Goal: Task Accomplishment & Management: Complete application form

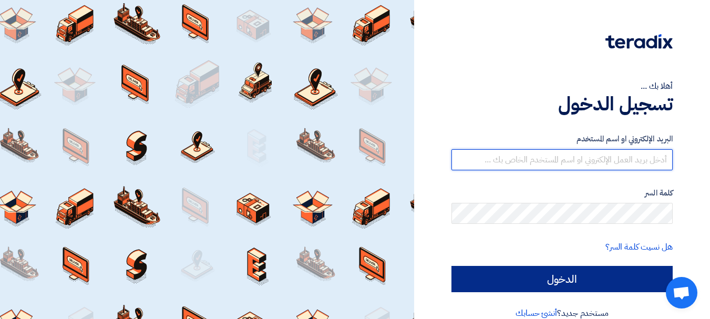
type input "[EMAIL_ADDRESS][DOMAIN_NAME]"
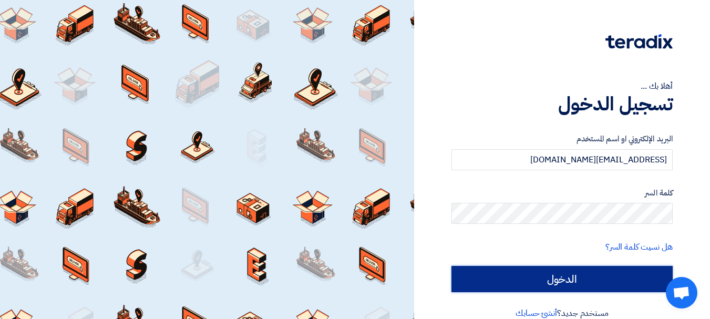
click at [603, 285] on input "الدخول" at bounding box center [562, 279] width 221 height 26
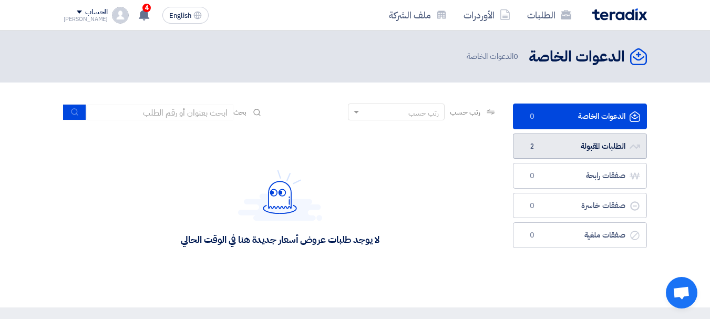
click at [588, 153] on link "الطلبات المقبولة الطلبات المقبولة 2" at bounding box center [580, 147] width 134 height 26
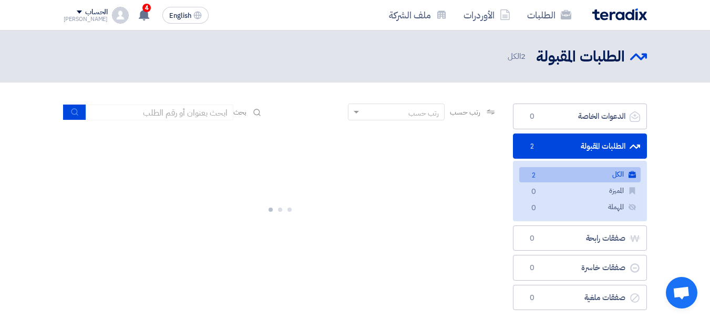
click at [579, 175] on link "الكل الكل 2" at bounding box center [579, 174] width 121 height 15
click at [632, 178] on icon "الكل" at bounding box center [631, 174] width 7 height 7
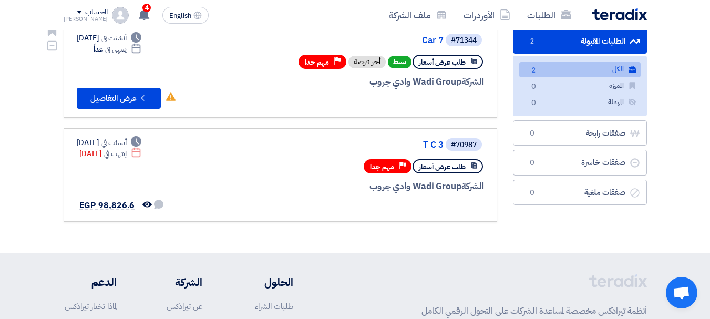
scroll to position [53, 0]
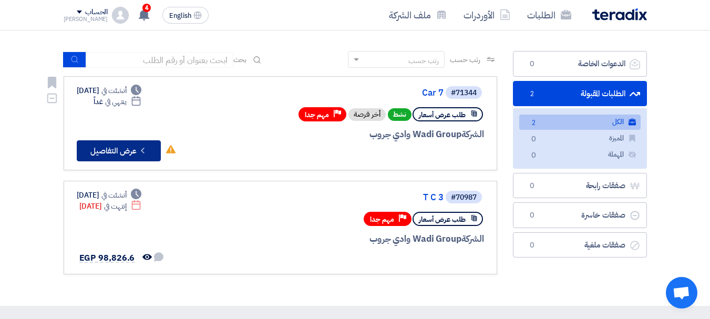
click at [141, 156] on button "Check details عرض التفاصيل" at bounding box center [119, 150] width 84 height 21
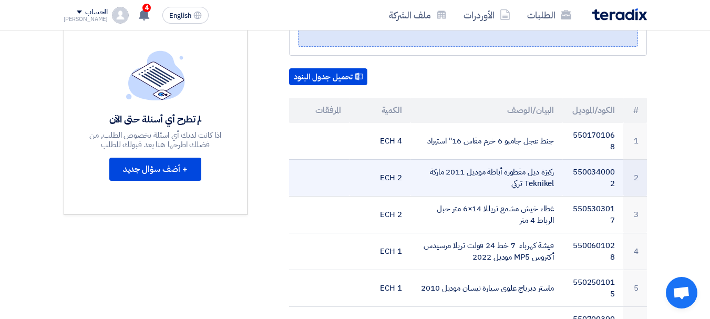
scroll to position [315, 0]
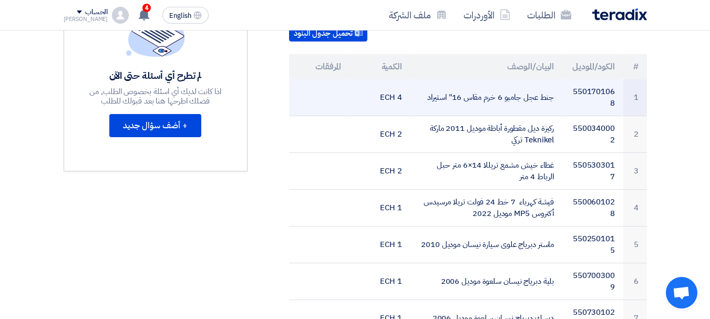
click at [326, 90] on td at bounding box center [319, 97] width 61 height 37
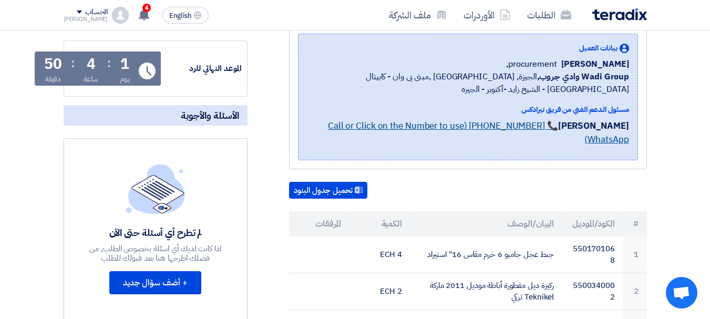
scroll to position [158, 0]
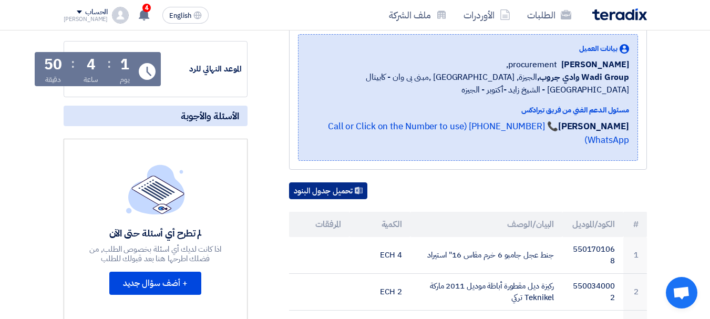
click at [352, 182] on button "تحميل جدول البنود" at bounding box center [328, 190] width 78 height 17
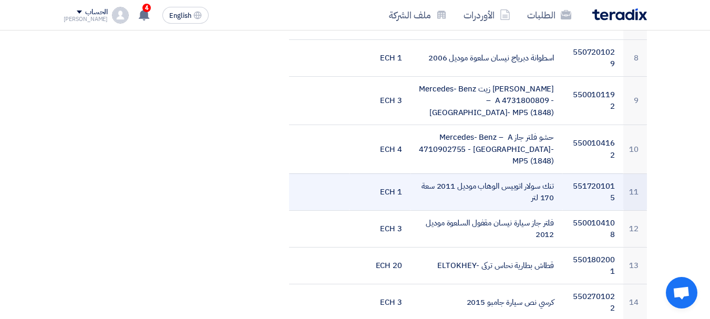
scroll to position [631, 0]
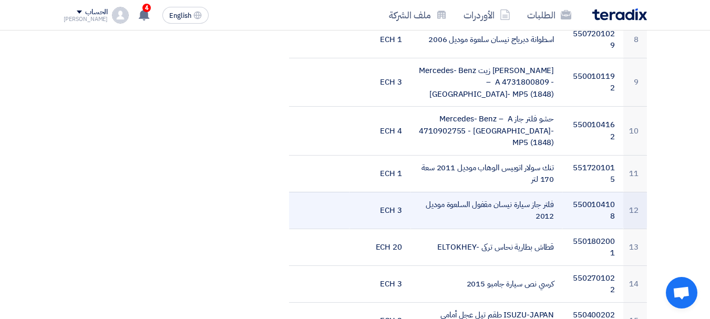
click at [335, 192] on td at bounding box center [319, 210] width 61 height 37
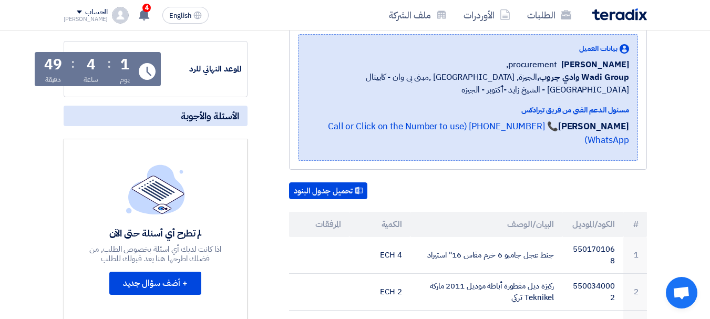
scroll to position [263, 0]
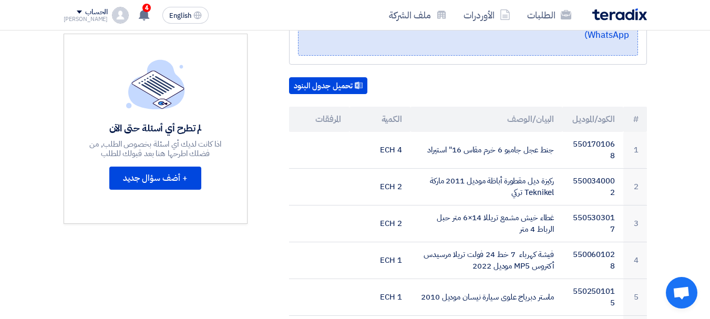
click at [318, 110] on th "المرفقات" at bounding box center [319, 119] width 61 height 25
click at [554, 8] on link "الطلبات" at bounding box center [549, 15] width 61 height 25
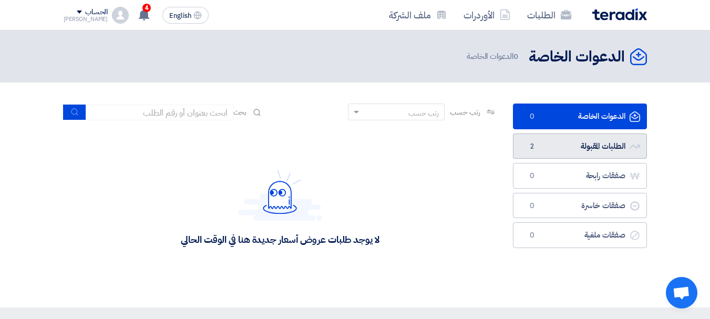
click at [580, 144] on link "الطلبات المقبولة الطلبات المقبولة 2" at bounding box center [580, 147] width 134 height 26
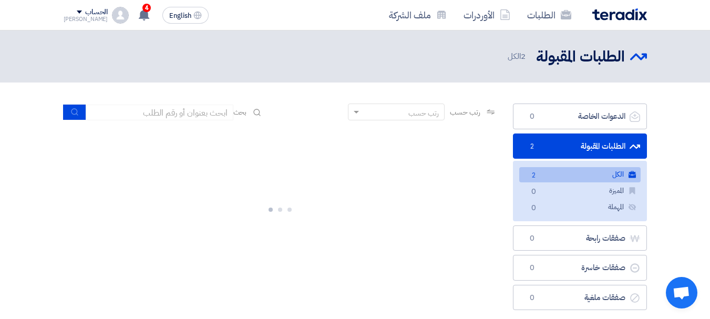
click at [559, 172] on link "الكل الكل 2" at bounding box center [579, 174] width 121 height 15
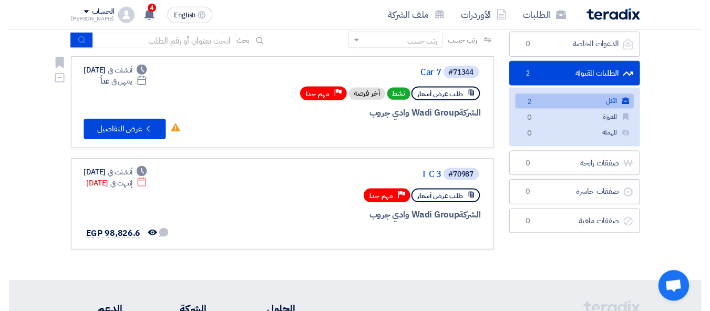
scroll to position [53, 0]
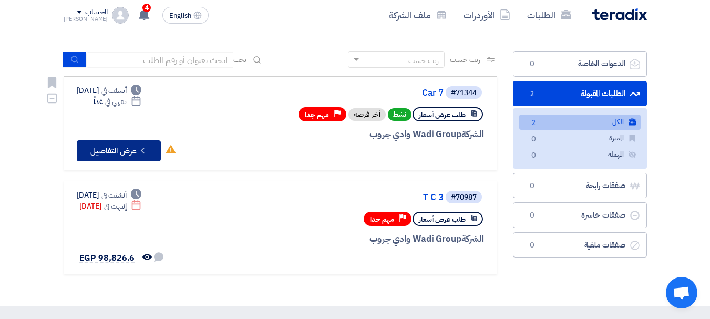
click at [138, 151] on button "Check details عرض التفاصيل" at bounding box center [119, 150] width 84 height 21
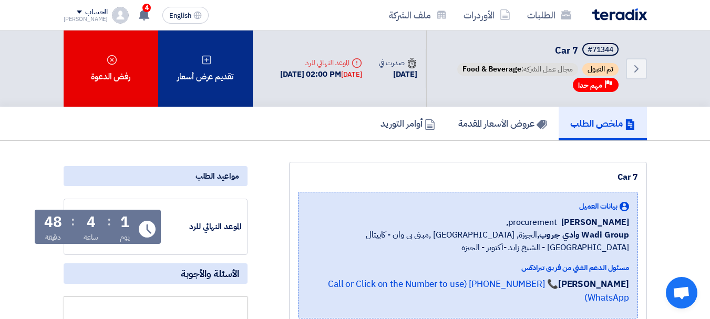
click at [223, 79] on div "تقديم عرض أسعار" at bounding box center [205, 68] width 95 height 76
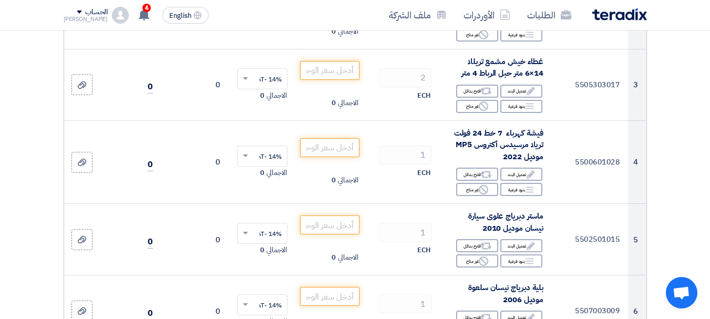
scroll to position [315, 0]
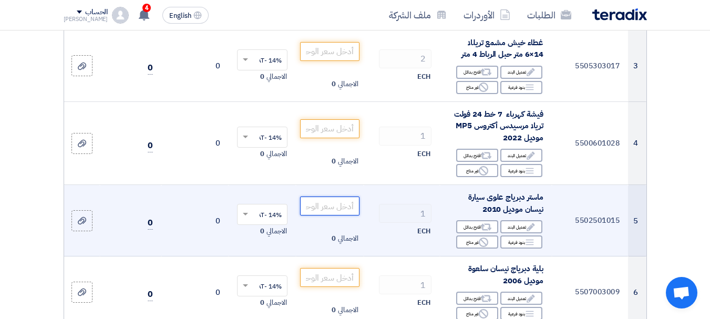
click at [342, 216] on input "number" at bounding box center [329, 206] width 59 height 19
click at [346, 212] on input "number" at bounding box center [329, 206] width 59 height 19
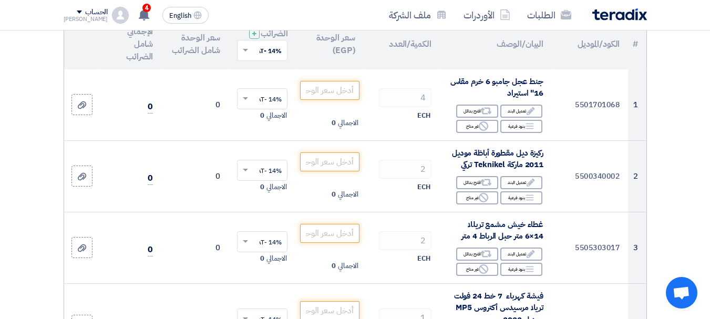
scroll to position [53, 0]
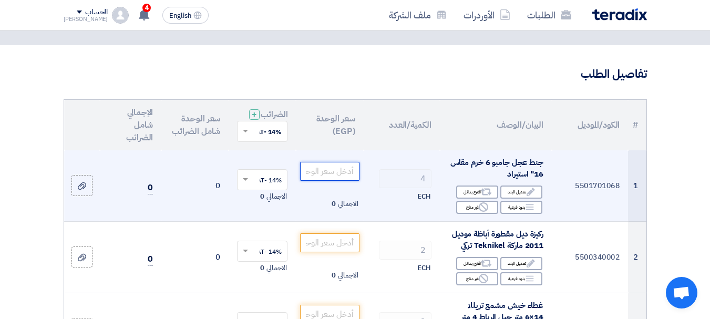
click at [325, 181] on input "number" at bounding box center [329, 171] width 59 height 19
click at [486, 212] on icon "Reject" at bounding box center [483, 206] width 9 height 9
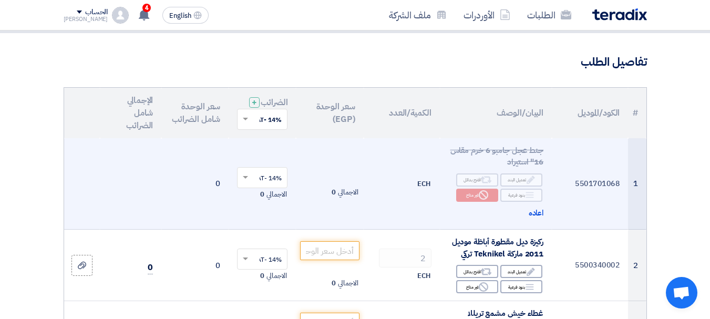
scroll to position [105, 0]
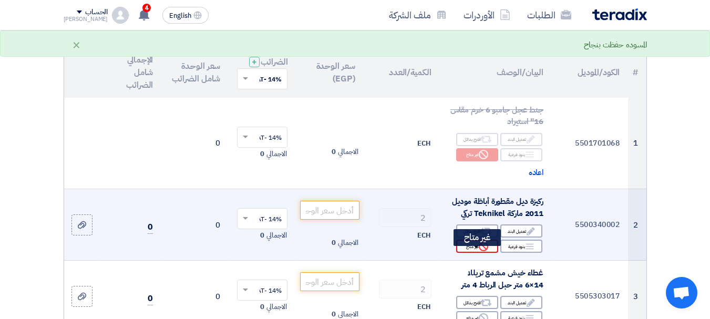
click at [483, 251] on use at bounding box center [483, 246] width 9 height 9
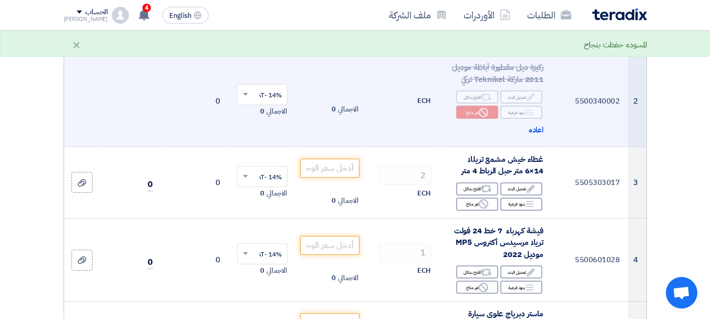
scroll to position [263, 0]
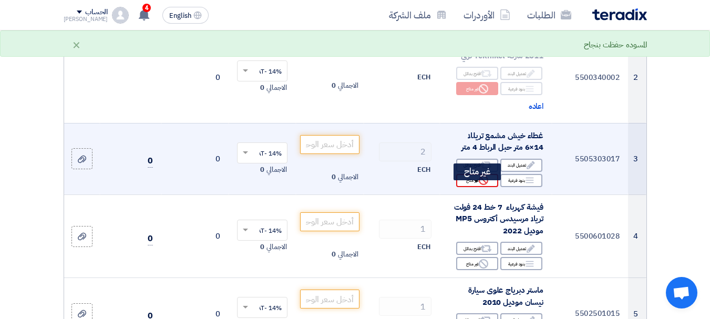
click at [462, 187] on div "Reject غير متاح" at bounding box center [477, 180] width 42 height 13
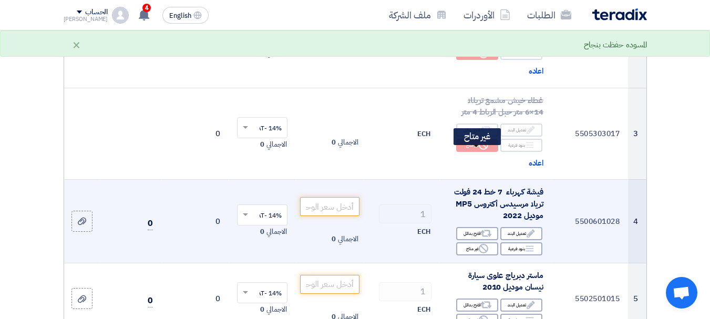
scroll to position [368, 0]
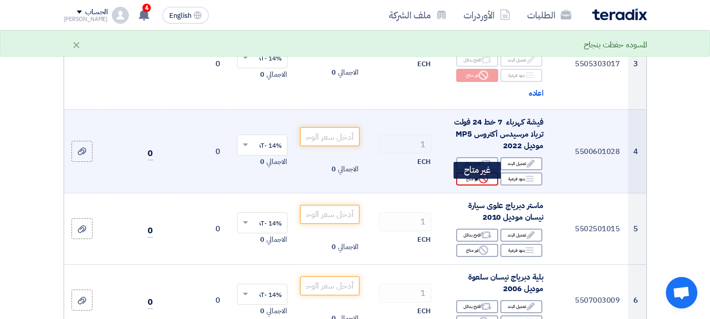
click at [475, 186] on div "Reject غير متاح" at bounding box center [477, 178] width 42 height 13
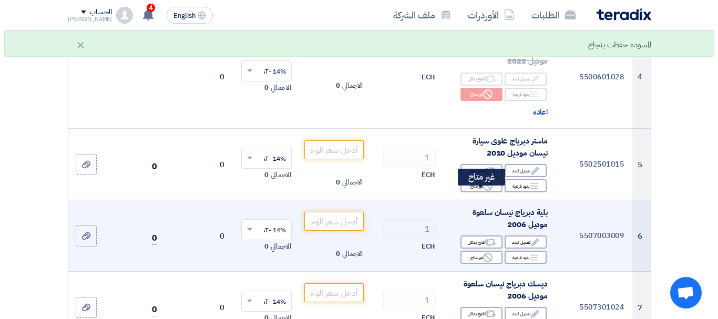
scroll to position [473, 0]
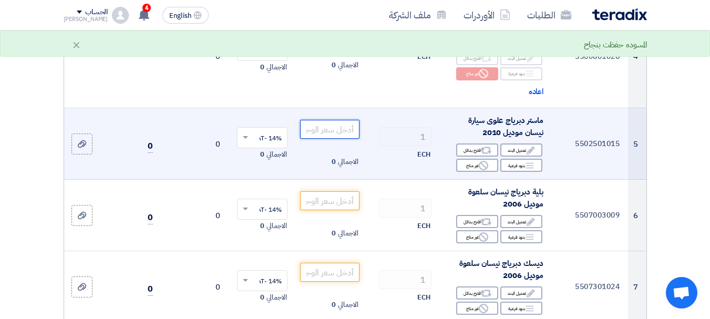
click at [344, 139] on input "number" at bounding box center [329, 129] width 59 height 19
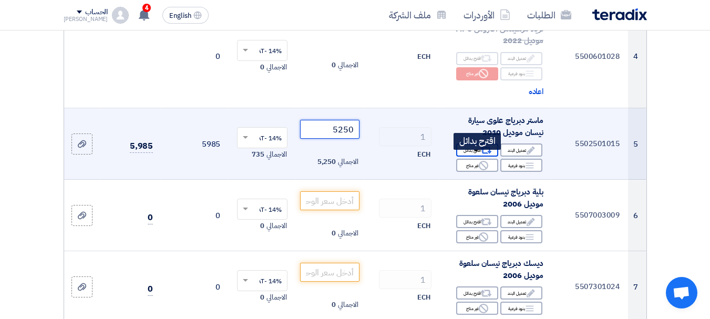
type input "5250"
click at [481, 154] on icon "Alternative" at bounding box center [486, 150] width 11 height 11
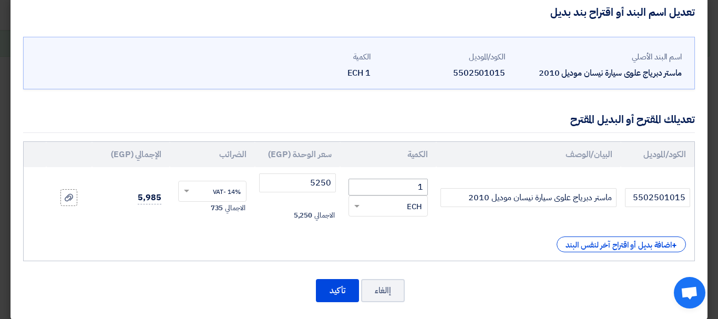
scroll to position [27, 0]
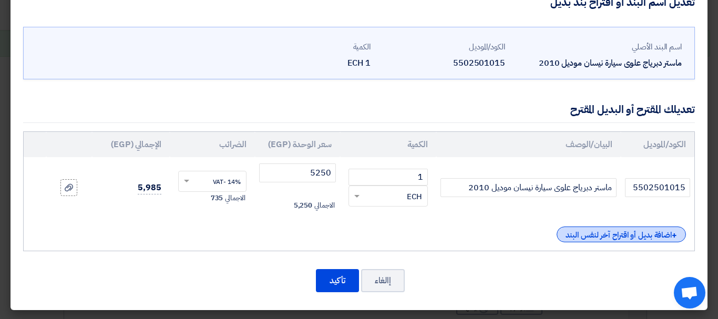
click at [651, 231] on div "+ اضافة بديل أو اقتراح آخر لنفس البند" at bounding box center [621, 235] width 129 height 16
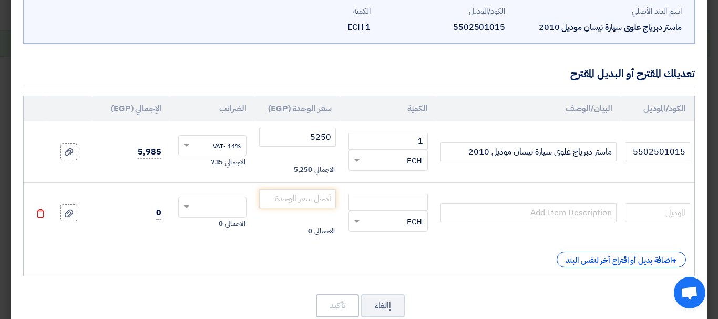
scroll to position [79, 0]
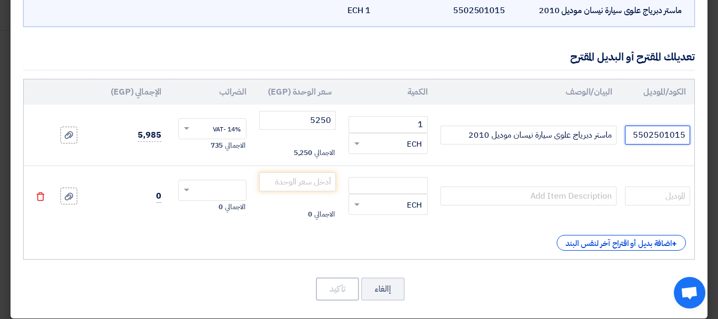
click at [665, 134] on input "5502501015" at bounding box center [657, 135] width 65 height 19
click at [668, 191] on input "text" at bounding box center [657, 196] width 65 height 19
paste input "5502501015"
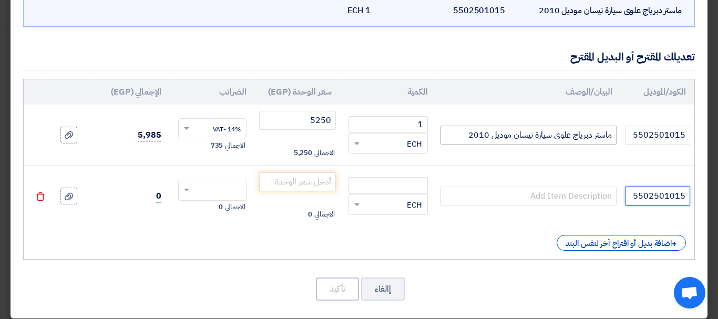
type input "5502501015"
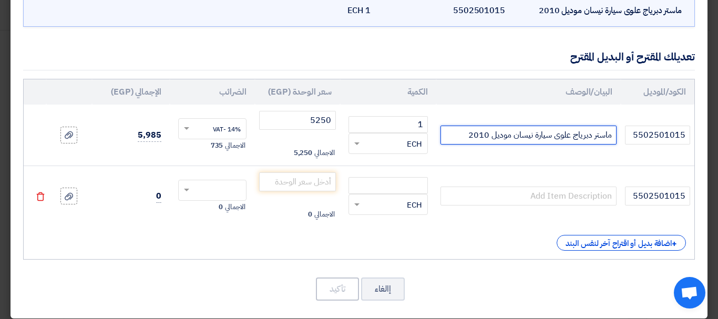
click at [562, 139] on input "ماستر دبرياج علوى سيارة نيسان موديل 2010" at bounding box center [529, 135] width 176 height 19
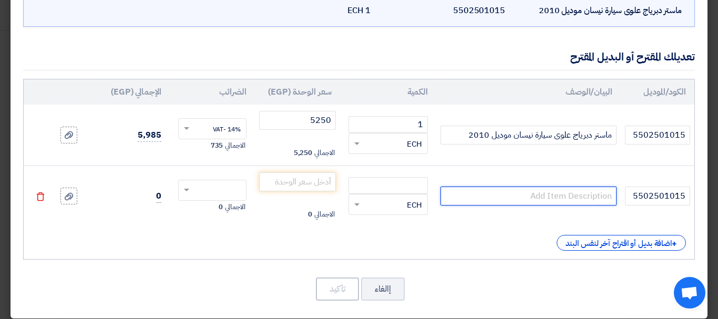
click at [564, 204] on input "text" at bounding box center [529, 196] width 176 height 19
paste input "ماستر دبرياج علوى سيارة نيسان موديل 2010"
type input "ماستر دبرياج علوى سيارة نيسان موديل 2010"
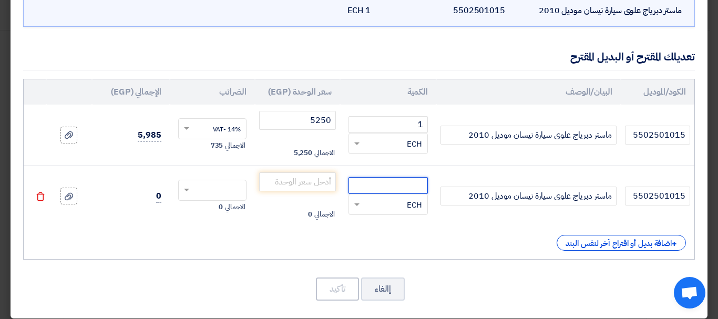
click at [393, 185] on input "number" at bounding box center [388, 185] width 79 height 17
type input "1"
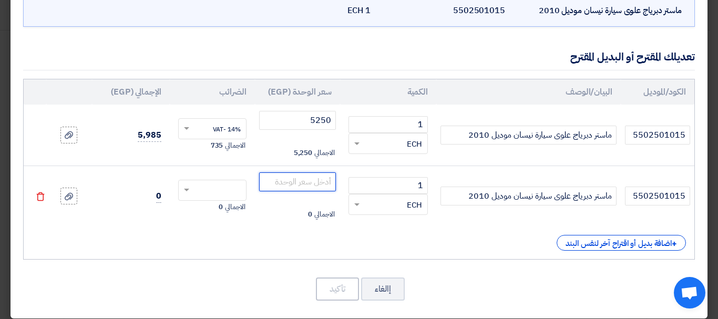
click at [299, 183] on input "number" at bounding box center [297, 181] width 77 height 19
click at [301, 188] on input "750" at bounding box center [297, 181] width 77 height 19
type input "800"
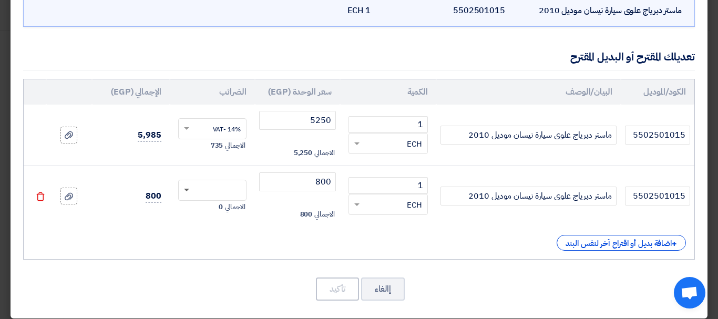
click at [189, 191] on span at bounding box center [186, 191] width 5 height 4
click at [211, 207] on div "14% -VAT" at bounding box center [212, 210] width 67 height 18
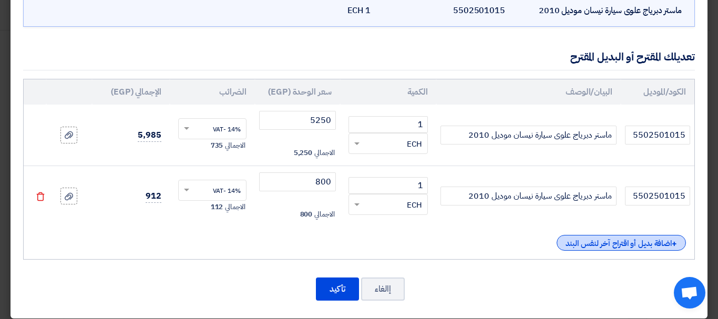
click at [615, 244] on div "+ اضافة بديل أو اقتراح آخر لنفس البند" at bounding box center [621, 243] width 129 height 16
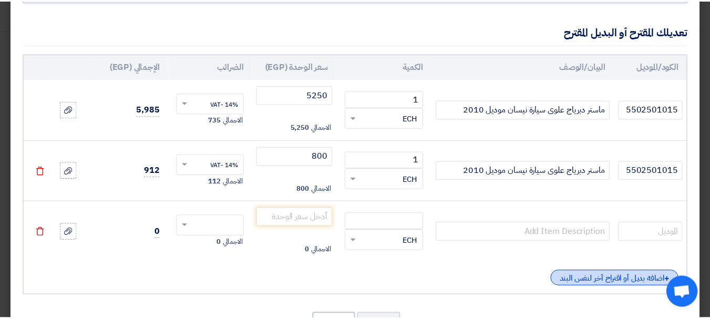
scroll to position [149, 0]
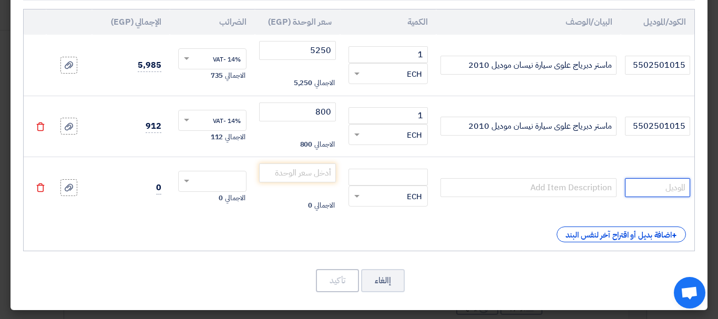
click at [653, 189] on input "text" at bounding box center [657, 187] width 65 height 19
click at [657, 132] on input "5502501015" at bounding box center [657, 126] width 65 height 19
click at [648, 195] on input "text" at bounding box center [657, 187] width 65 height 19
paste input "5502501015"
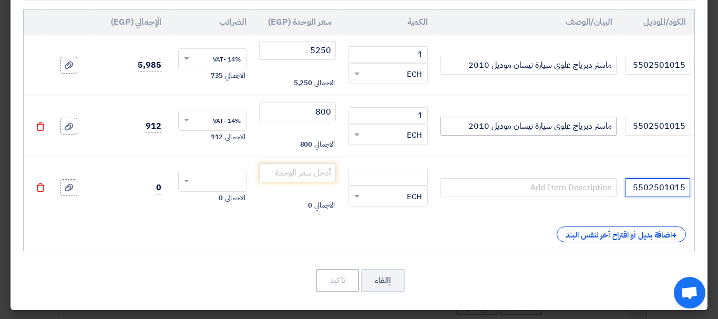
type input "5502501015"
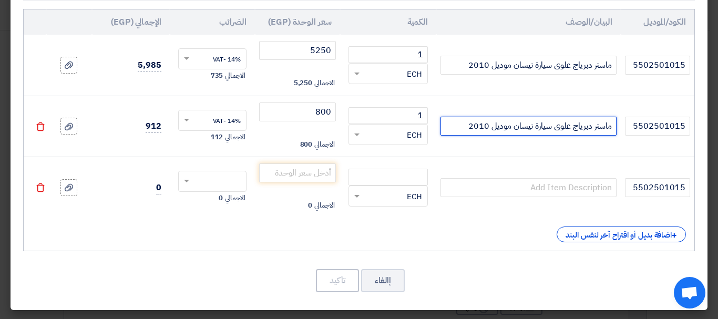
click at [573, 129] on input "ماستر دبرياج علوى سيارة نيسان موديل 2010" at bounding box center [529, 126] width 176 height 19
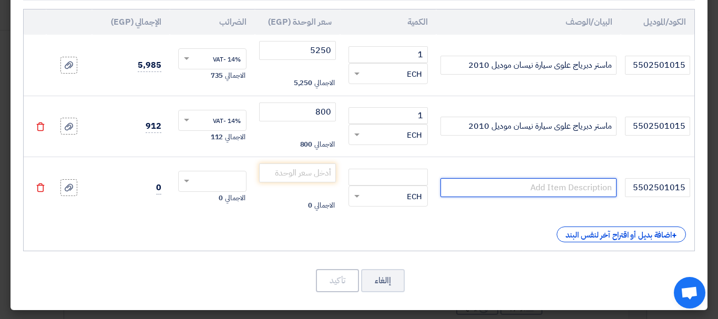
click at [571, 193] on input "text" at bounding box center [529, 187] width 176 height 19
paste input "ماستر دبرياج علوى سيارة نيسان موديل 2010"
type input "ماستر دبرياج علوى سيارة نيسان موديل 2010"
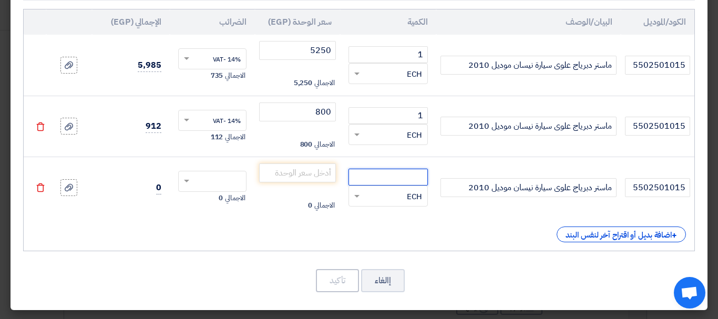
click at [423, 178] on input "number" at bounding box center [388, 177] width 79 height 17
type input "1"
click at [315, 177] on input "number" at bounding box center [297, 172] width 77 height 19
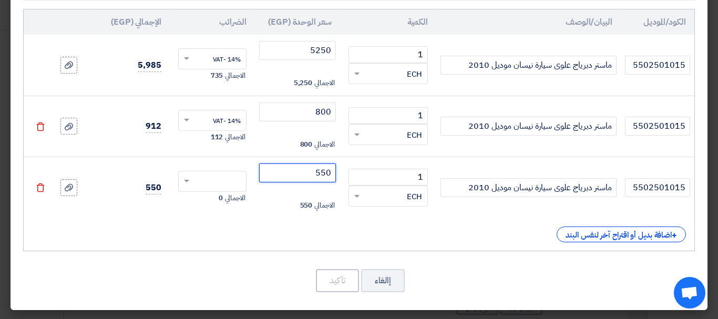
type input "550"
click at [187, 182] on span at bounding box center [185, 181] width 13 height 9
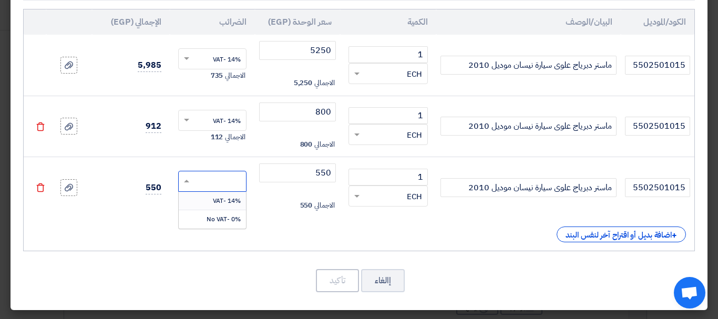
click at [208, 200] on div "14% -VAT" at bounding box center [212, 201] width 67 height 18
click at [341, 284] on button "تأكيد" at bounding box center [337, 280] width 43 height 23
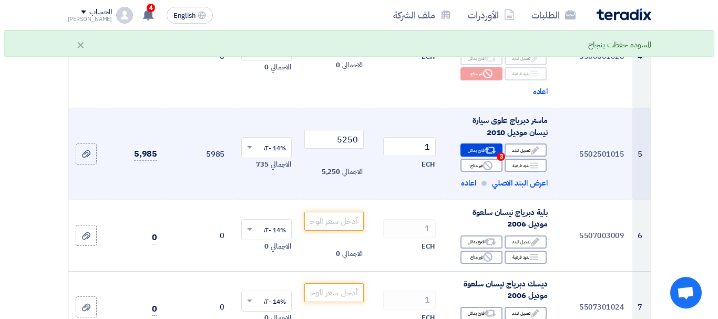
scroll to position [526, 0]
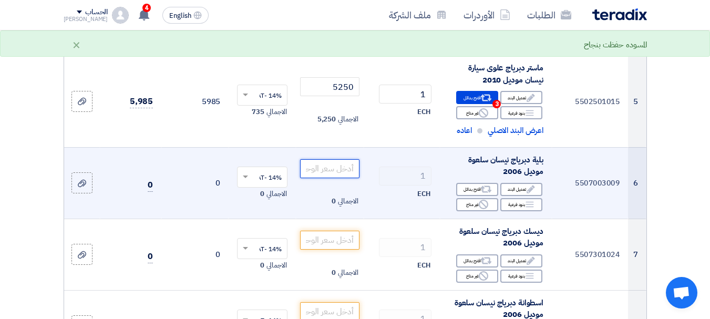
click at [326, 176] on input "number" at bounding box center [329, 168] width 59 height 19
type input "1350"
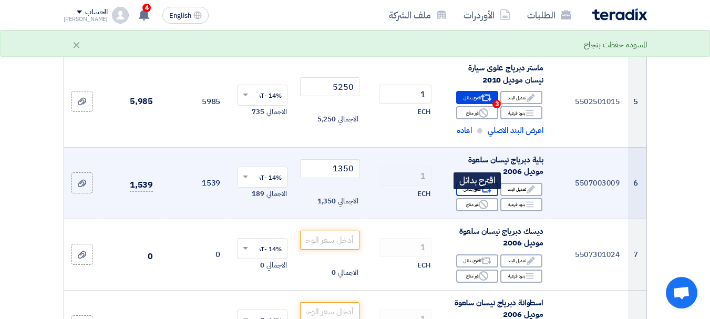
click at [476, 193] on div "Alternative اقترح بدائل" at bounding box center [477, 189] width 42 height 13
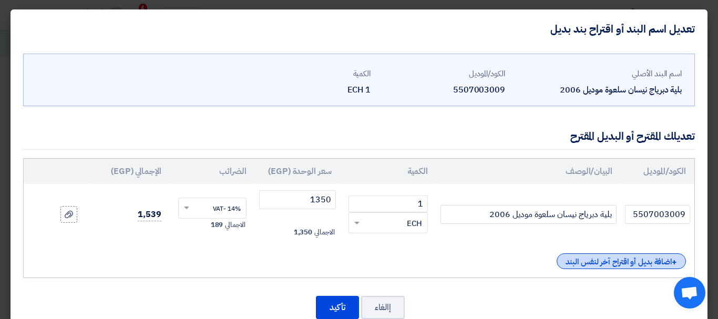
click at [652, 259] on div "+ اضافة بديل أو اقتراح آخر لنفس البند" at bounding box center [621, 261] width 129 height 16
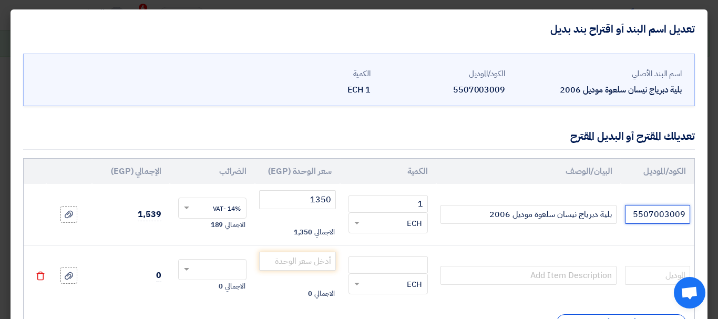
click at [661, 215] on input "5507003009" at bounding box center [657, 214] width 65 height 19
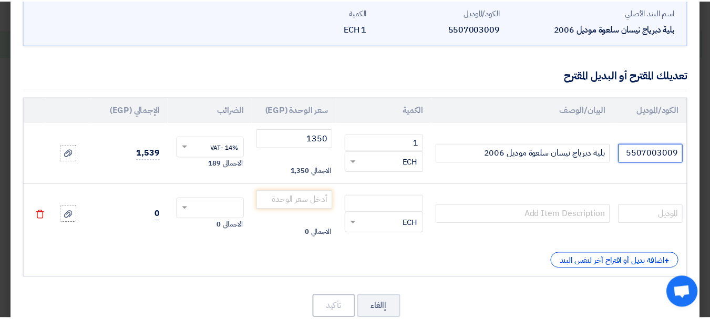
scroll to position [88, 0]
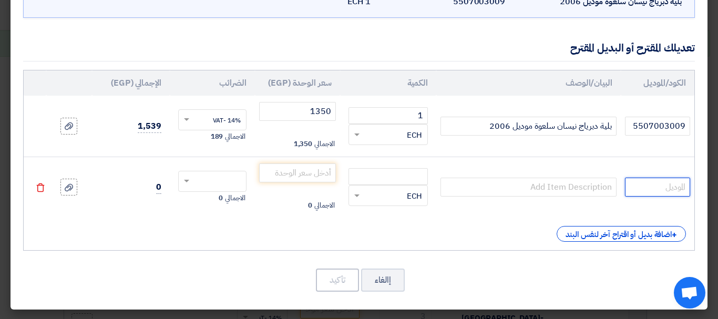
click at [666, 190] on input "text" at bounding box center [657, 187] width 65 height 19
paste input "5507003009"
type input "5507003009"
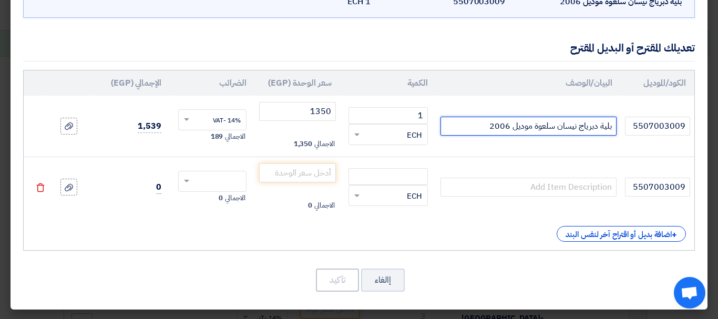
click at [559, 131] on input "بلية دبرياج نيسان سلعوة موديل 2006" at bounding box center [529, 126] width 176 height 19
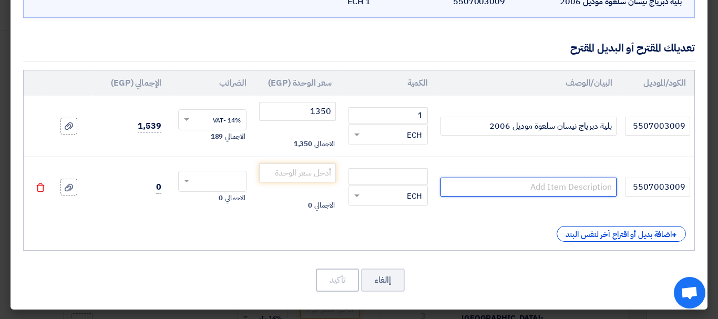
click at [558, 190] on input "text" at bounding box center [529, 187] width 176 height 19
paste input "بلية دبرياج نيسان سلعوة موديل 2006"
type input "بلية دبرياج نيسان سلعوة موديل 2006"
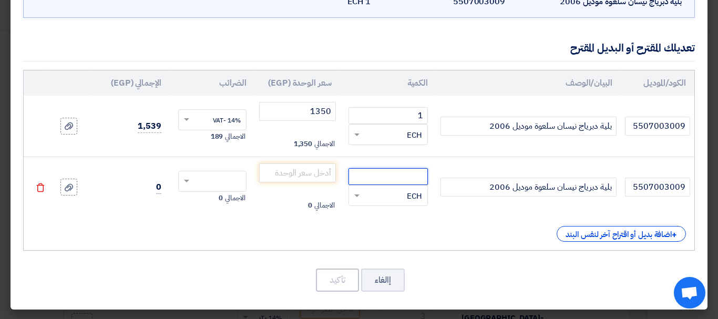
click at [414, 178] on input "number" at bounding box center [388, 176] width 79 height 17
type input "1"
click at [315, 179] on input "number" at bounding box center [297, 172] width 77 height 19
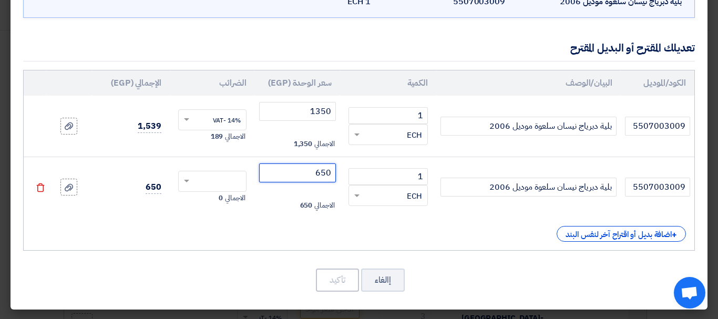
type input "650"
click at [189, 180] on span at bounding box center [185, 181] width 13 height 9
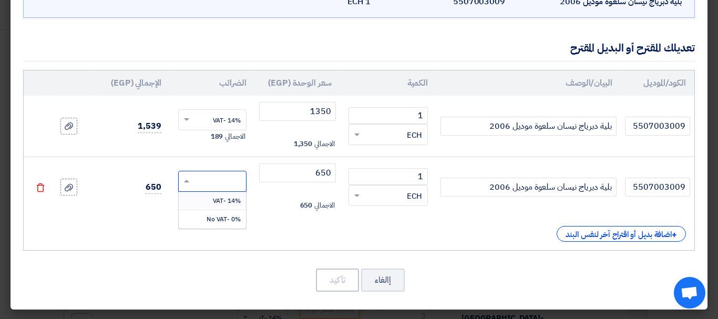
click at [202, 201] on div "14% -VAT" at bounding box center [212, 201] width 67 height 18
click at [338, 282] on button "تأكيد" at bounding box center [337, 280] width 43 height 23
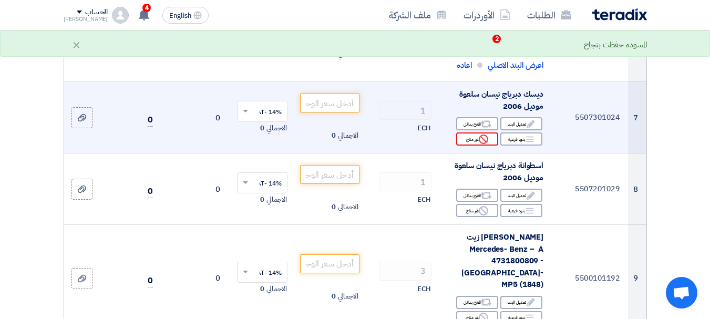
scroll to position [683, 0]
click at [336, 112] on input "number" at bounding box center [329, 102] width 59 height 19
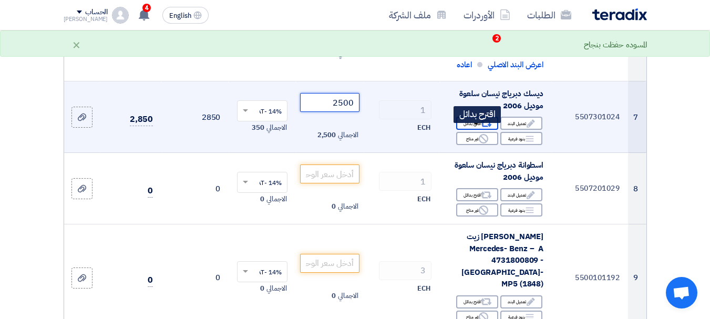
type input "2500"
click at [486, 127] on use at bounding box center [486, 123] width 11 height 7
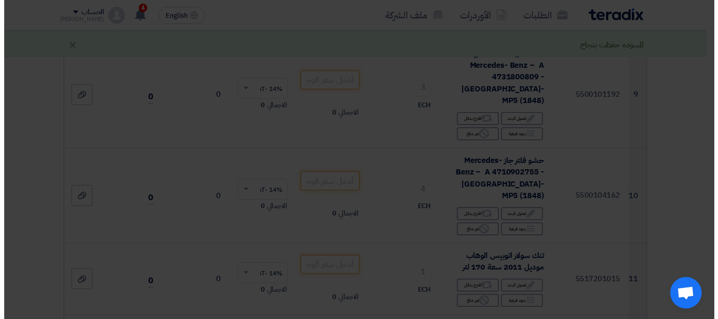
scroll to position [592, 0]
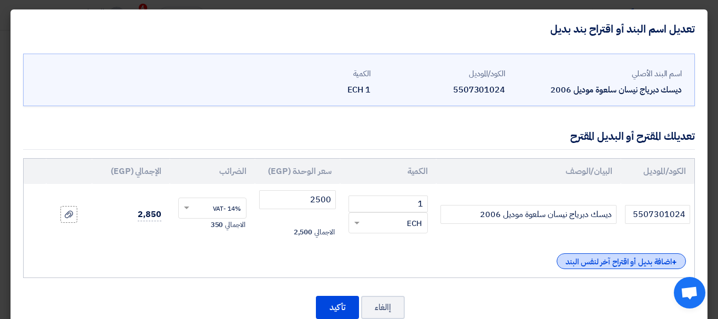
click at [656, 257] on div "+ اضافة بديل أو اقتراح آخر لنفس البند" at bounding box center [621, 261] width 129 height 16
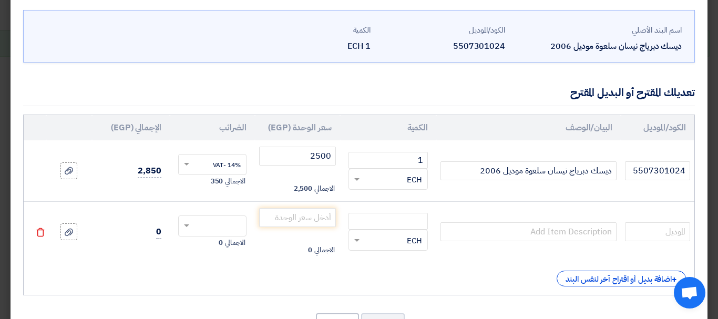
scroll to position [88, 0]
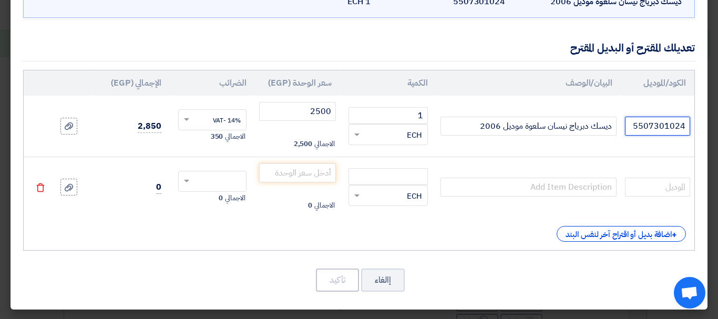
click at [663, 126] on input "5507301024" at bounding box center [657, 126] width 65 height 19
click at [658, 195] on input "text" at bounding box center [657, 187] width 65 height 19
paste input "5507301024"
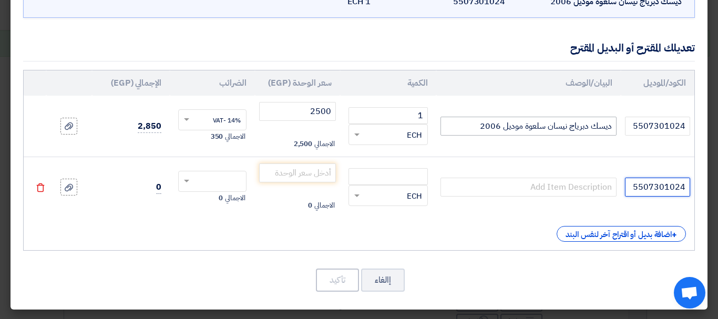
type input "5507301024"
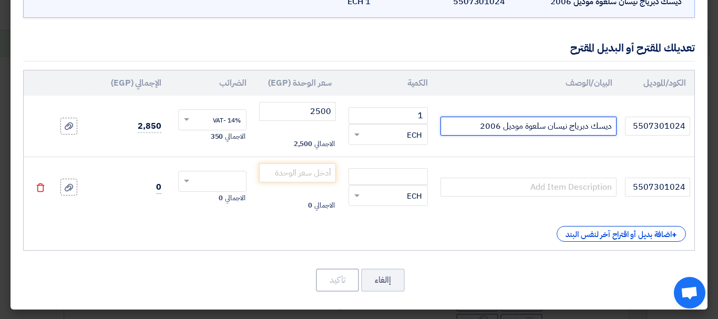
click at [591, 129] on input "ديسك دبرياج نيسان سلعوة موديل 2006" at bounding box center [529, 126] width 176 height 19
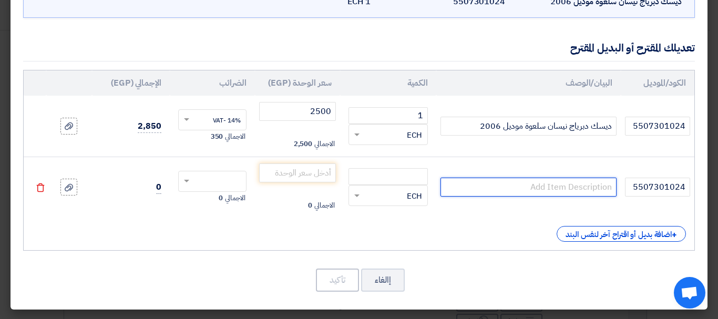
click at [587, 183] on input "text" at bounding box center [529, 187] width 176 height 19
paste input "ديسك دبرياج نيسان سلعوة موديل 2006"
type input "ديسك دبرياج نيسان سلعوة موديل 2006"
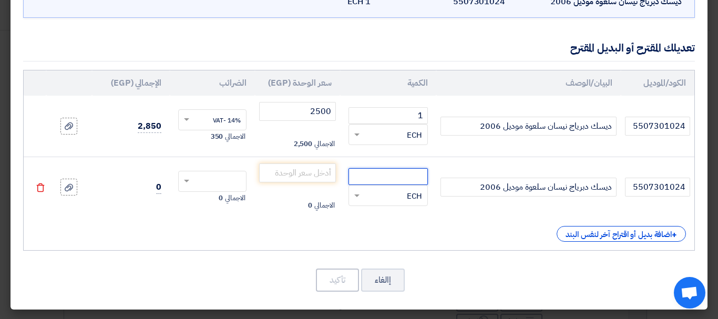
click at [393, 178] on input "number" at bounding box center [388, 176] width 79 height 17
type input "1"
click at [283, 173] on input "number" at bounding box center [297, 172] width 77 height 19
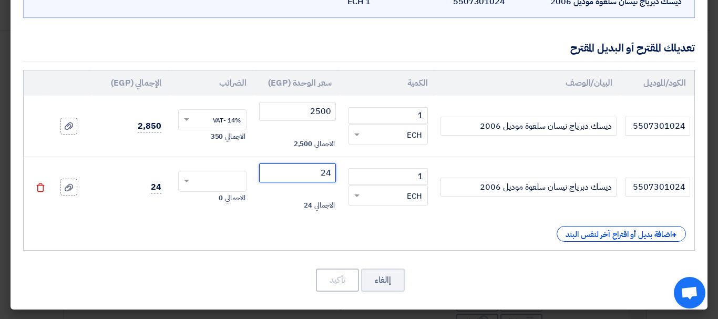
type input "2"
type input "2500"
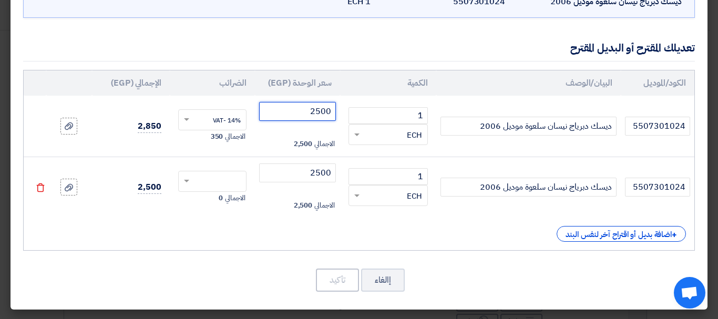
click at [318, 114] on input "2500" at bounding box center [297, 111] width 77 height 19
click at [189, 182] on span at bounding box center [186, 182] width 5 height 4
type input "3200"
click at [201, 200] on div "14% -VAT" at bounding box center [212, 201] width 67 height 18
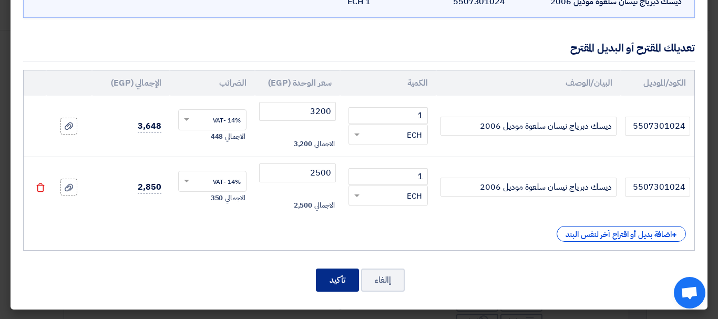
drag, startPoint x: 341, startPoint y: 284, endPoint x: 332, endPoint y: 285, distance: 9.0
click at [332, 285] on button "تأكيد" at bounding box center [337, 280] width 43 height 23
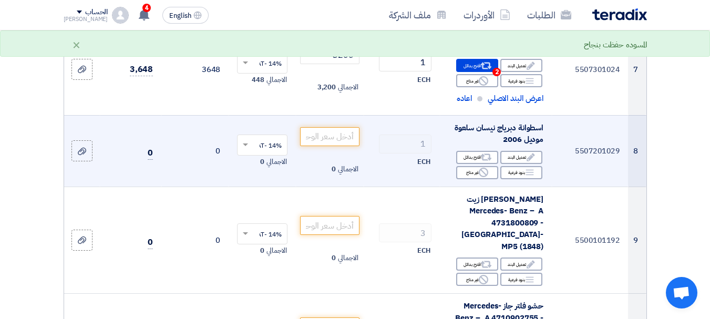
scroll to position [723, 0]
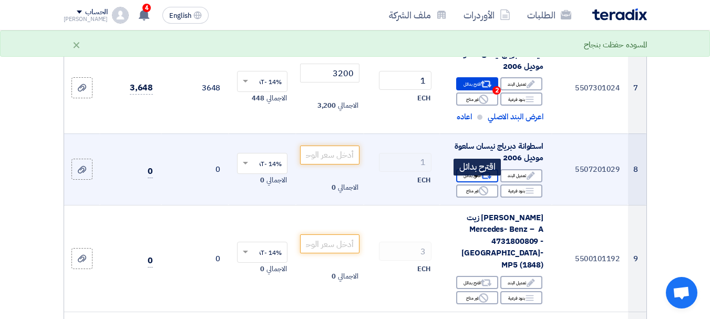
click at [463, 182] on div "Alternative اقترح بدائل" at bounding box center [477, 175] width 42 height 13
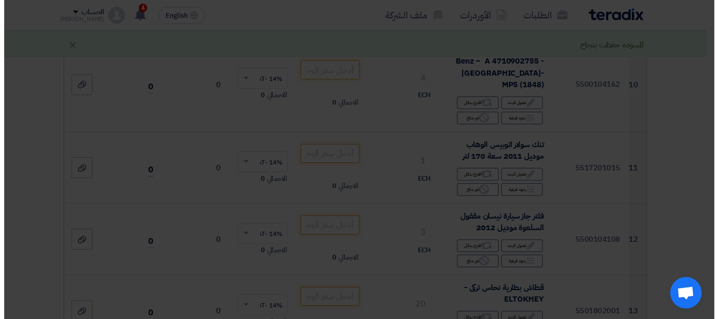
scroll to position [631, 0]
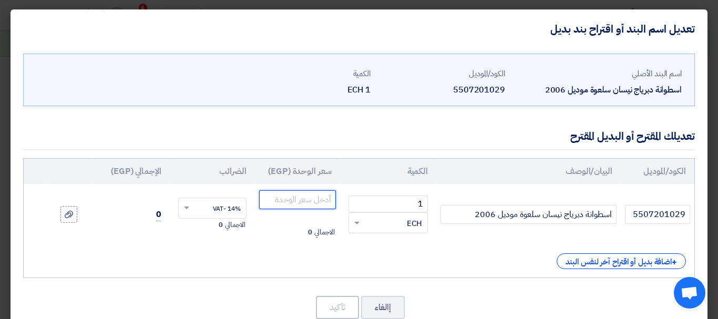
click at [303, 192] on input "number" at bounding box center [297, 199] width 77 height 19
type input "3"
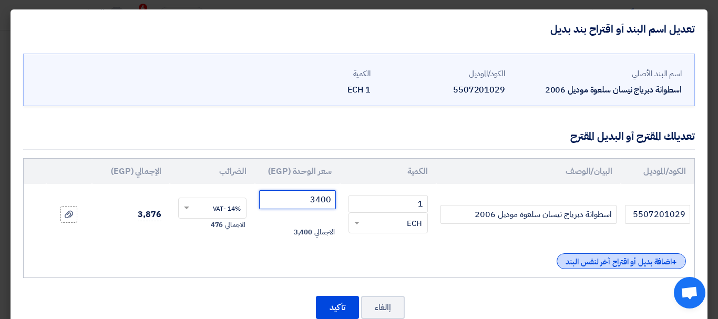
type input "3400"
click at [611, 269] on div "+ اضافة بديل أو اقتراح آخر لنفس البند" at bounding box center [621, 261] width 129 height 16
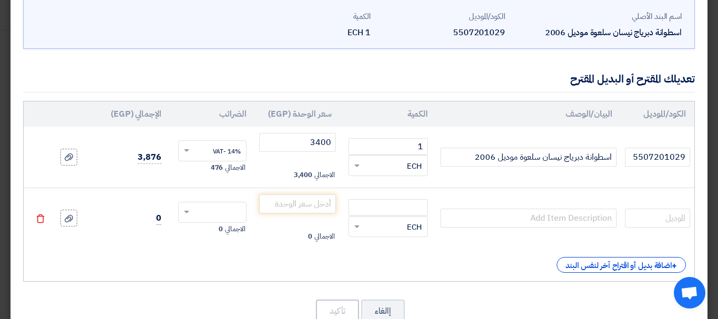
scroll to position [88, 0]
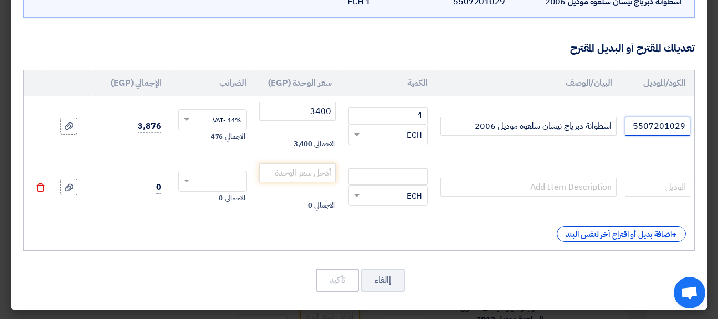
click at [664, 127] on input "5507201029" at bounding box center [657, 126] width 65 height 19
click at [644, 194] on input "text" at bounding box center [657, 187] width 65 height 19
paste input "5507201029"
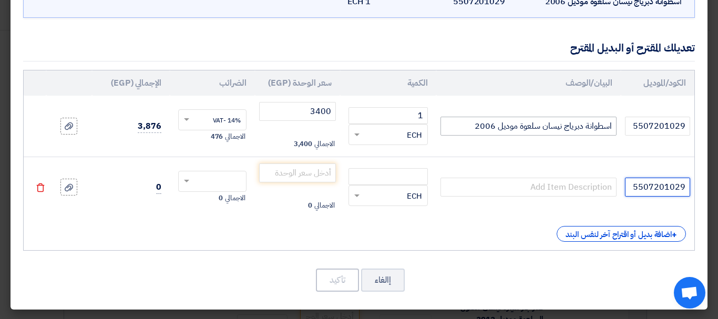
type input "5507201029"
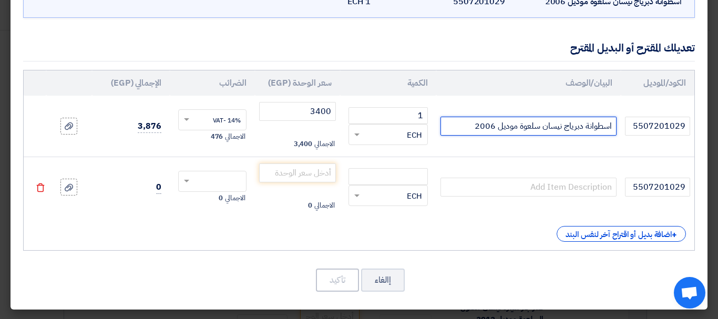
click at [574, 130] on input "اسطوانة دبرياج نيسان سلعوة موديل 2006" at bounding box center [529, 126] width 176 height 19
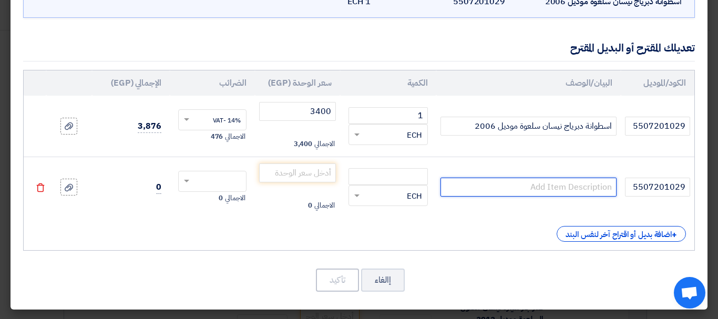
click at [558, 189] on input "text" at bounding box center [529, 187] width 176 height 19
paste input "اسطوانة دبرياج نيسان سلعوة موديل 2006"
type input "اسطوانة دبرياج نيسان سلعوة موديل 2006"
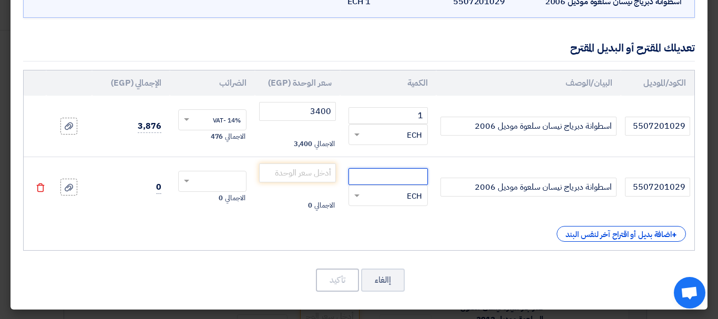
click at [400, 182] on input "number" at bounding box center [388, 176] width 79 height 17
type input "1"
click at [270, 177] on input "number" at bounding box center [297, 172] width 77 height 19
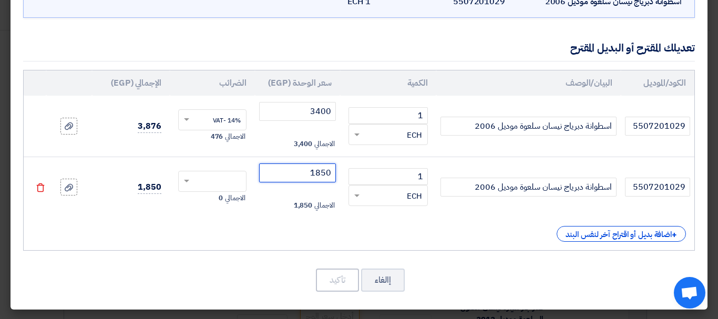
click at [191, 178] on span at bounding box center [185, 181] width 13 height 9
type input "1850"
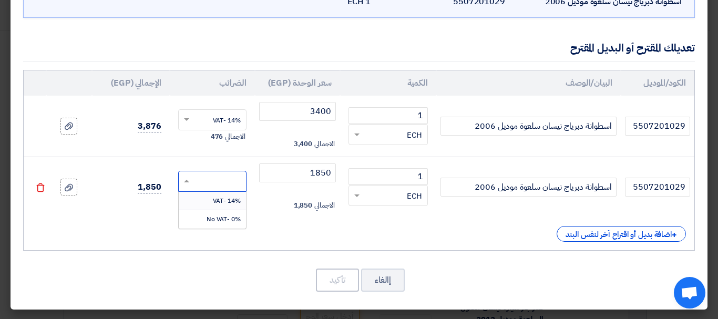
click at [212, 201] on div "14% -VAT" at bounding box center [212, 201] width 67 height 18
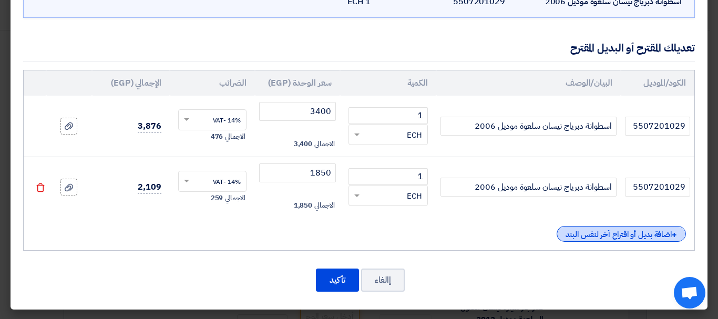
click at [618, 231] on div "+ اضافة بديل أو اقتراح آخر لنفس البند" at bounding box center [621, 234] width 129 height 16
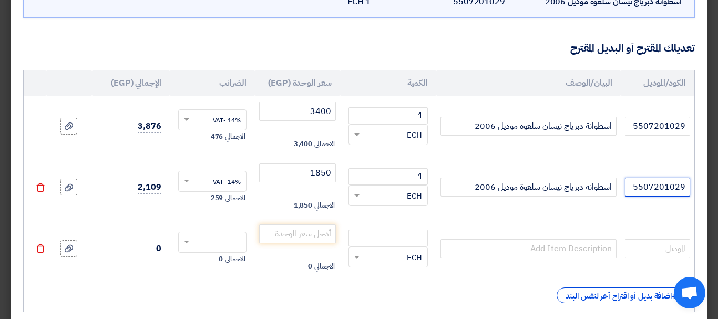
click at [647, 180] on input "5507201029" at bounding box center [657, 187] width 65 height 19
click at [666, 249] on input "text" at bounding box center [657, 248] width 65 height 19
paste input "5507201029"
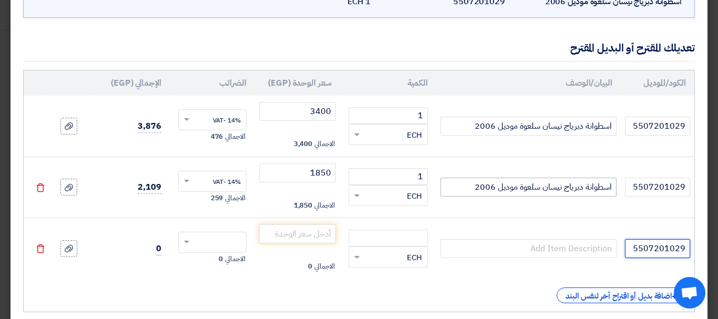
type input "5507201029"
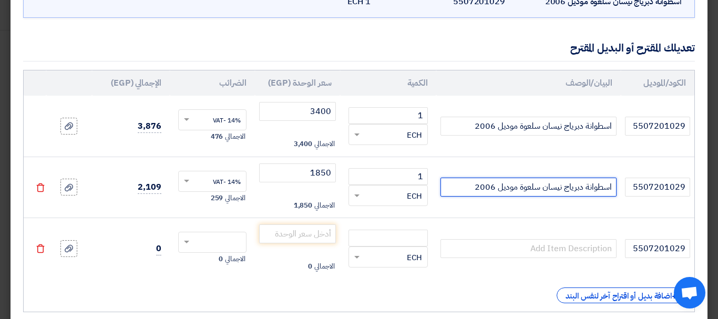
click at [593, 187] on input "اسطوانة دبرياج نيسان سلعوة موديل 2006" at bounding box center [529, 187] width 176 height 19
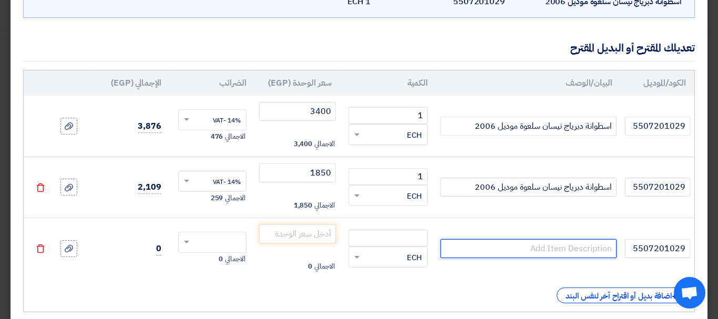
click at [594, 252] on input "text" at bounding box center [529, 248] width 176 height 19
paste input "اسطوانة دبرياج نيسان سلعوة موديل 2006"
type input "اسطوانة دبرياج نيسان سلعوة موديل 2006"
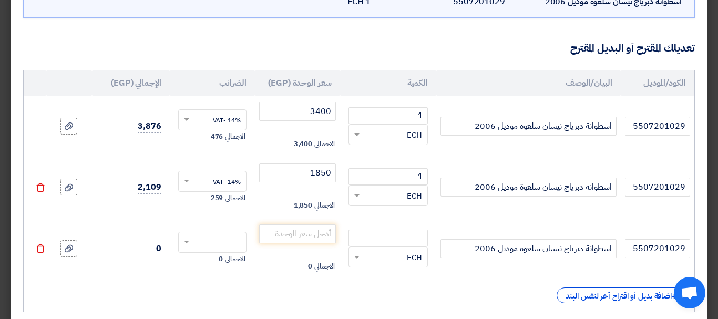
click at [396, 247] on div "RFQ_STEP1.ITEMS.2.TYPE_PLACEHOLDER × ECH" at bounding box center [388, 257] width 79 height 21
click at [396, 243] on div "Blades" at bounding box center [388, 233] width 78 height 21
click at [396, 257] on div "RFQ_STEP1.ITEMS.2.TYPE_PLACEHOLDER × Blades" at bounding box center [394, 257] width 65 height 12
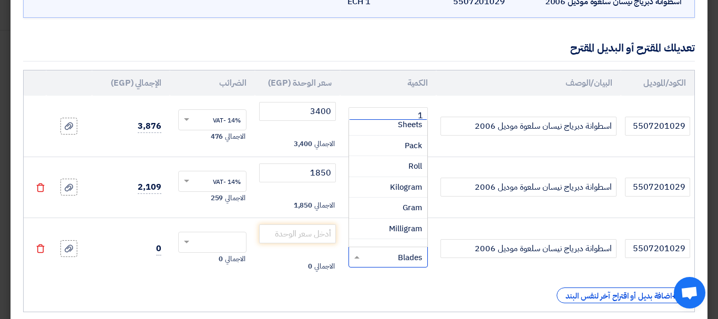
scroll to position [158, 0]
click at [469, 210] on td "اسطوانة دبرياج نيسان سلعوة موديل 2006" at bounding box center [528, 188] width 185 height 62
click at [418, 193] on span "ECH" at bounding box center [414, 196] width 15 height 12
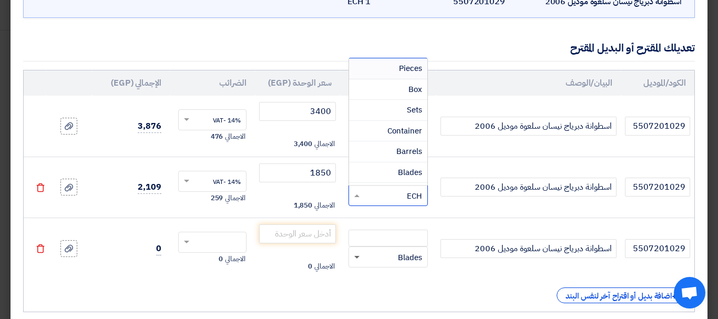
click at [358, 259] on span at bounding box center [355, 257] width 13 height 12
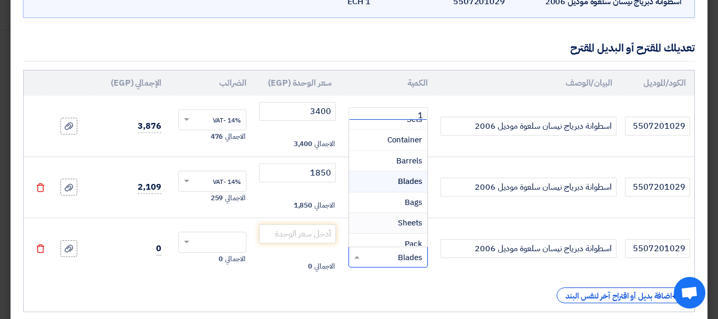
scroll to position [0, 0]
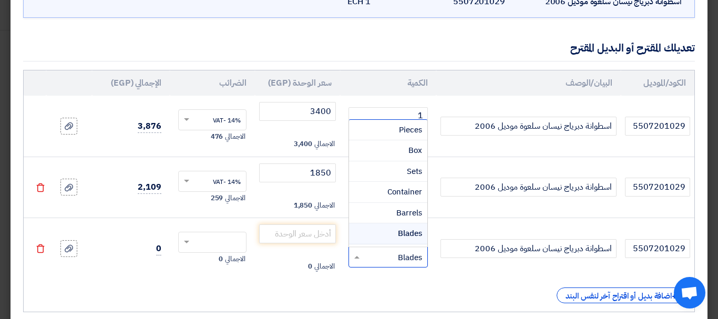
click at [534, 216] on td "اسطوانة دبرياج نيسان سلعوة موديل 2006" at bounding box center [528, 188] width 185 height 62
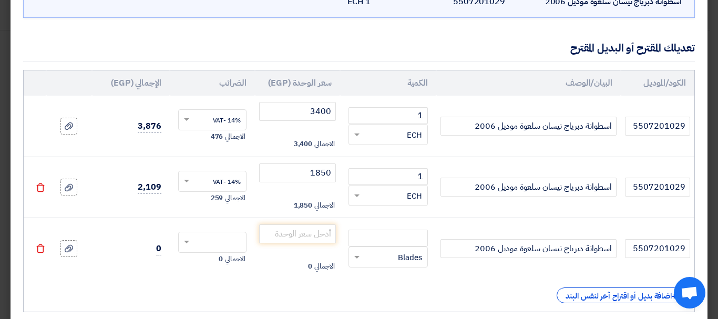
click at [45, 251] on icon "Delete" at bounding box center [40, 248] width 9 height 9
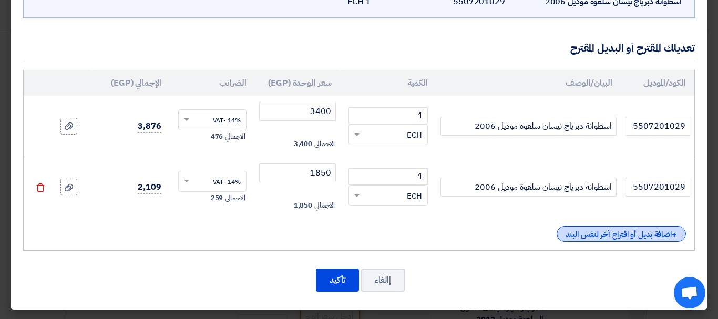
click at [601, 239] on div "+ اضافة بديل أو اقتراح آخر لنفس البند" at bounding box center [621, 234] width 129 height 16
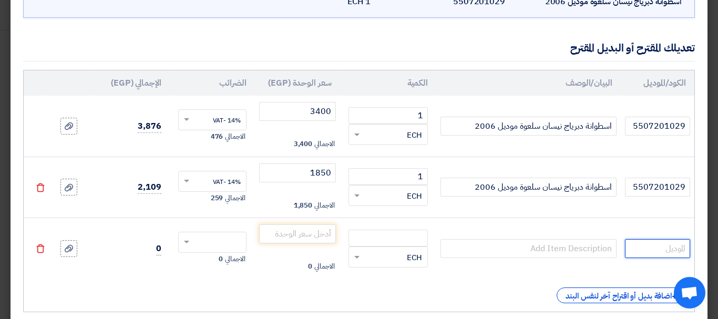
click at [650, 253] on input "text" at bounding box center [657, 248] width 65 height 19
click at [672, 190] on input "5507201029" at bounding box center [657, 187] width 65 height 19
click at [670, 255] on input "text" at bounding box center [657, 248] width 65 height 19
paste input "5507201029"
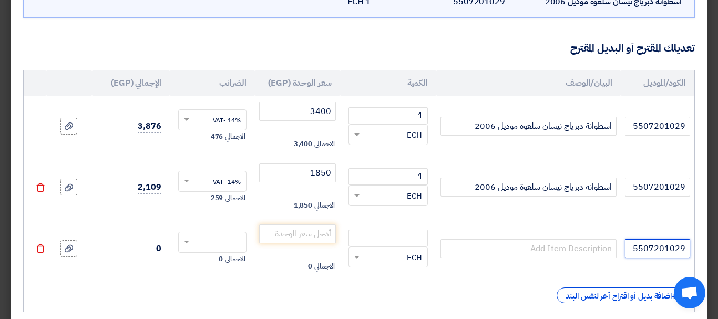
type input "5507201029"
click at [579, 199] on td "اسطوانة دبرياج نيسان سلعوة موديل 2006" at bounding box center [528, 188] width 185 height 62
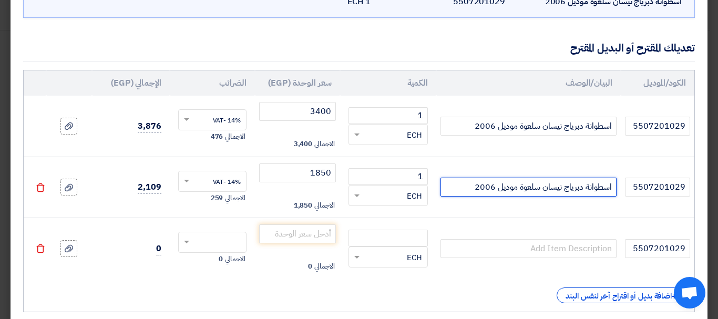
click at [577, 187] on input "اسطوانة دبرياج نيسان سلعوة موديل 2006" at bounding box center [529, 187] width 176 height 19
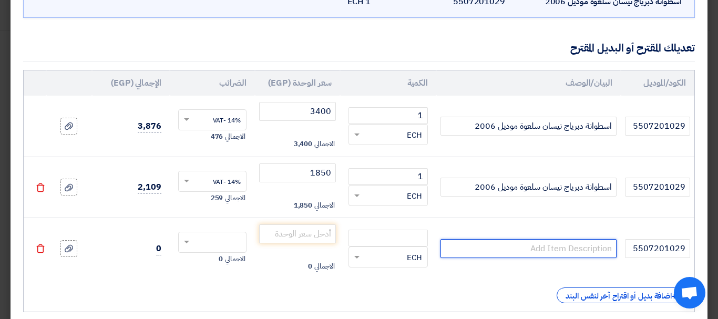
click at [581, 251] on input "text" at bounding box center [529, 248] width 176 height 19
paste input "اسطوانة دبرياج نيسان سلعوة موديل 2006"
type input "اسطوانة دبرياج نيسان سلعوة موديل 2006"
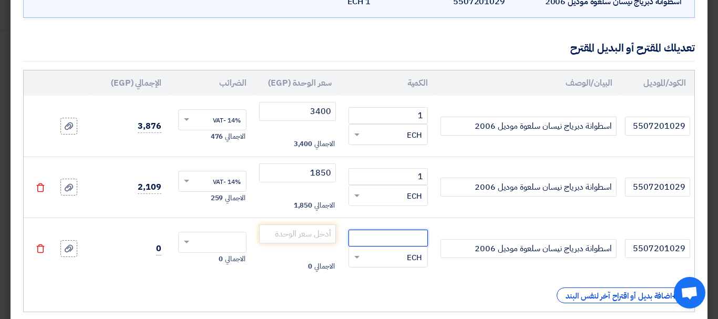
click at [386, 245] on input "number" at bounding box center [388, 238] width 79 height 17
type input "1"
click at [295, 231] on input "number" at bounding box center [297, 233] width 77 height 19
type input "1"
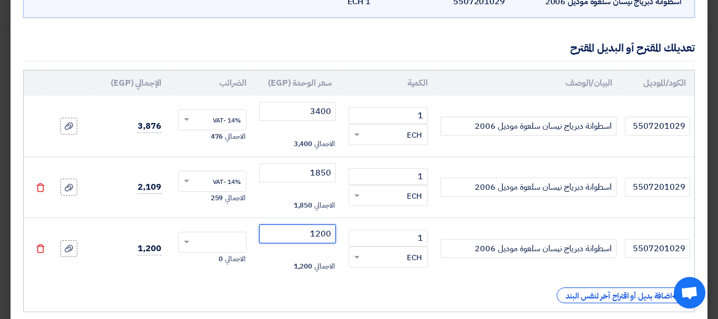
click at [241, 248] on input "text" at bounding box center [219, 243] width 45 height 17
type input "1200"
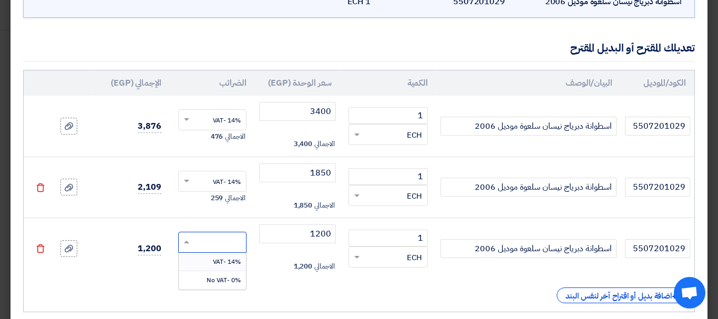
click at [231, 262] on span "14% -VAT" at bounding box center [227, 261] width 28 height 9
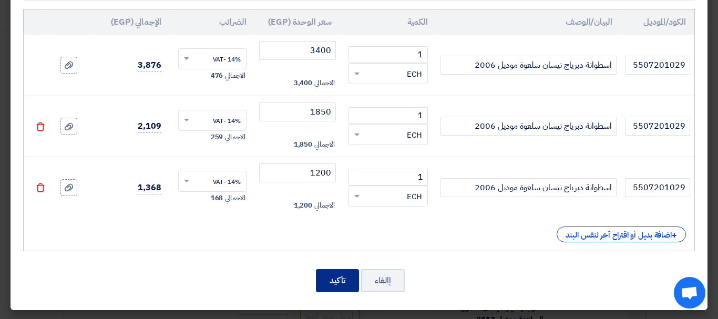
click at [342, 285] on button "تأكيد" at bounding box center [337, 280] width 43 height 23
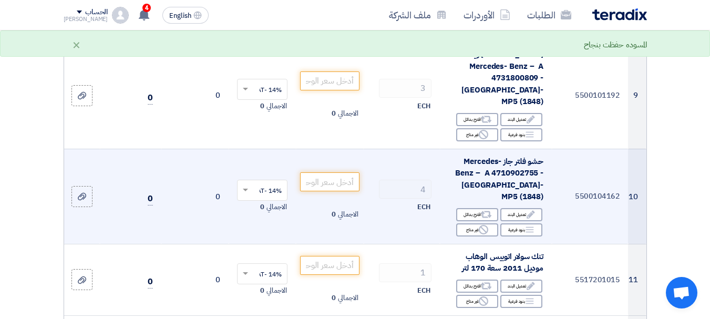
scroll to position [801, 0]
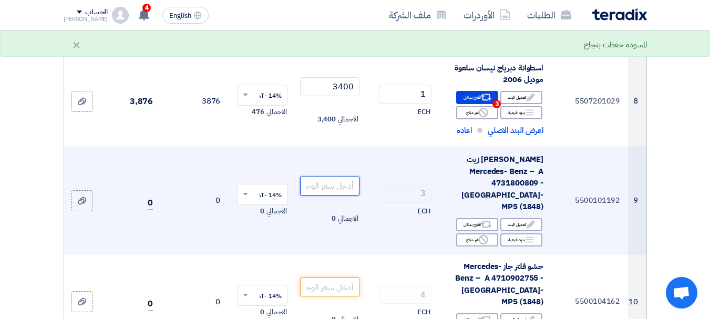
click at [301, 177] on input "number" at bounding box center [329, 186] width 59 height 19
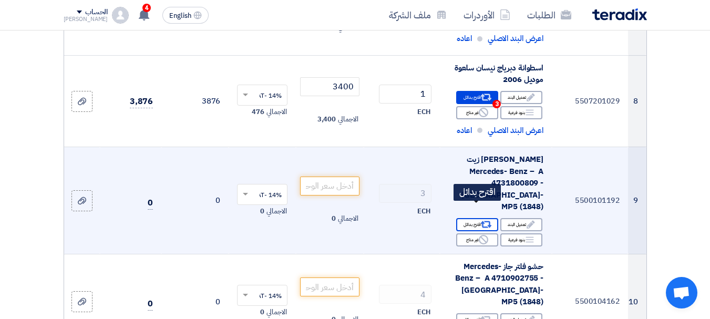
click at [479, 218] on div "Alternative اقترح بدائل" at bounding box center [477, 224] width 42 height 13
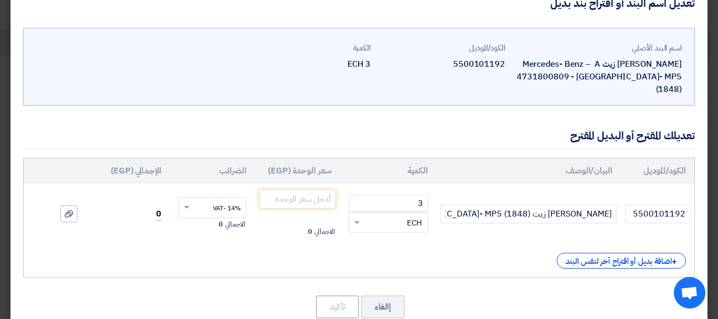
scroll to position [39, 0]
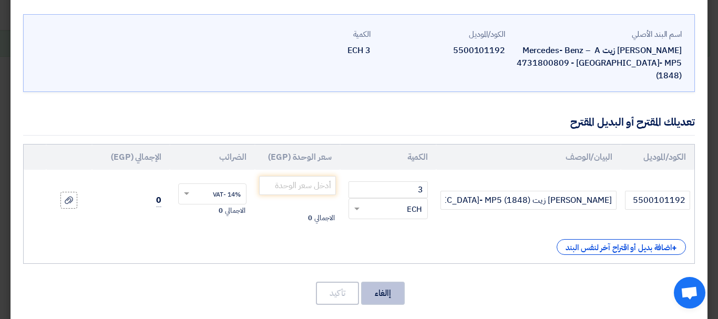
click at [373, 282] on button "إالغاء" at bounding box center [383, 293] width 44 height 23
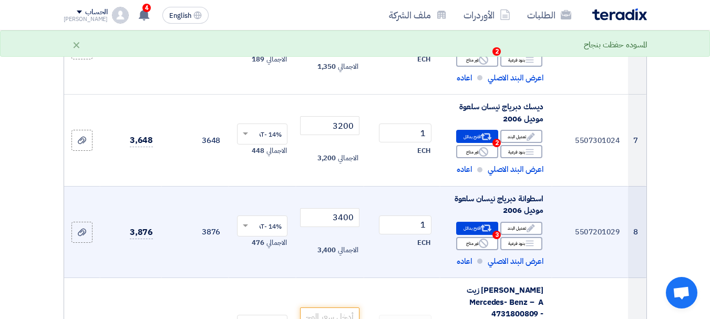
scroll to position [881, 0]
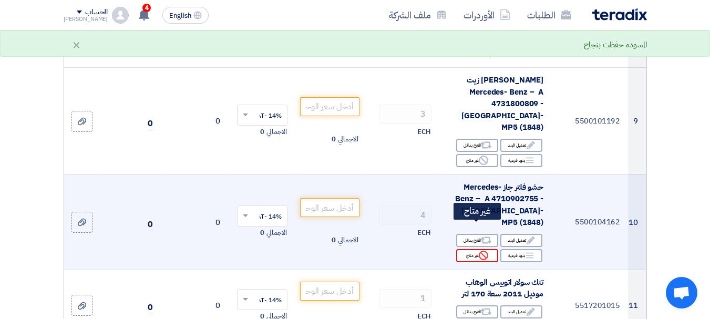
click at [480, 251] on use at bounding box center [483, 255] width 9 height 9
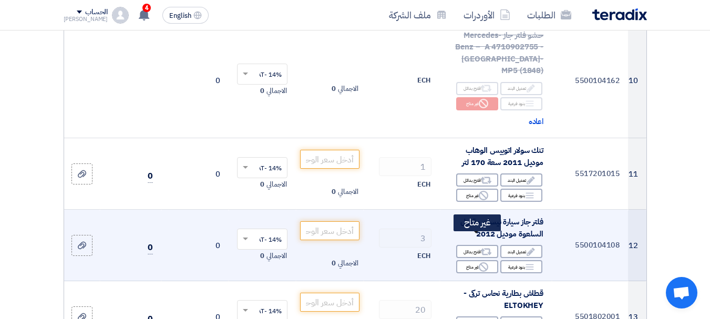
scroll to position [1038, 0]
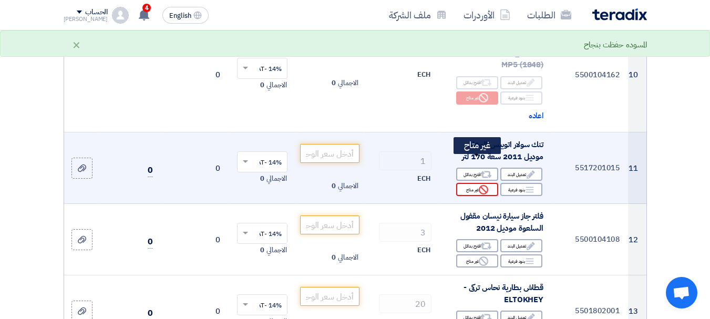
click at [481, 185] on icon "Reject" at bounding box center [483, 189] width 9 height 9
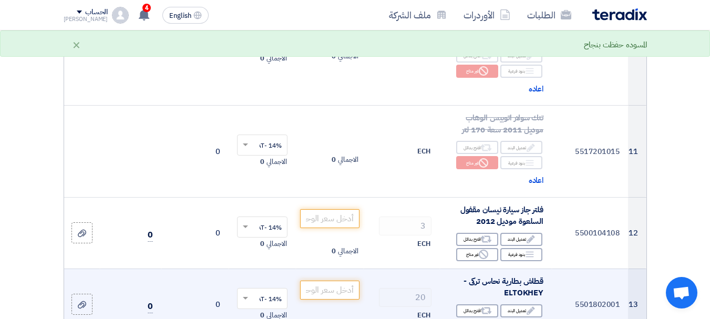
scroll to position [1143, 0]
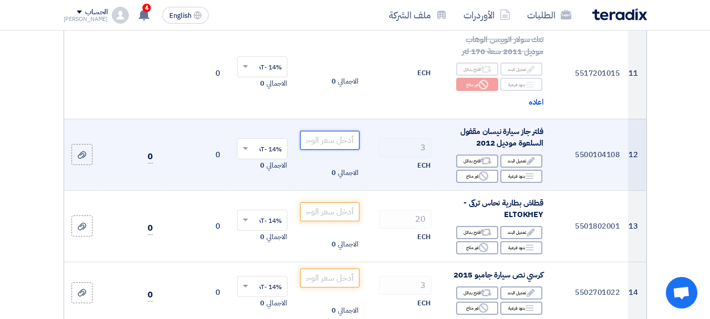
click at [329, 131] on input "number" at bounding box center [329, 140] width 59 height 19
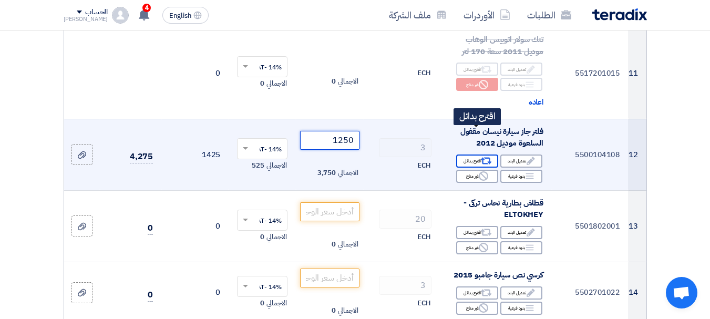
type input "1250"
click at [485, 156] on icon "Alternative" at bounding box center [486, 161] width 11 height 11
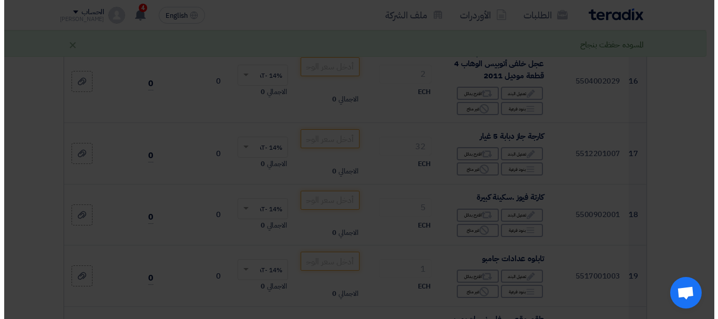
scroll to position [776, 0]
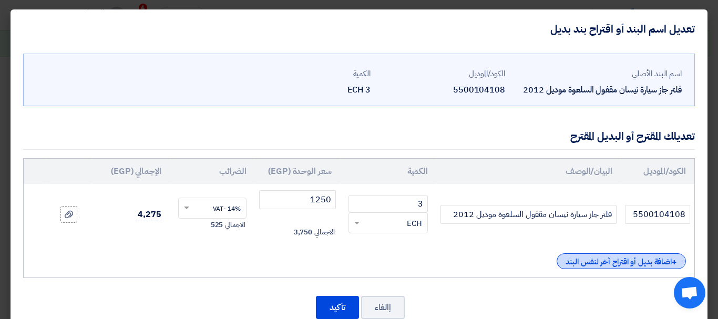
click at [650, 259] on div "+ اضافة بديل أو اقتراح آخر لنفس البند" at bounding box center [621, 261] width 129 height 16
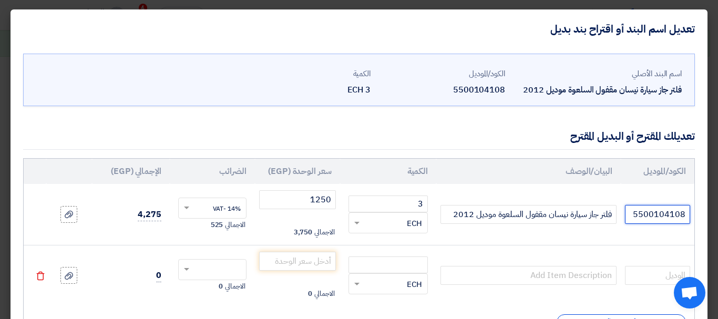
click at [653, 217] on input "5500104108" at bounding box center [657, 214] width 65 height 19
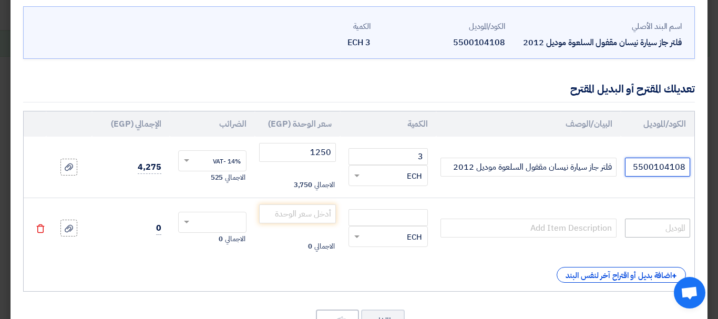
scroll to position [88, 0]
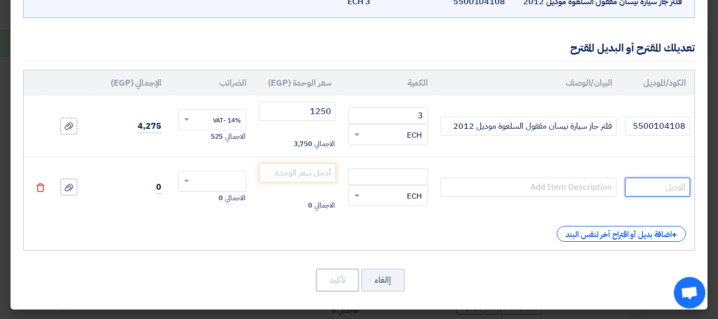
click at [654, 181] on input "text" at bounding box center [657, 187] width 65 height 19
paste input "5500104108"
type input "5500104108"
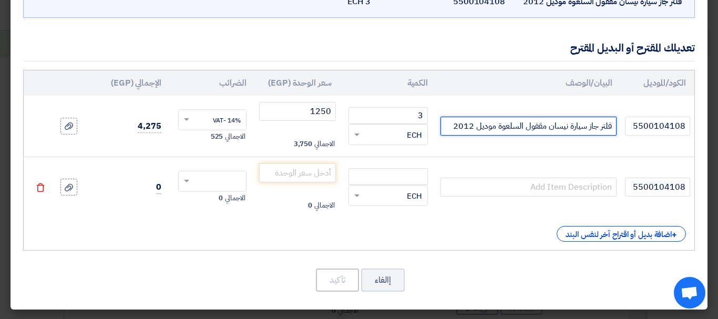
click at [555, 124] on input "فلتر جاز سيارة نيسان مقفول السلعوة موديل 2012" at bounding box center [529, 126] width 176 height 19
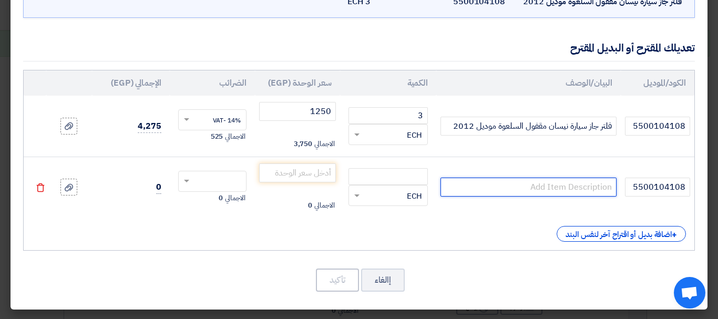
click at [557, 195] on input "text" at bounding box center [529, 187] width 176 height 19
paste input "فلتر جاز سيارة نيسان مقفول السلعوة موديل 2012"
type input "فلتر جاز سيارة نيسان مقفول السلعوة موديل 2012"
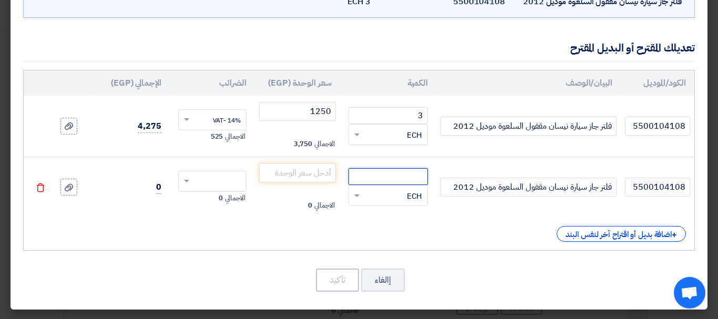
click at [374, 178] on input "number" at bounding box center [388, 176] width 79 height 17
type input "3"
click at [327, 174] on input "number" at bounding box center [297, 172] width 77 height 19
type input "1"
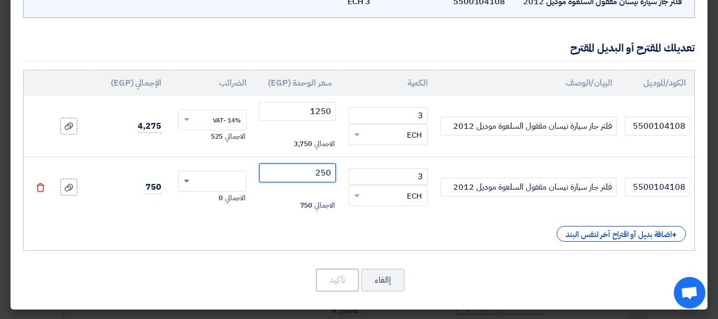
click at [189, 180] on span at bounding box center [186, 182] width 5 height 4
type input "250"
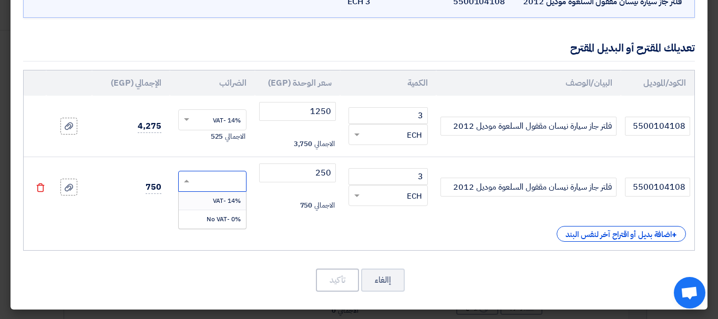
click at [220, 198] on span "14% -VAT" at bounding box center [227, 200] width 28 height 9
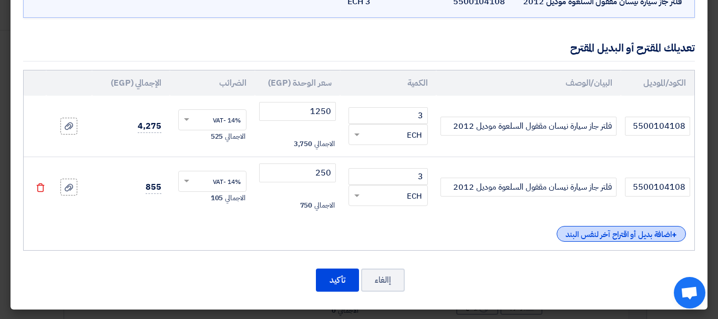
click at [578, 231] on div "+ اضافة بديل أو اقتراح آخر لنفس البند" at bounding box center [621, 234] width 129 height 16
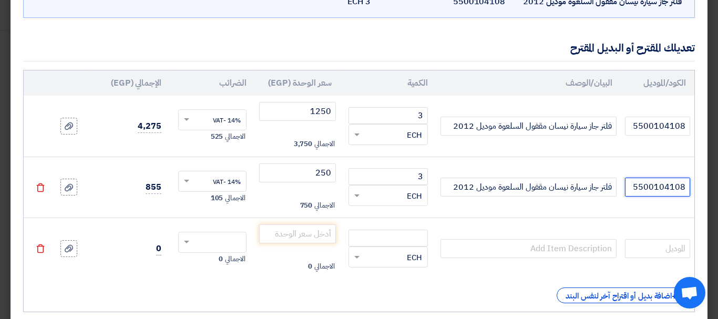
click at [686, 189] on input "5500104108" at bounding box center [657, 187] width 65 height 19
click at [684, 189] on input "5500104108" at bounding box center [657, 187] width 65 height 19
click at [679, 243] on input "text" at bounding box center [657, 248] width 65 height 19
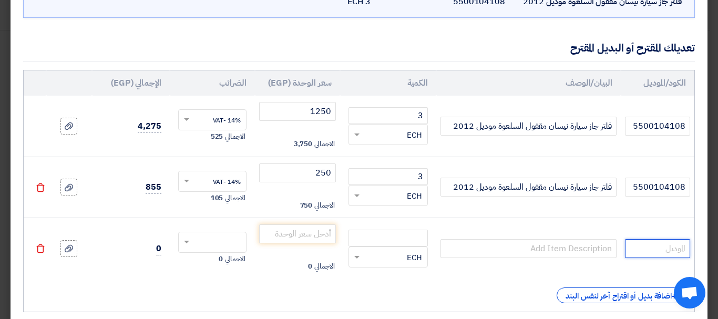
paste input "5500104108"
type input "5500104108"
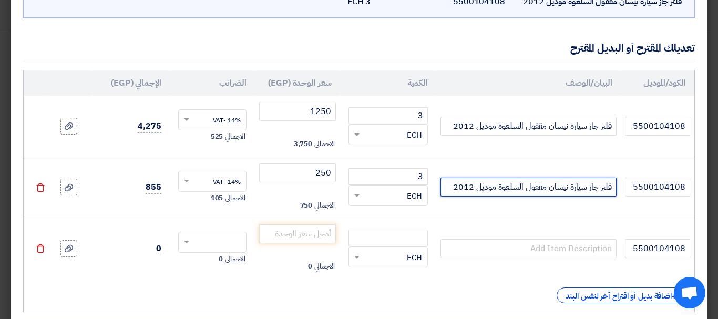
click at [559, 194] on input "فلتر جاز سيارة نيسان مقفول السلعوة موديل 2012" at bounding box center [529, 187] width 176 height 19
paste input "5500104108"
type input "فلتر جاز سيارة نيسان مقفول السلعوة موديل 2012"
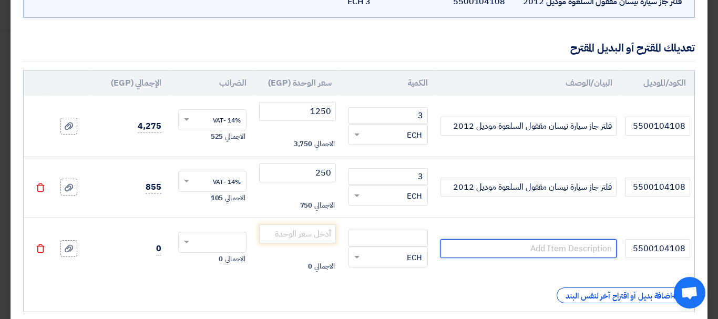
click at [579, 239] on input "text" at bounding box center [529, 248] width 176 height 19
click at [584, 248] on input "text" at bounding box center [529, 248] width 176 height 19
paste input "فلتر جاز سيارة نيسان مقفول السلعوة موديل 2012"
type input "فلتر جاز سيارة نيسان مقفول السلعوة موديل 2012"
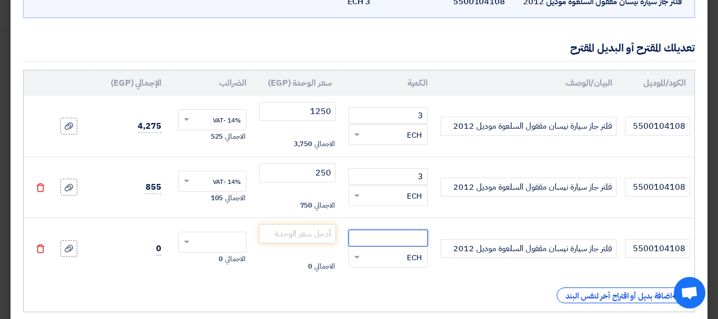
click at [417, 237] on input "number" at bounding box center [388, 238] width 79 height 17
type input "3"
click at [300, 242] on input "number" at bounding box center [297, 233] width 77 height 19
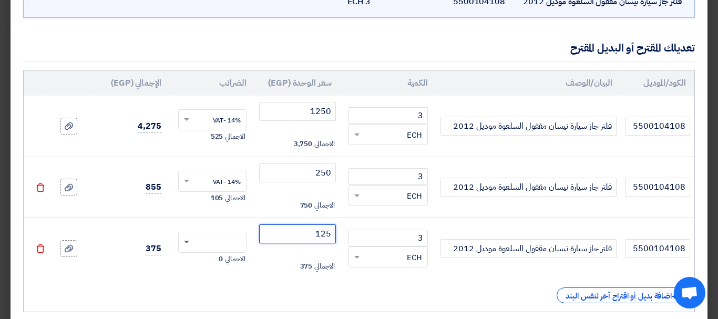
click at [189, 241] on span at bounding box center [186, 243] width 5 height 4
type input "125"
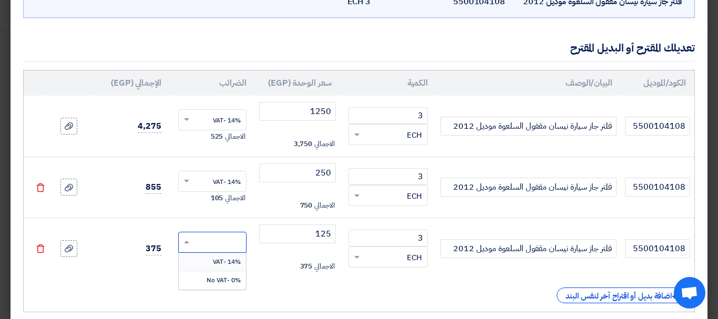
click at [219, 262] on span "14% -VAT" at bounding box center [227, 261] width 28 height 9
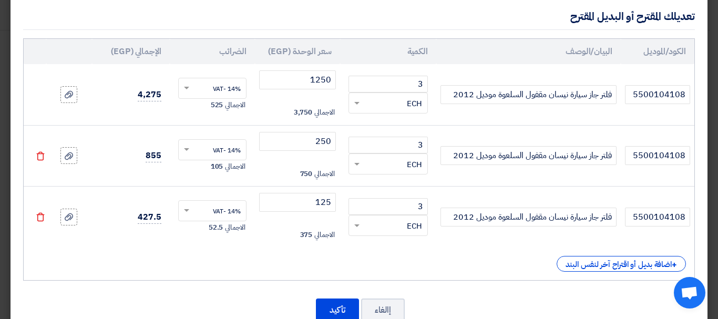
scroll to position [149, 0]
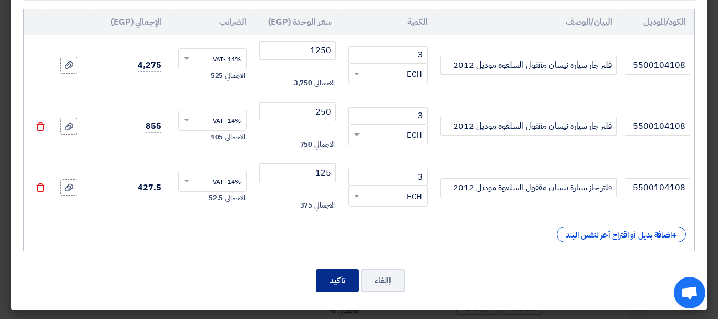
click at [352, 282] on button "تأكيد" at bounding box center [337, 280] width 43 height 23
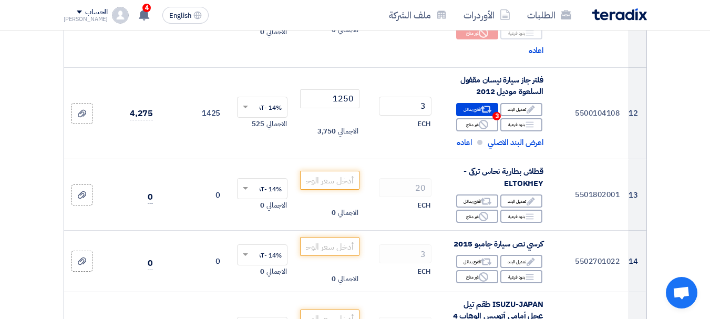
scroll to position [1196, 0]
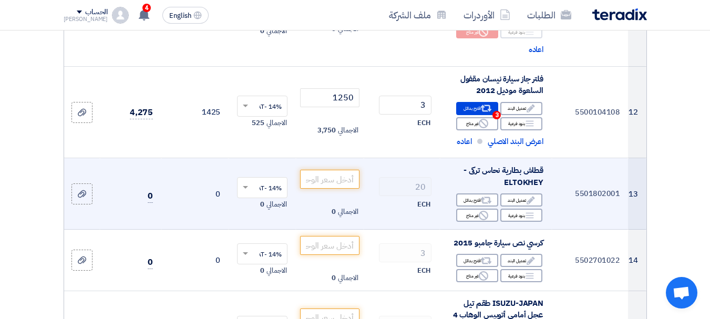
click at [297, 158] on td "الاجمالي 0" at bounding box center [329, 193] width 67 height 71
click at [316, 170] on input "number" at bounding box center [329, 179] width 59 height 19
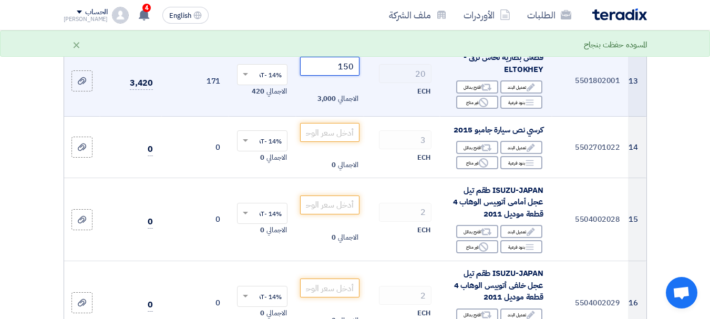
scroll to position [1354, 0]
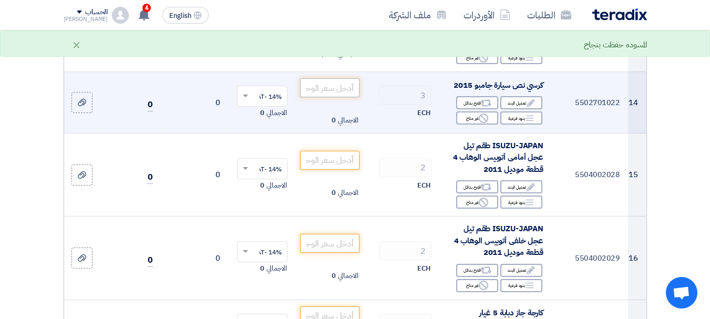
type input "150"
click at [336, 78] on input "number" at bounding box center [329, 87] width 59 height 19
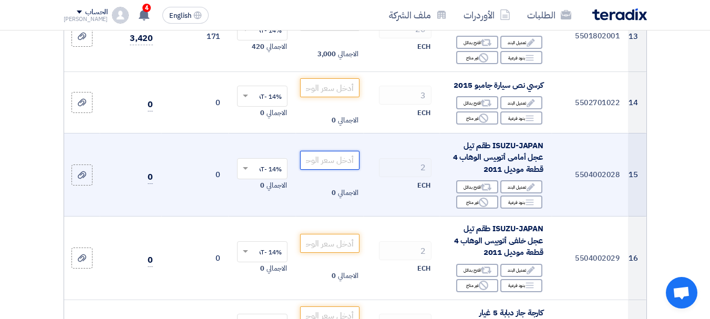
click at [340, 151] on input "number" at bounding box center [329, 160] width 59 height 19
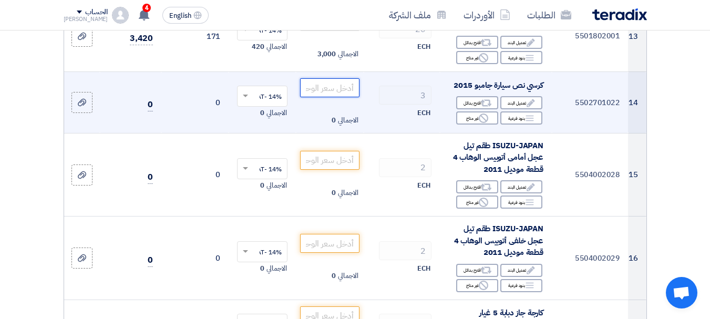
click at [342, 78] on input "number" at bounding box center [329, 87] width 59 height 19
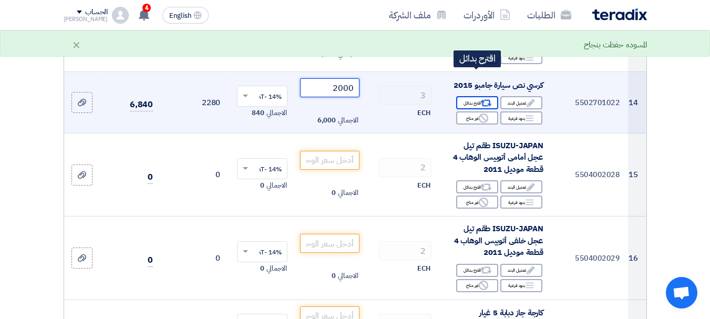
type input "2000"
click at [479, 96] on div "Alternative اقترح بدائل" at bounding box center [477, 102] width 42 height 13
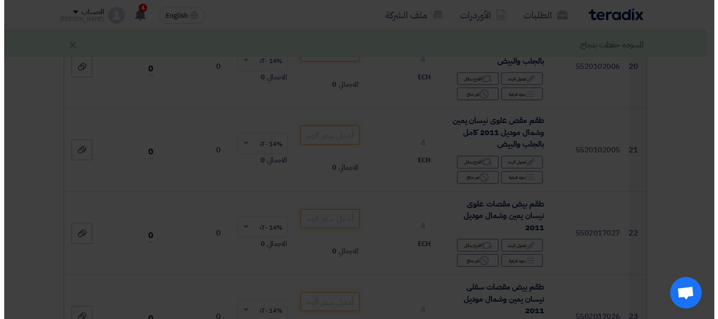
scroll to position [895, 0]
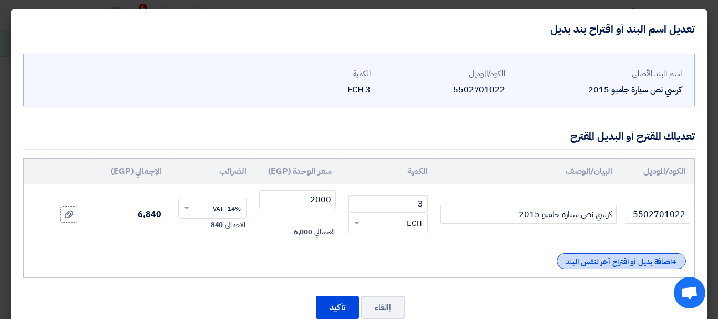
click at [626, 264] on div "+ اضافة بديل أو اقتراح آخر لنفس البند" at bounding box center [621, 261] width 129 height 16
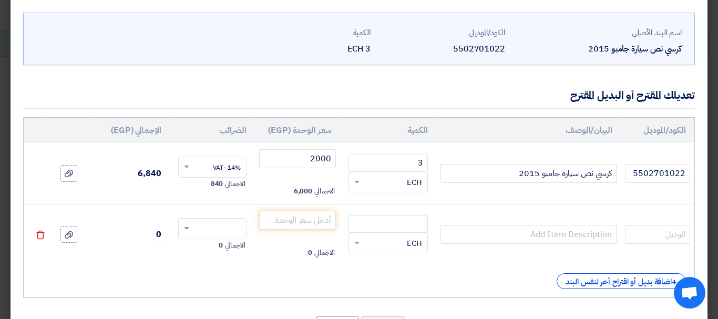
scroll to position [88, 0]
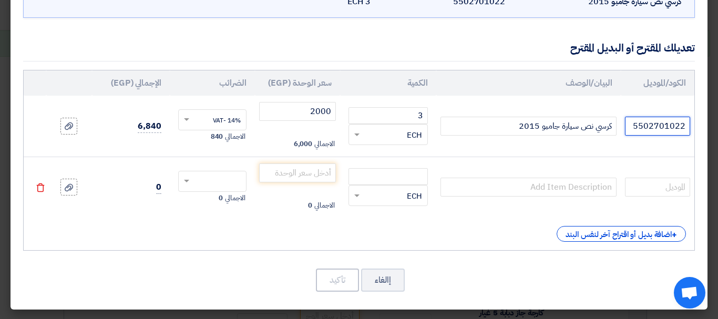
click at [654, 120] on input "5502701022" at bounding box center [657, 126] width 65 height 19
click at [668, 193] on input "text" at bounding box center [657, 187] width 65 height 19
paste input "5502701022"
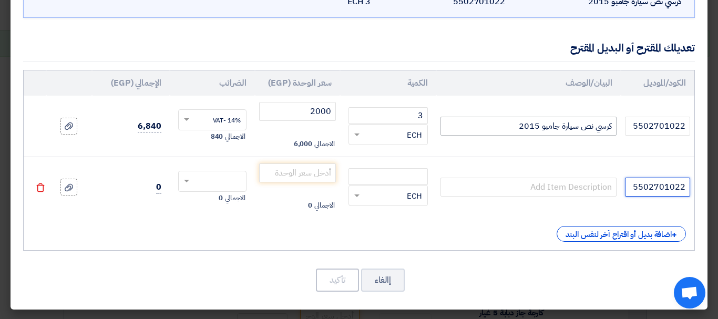
type input "5502701022"
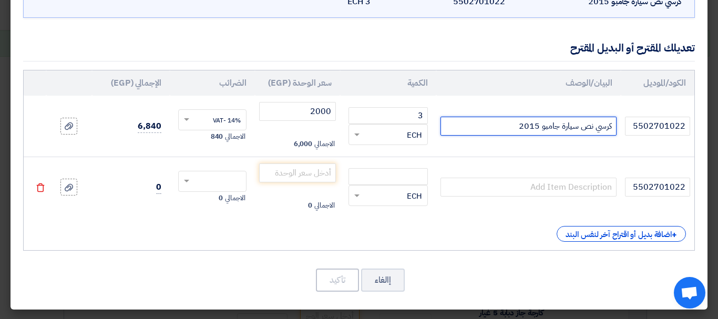
click at [578, 125] on input "كرسي نص سيارة جامبو 2015" at bounding box center [529, 126] width 176 height 19
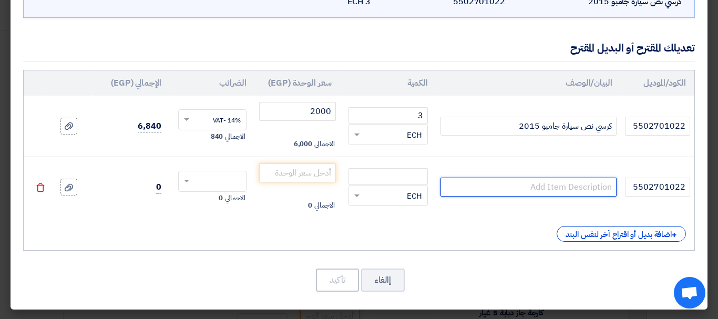
click at [578, 195] on input "text" at bounding box center [529, 187] width 176 height 19
paste input "كرسي نص سيارة جامبو 2015"
type input "كرسي نص سيارة جامبو 2015"
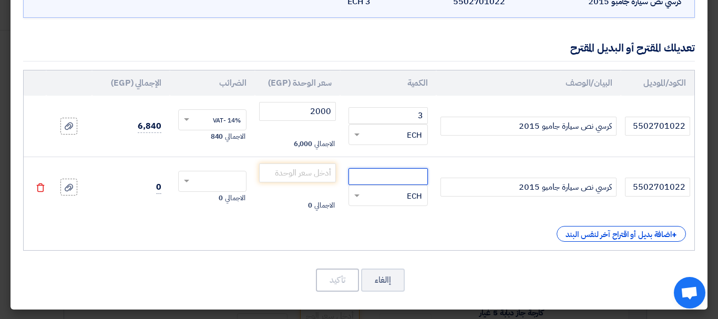
click at [395, 169] on input "number" at bounding box center [388, 176] width 79 height 17
click at [315, 176] on input "number" at bounding box center [297, 172] width 77 height 19
click at [373, 177] on input "1" at bounding box center [388, 176] width 79 height 17
click at [390, 177] on input "1" at bounding box center [388, 176] width 79 height 17
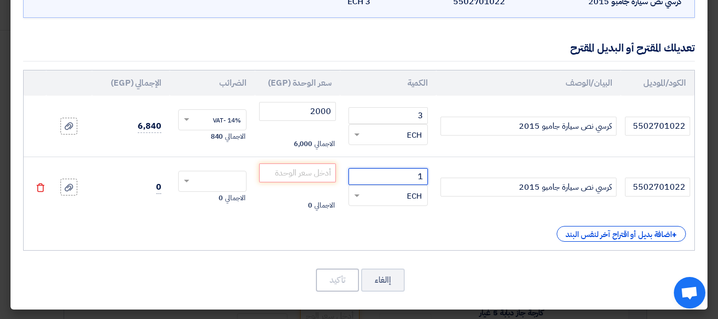
click at [390, 177] on input "1" at bounding box center [388, 176] width 79 height 17
type input "3"
click at [336, 176] on input "number" at bounding box center [297, 172] width 77 height 19
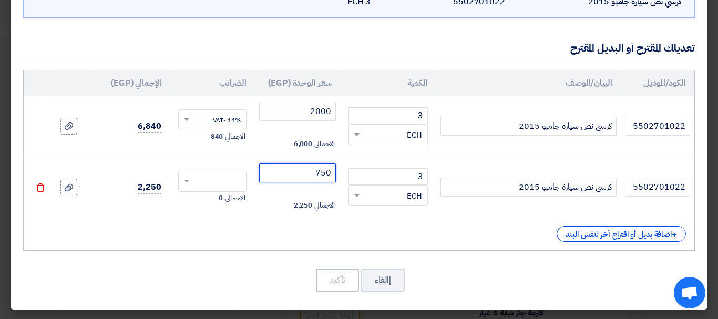
click at [190, 177] on span at bounding box center [185, 181] width 13 height 9
type input "750"
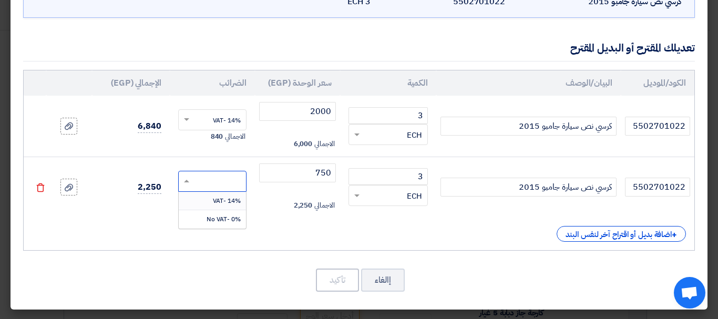
click at [211, 196] on div "14% -VAT" at bounding box center [212, 201] width 67 height 18
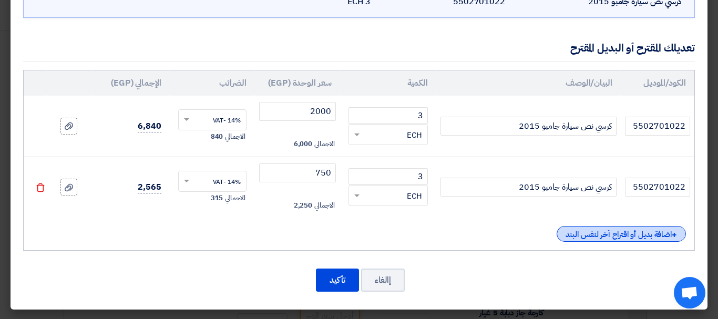
click at [640, 237] on div "+ اضافة بديل أو اقتراح آخر لنفس البند" at bounding box center [621, 234] width 129 height 16
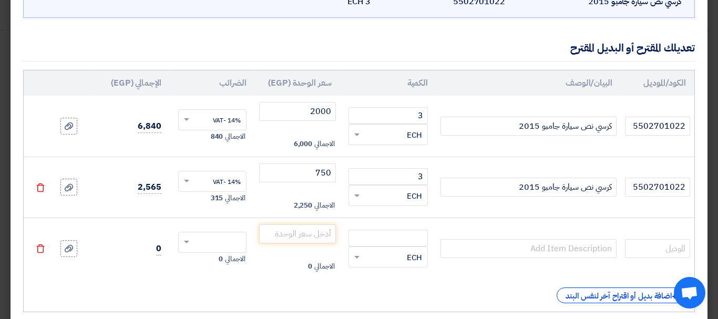
click at [674, 175] on td "5502701022" at bounding box center [658, 188] width 74 height 62
click at [673, 187] on input "5502701022" at bounding box center [657, 187] width 65 height 19
click at [670, 248] on input "text" at bounding box center [657, 248] width 65 height 19
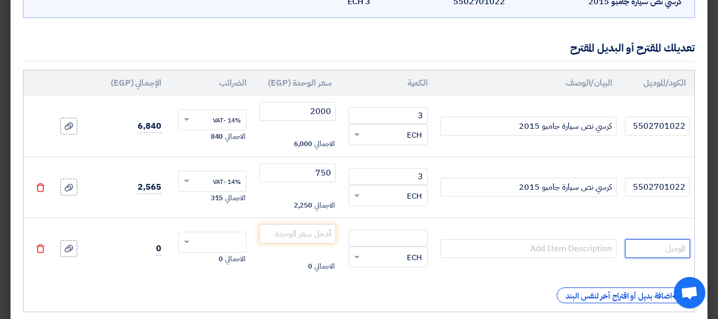
click at [670, 248] on input "text" at bounding box center [657, 248] width 65 height 19
paste input "5502701022"
type input "5502701022"
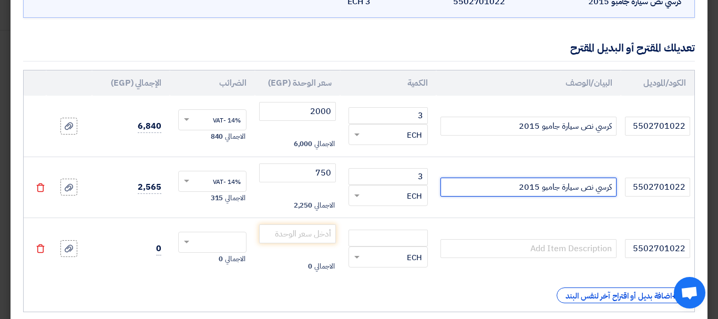
click at [584, 191] on input "كرسي نص سيارة جامبو 2015" at bounding box center [529, 187] width 176 height 19
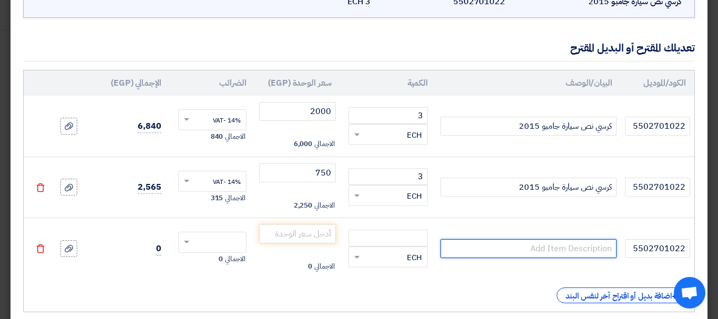
click at [580, 248] on input "text" at bounding box center [529, 248] width 176 height 19
paste input "كرسي نص سيارة جامبو 2015"
type input "كرسي نص سيارة جامبو 2015"
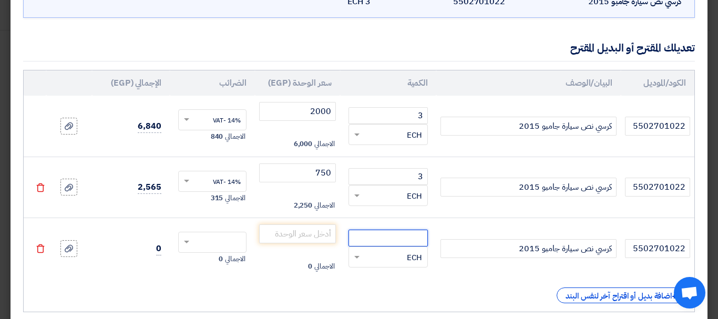
click at [377, 240] on input "number" at bounding box center [388, 238] width 79 height 17
type input "3"
click at [277, 229] on input "number" at bounding box center [297, 233] width 77 height 19
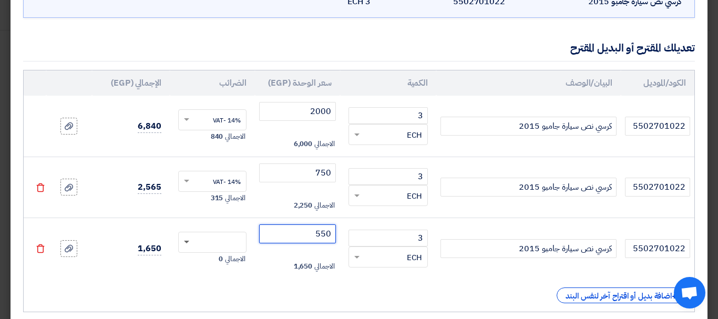
click at [189, 241] on span at bounding box center [186, 243] width 5 height 4
type input "550"
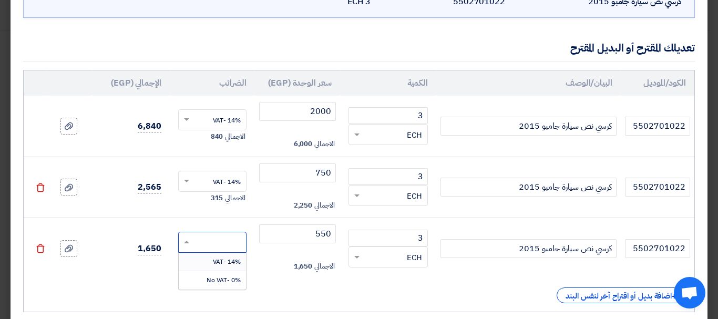
click at [231, 260] on span "14% -VAT" at bounding box center [227, 261] width 28 height 9
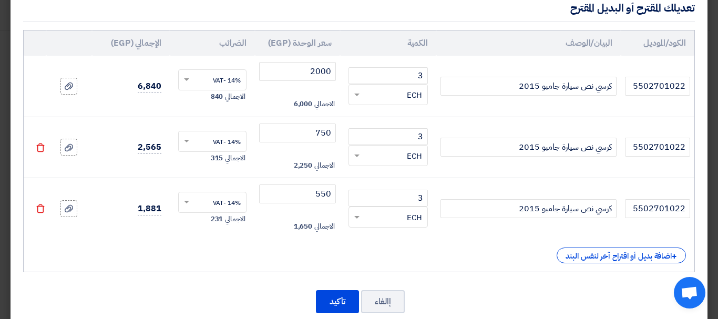
scroll to position [149, 0]
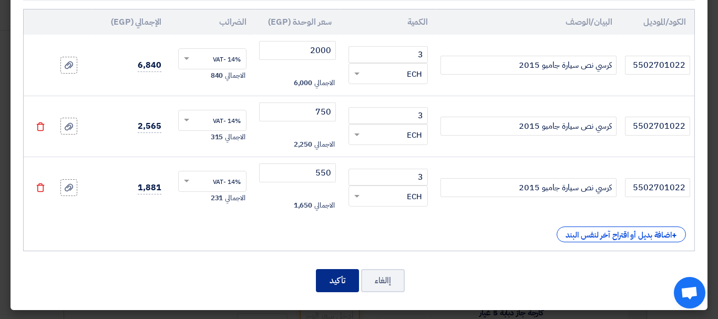
click at [336, 275] on button "تأكيد" at bounding box center [337, 280] width 43 height 23
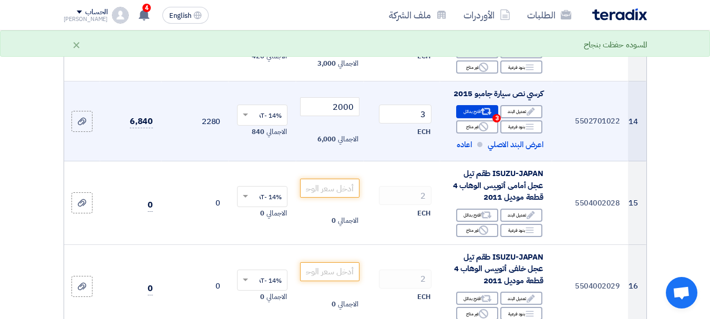
scroll to position [1354, 0]
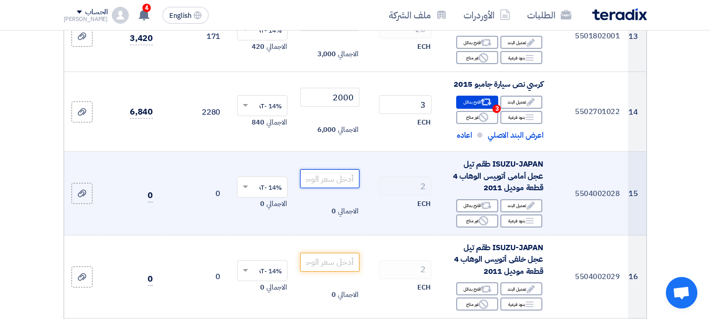
click at [350, 169] on input "number" at bounding box center [329, 178] width 59 height 19
type input "5"
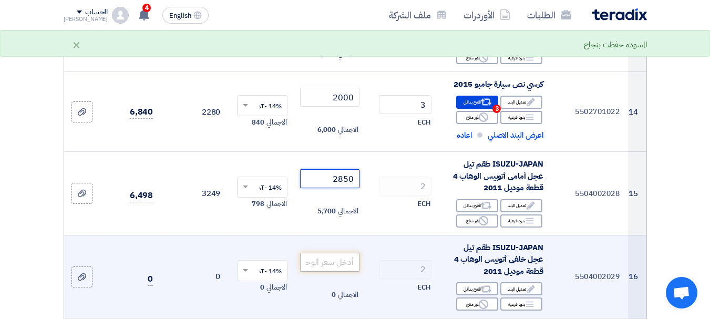
type input "2850"
click at [339, 253] on input "number" at bounding box center [329, 262] width 59 height 19
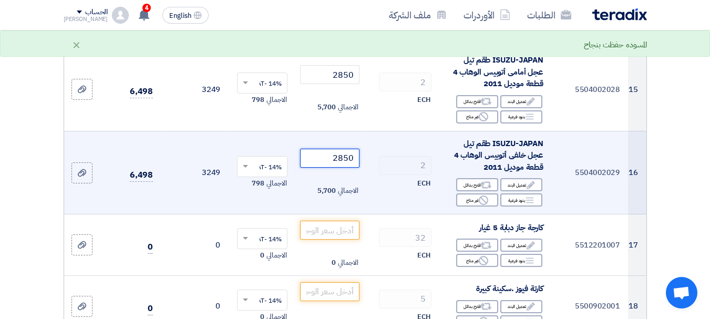
scroll to position [1459, 0]
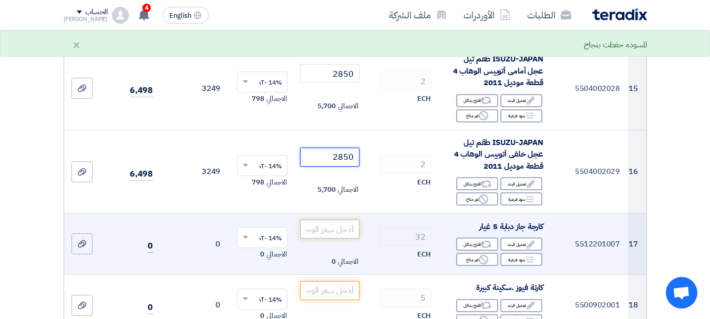
type input "2850"
click at [335, 220] on input "number" at bounding box center [329, 229] width 59 height 19
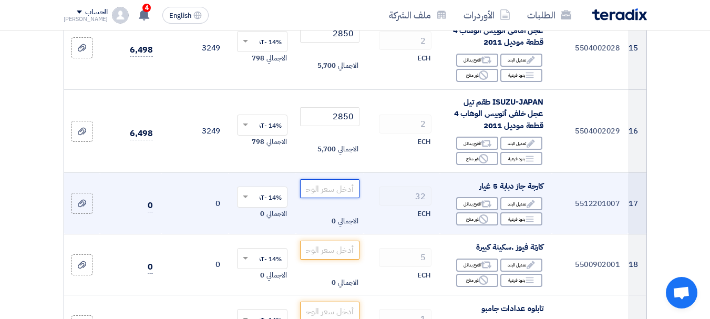
scroll to position [1511, 0]
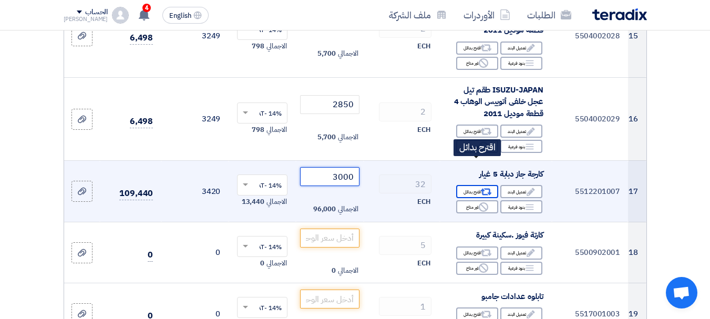
type input "3000"
click at [473, 185] on div "Alternative اقترح بدائل" at bounding box center [477, 191] width 42 height 13
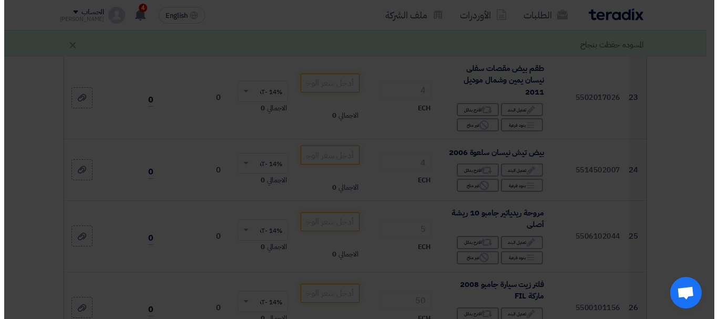
scroll to position [973, 0]
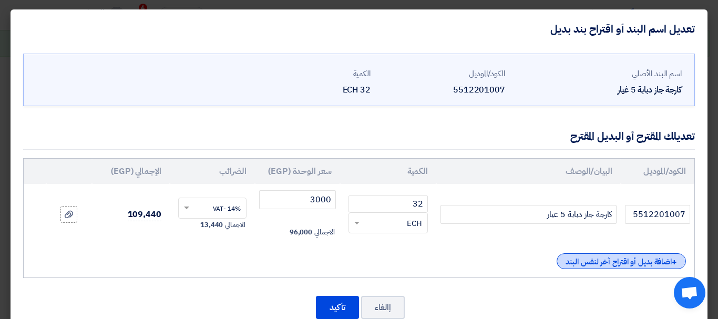
click at [647, 261] on div "+ اضافة بديل أو اقتراح آخر لنفس البند" at bounding box center [621, 261] width 129 height 16
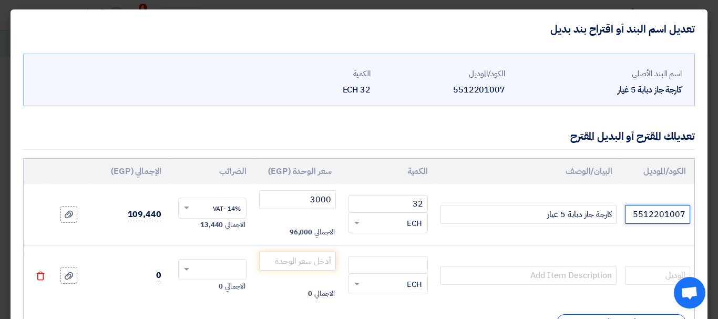
click at [658, 218] on input "5512201007" at bounding box center [657, 214] width 65 height 19
click at [662, 274] on input "text" at bounding box center [657, 275] width 65 height 19
paste input "5512201007"
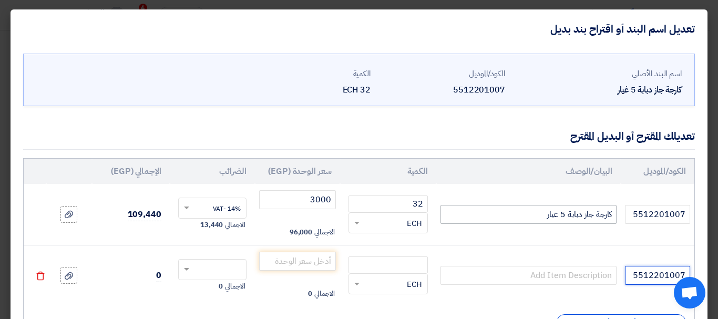
type input "5512201007"
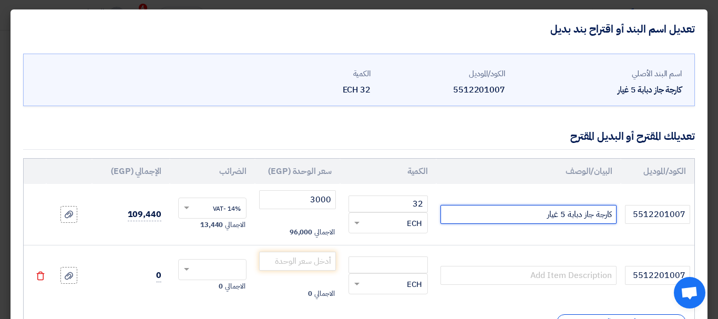
click at [557, 211] on input "كارجة جاز دبابة 5 غيار" at bounding box center [529, 214] width 176 height 19
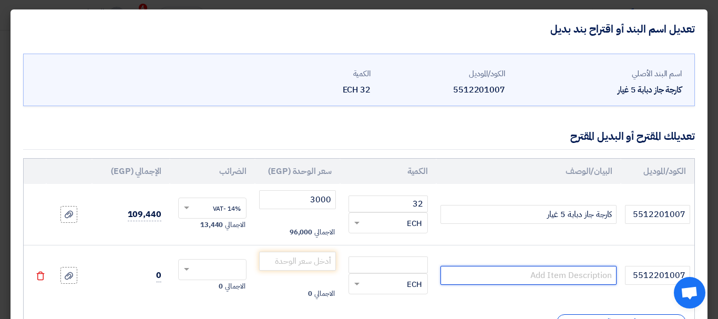
click at [593, 276] on input "text" at bounding box center [529, 275] width 176 height 19
paste input "كارجة جاز دبابة 5 غيار"
type input "كارجة جاز دبابة 5 غيار"
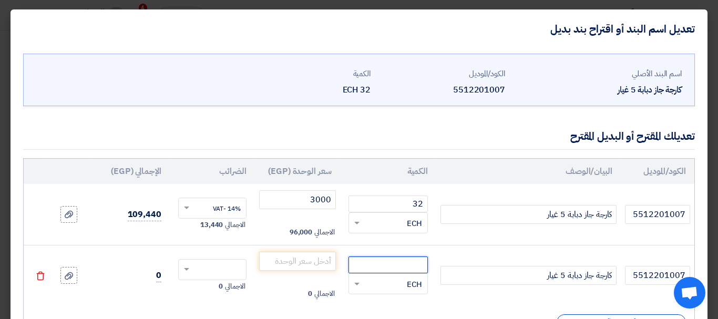
click at [407, 262] on input "number" at bounding box center [388, 265] width 79 height 17
type input "32"
click at [320, 263] on input "number" at bounding box center [297, 261] width 77 height 19
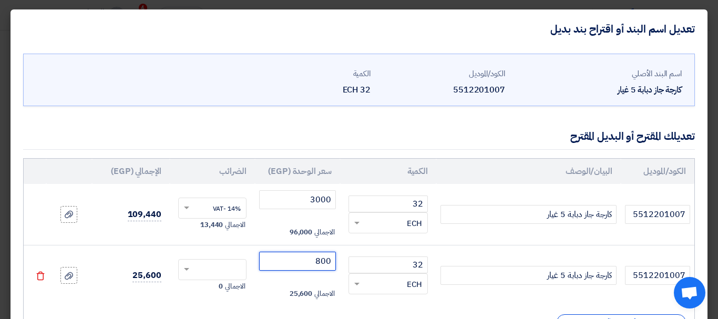
scroll to position [88, 0]
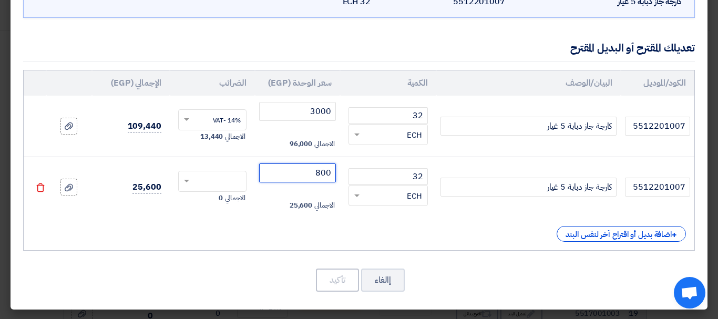
click at [188, 185] on span at bounding box center [185, 181] width 13 height 9
type input "800"
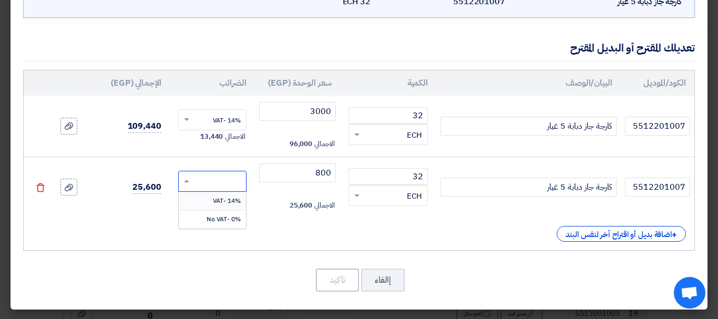
click at [214, 199] on div "14% -VAT" at bounding box center [212, 201] width 67 height 18
click at [332, 282] on button "تأكيد" at bounding box center [337, 280] width 43 height 23
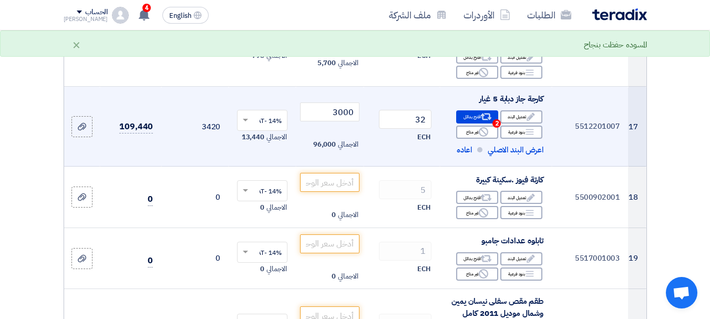
scroll to position [1617, 0]
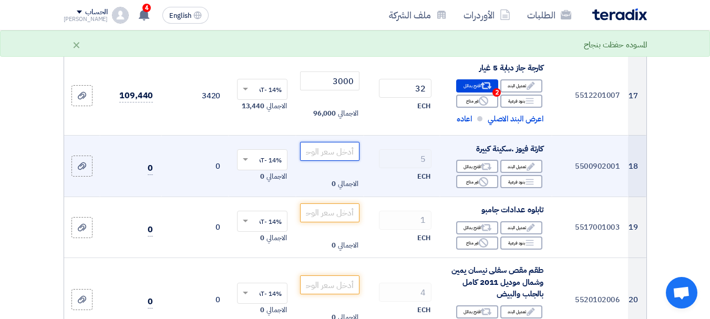
click at [344, 142] on input "number" at bounding box center [329, 151] width 59 height 19
click at [355, 142] on input "40" at bounding box center [329, 151] width 59 height 19
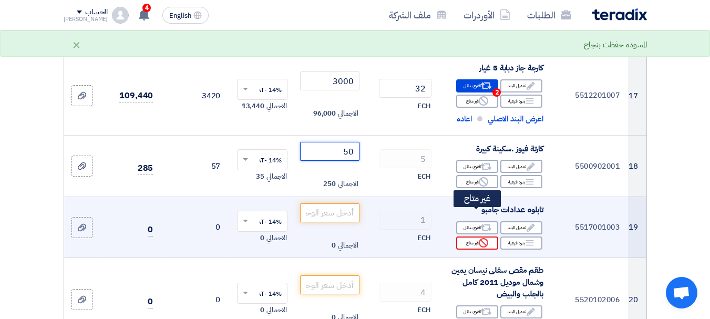
type input "50"
click at [477, 237] on div "Reject غير متاح" at bounding box center [477, 243] width 42 height 13
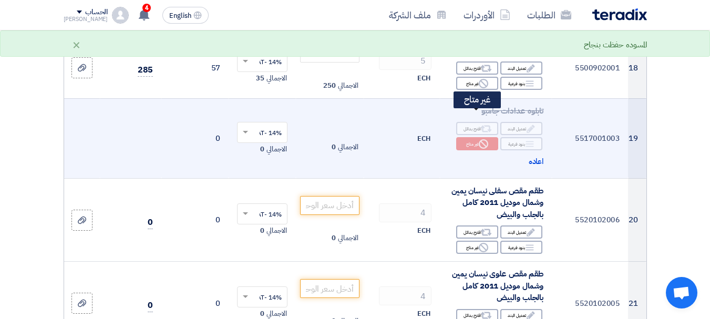
scroll to position [1722, 0]
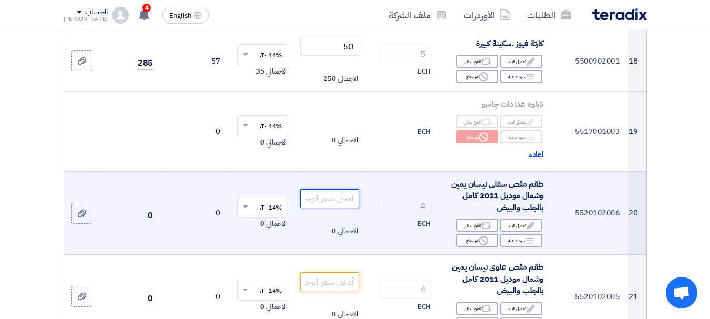
click at [333, 189] on input "number" at bounding box center [329, 198] width 59 height 19
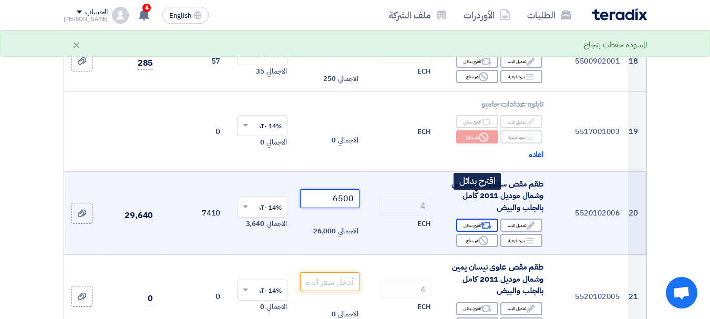
type input "6500"
click at [481, 220] on icon "Alternative" at bounding box center [486, 225] width 11 height 11
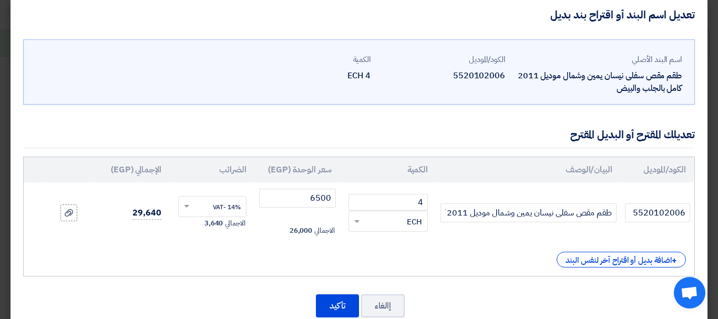
scroll to position [39, 0]
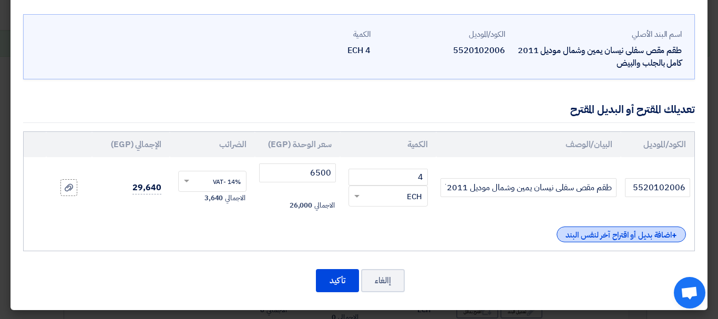
click at [641, 231] on div "+ اضافة بديل أو اقتراح آخر لنفس البند" at bounding box center [621, 235] width 129 height 16
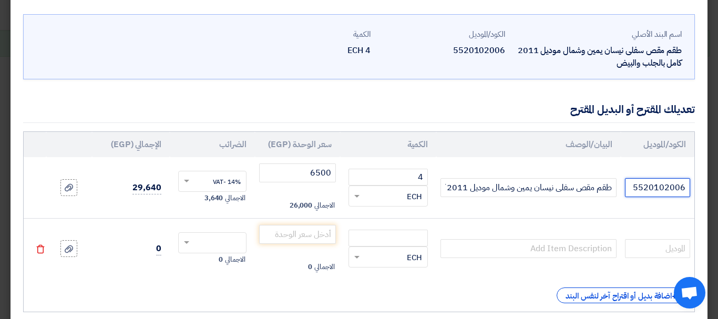
click at [654, 183] on input "5520102006" at bounding box center [657, 187] width 65 height 19
click at [654, 251] on input "text" at bounding box center [657, 248] width 65 height 19
paste input "5520102006"
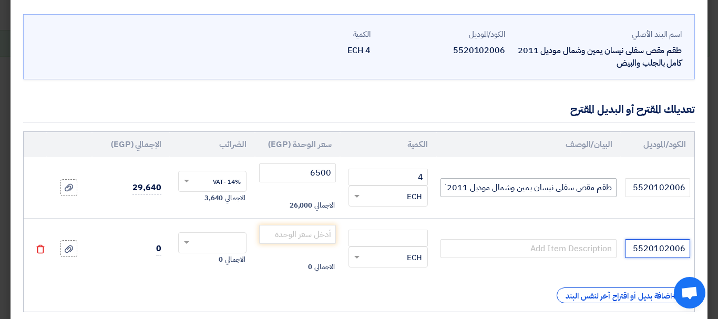
type input "5520102006"
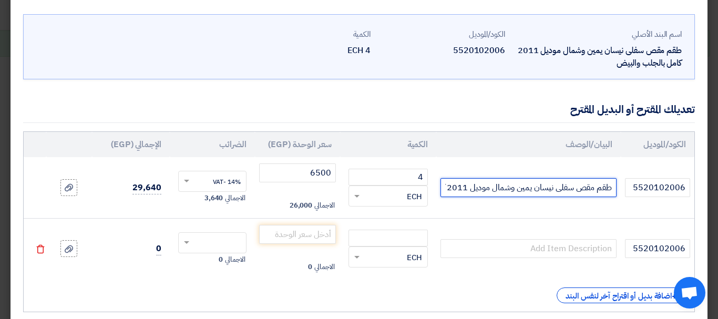
click at [554, 187] on input "طقم مقص سفلى نيسان يمين وشمال موديل 2011 كامل بالجلب والبيض" at bounding box center [529, 187] width 176 height 19
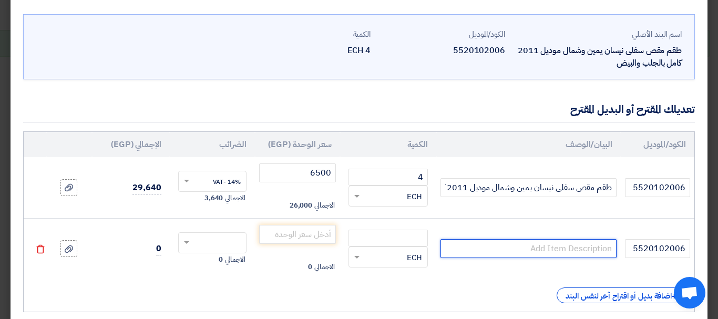
click at [558, 248] on input "text" at bounding box center [529, 248] width 176 height 19
paste input "طقم مقص سفلى نيسان يمين وشمال موديل 2011 كامل بالجلب والبيض"
type input "طقم مقص سفلى نيسان يمين وشمال موديل 2011 كامل بالجلب والبيض"
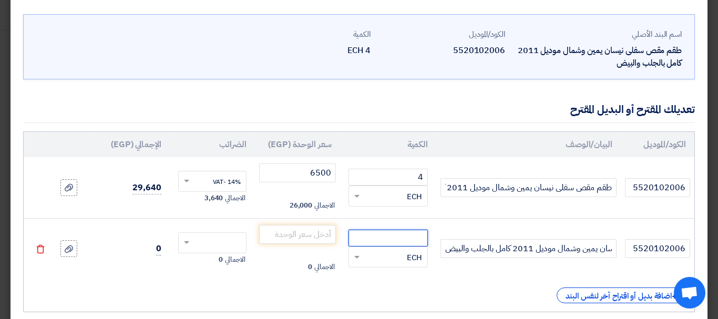
click at [416, 240] on input "number" at bounding box center [388, 238] width 79 height 17
type input "4"
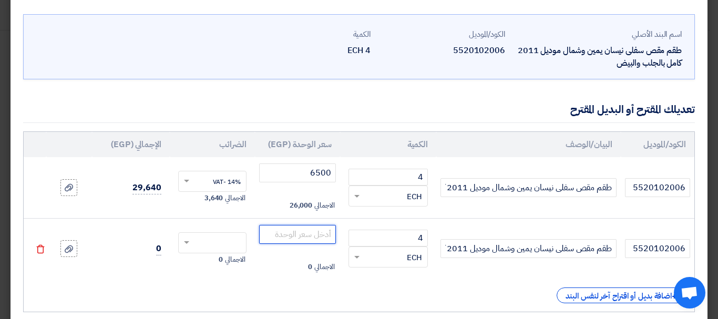
click at [335, 233] on input "number" at bounding box center [297, 234] width 77 height 19
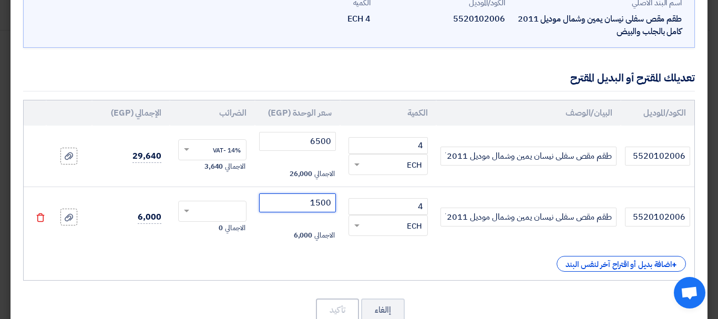
scroll to position [101, 0]
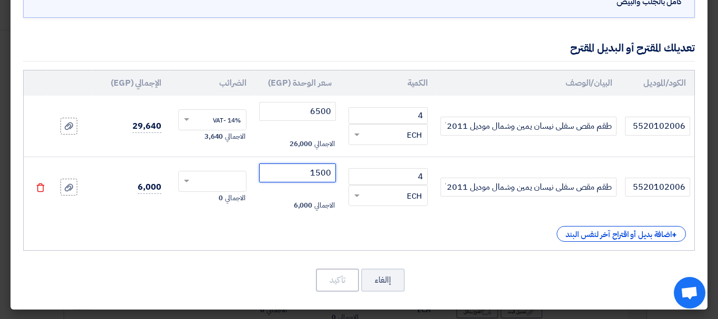
click at [189, 182] on span at bounding box center [185, 181] width 13 height 9
type input "1500"
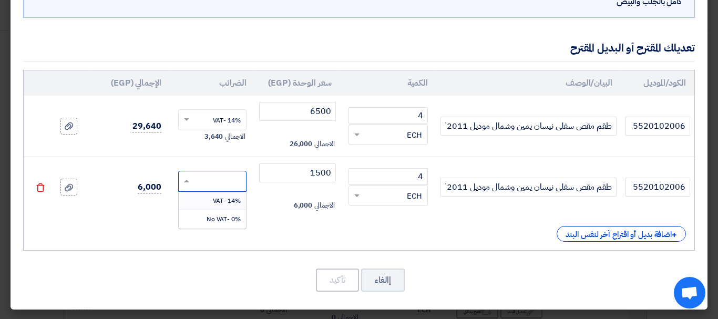
click at [216, 200] on div "14% -VAT" at bounding box center [212, 201] width 67 height 18
click at [341, 269] on button "تأكيد" at bounding box center [337, 280] width 43 height 23
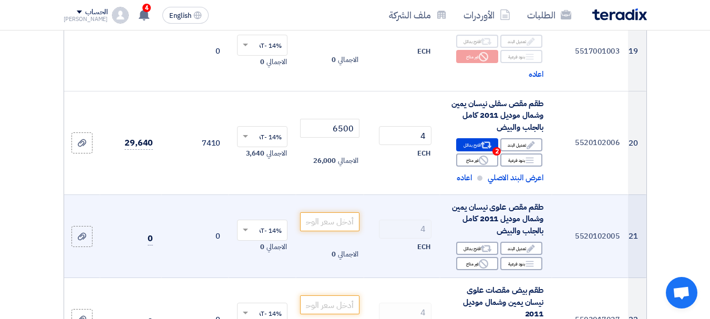
scroll to position [1855, 0]
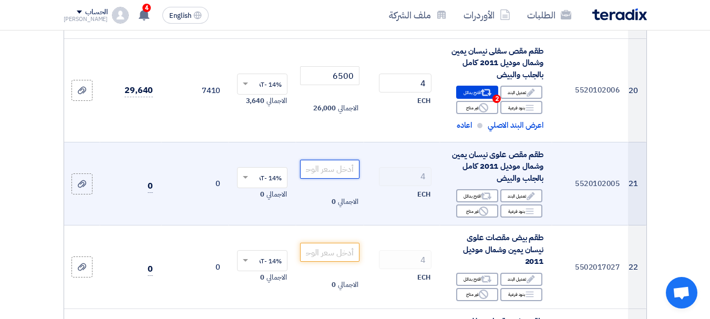
click at [350, 160] on input "number" at bounding box center [329, 169] width 59 height 19
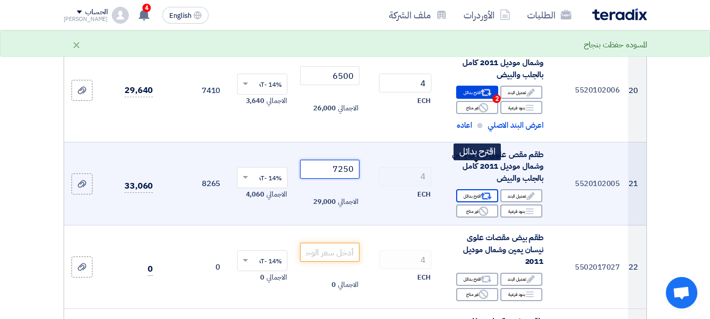
type input "7250"
click at [465, 189] on div "Alternative اقترح بدائل" at bounding box center [477, 195] width 42 height 13
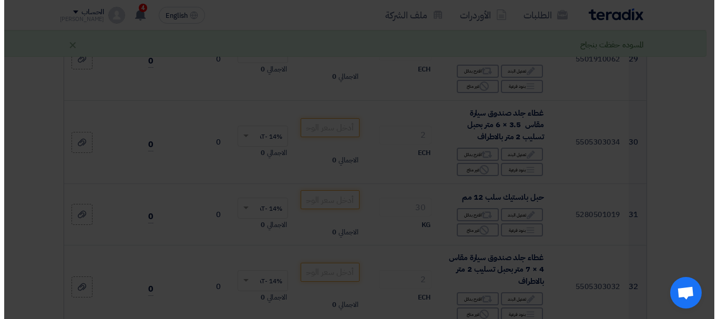
scroll to position [1236, 0]
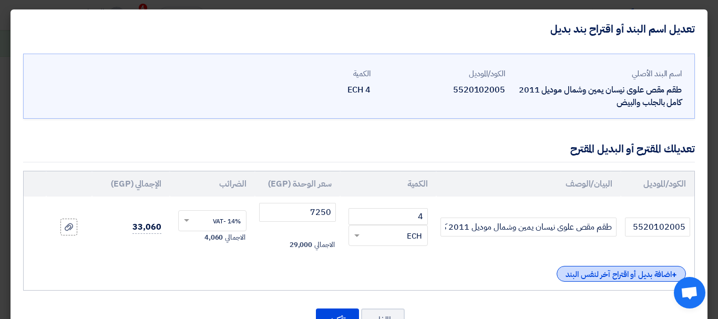
click at [628, 277] on div "+ اضافة بديل أو اقتراح آخر لنفس البند" at bounding box center [621, 274] width 129 height 16
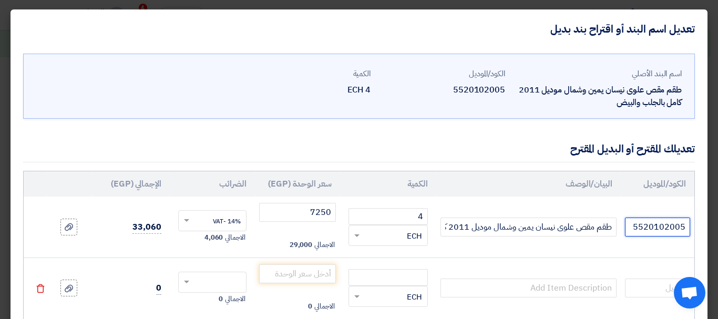
click at [646, 230] on input "5520102005" at bounding box center [657, 227] width 65 height 19
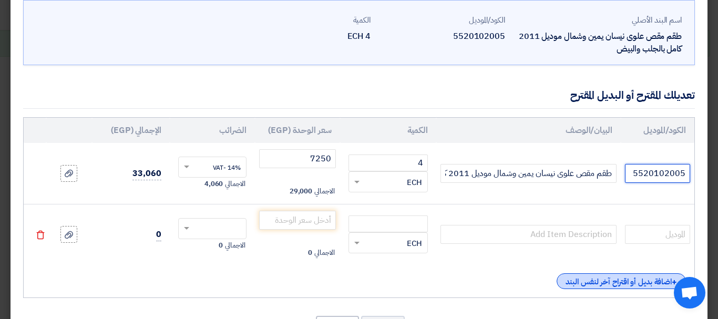
scroll to position [101, 0]
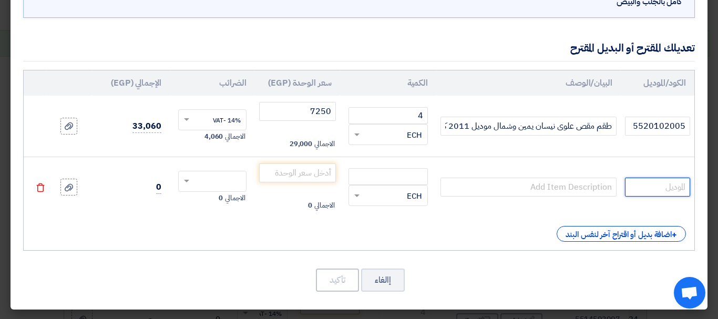
click at [655, 188] on input "text" at bounding box center [657, 187] width 65 height 19
paste input "5520102005"
type input "5520102005"
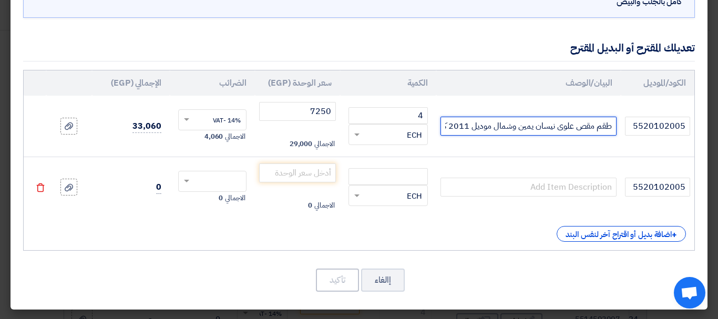
click at [558, 129] on input "طقم مقص علوى نيسان يمين وشمال موديل 2011 كامل بالجلب والبيض" at bounding box center [529, 126] width 176 height 19
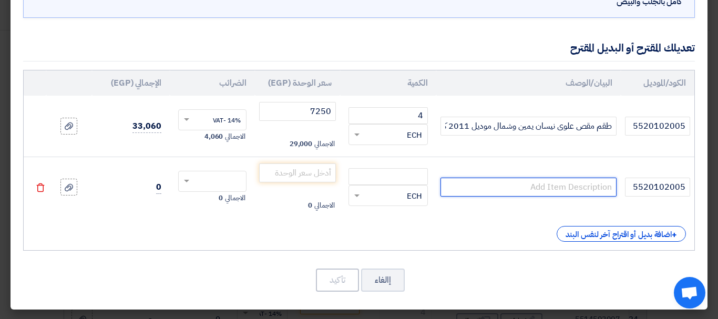
click at [483, 192] on input "text" at bounding box center [529, 187] width 176 height 19
paste input "طقم مقص علوى نيسان يمين وشمال موديل 2011 كامل بالجلب والبيض"
type input "طقم مقص علوى نيسان يمين وشمال موديل 2011 كامل بالجلب والبيض"
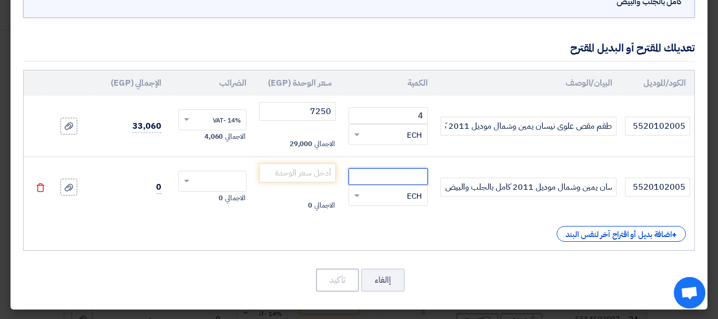
click at [410, 173] on input "number" at bounding box center [388, 176] width 79 height 17
type input "4"
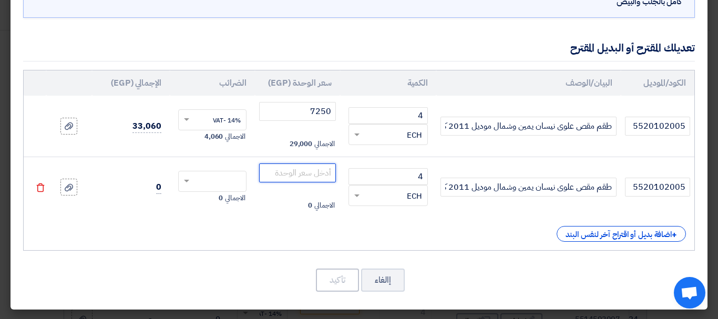
click at [307, 177] on input "number" at bounding box center [297, 172] width 77 height 19
click at [310, 172] on input "number" at bounding box center [297, 172] width 77 height 19
click at [73, 189] on use at bounding box center [69, 186] width 8 height 7
click at [0, 0] on input "file" at bounding box center [0, 0] width 0 height 0
click at [302, 173] on input "number" at bounding box center [297, 172] width 77 height 19
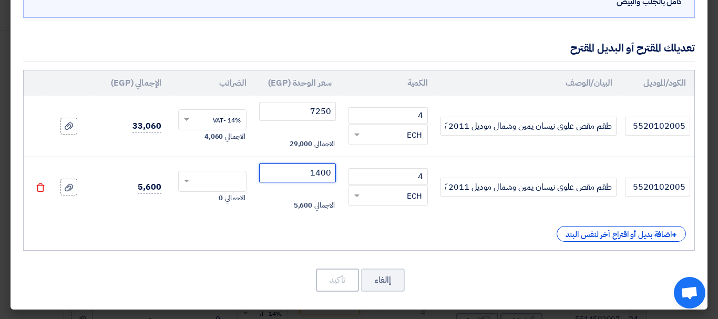
click at [190, 178] on span at bounding box center [185, 181] width 13 height 9
type input "1400"
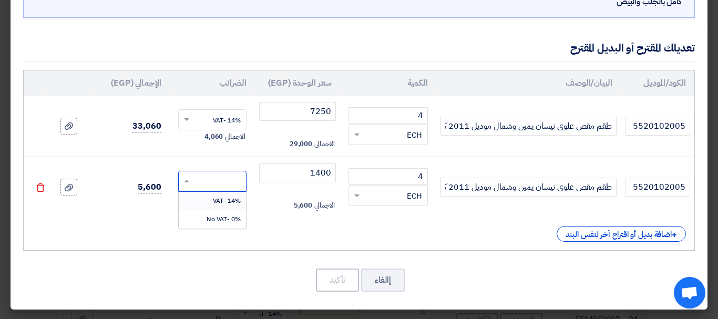
click at [231, 196] on span "14% -VAT" at bounding box center [227, 200] width 28 height 9
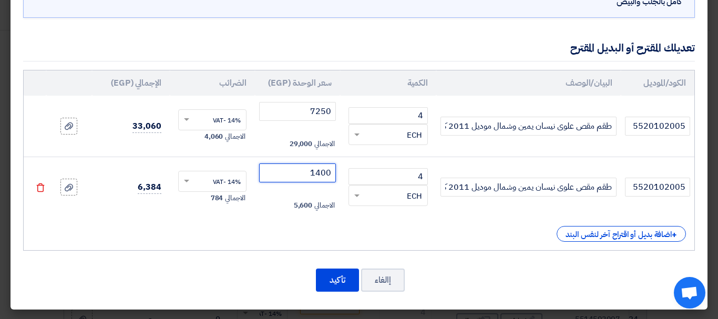
click at [308, 172] on input "1400" at bounding box center [297, 172] width 77 height 19
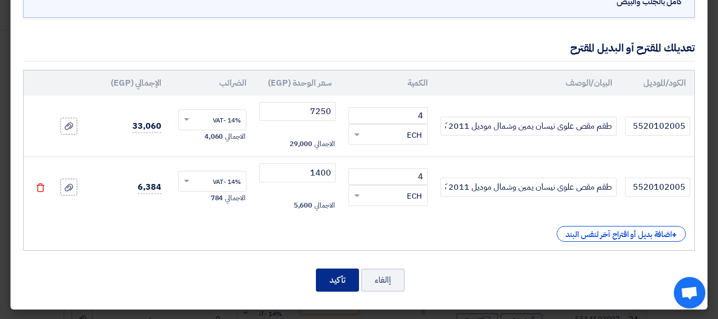
click at [340, 279] on button "تأكيد" at bounding box center [337, 280] width 43 height 23
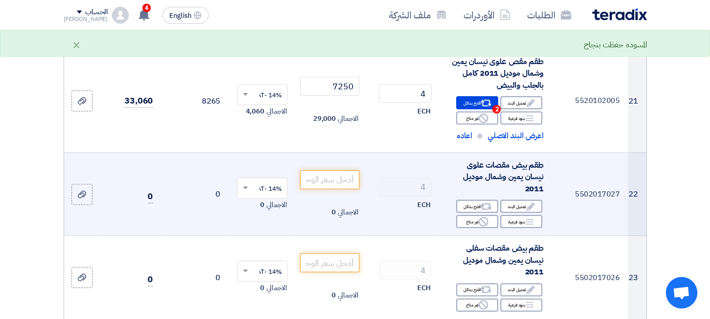
scroll to position [1960, 0]
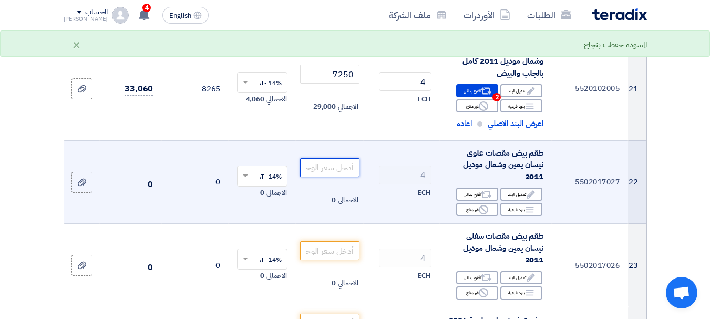
click at [351, 158] on input "number" at bounding box center [329, 167] width 59 height 19
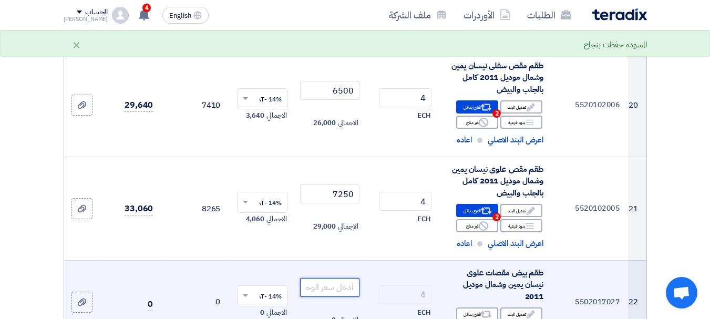
scroll to position [1907, 0]
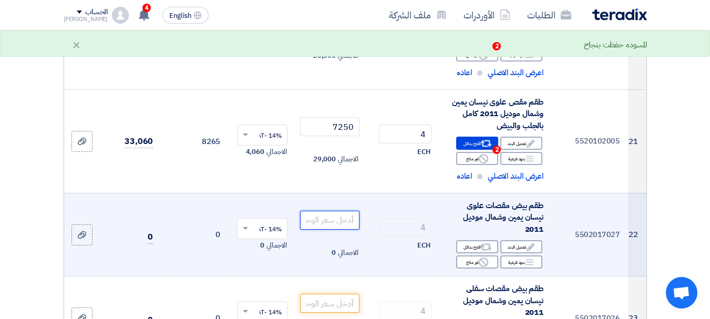
click at [338, 211] on input "number" at bounding box center [329, 220] width 59 height 19
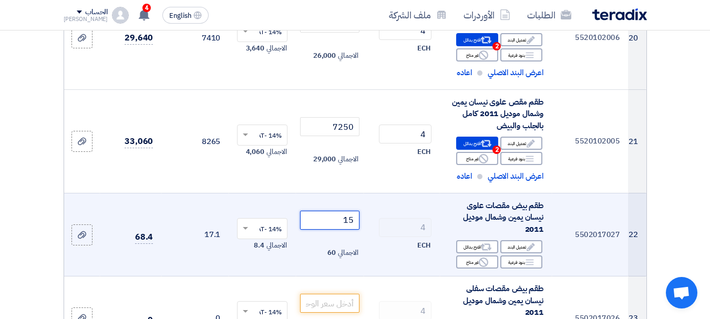
type input "1"
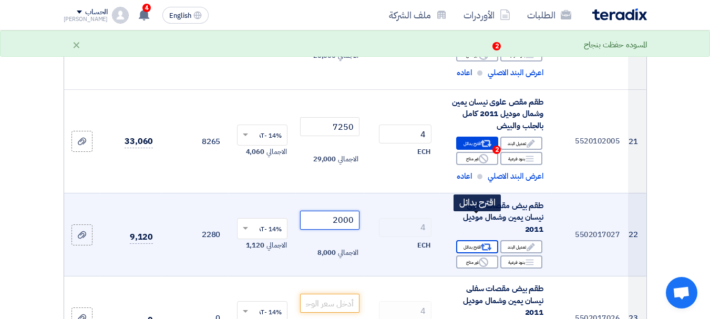
type input "2000"
click at [475, 240] on div "Alternative اقترح بدائل" at bounding box center [477, 246] width 42 height 13
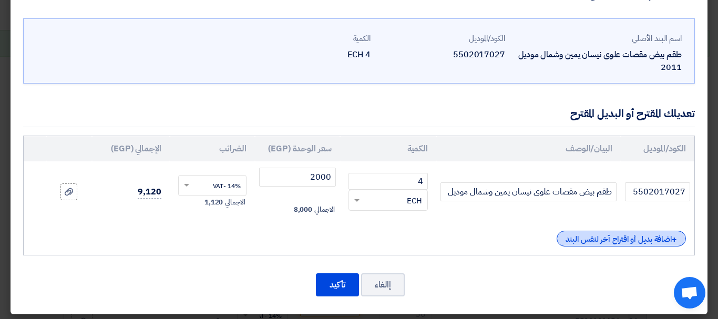
scroll to position [39, 0]
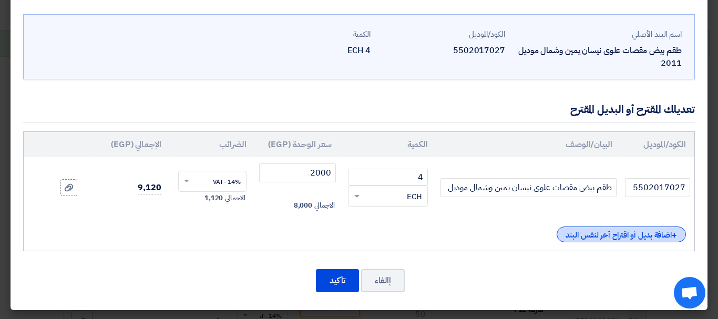
click at [603, 237] on div "+ اضافة بديل أو اقتراح آخر لنفس البند" at bounding box center [621, 235] width 129 height 16
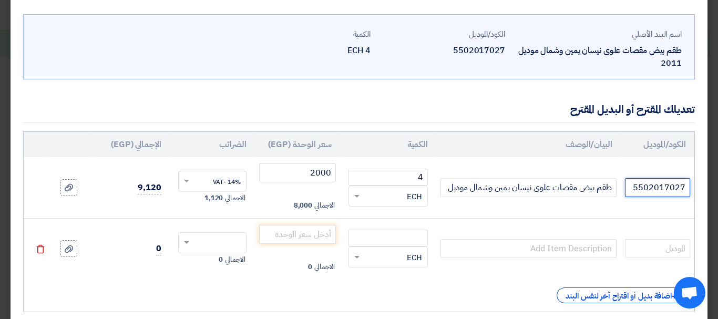
click at [656, 189] on input "5502017027" at bounding box center [657, 187] width 65 height 19
click at [662, 245] on input "text" at bounding box center [657, 248] width 65 height 19
paste input "5502017027"
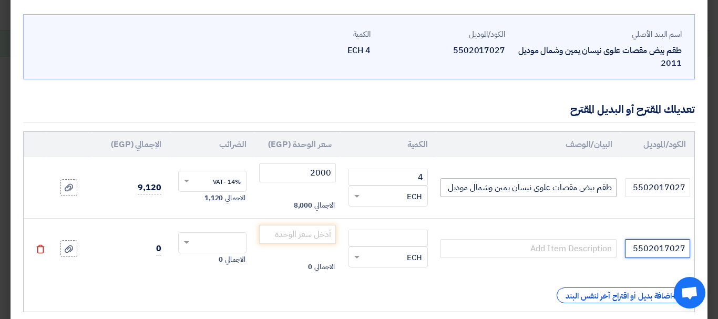
type input "5502017027"
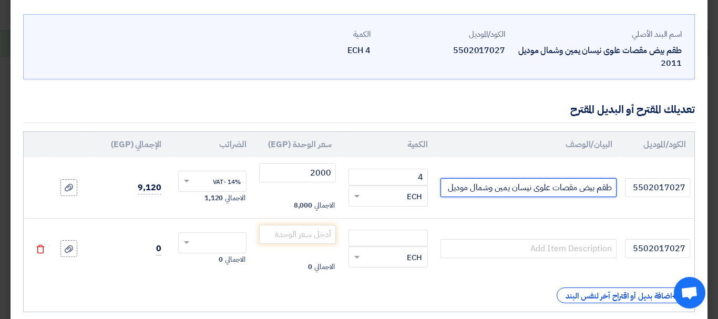
click at [587, 194] on input "طقم بيض مقصات علوى نيسان يمين وشمال موديل 2011" at bounding box center [529, 187] width 176 height 19
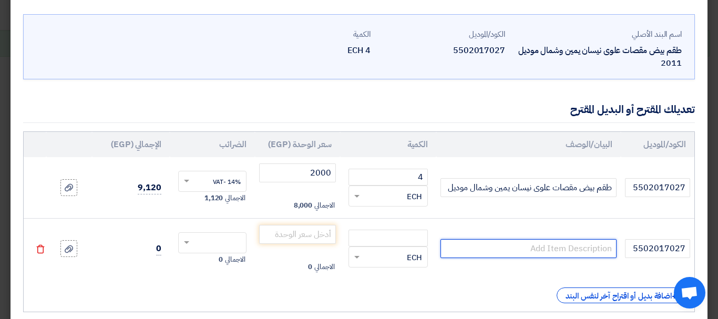
click at [585, 245] on input "text" at bounding box center [529, 248] width 176 height 19
paste input "طقم بيض مقصات علوى نيسان يمين وشمال موديل 2011"
type input "طقم بيض مقصات علوى نيسان يمين وشمال موديل 2011"
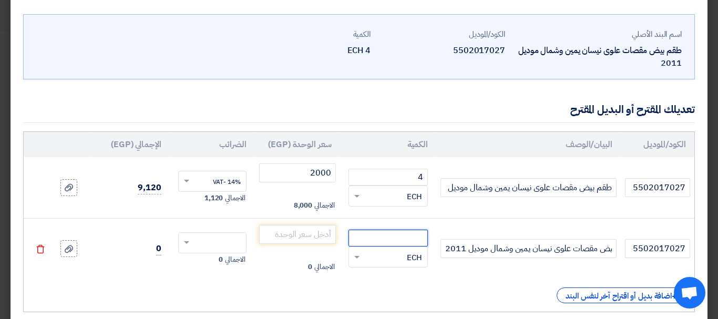
click at [408, 239] on input "number" at bounding box center [388, 238] width 79 height 17
type input "4"
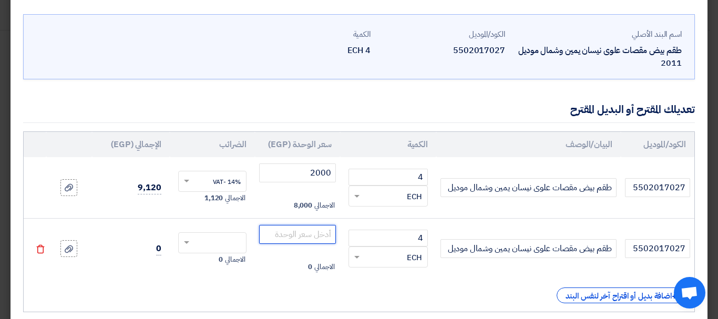
click at [295, 239] on input "number" at bounding box center [297, 234] width 77 height 19
click at [186, 241] on span at bounding box center [185, 242] width 13 height 9
type input "1500"
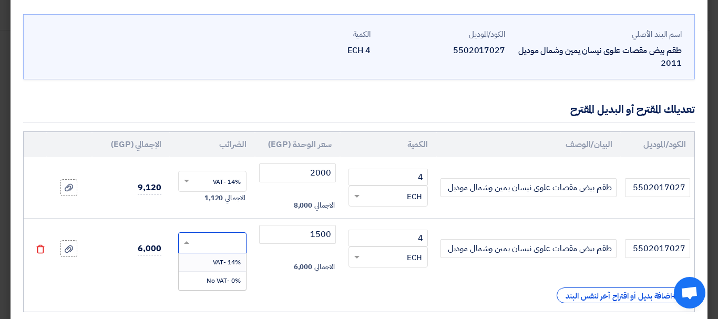
click at [211, 264] on div "14% -VAT" at bounding box center [212, 262] width 67 height 18
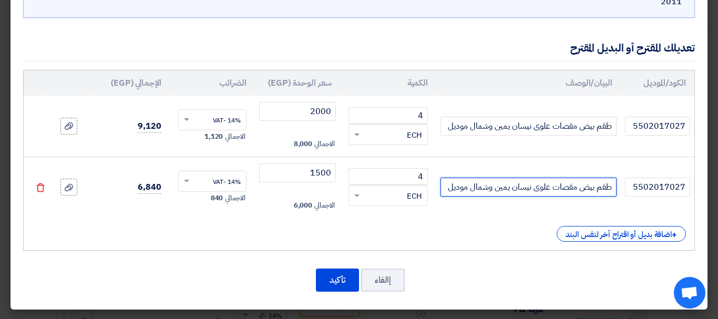
click at [517, 194] on input "طقم بيض مقصات علوى نيسان يمين وشمال موديل 2011" at bounding box center [529, 187] width 176 height 19
click at [540, 190] on input "طقم بيض مقصات علوى نيسان يمين وشمال موديل 2011" at bounding box center [529, 187] width 176 height 19
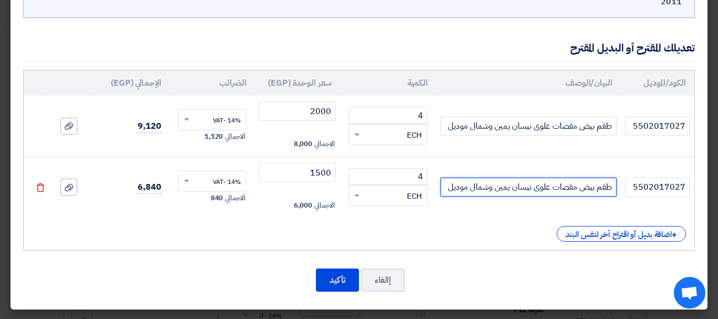
click at [567, 188] on input "طقم بيض مقصات علوى نيسان يمين وشمال موديل 2011" at bounding box center [529, 187] width 176 height 19
drag, startPoint x: 500, startPoint y: 189, endPoint x: 436, endPoint y: 189, distance: 64.1
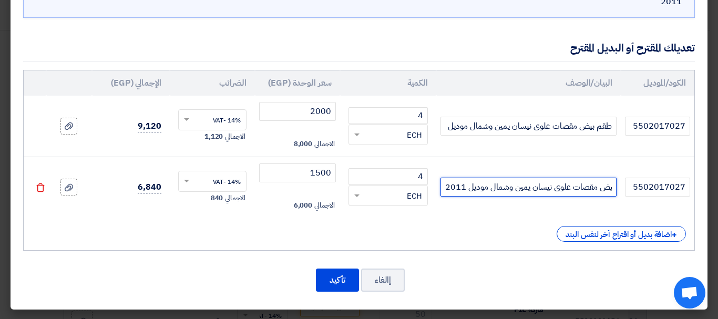
click at [436, 189] on tr "5502017027 طقم بيض مقصات علوى نيسان يمين وشمال موديل 2011 4 ×" at bounding box center [359, 187] width 671 height 61
click at [454, 187] on input "طقم بيض مقصات علوى نيسان يمين وشمال موديل 2011" at bounding box center [529, 187] width 176 height 19
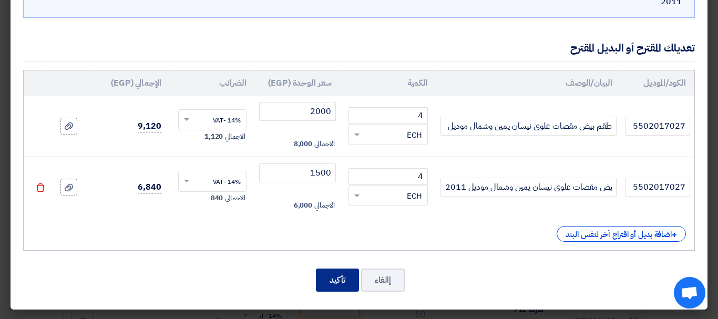
click at [333, 283] on button "تأكيد" at bounding box center [337, 280] width 43 height 23
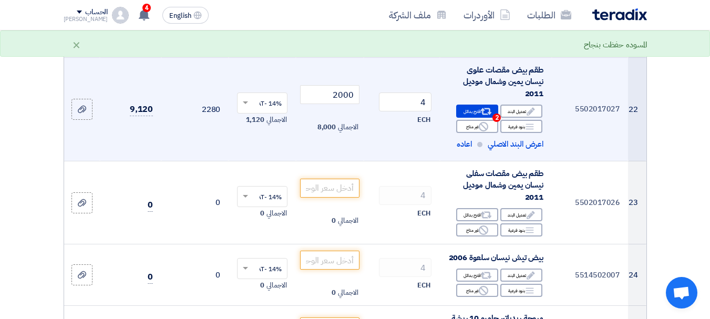
scroll to position [2009, 0]
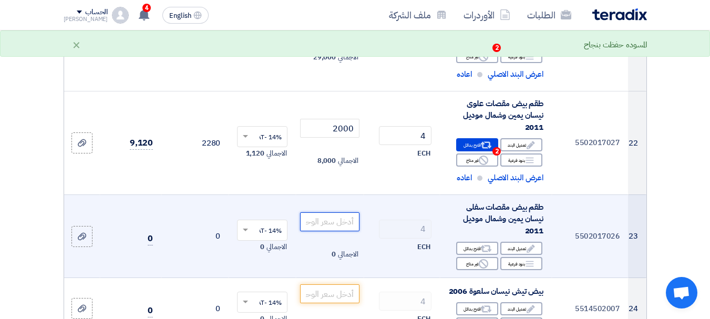
click at [341, 212] on input "number" at bounding box center [329, 221] width 59 height 19
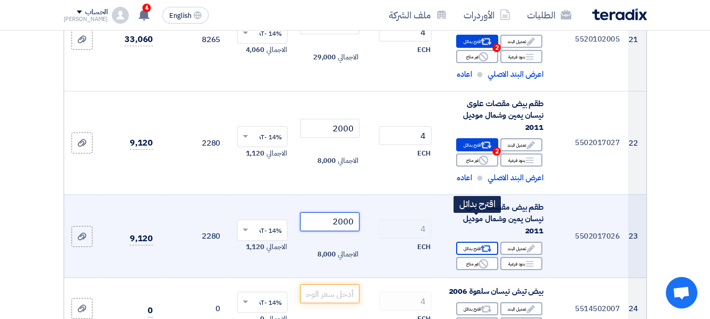
type input "2000"
click at [456, 242] on div "Alternative اقترح بدائل" at bounding box center [477, 248] width 42 height 13
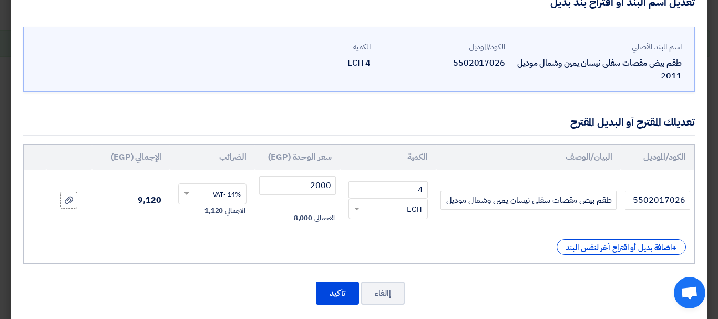
scroll to position [39, 0]
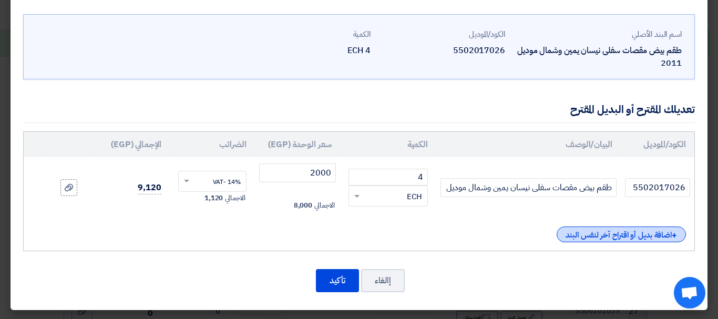
click at [599, 234] on div "+ اضافة بديل أو اقتراح آخر لنفس البند" at bounding box center [621, 235] width 129 height 16
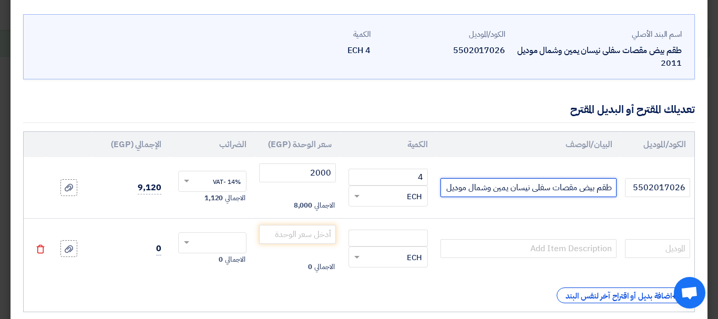
click at [576, 186] on input "طقم بيض مقصات سفلى نيسان يمين وشمال موديل 2011" at bounding box center [529, 187] width 176 height 19
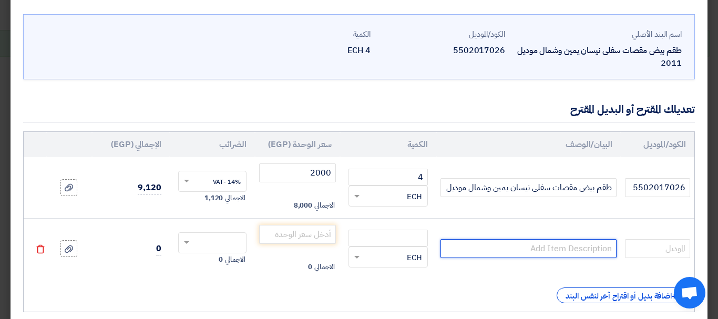
click at [574, 244] on input "text" at bounding box center [529, 248] width 176 height 19
paste input "طقم بيض مقصات سفلى نيسان يمين وشمال موديل 2011"
type input "طقم بيض مقصات سفلى نيسان يمين وشمال موديل 2011"
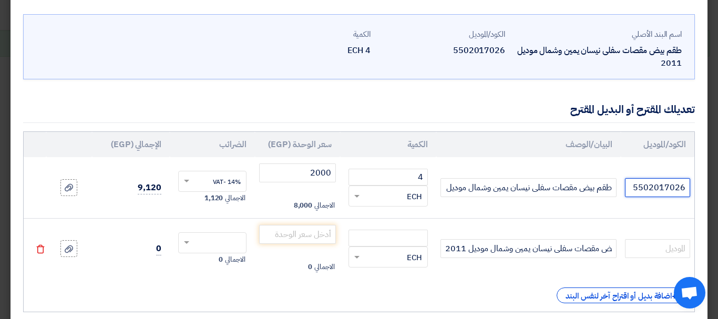
click at [668, 181] on input "5502017026" at bounding box center [657, 187] width 65 height 19
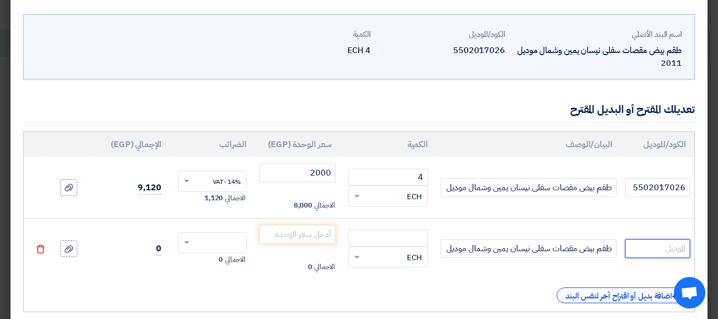
click at [664, 252] on input "text" at bounding box center [657, 248] width 65 height 19
paste input "5502017026"
type input "5502017026"
click at [416, 235] on input "number" at bounding box center [388, 238] width 79 height 17
type input "4"
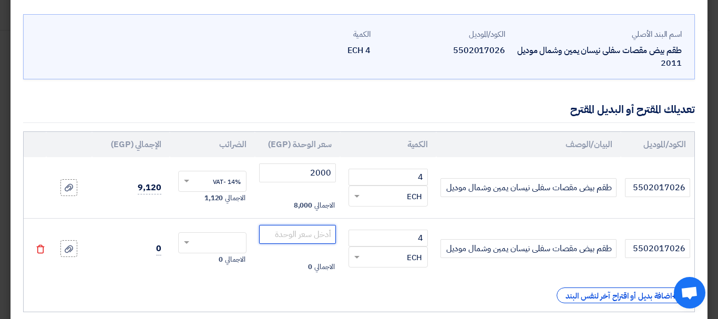
click at [329, 229] on input "number" at bounding box center [297, 234] width 77 height 19
click at [329, 229] on input "2000" at bounding box center [297, 234] width 77 height 19
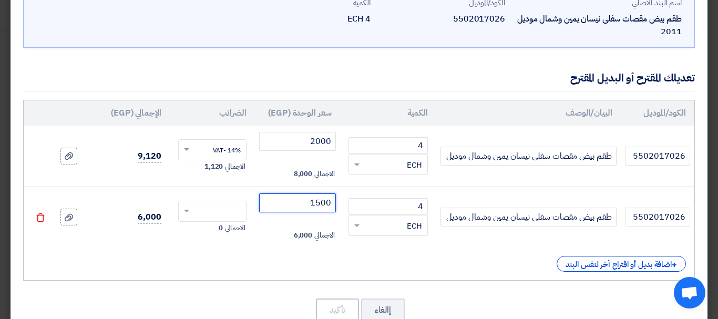
scroll to position [101, 0]
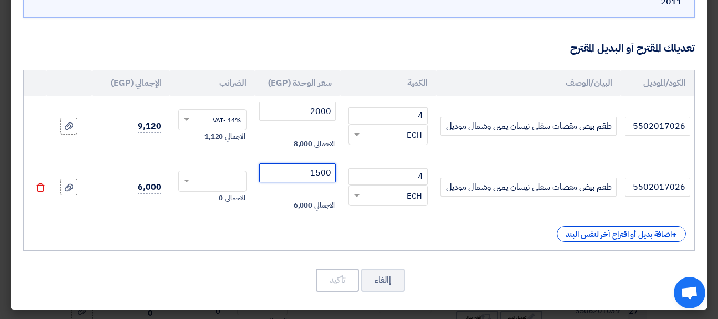
click at [191, 186] on span at bounding box center [185, 181] width 13 height 9
type input "1500"
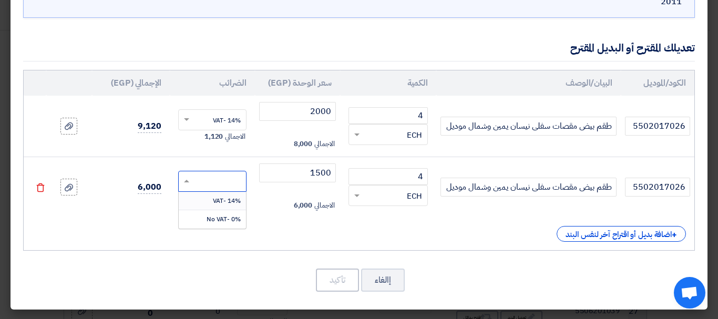
click at [198, 202] on div "14% -VAT" at bounding box center [212, 201] width 67 height 18
click at [334, 281] on button "تأكيد" at bounding box center [337, 280] width 43 height 23
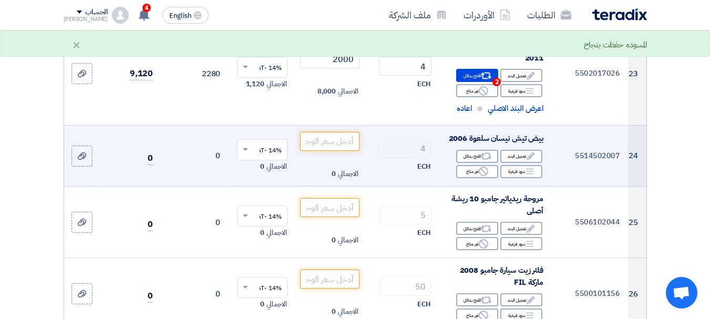
scroll to position [2164, 0]
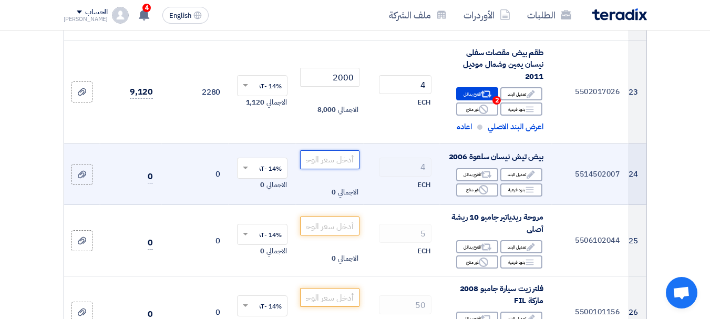
click at [337, 150] on input "number" at bounding box center [329, 159] width 59 height 19
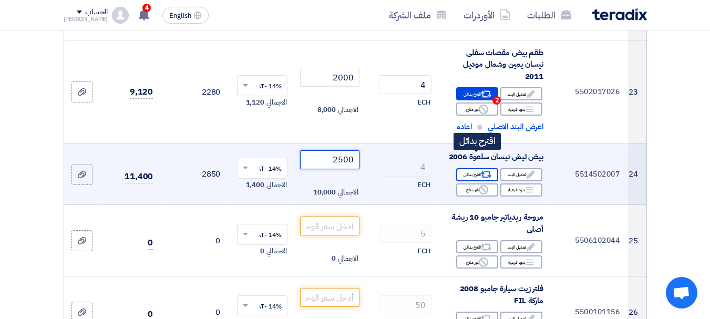
type input "2500"
click at [475, 168] on div "Alternative اقترح بدائل" at bounding box center [477, 174] width 42 height 13
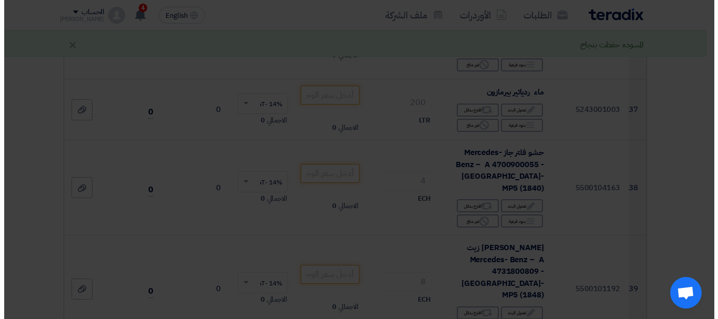
scroll to position [1338, 0]
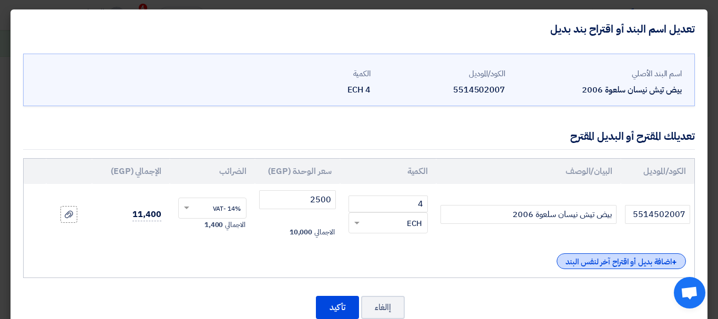
click at [606, 263] on div "+ اضافة بديل أو اقتراح آخر لنفس البند" at bounding box center [621, 261] width 129 height 16
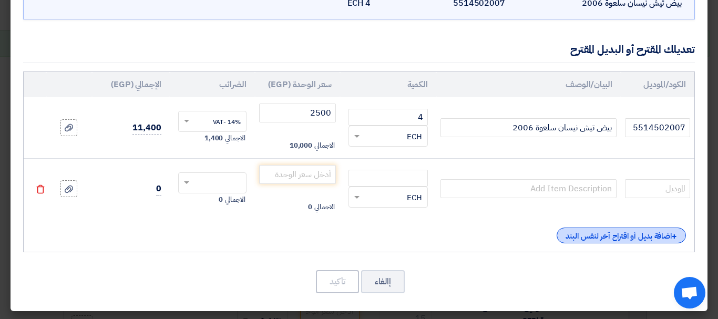
scroll to position [88, 0]
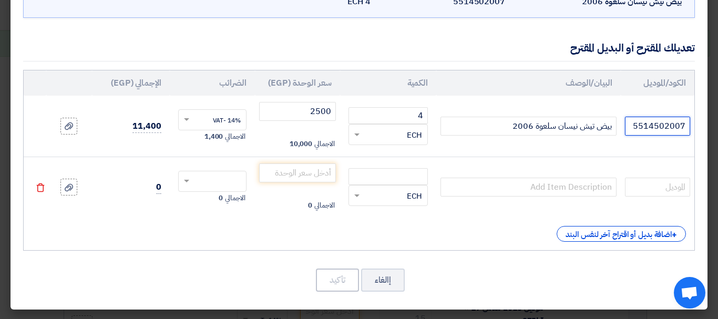
click at [662, 130] on input "5514502007" at bounding box center [657, 126] width 65 height 19
click at [662, 185] on input "text" at bounding box center [657, 187] width 65 height 19
paste input "5514502007"
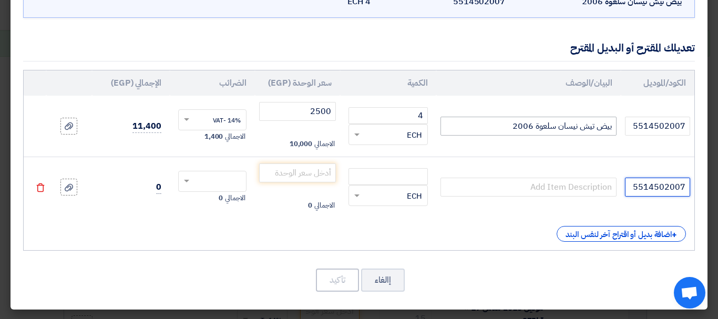
type input "5514502007"
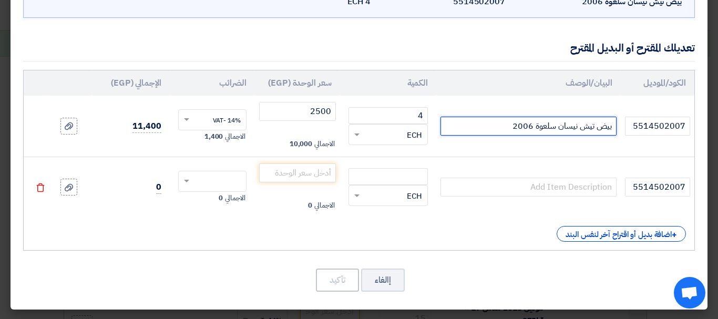
click at [553, 128] on input "بيض تيش نيسان سلعوة 2006" at bounding box center [529, 126] width 176 height 19
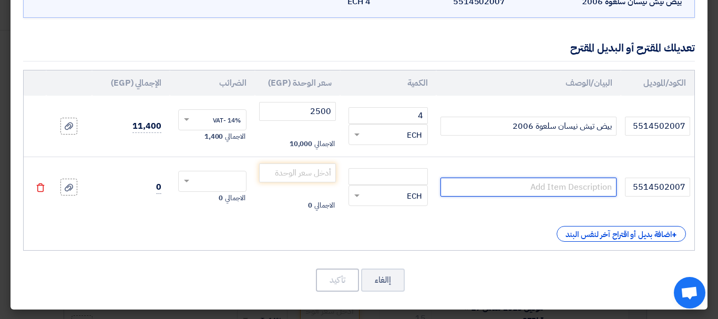
click at [547, 185] on input "text" at bounding box center [529, 187] width 176 height 19
paste input "بيض تيش نيسان سلعوة 2006"
type input "بيض تيش نيسان سلعوة 2006"
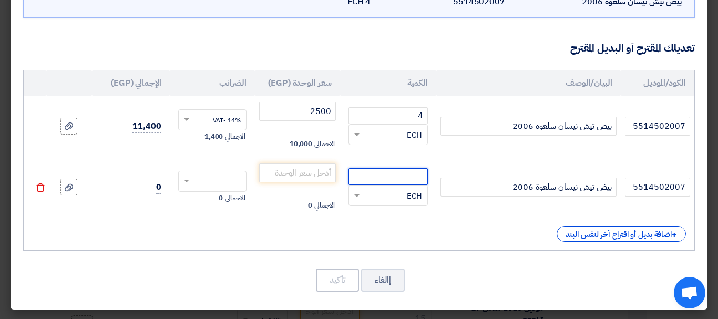
click at [417, 182] on input "number" at bounding box center [388, 176] width 79 height 17
type input "4"
click at [327, 180] on input "number" at bounding box center [297, 172] width 77 height 19
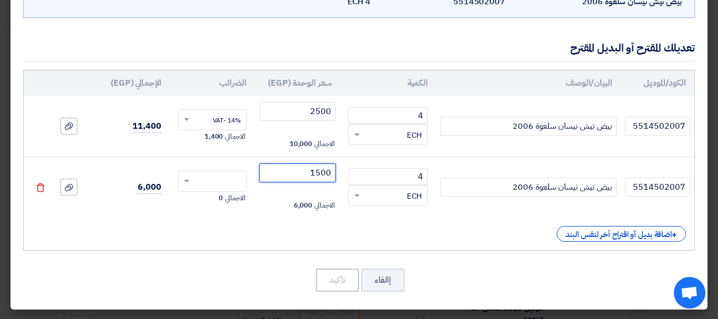
click at [187, 178] on span at bounding box center [185, 181] width 13 height 9
type input "1500"
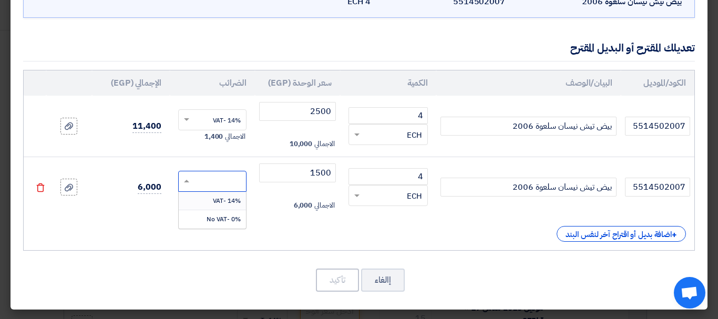
click at [211, 199] on div "14% -VAT" at bounding box center [212, 201] width 67 height 18
click at [342, 278] on button "تأكيد" at bounding box center [337, 280] width 43 height 23
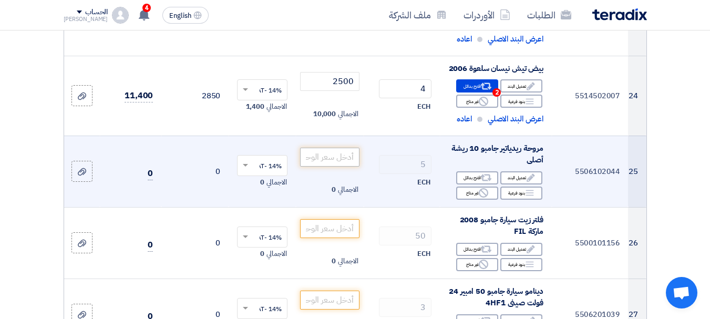
scroll to position [2233, 0]
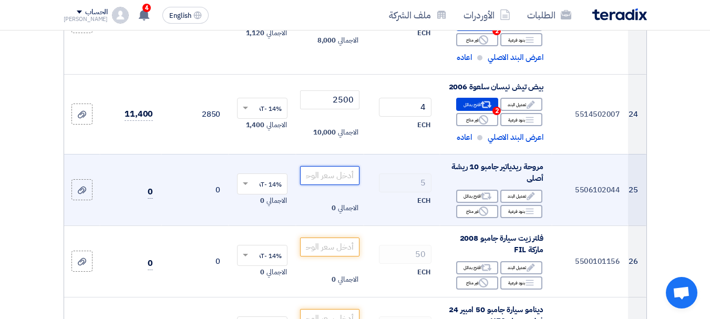
click at [341, 166] on input "number" at bounding box center [329, 175] width 59 height 19
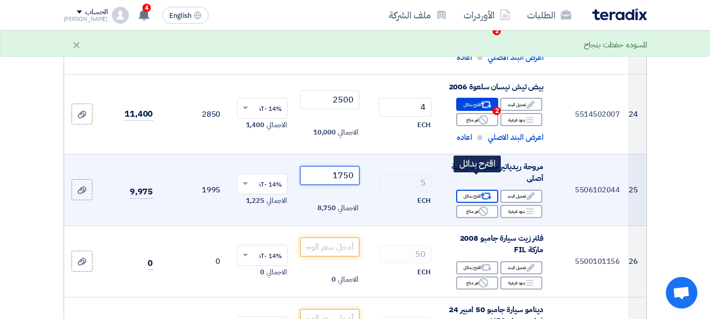
type input "1750"
click at [475, 190] on div "Alternative اقترح بدائل" at bounding box center [477, 196] width 42 height 13
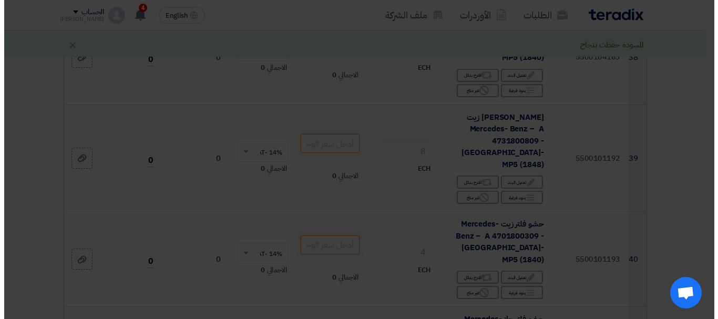
scroll to position [1304, 0]
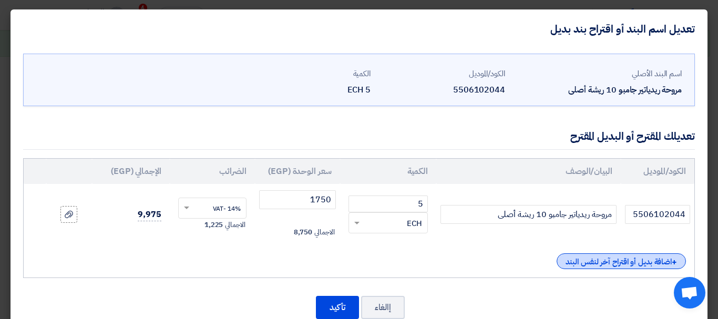
click at [613, 261] on div "+ اضافة بديل أو اقتراح آخر لنفس البند" at bounding box center [621, 261] width 129 height 16
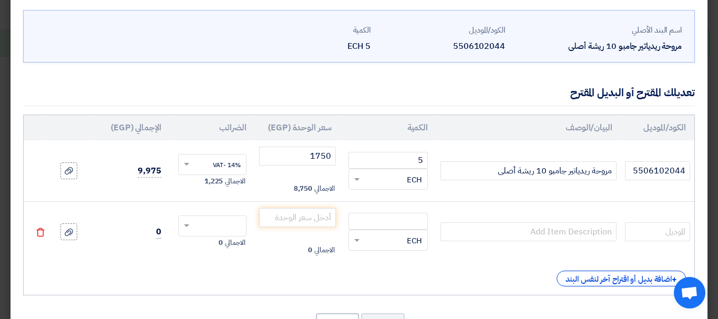
scroll to position [88, 0]
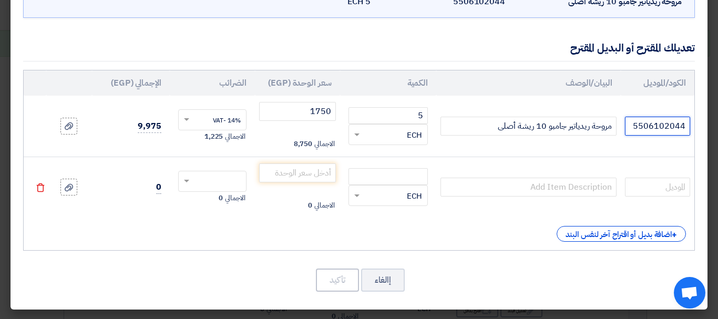
click at [634, 133] on input "5506102044" at bounding box center [657, 126] width 65 height 19
click at [649, 189] on input "text" at bounding box center [657, 187] width 65 height 19
paste input "5506102044"
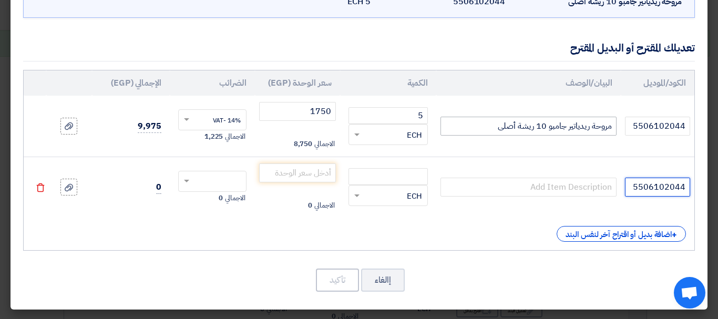
type input "5506102044"
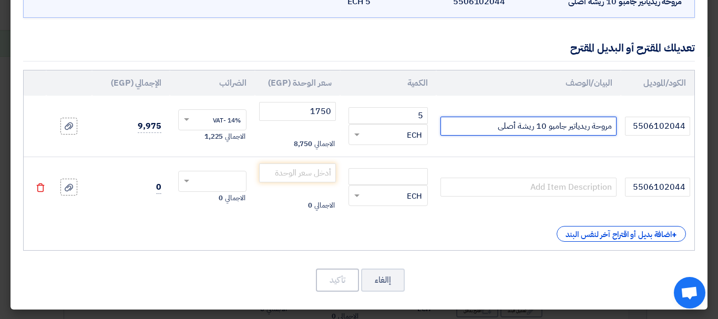
click at [550, 126] on input "مروحة ريدياتير جامبو 10 ريشة أصلى" at bounding box center [529, 126] width 176 height 19
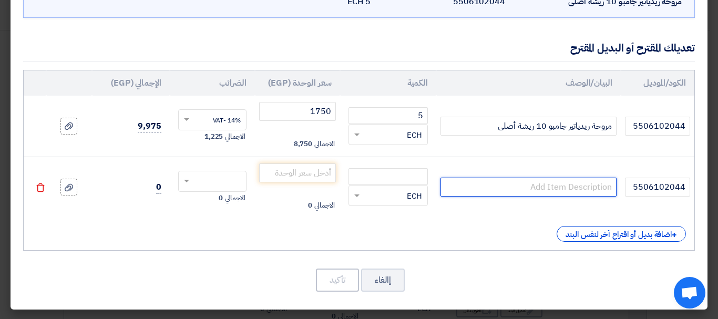
click at [564, 187] on input "text" at bounding box center [529, 187] width 176 height 19
paste input "مروحة ريدياتير جامبو 10 ريشة أصلى"
type input "مروحة ريدياتير جامبو 10 ريشة أصلى"
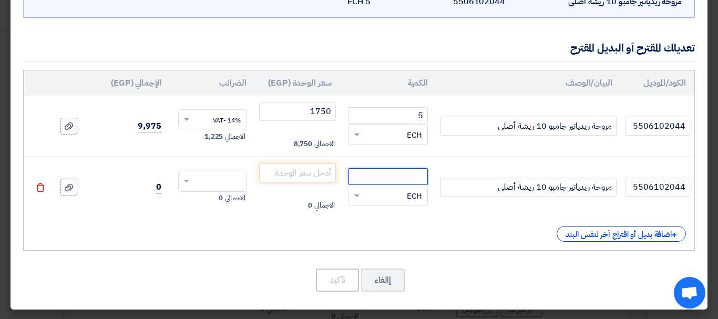
click at [419, 178] on input "number" at bounding box center [388, 176] width 79 height 17
type input "5"
click at [285, 171] on input "number" at bounding box center [297, 172] width 77 height 19
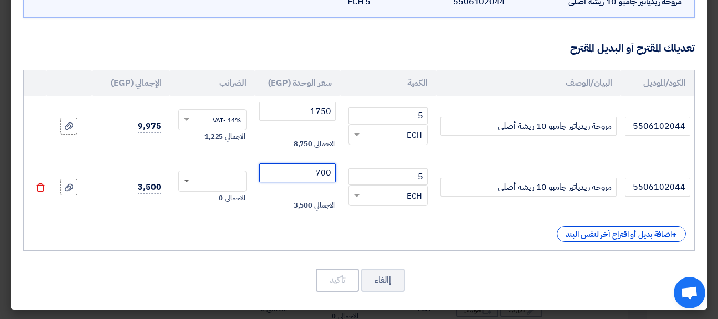
click at [189, 181] on span at bounding box center [186, 182] width 5 height 4
type input "700"
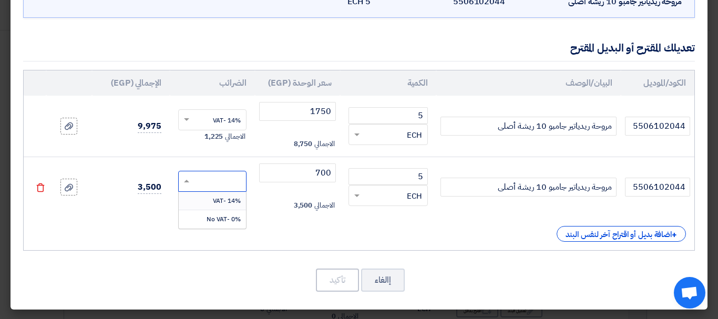
click at [226, 200] on span "14% -VAT" at bounding box center [227, 200] width 28 height 9
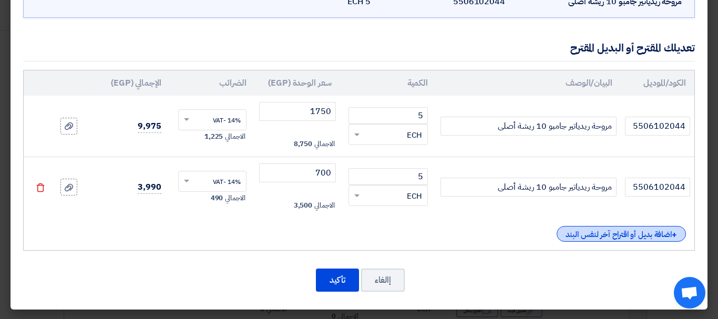
click at [650, 237] on div "+ اضافة بديل أو اقتراح آخر لنفس البند" at bounding box center [621, 234] width 129 height 16
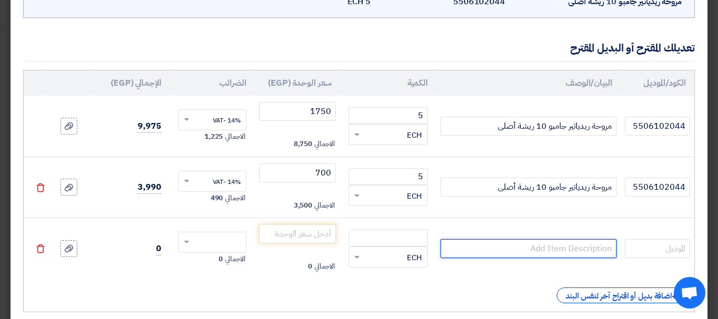
click at [590, 250] on input "text" at bounding box center [529, 248] width 176 height 19
paste input "مروحة ريدياتير جامبو 10 ريشة أصلى"
type input "مروحة ريدياتير جامبو 10 ريشة أصلى"
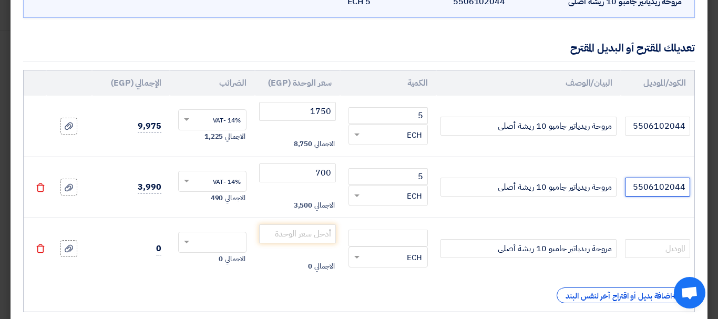
click at [664, 194] on input "5506102044" at bounding box center [657, 187] width 65 height 19
click at [669, 254] on input "text" at bounding box center [657, 248] width 65 height 19
paste input "5506102044"
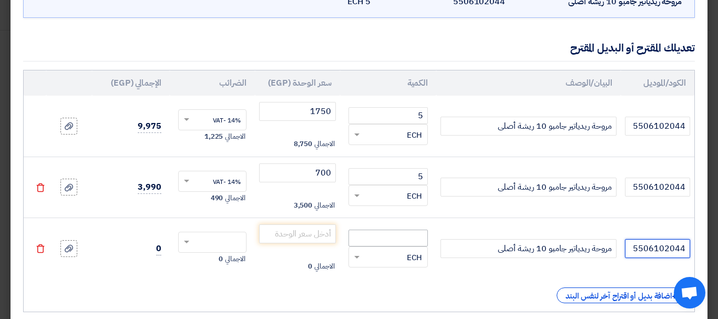
type input "5506102044"
click at [399, 239] on input "number" at bounding box center [388, 238] width 79 height 17
type input "5"
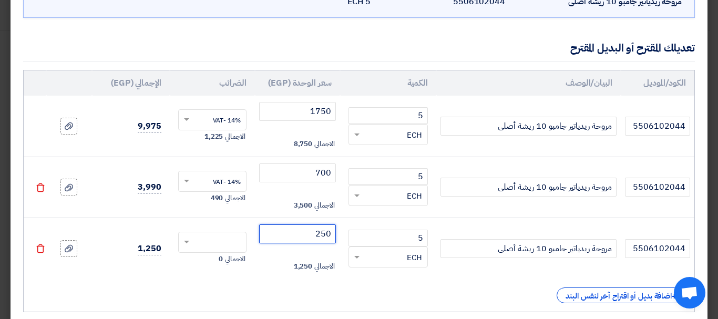
click at [290, 232] on input "250" at bounding box center [297, 233] width 77 height 19
click at [299, 231] on input "250" at bounding box center [297, 233] width 77 height 19
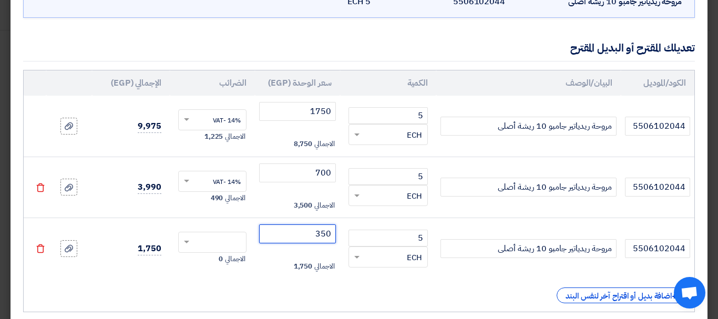
click at [199, 241] on div at bounding box center [212, 242] width 67 height 17
type input "350"
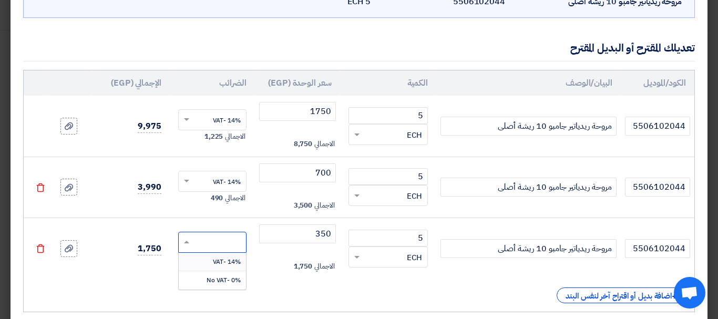
click at [192, 241] on span at bounding box center [185, 242] width 13 height 9
click at [226, 261] on span "14% -VAT" at bounding box center [227, 261] width 28 height 9
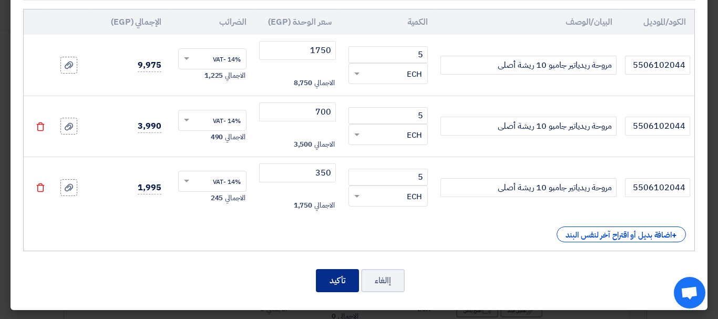
click at [325, 284] on button "تأكيد" at bounding box center [337, 280] width 43 height 23
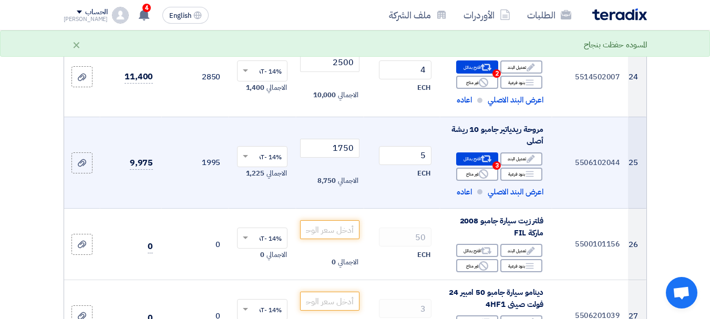
scroll to position [2323, 0]
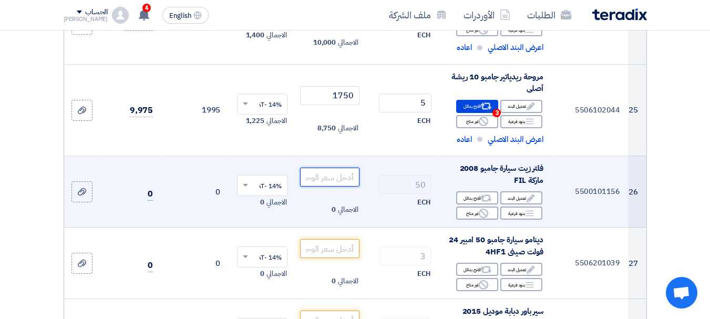
click at [344, 168] on input "number" at bounding box center [329, 177] width 59 height 19
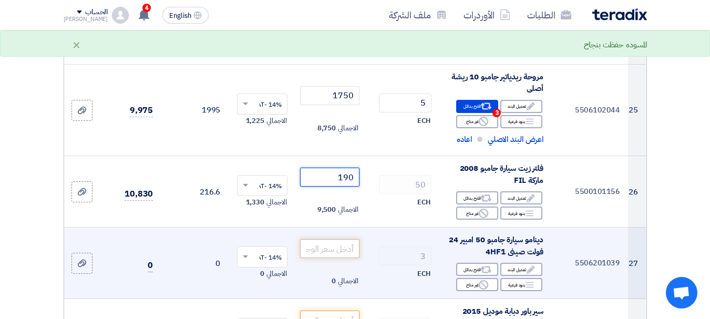
type input "190"
click at [334, 239] on input "number" at bounding box center [329, 248] width 59 height 19
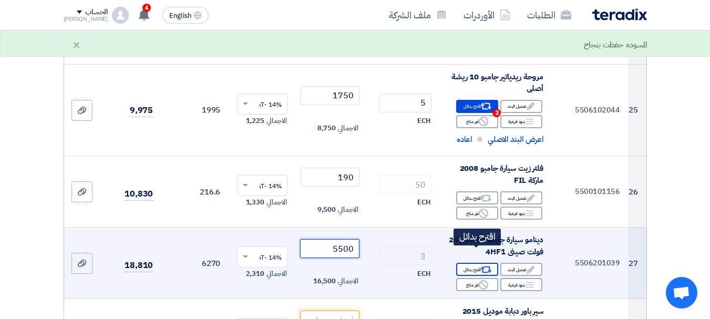
type input "5500"
click at [482, 267] on use at bounding box center [486, 270] width 11 height 7
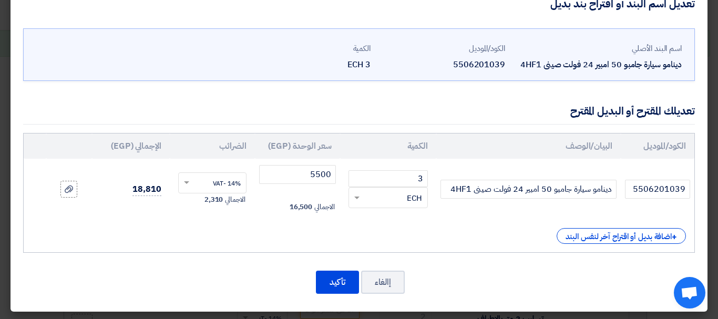
scroll to position [27, 0]
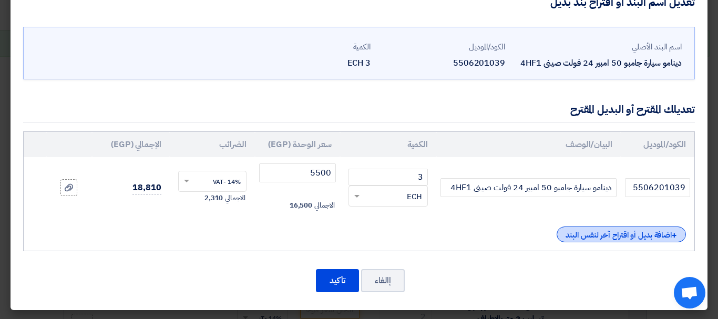
click at [682, 234] on div "+ اضافة بديل أو اقتراح آخر لنفس البند" at bounding box center [621, 235] width 129 height 16
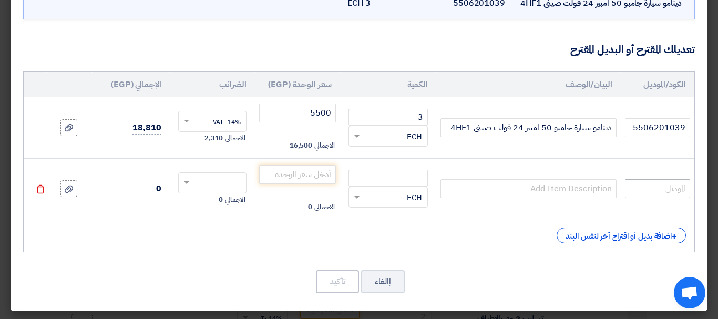
scroll to position [88, 0]
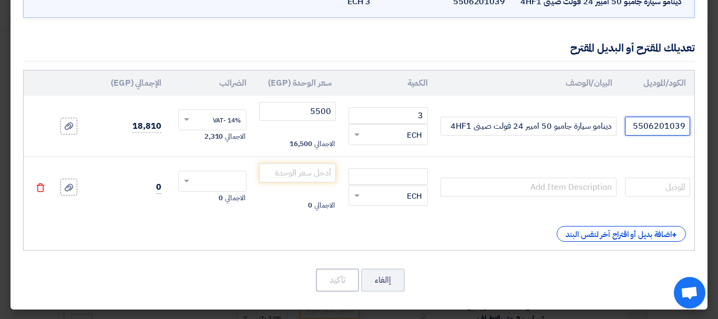
click at [653, 129] on input "5506201039" at bounding box center [657, 126] width 65 height 19
click at [662, 184] on input "text" at bounding box center [657, 187] width 65 height 19
paste input "5506201039"
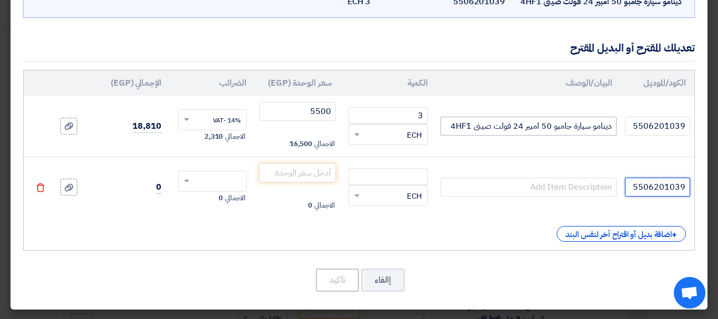
type input "5506201039"
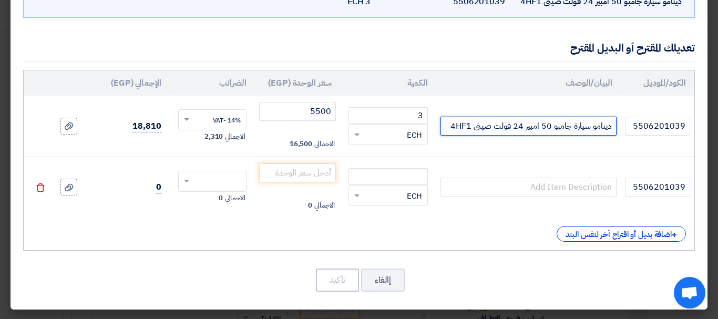
click at [586, 119] on input "دينامو سيارة جامبو 50 امبير 24 فولت صينى 4HF1" at bounding box center [529, 126] width 176 height 19
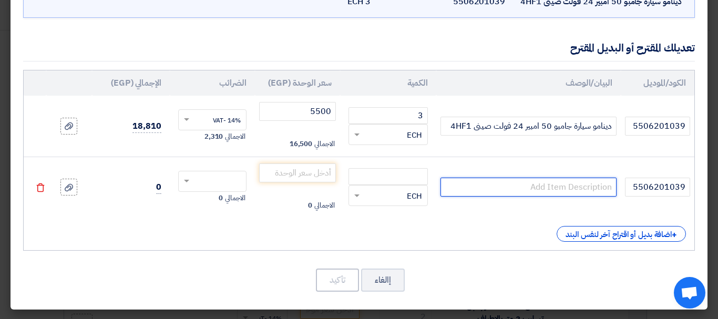
click at [571, 188] on input "text" at bounding box center [529, 187] width 176 height 19
paste input "دينامو سيارة جامبو 50 امبير 24 فولت صينى 4HF1"
type input "دينامو سيارة جامبو 50 امبير 24 فولت صينى 4HF1"
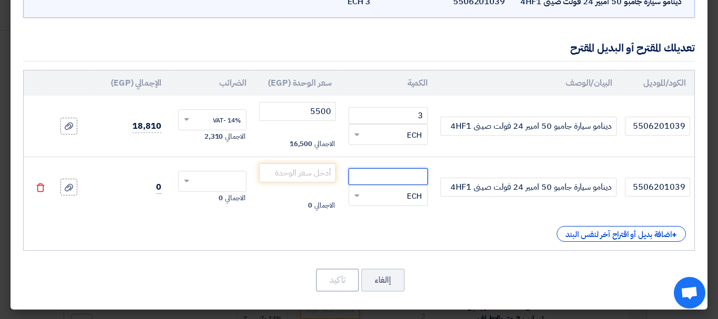
click at [377, 177] on input "number" at bounding box center [388, 176] width 79 height 17
type input "3"
click at [297, 171] on input "number" at bounding box center [297, 172] width 77 height 19
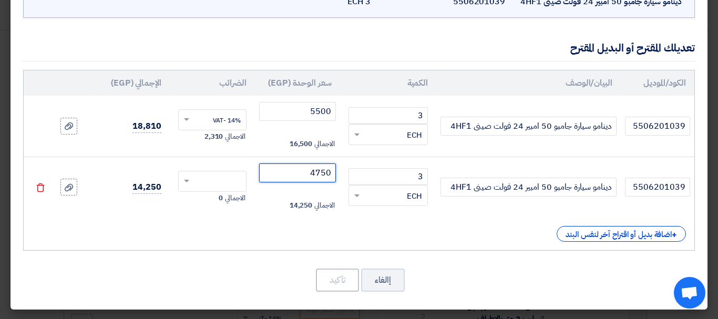
click at [196, 176] on div at bounding box center [212, 181] width 67 height 17
type input "4750"
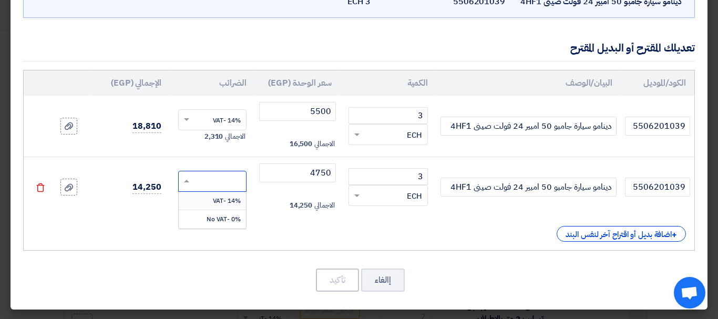
click at [206, 198] on div "14% -VAT" at bounding box center [212, 201] width 67 height 18
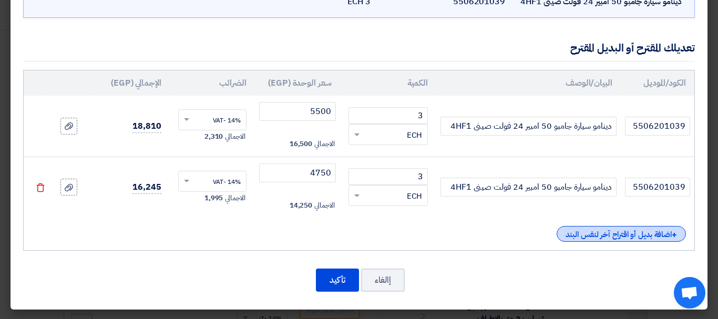
click at [650, 241] on div "+ اضافة بديل أو اقتراح آخر لنفس البند" at bounding box center [621, 234] width 129 height 16
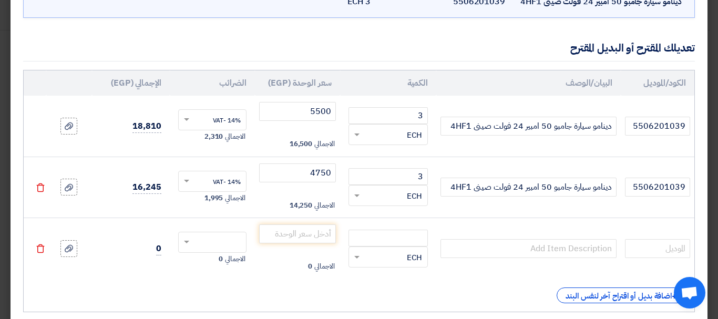
scroll to position [149, 0]
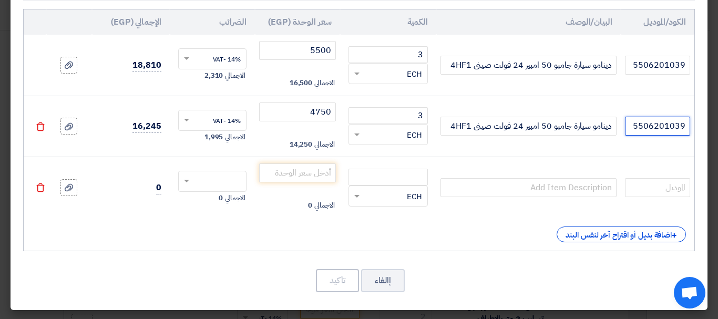
click at [669, 126] on input "5506201039" at bounding box center [657, 126] width 65 height 19
click at [661, 186] on input "text" at bounding box center [657, 187] width 65 height 19
paste input "5506201039"
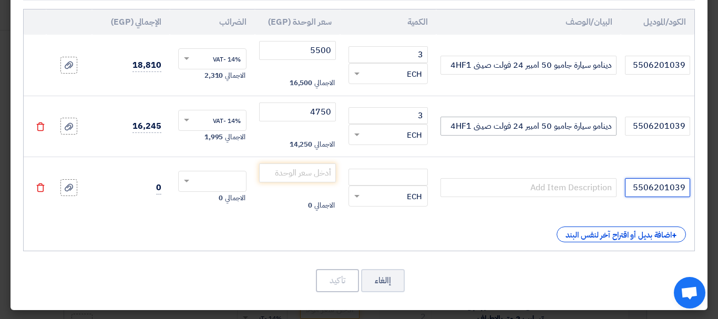
type input "5506201039"
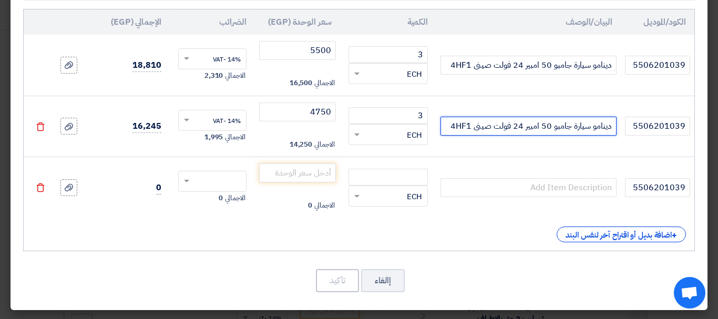
click at [544, 127] on input "دينامو سيارة جامبو 50 امبير 24 فولت صينى 4HF1" at bounding box center [529, 126] width 176 height 19
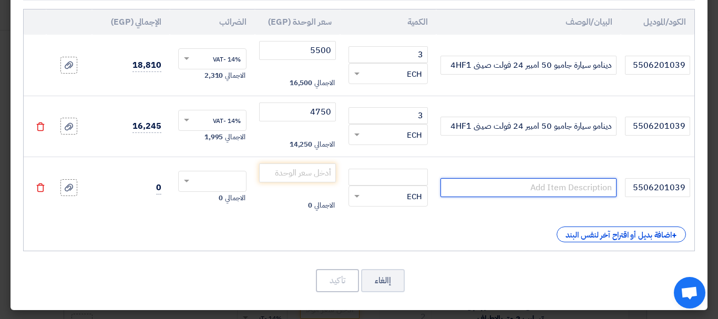
click at [545, 193] on input "text" at bounding box center [529, 187] width 176 height 19
paste input "دينامو سيارة جامبو 50 امبير 24 فولت صينى 4HF1"
type input "دينامو سيارة جامبو 50 امبير 24 فولت صينى 4HF1"
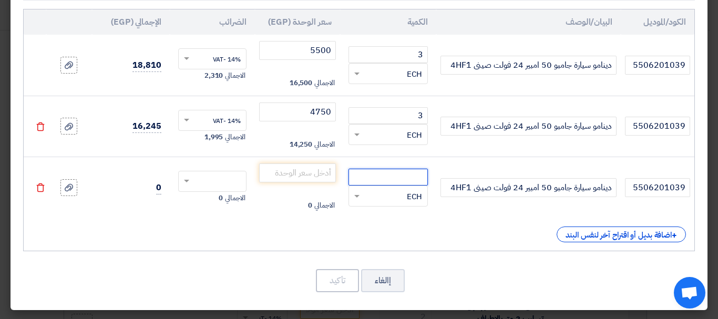
click at [391, 181] on input "number" at bounding box center [388, 177] width 79 height 17
type input "3"
click at [273, 172] on input "number" at bounding box center [297, 172] width 77 height 19
click at [322, 110] on input "4750" at bounding box center [297, 112] width 77 height 19
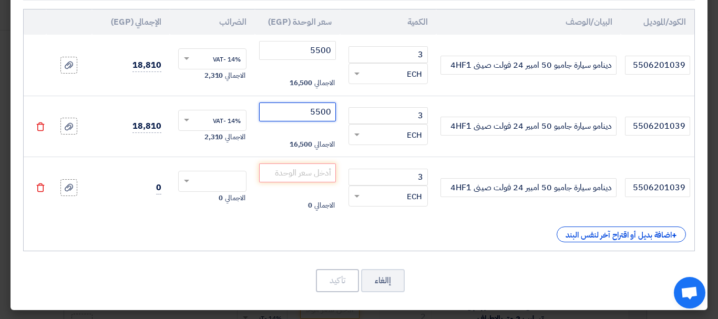
type input "5500"
click at [320, 174] on input "number" at bounding box center [297, 172] width 77 height 19
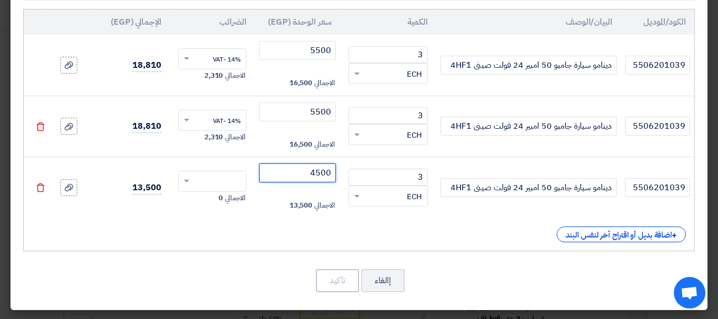
type input "4500"
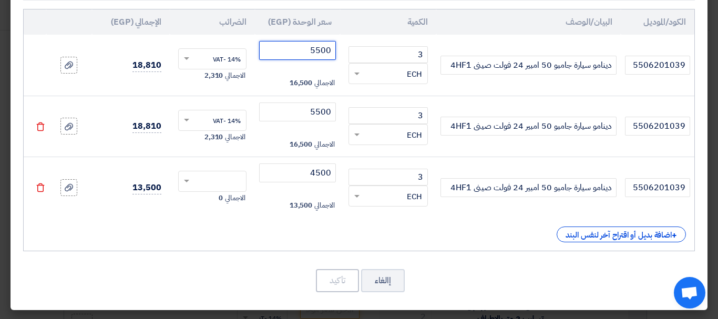
click at [319, 56] on input "5500" at bounding box center [297, 50] width 77 height 19
click at [191, 177] on span at bounding box center [185, 181] width 13 height 9
type input "19200"
click at [209, 197] on div "14% -VAT" at bounding box center [212, 201] width 67 height 18
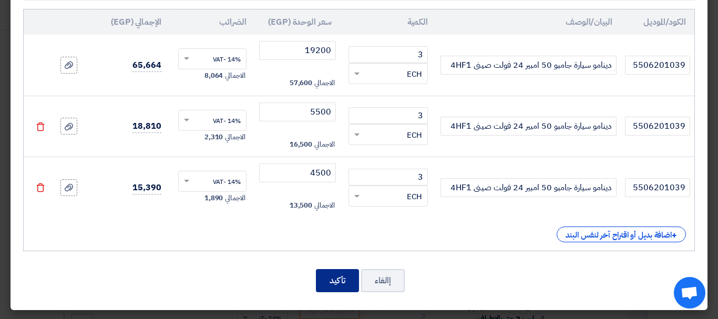
click at [340, 277] on button "تأكيد" at bounding box center [337, 280] width 43 height 23
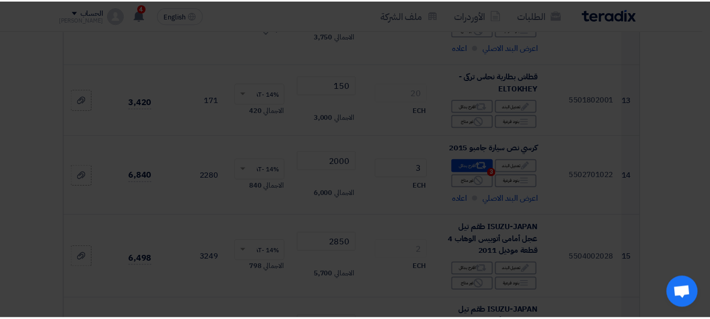
scroll to position [2507, 0]
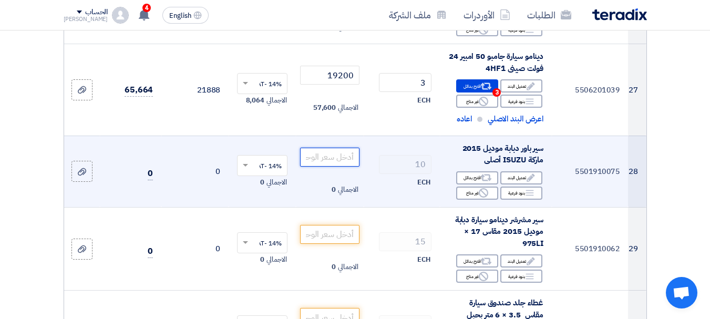
click at [317, 148] on input "number" at bounding box center [329, 157] width 59 height 19
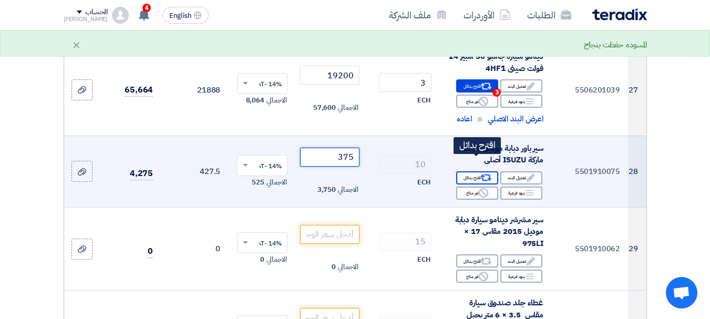
type input "375"
click at [466, 171] on div "Alternative اقترح بدائل" at bounding box center [477, 177] width 42 height 13
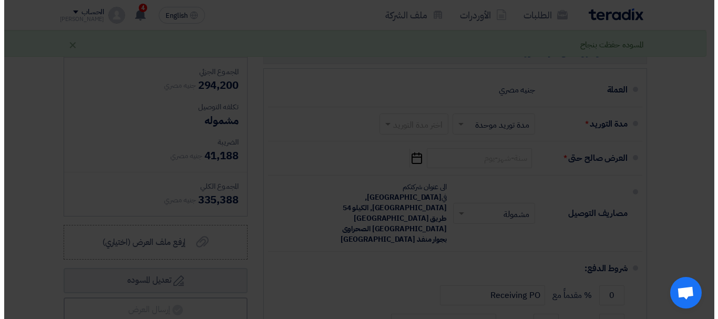
scroll to position [1290, 0]
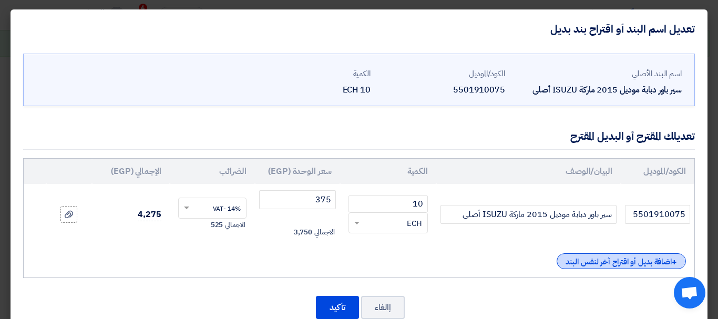
click at [605, 254] on div "+ اضافة بديل أو اقتراح آخر لنفس البند" at bounding box center [621, 261] width 129 height 16
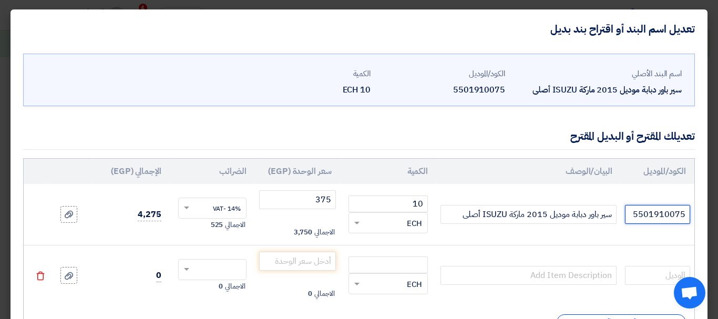
click at [659, 216] on input "5501910075" at bounding box center [657, 214] width 65 height 19
click at [660, 275] on input "text" at bounding box center [657, 275] width 65 height 19
paste input "5501910075"
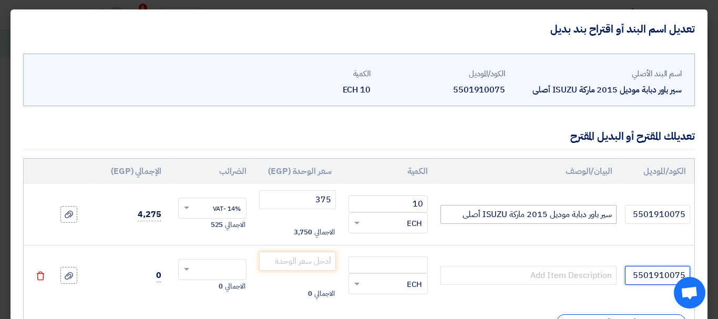
type input "5501910075"
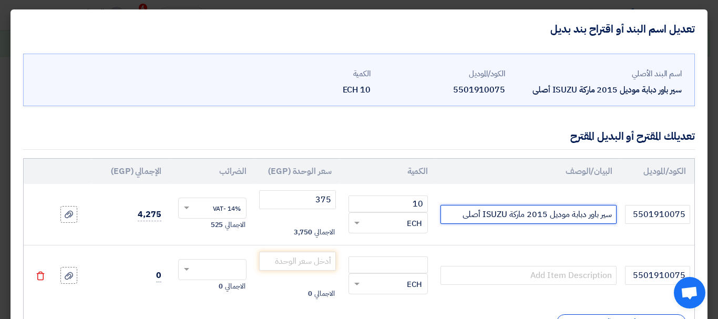
click at [550, 212] on input "سير باور دبابة موديل 2015 ماركة ISUZU أصلى" at bounding box center [529, 214] width 176 height 19
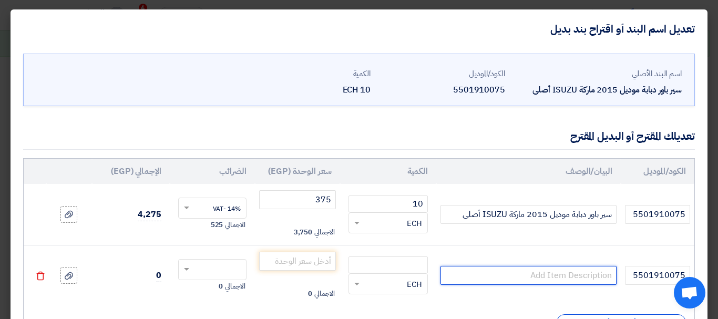
click at [565, 277] on input "text" at bounding box center [529, 275] width 176 height 19
paste input "سير باور دبابة موديل 2015 ماركة ISUZU أصلى"
type input "سير باور دبابة موديل 2015 ماركة [PERSON_NAME]"
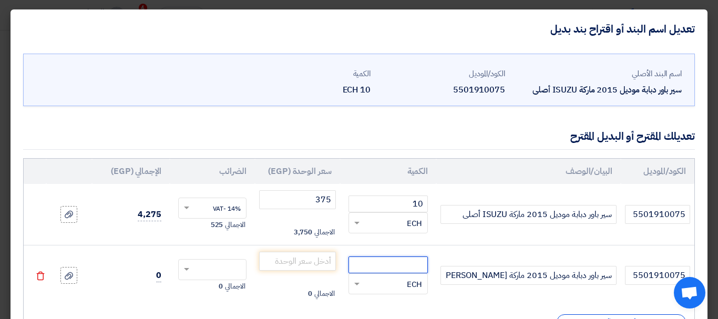
click at [406, 271] on input "number" at bounding box center [388, 265] width 79 height 17
type input "10"
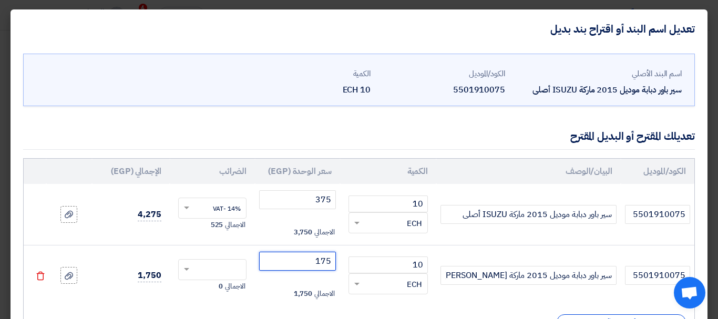
click at [192, 271] on span at bounding box center [185, 269] width 13 height 9
type input "175"
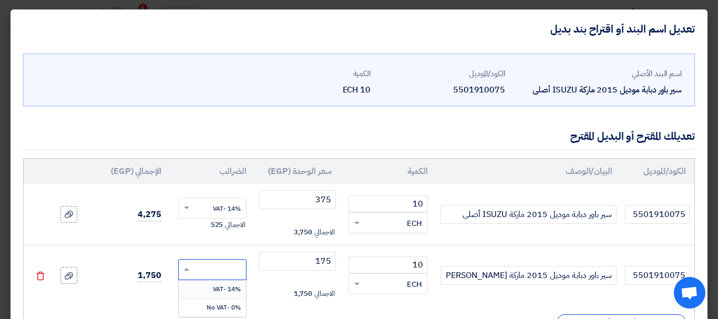
click at [219, 291] on span "14% -VAT" at bounding box center [227, 288] width 28 height 9
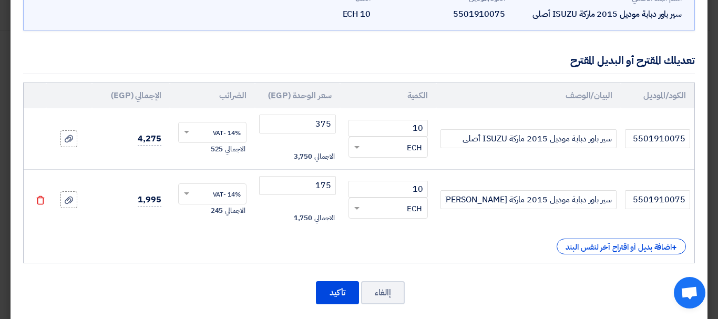
scroll to position [88, 0]
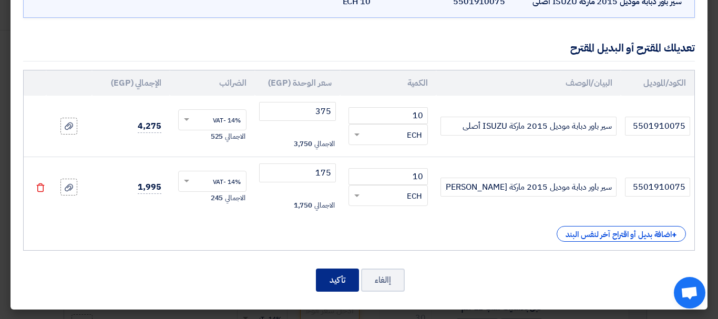
click at [342, 284] on button "تأكيد" at bounding box center [337, 280] width 43 height 23
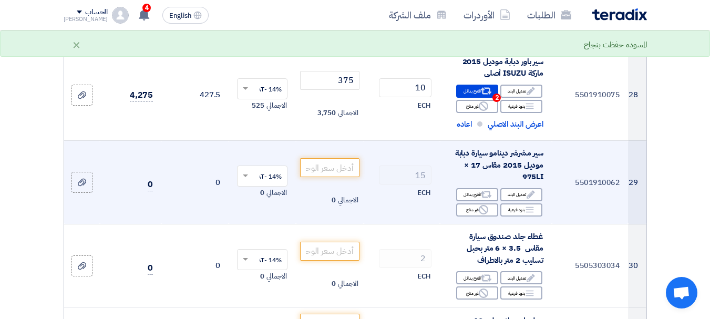
scroll to position [2612, 0]
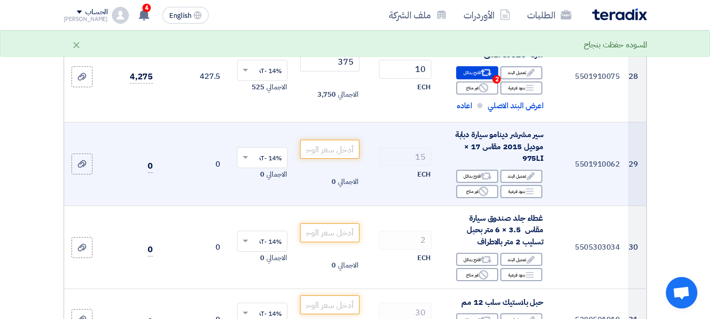
click at [473, 129] on span "سير مشرشر دينامو سيارة دبابة موديل 2015 مقاس 17 × 975LI" at bounding box center [499, 146] width 89 height 35
click at [487, 129] on span "سير مشرشر دينامو سيارة دبابة موديل 2015 مقاس 17 × 975LI" at bounding box center [499, 146] width 89 height 35
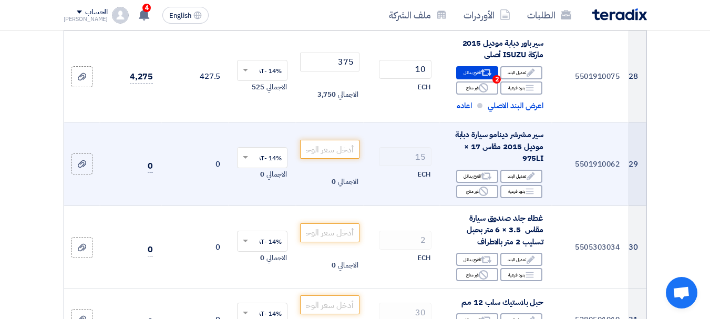
click at [487, 129] on span "سير مشرشر دينامو سيارة دبابة موديل 2015 مقاس 17 × 975LI" at bounding box center [499, 146] width 89 height 35
click at [355, 140] on input "number" at bounding box center [329, 149] width 59 height 19
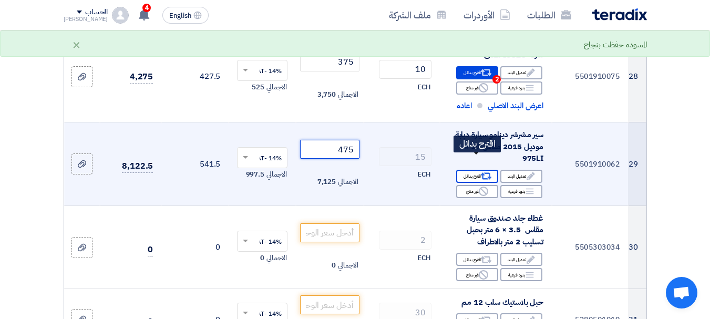
type input "475"
click at [476, 170] on div "Alternative اقترح بدائل" at bounding box center [477, 176] width 42 height 13
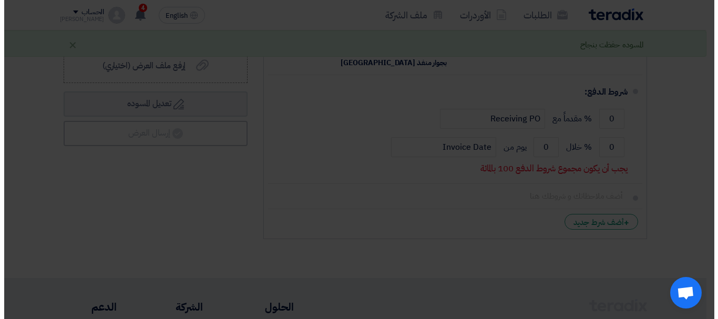
scroll to position [1395, 0]
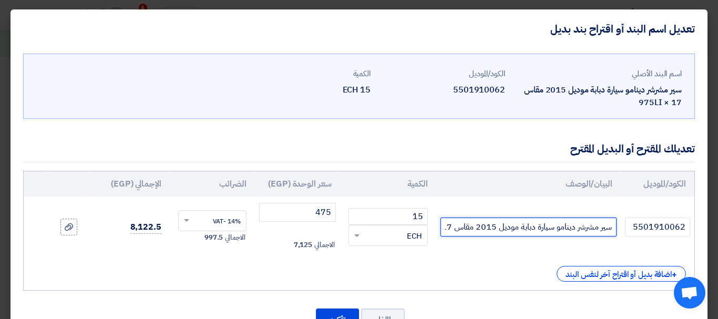
click at [479, 227] on input "سير مشرشر دينامو سيارة دبابة موديل 2015 مقاس 17 × 975LI" at bounding box center [529, 227] width 176 height 19
type input "سير مشرشر دينامو سيارة دبابة موديل 2015 مقاس 17 × 975LI اصلي"
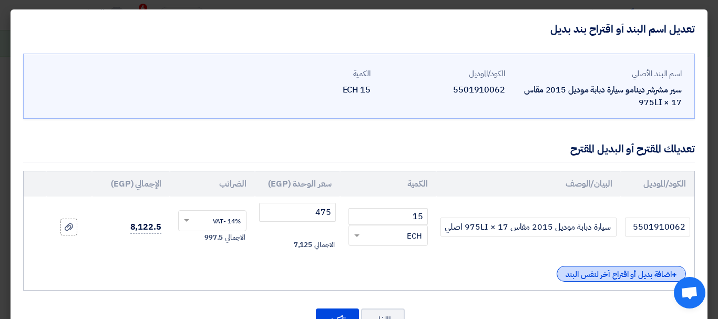
click at [592, 268] on div "+ اضافة بديل أو اقتراح آخر لنفس البند" at bounding box center [621, 274] width 129 height 16
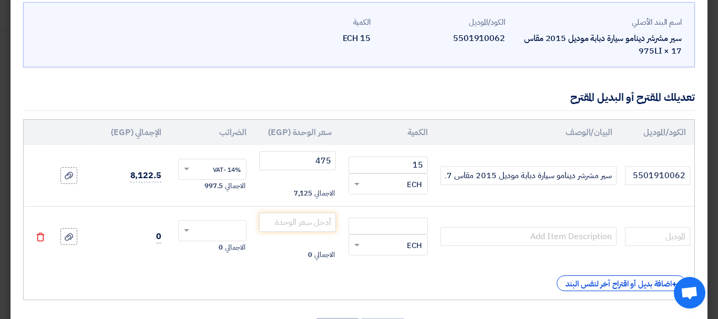
scroll to position [101, 0]
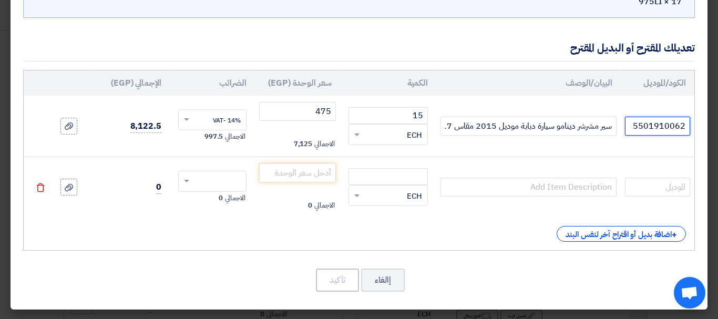
click at [653, 120] on input "5501910062" at bounding box center [657, 126] width 65 height 19
click at [672, 193] on input "text" at bounding box center [657, 187] width 65 height 19
paste input "5501910062"
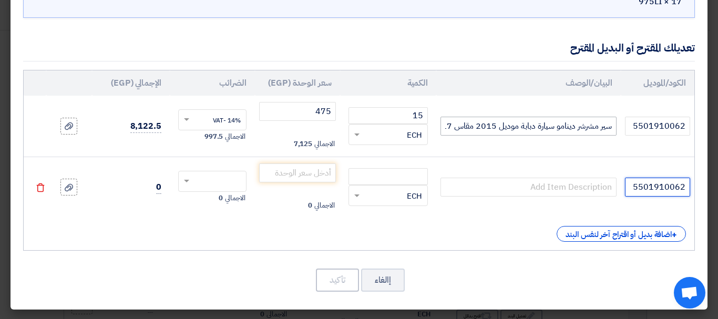
type input "5501910062"
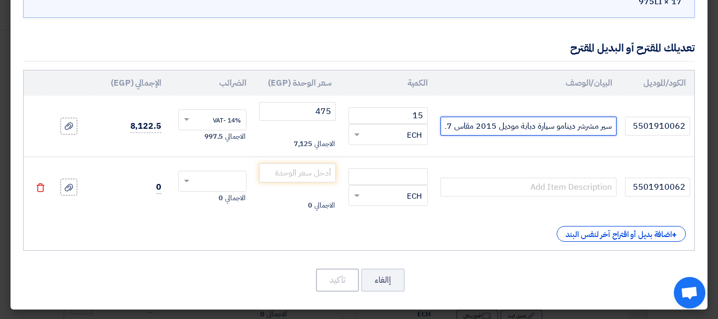
click at [571, 132] on input "سير مشرشر دينامو سيارة دبابة موديل 2015 مقاس 17 × 975LI اصلي" at bounding box center [529, 126] width 176 height 19
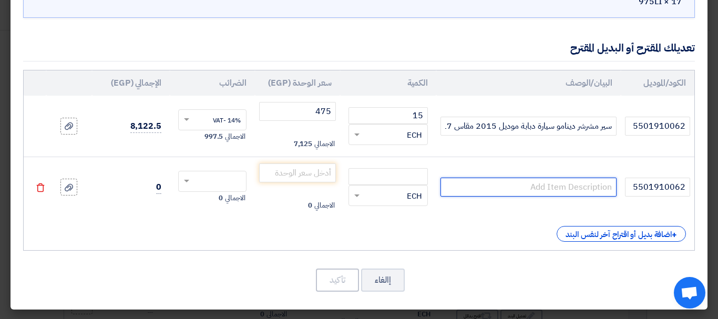
click at [567, 191] on input "text" at bounding box center [529, 187] width 176 height 19
paste input "سير مشرشر دينامو سيارة دبابة موديل 2015 مقاس 17 × 975LI اصلي"
type input "سير مشرشر دينامو سيارة دبابة موديل 2015 مقاس 17 × 975LI تايلاندي"
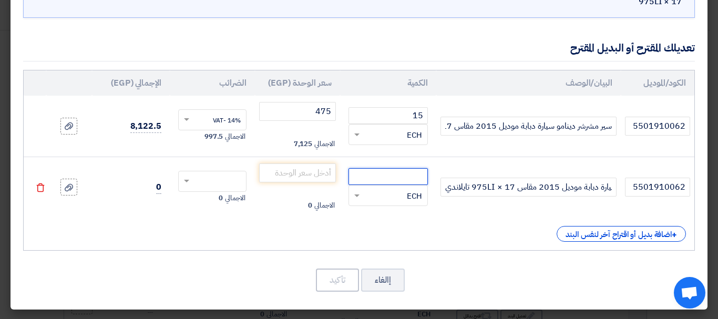
click at [398, 182] on input "number" at bounding box center [388, 176] width 79 height 17
click at [383, 180] on input "1" at bounding box center [388, 176] width 79 height 17
type input "1"
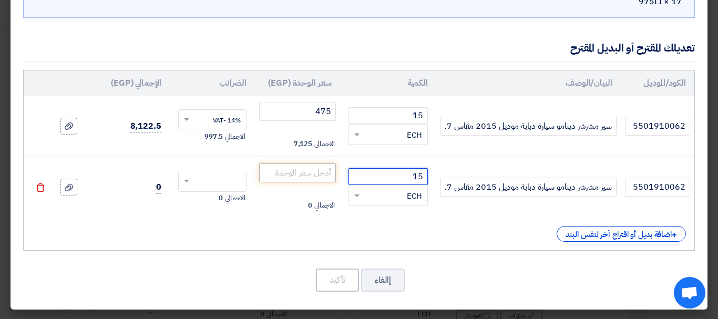
type input "15"
click at [279, 174] on input "number" at bounding box center [297, 172] width 77 height 19
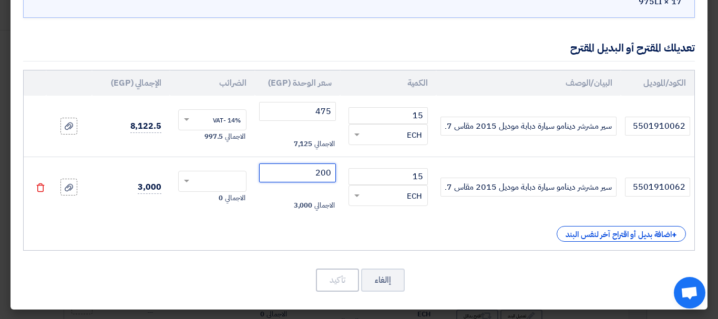
click at [192, 177] on span at bounding box center [185, 181] width 13 height 9
type input "200"
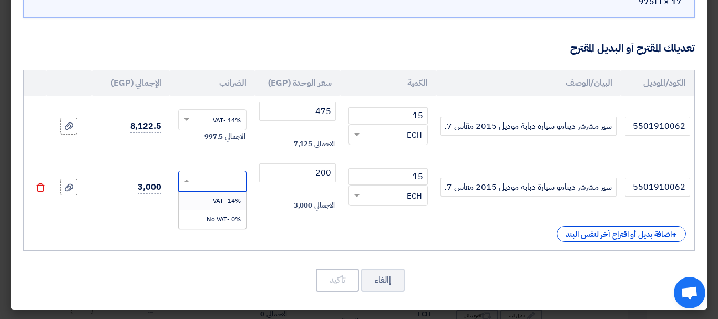
click at [205, 198] on div "14% -VAT" at bounding box center [212, 201] width 67 height 18
click at [330, 280] on button "تأكيد" at bounding box center [337, 280] width 43 height 23
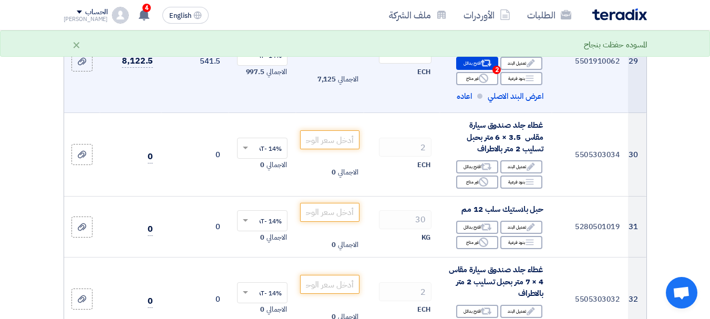
scroll to position [2743, 0]
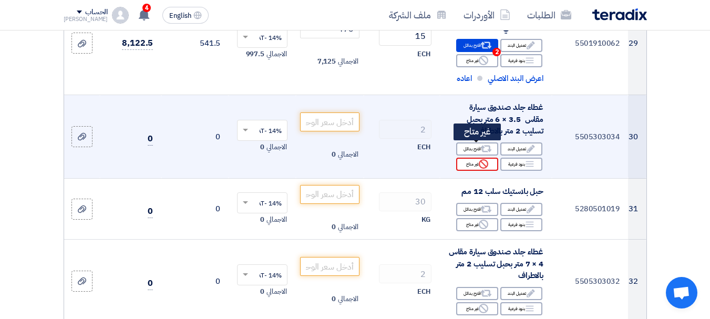
click at [482, 159] on use at bounding box center [483, 163] width 9 height 9
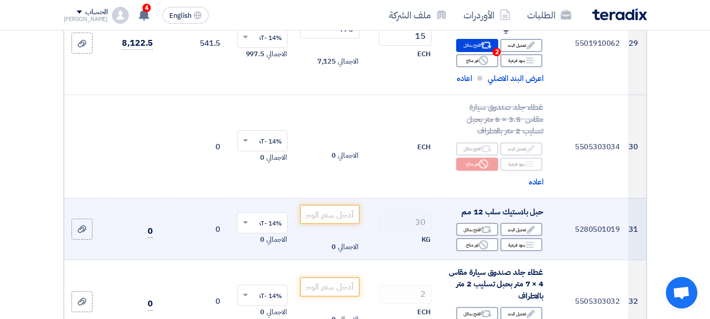
scroll to position [2795, 0]
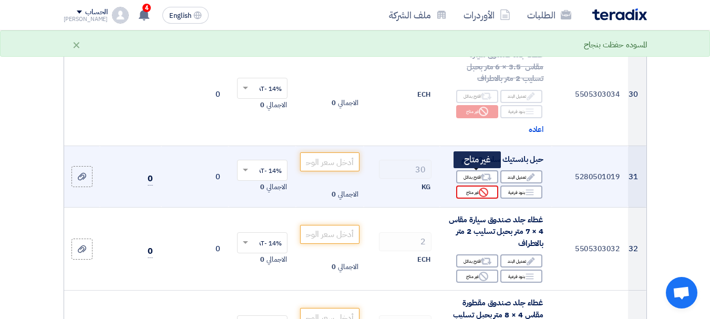
click at [478, 186] on div "Reject غير متاح" at bounding box center [477, 192] width 42 height 13
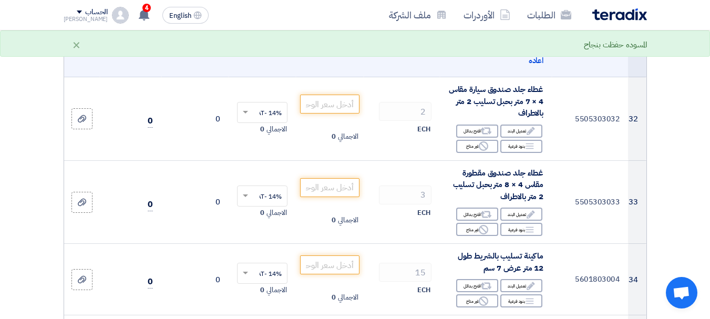
scroll to position [2953, 0]
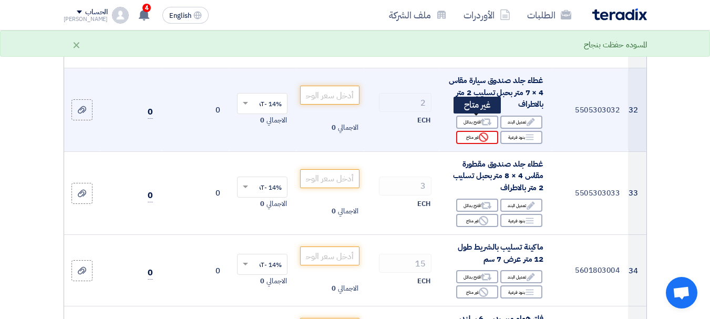
click at [474, 131] on div "Reject غير متاح" at bounding box center [477, 137] width 42 height 13
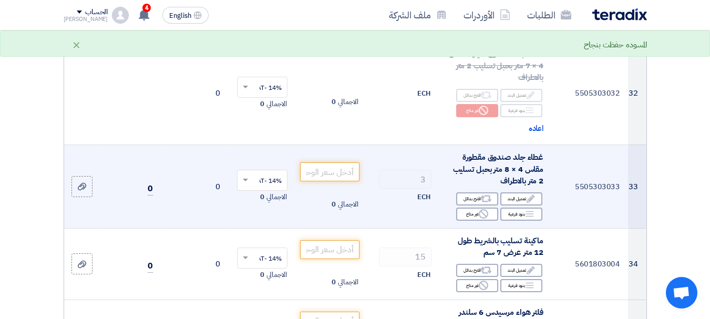
scroll to position [3005, 0]
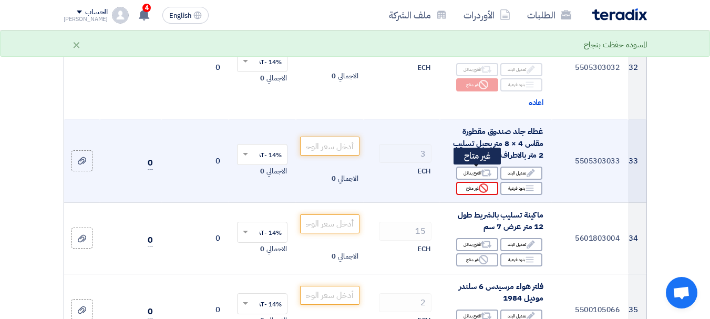
click at [482, 183] on use at bounding box center [483, 187] width 9 height 9
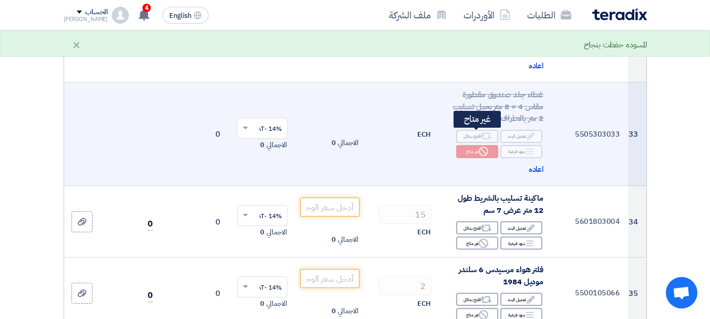
scroll to position [3058, 0]
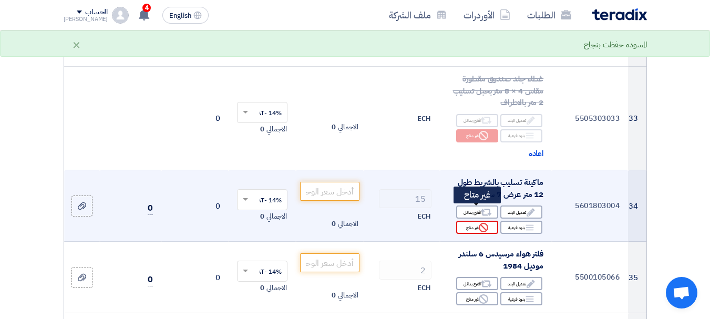
click at [483, 223] on icon "Reject" at bounding box center [483, 227] width 9 height 9
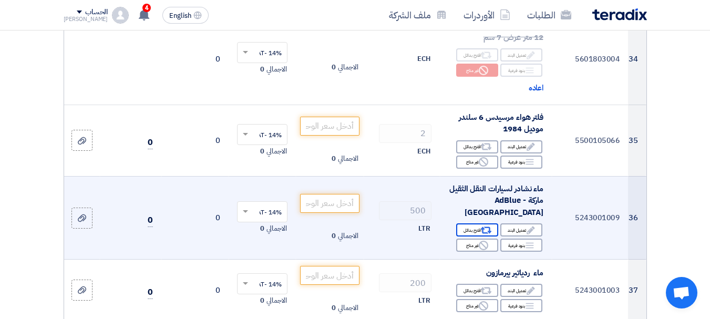
scroll to position [3216, 0]
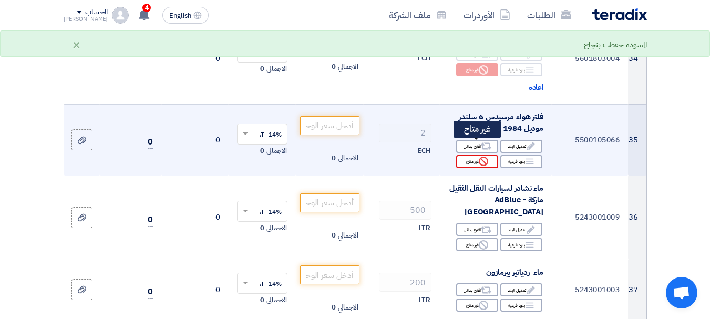
click at [490, 155] on div "Reject غير متاح" at bounding box center [477, 161] width 42 height 13
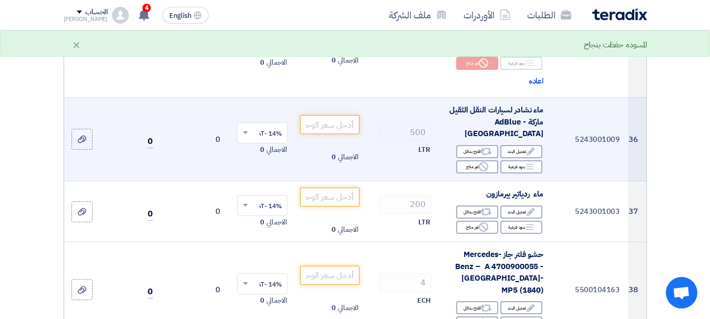
scroll to position [3321, 0]
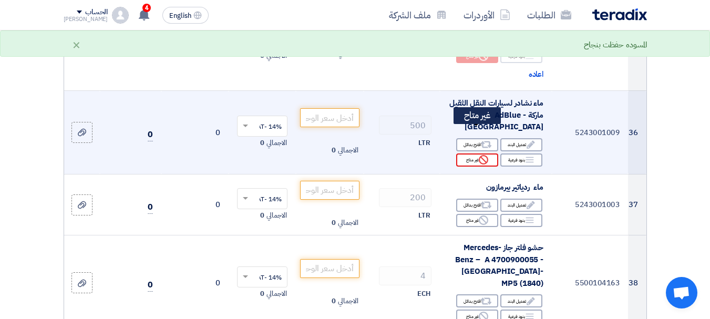
click at [485, 155] on use at bounding box center [483, 159] width 9 height 9
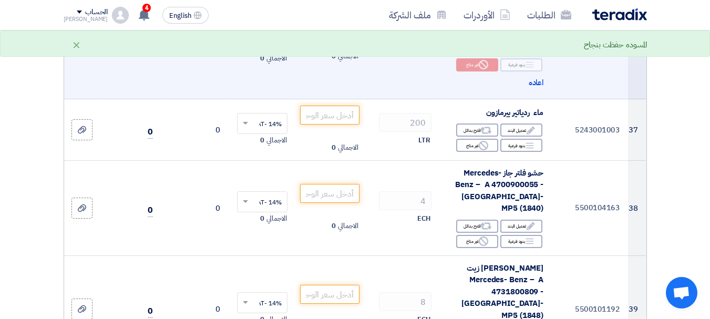
scroll to position [3426, 0]
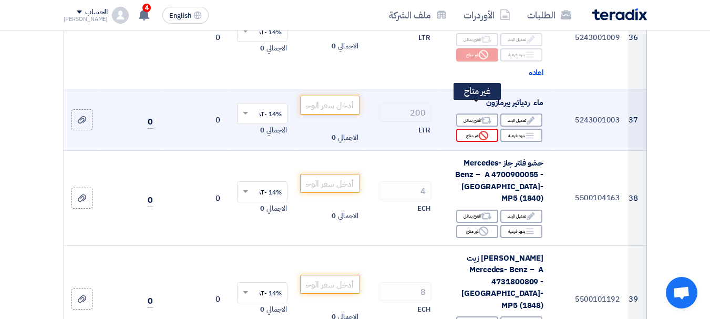
click at [485, 131] on icon "Reject" at bounding box center [483, 135] width 9 height 9
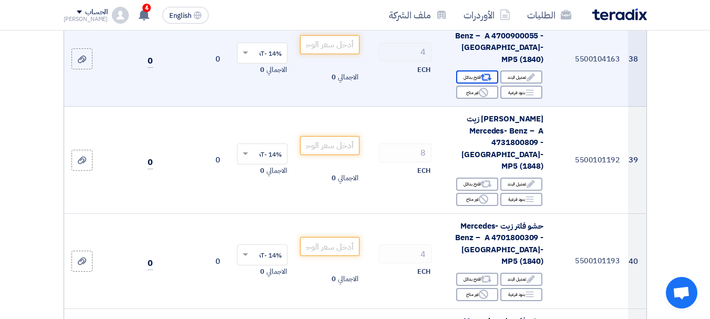
scroll to position [3531, 0]
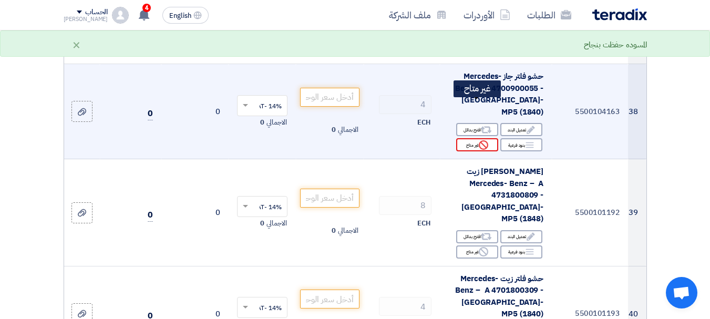
click at [486, 140] on icon "Reject" at bounding box center [483, 144] width 9 height 9
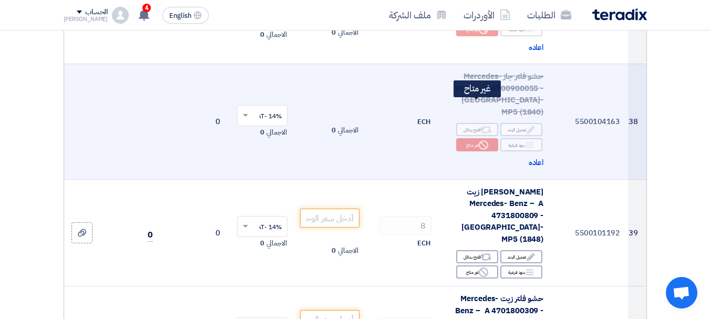
scroll to position [3636, 0]
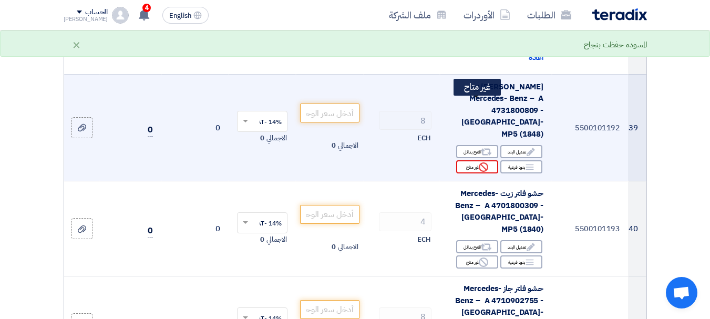
click at [487, 160] on div "Reject غير متاح" at bounding box center [477, 166] width 42 height 13
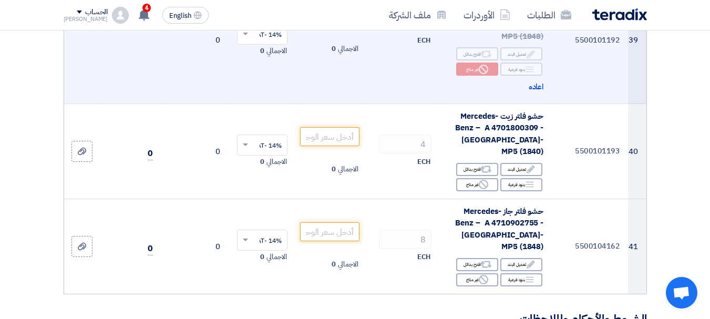
scroll to position [3741, 0]
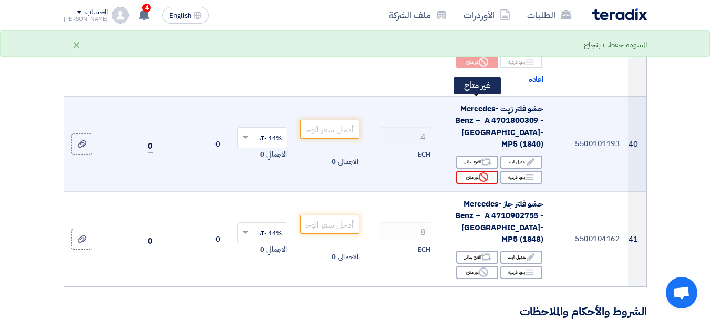
click at [487, 172] on use at bounding box center [483, 176] width 9 height 9
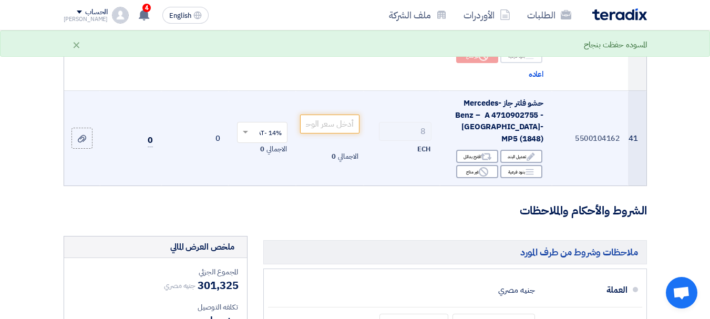
scroll to position [3846, 0]
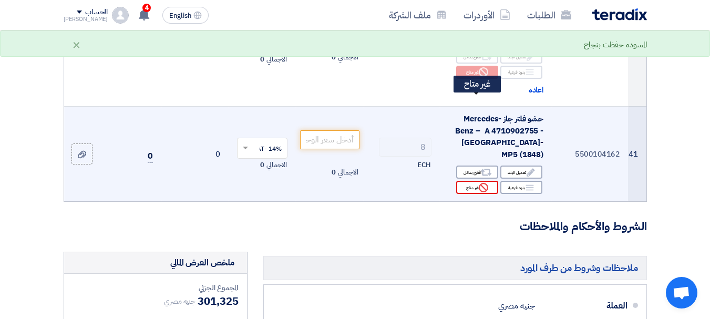
click at [485, 183] on use at bounding box center [483, 187] width 9 height 9
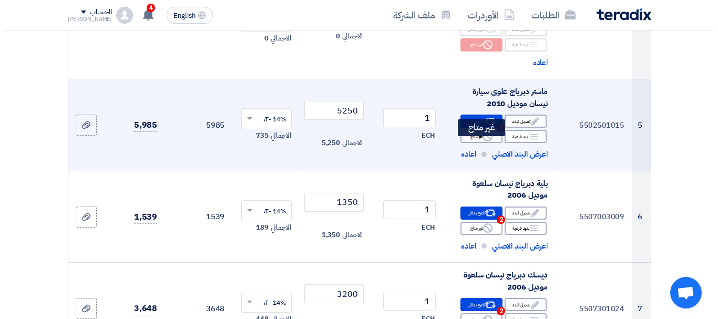
scroll to position [526, 0]
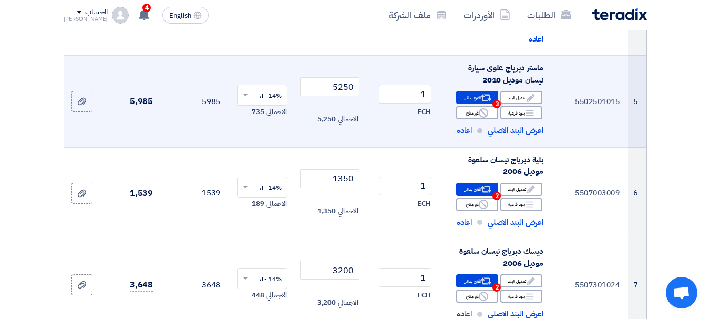
click at [518, 84] on div "ماستر دبرياج علوى سيارة نيسان موديل 2010" at bounding box center [495, 74] width 95 height 24
click at [502, 86] on div "ماستر دبرياج علوى سيارة نيسان موديل 2010" at bounding box center [495, 74] width 95 height 24
click at [488, 101] on use at bounding box center [486, 98] width 11 height 7
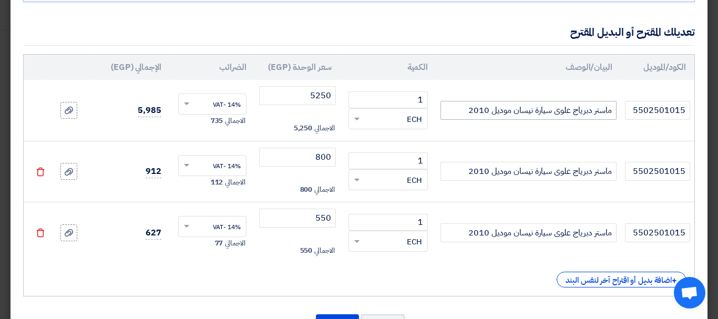
scroll to position [105, 0]
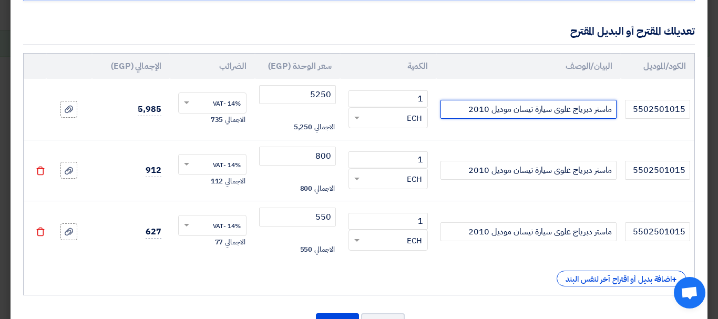
click at [464, 109] on input "ماستر دبرياج علوى سيارة نيسان موديل 2010" at bounding box center [529, 109] width 176 height 19
type input "ماستر دبرياج علوى سيارة نيسان موديل 2010 اصلي توكيل"
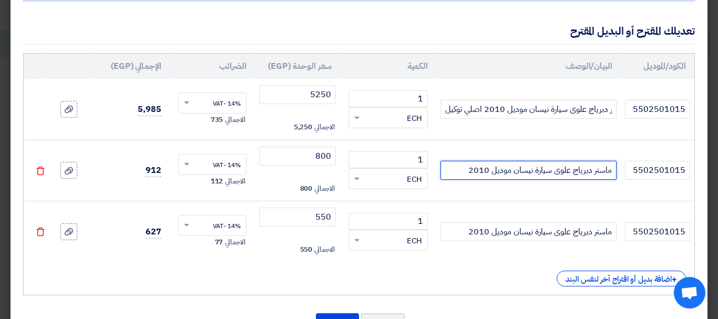
click at [461, 169] on input "ماستر دبرياج علوى سيارة نيسان موديل 2010" at bounding box center [529, 170] width 176 height 19
type input "ماستر دبرياج علوى سيارة نيسان موديل 2010 تايواني"
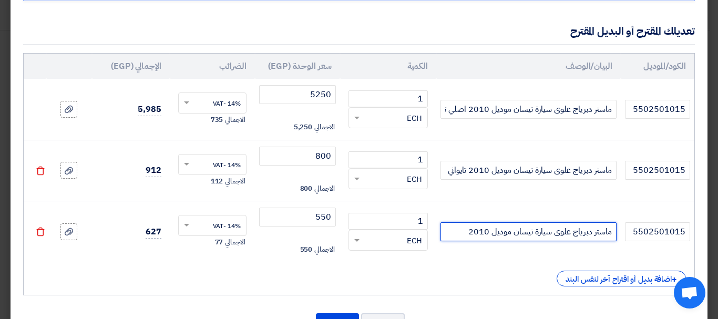
click at [463, 227] on input "ماستر دبرياج علوى سيارة نيسان موديل 2010" at bounding box center [529, 231] width 176 height 19
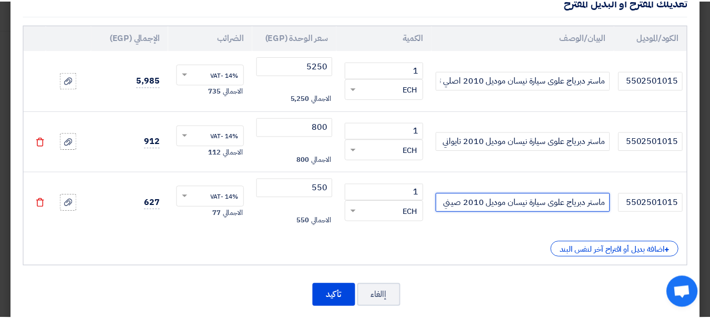
scroll to position [149, 0]
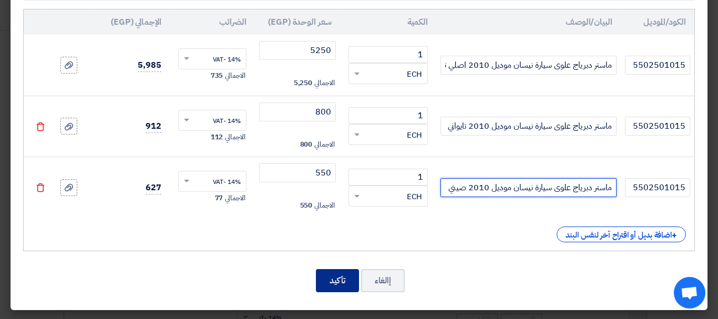
type input "ماستر دبرياج علوى سيارة نيسان موديل 2010 صيني"
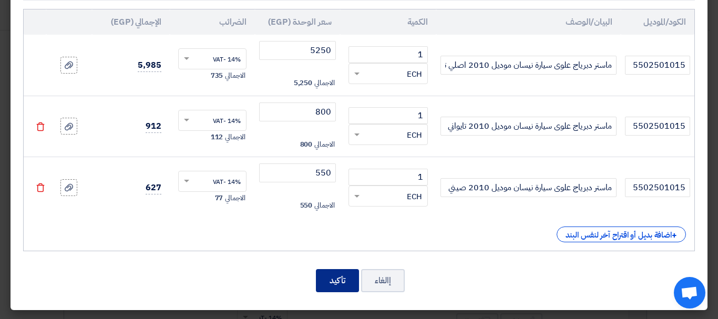
click at [340, 282] on button "تأكيد" at bounding box center [337, 280] width 43 height 23
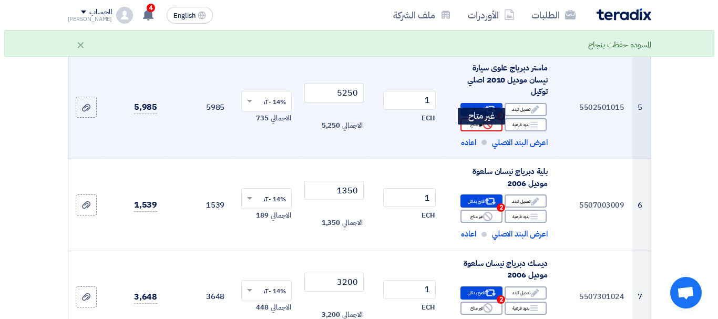
scroll to position [578, 0]
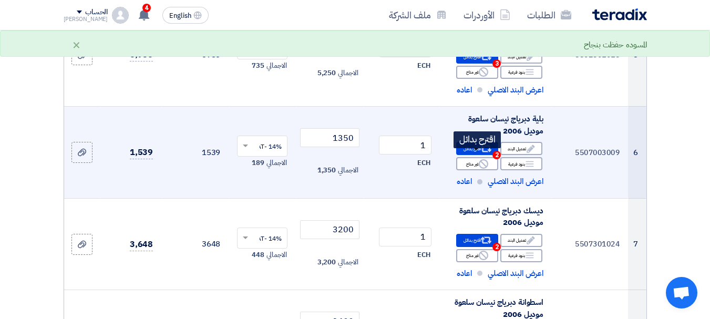
click at [472, 155] on div "Alternative اقترح بدائل 2" at bounding box center [477, 148] width 42 height 13
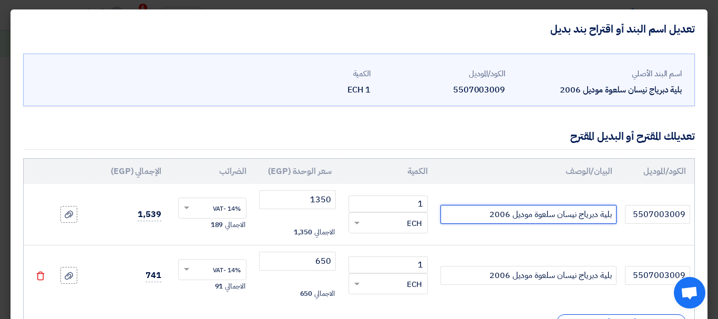
click at [471, 209] on input "بلية دبرياج نيسان سلعوة موديل 2006" at bounding box center [529, 214] width 176 height 19
type input "بلية دبرياج نيسان سلعوة موديل 2006 اصلي توكيل"
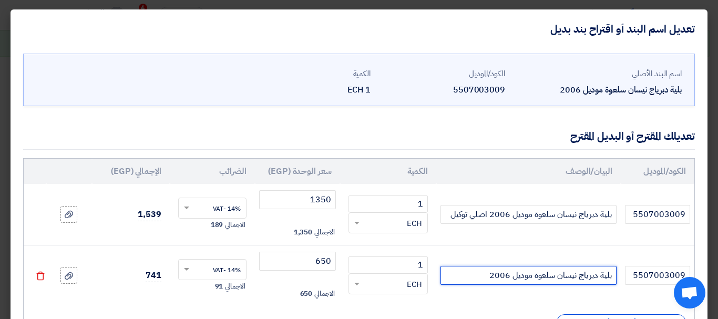
click at [465, 268] on input "بلية دبرياج نيسان سلعوة موديل 2006" at bounding box center [529, 275] width 176 height 19
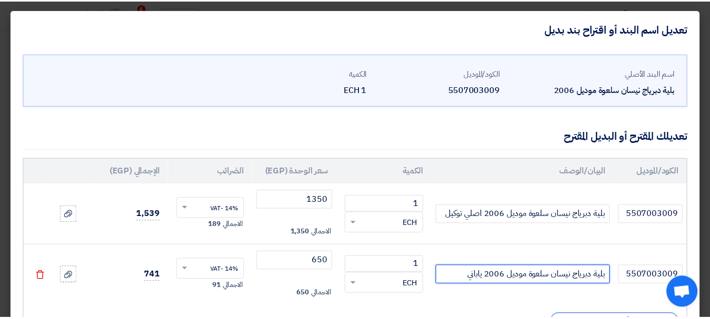
scroll to position [88, 0]
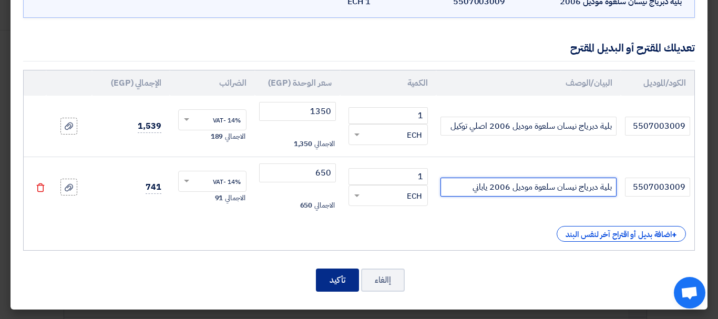
type input "بلية دبرياج نيسان سلعوة موديل 2006 ياباني"
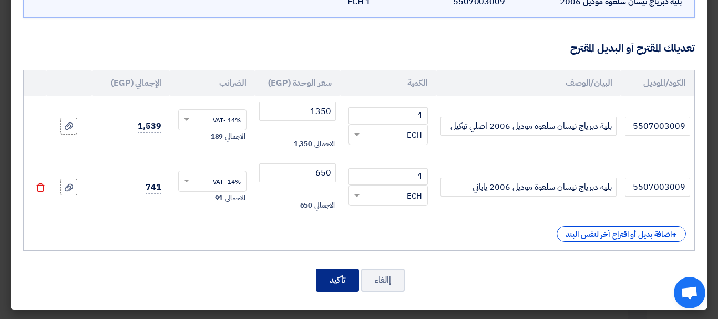
click at [332, 282] on button "تأكيد" at bounding box center [337, 280] width 43 height 23
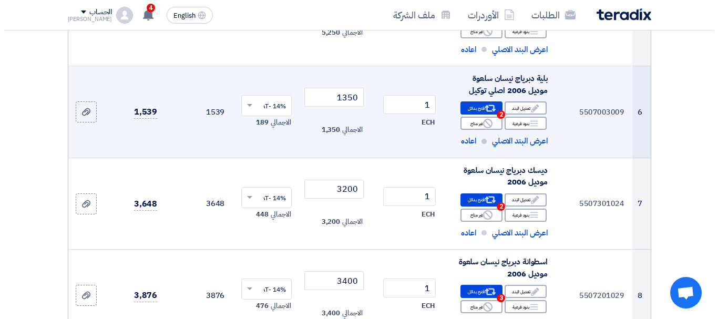
scroll to position [631, 0]
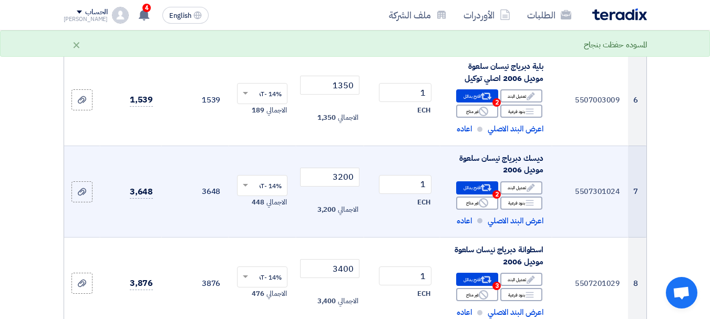
click at [521, 176] on div "ديسك دبرياج نيسان سلعوة موديل 2006" at bounding box center [495, 164] width 95 height 24
click at [483, 191] on use at bounding box center [486, 188] width 11 height 7
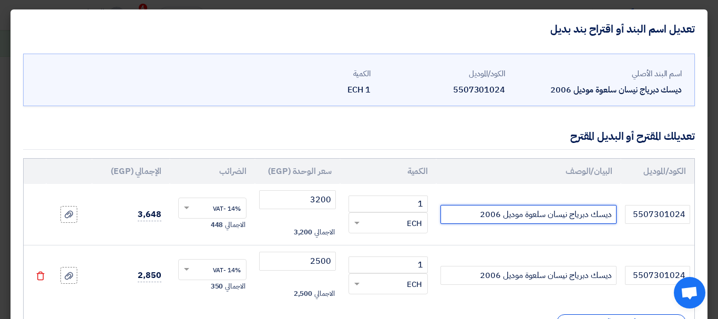
click at [468, 210] on input "ديسك دبرياج نيسان سلعوة موديل 2006" at bounding box center [529, 214] width 176 height 19
type input "ديسك دبرياج نيسان سلعوة موديل 2006 اصلي توكيل"
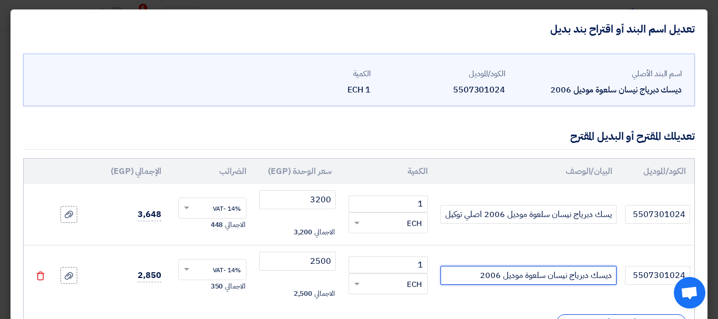
click at [468, 274] on input "ديسك دبرياج نيسان سلعوة موديل 2006" at bounding box center [529, 275] width 176 height 19
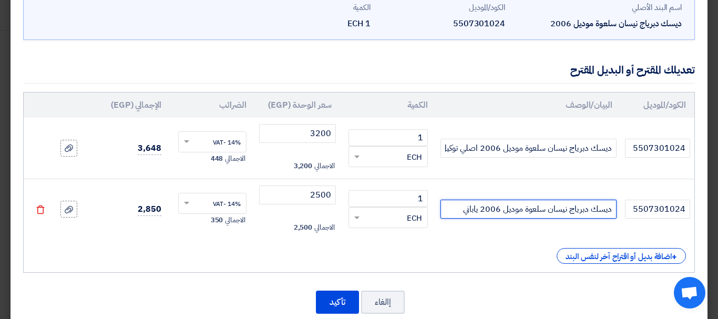
scroll to position [88, 0]
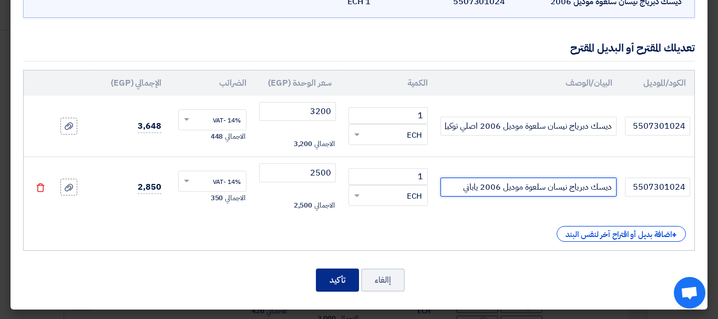
type input "ديسك دبرياج نيسان سلعوة موديل 2006 ياباني"
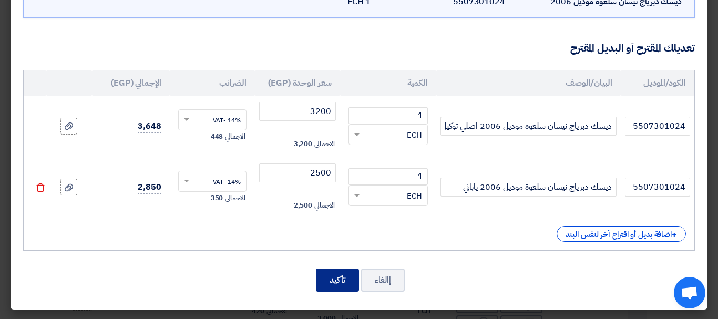
click at [342, 284] on button "تأكيد" at bounding box center [337, 280] width 43 height 23
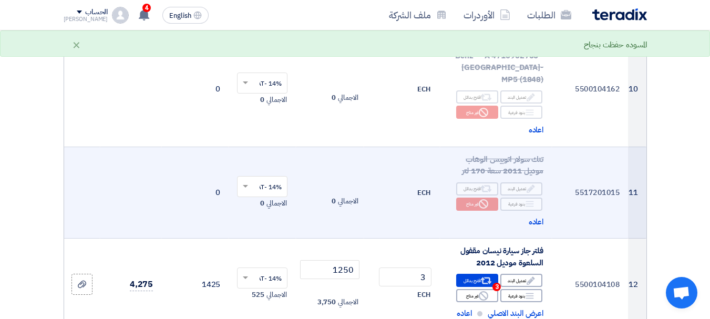
scroll to position [1062, 0]
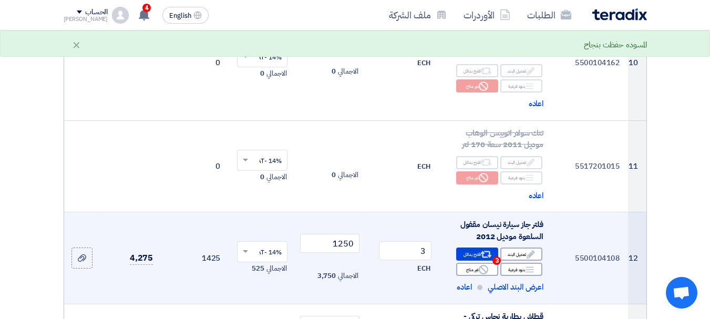
click at [511, 219] on div "فلتر جاز سيارة نيسان مقفول السلعوة موديل 2012" at bounding box center [495, 231] width 95 height 24
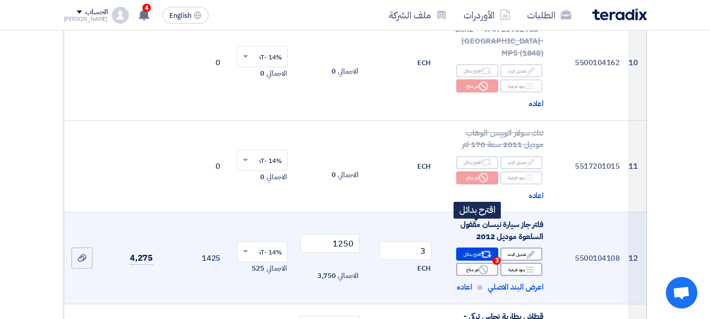
click at [487, 249] on icon "Alternative" at bounding box center [486, 254] width 11 height 11
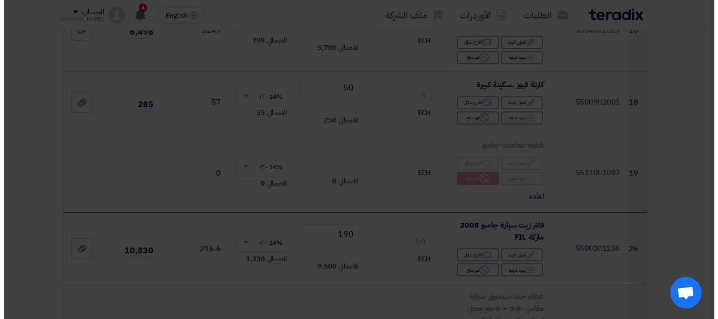
scroll to position [683, 0]
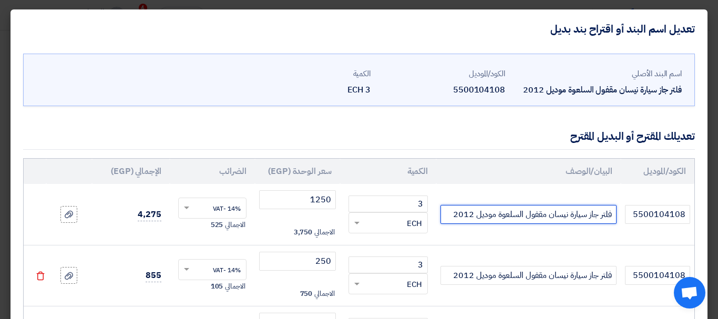
click at [456, 213] on input "فلتر جاز سيارة نيسان مقفول السلعوة موديل 2012" at bounding box center [529, 214] width 176 height 19
click at [452, 213] on input "فلتر جاز سيارة نيسان مقفول السلعوة موديل 2012" at bounding box center [529, 214] width 176 height 19
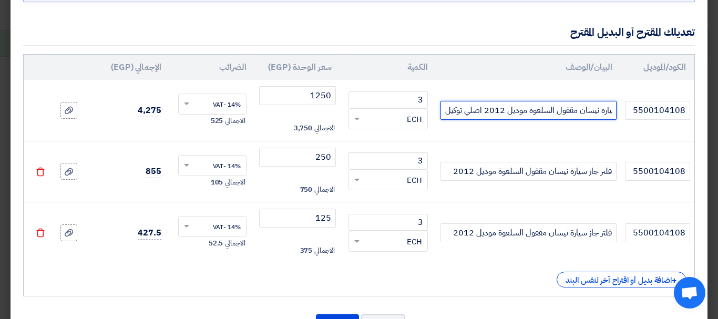
scroll to position [105, 0]
type input "فلتر جاز سيارة نيسان مقفول السلعوة موديل 2012 اصلي توكيل"
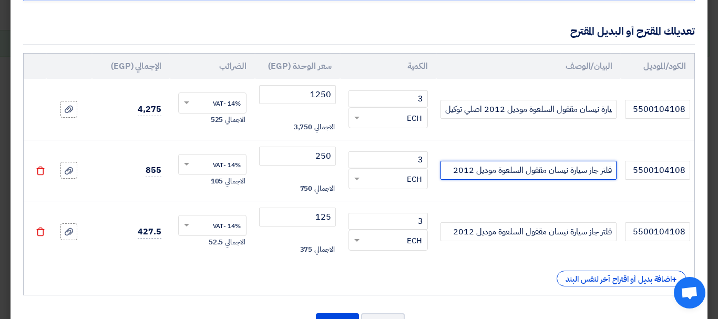
click at [449, 171] on input "فلتر جاز سيارة نيسان مقفول السلعوة موديل 2012" at bounding box center [529, 170] width 176 height 19
type input "فلتر جاز سيارة نيسان مقفول السلعوة موديل 2012 تايلاندي"
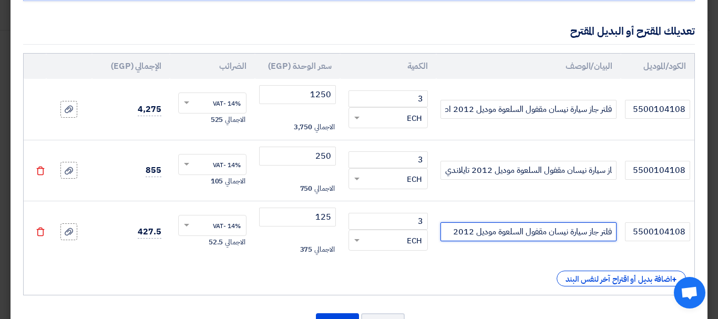
click at [447, 232] on input "فلتر جاز سيارة نيسان مقفول السلعوة موديل 2012" at bounding box center [529, 231] width 176 height 19
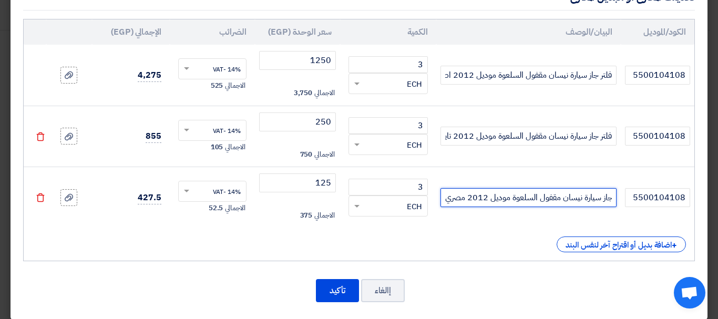
scroll to position [149, 0]
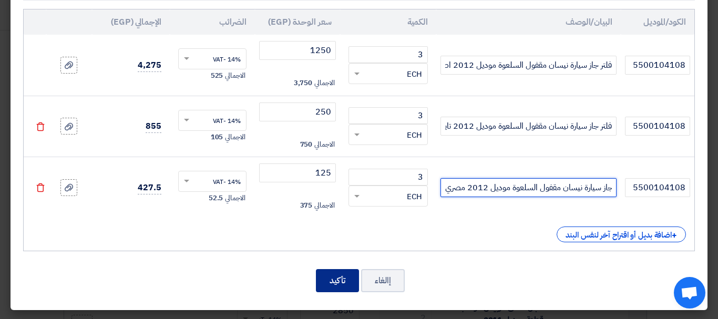
type input "فلتر جاز سيارة نيسان مقفول السلعوة موديل 2012 مصري"
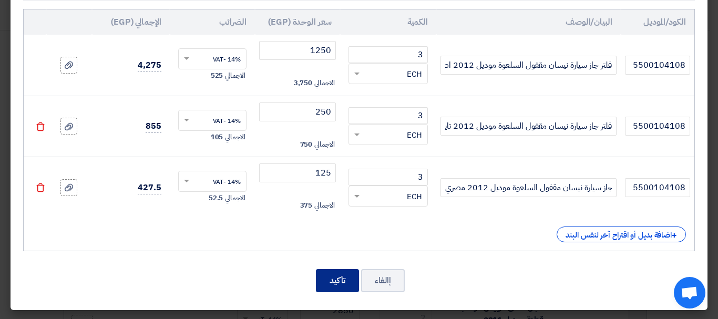
click at [345, 278] on button "تأكيد" at bounding box center [337, 280] width 43 height 23
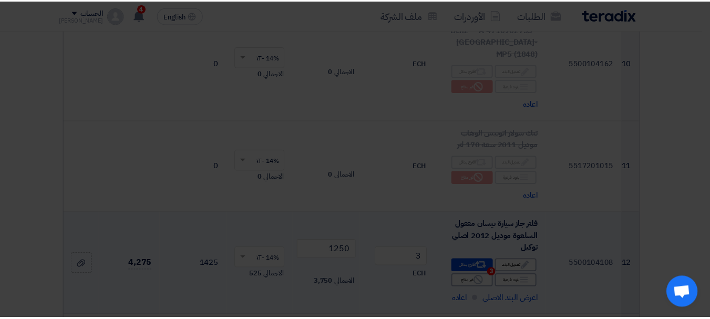
scroll to position [0, 0]
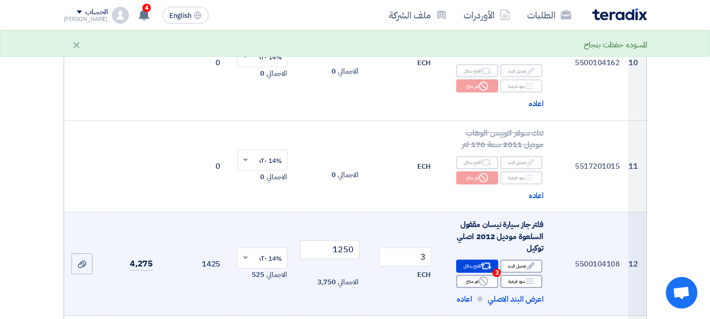
click at [499, 219] on div "فلتر جاز سيارة نيسان مقفول السلعوة موديل 2012 اصلي توكيل" at bounding box center [495, 237] width 95 height 36
click at [478, 260] on div "Alternative اقترح بدائل 3" at bounding box center [477, 266] width 42 height 13
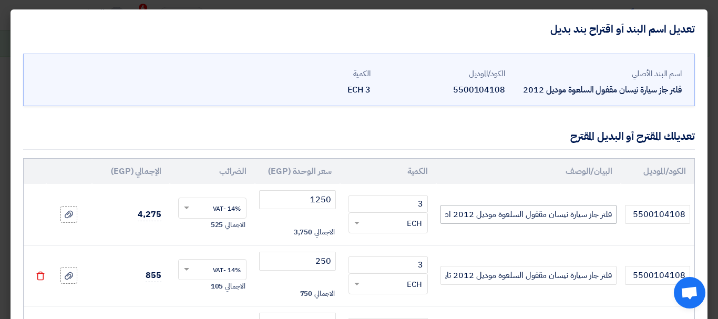
scroll to position [105, 0]
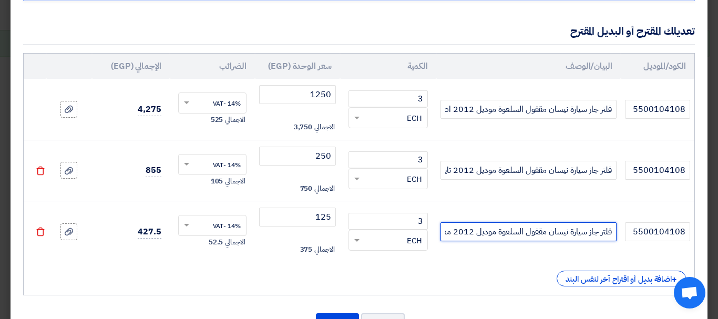
click at [471, 234] on input "فلتر جاز سيارة نيسان مقفول السلعوة موديل 2012 مصري" at bounding box center [529, 231] width 176 height 19
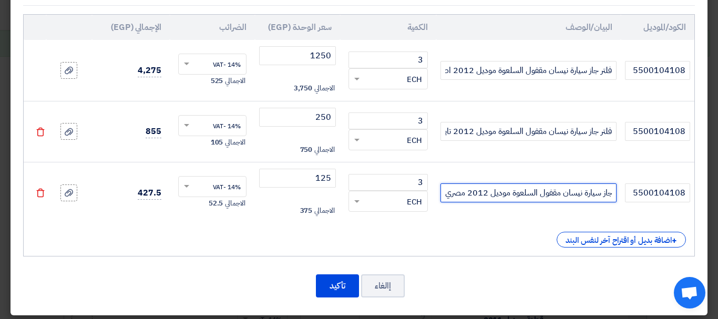
scroll to position [149, 0]
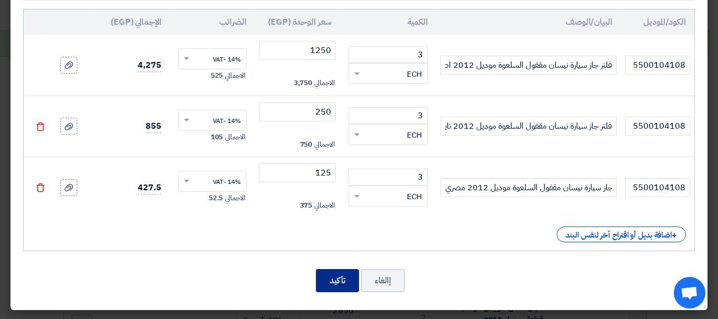
click at [344, 284] on button "تأكيد" at bounding box center [337, 280] width 43 height 23
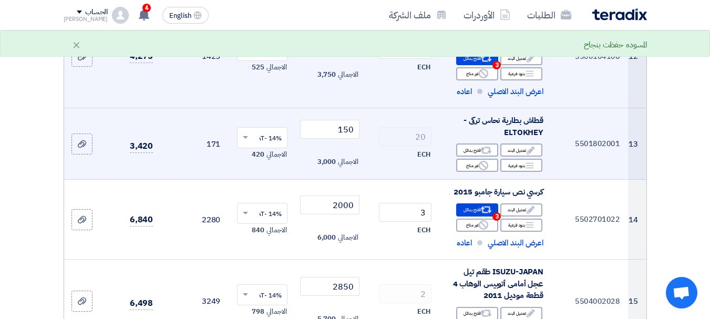
scroll to position [1272, 0]
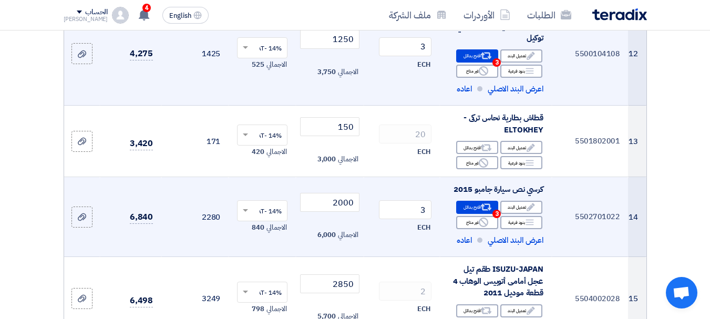
click at [503, 183] on div "كرسي نص سيارة جامبو 2015" at bounding box center [495, 189] width 95 height 12
click at [489, 202] on icon "Alternative" at bounding box center [486, 207] width 11 height 11
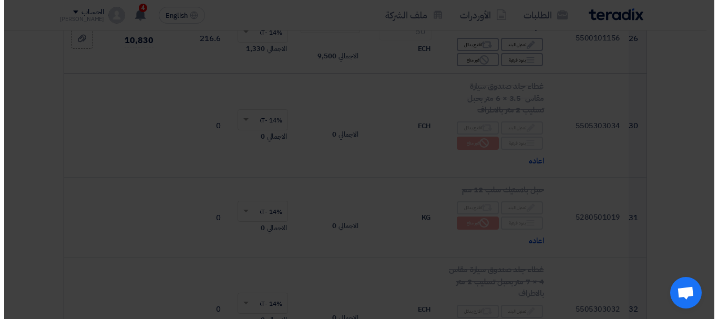
scroll to position [894, 0]
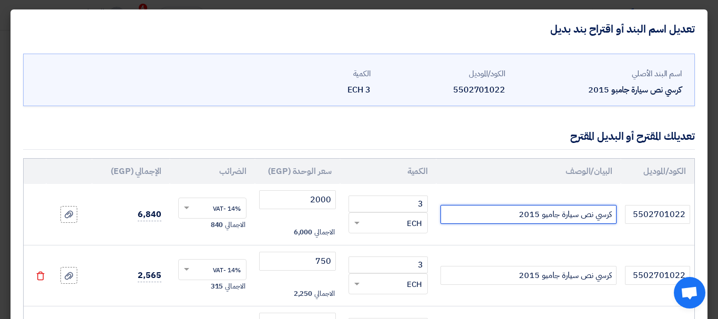
click at [492, 211] on input "كرسي نص سيارة جامبو 2015" at bounding box center [529, 214] width 176 height 19
type input "كرسي نص سيارة جامبو 2015 [PERSON_NAME]"
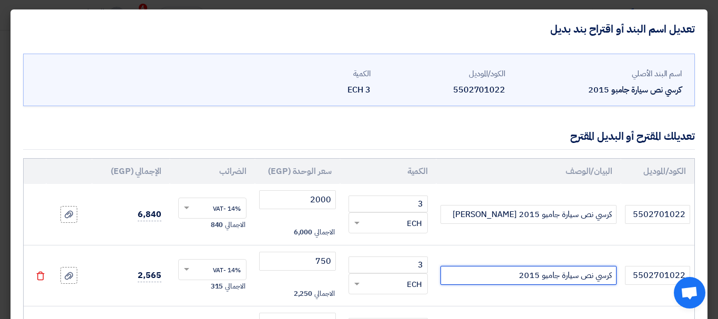
click at [484, 280] on input "كرسي نص سيارة جامبو 2015" at bounding box center [529, 275] width 176 height 19
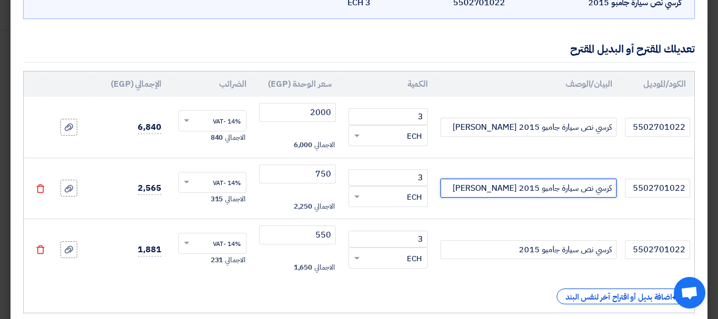
scroll to position [149, 0]
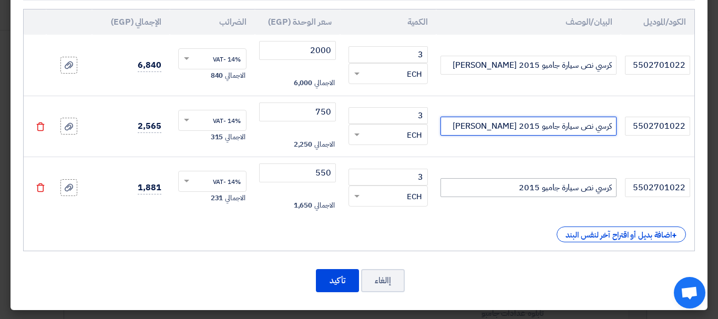
type input "كرسي نص سيارة جامبو 2015 [PERSON_NAME]"
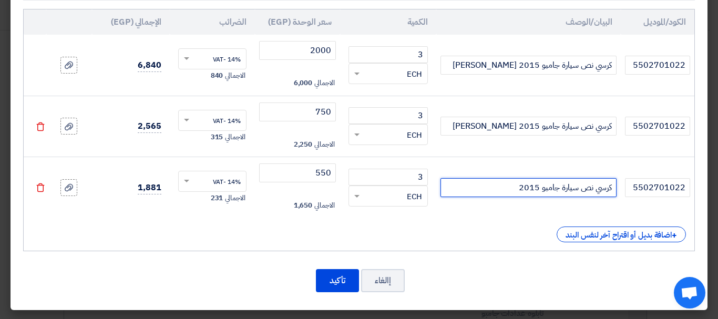
click at [498, 190] on input "كرسي نص سيارة جامبو 2015" at bounding box center [529, 187] width 176 height 19
type input "كرسي نص سيارة جامبو 2015 تايلاندي"
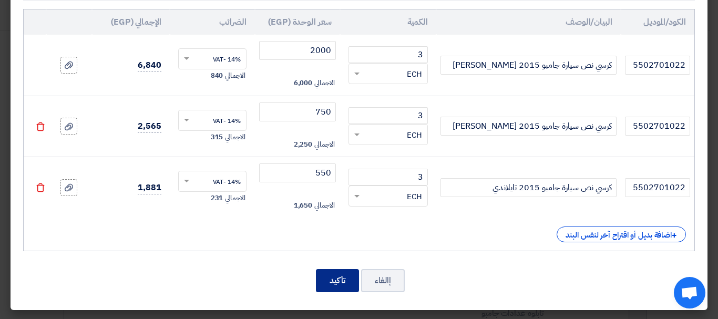
click at [329, 289] on button "تأكيد" at bounding box center [337, 280] width 43 height 23
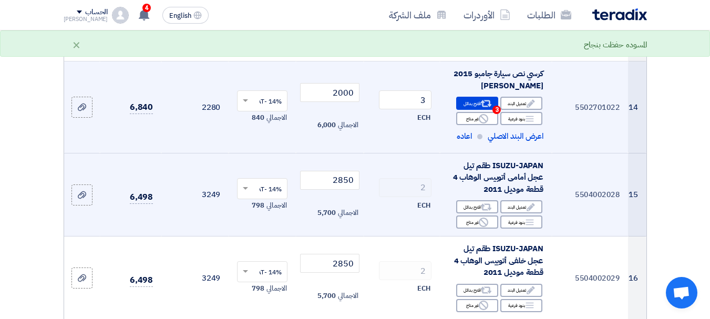
scroll to position [1323, 0]
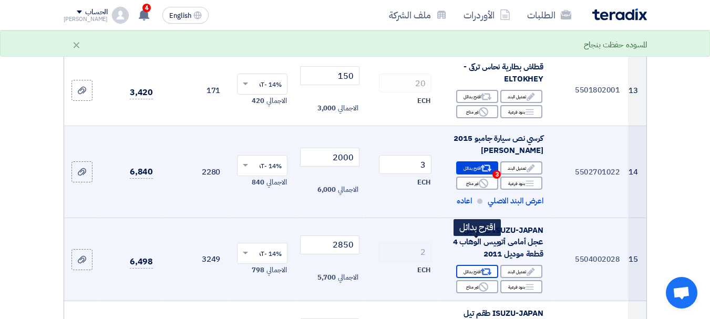
click at [477, 265] on div "Alternative اقترح بدائل" at bounding box center [477, 271] width 42 height 13
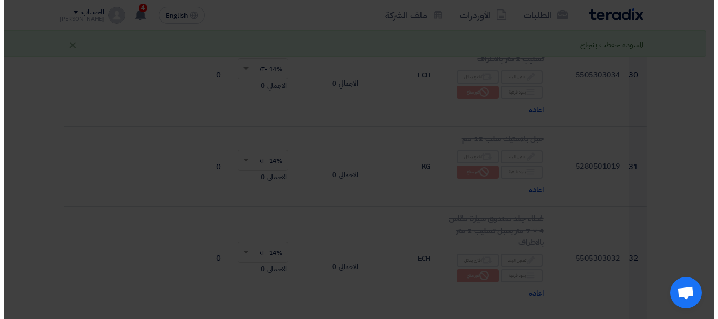
scroll to position [945, 0]
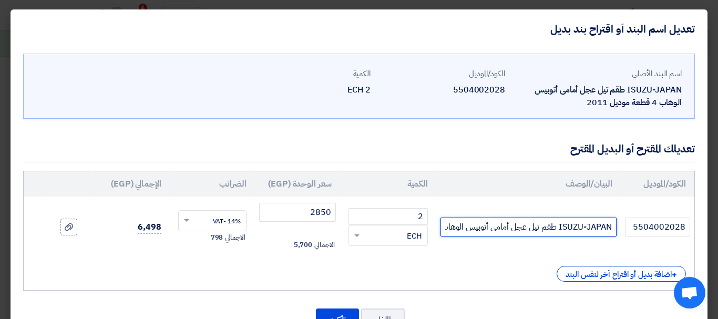
click at [458, 226] on input "ISUZU-JAPAN طقم تيل عجل أمامى أتوبيس الوهاب 4 قطعة موديل 2011" at bounding box center [529, 227] width 176 height 19
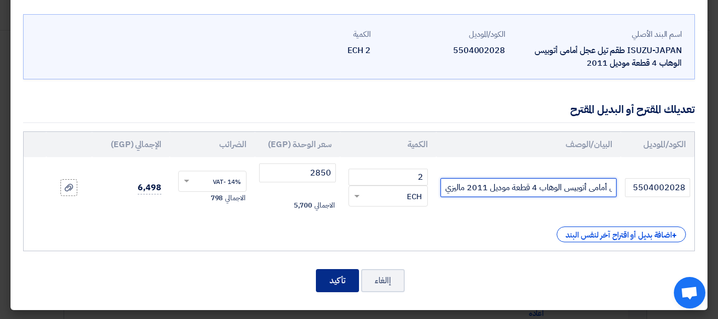
type input "ISUZU-JAPAN طقم تيل عجل أمامى أتوبيس الوهاب 4 قطعة موديل 2011 ماليزي"
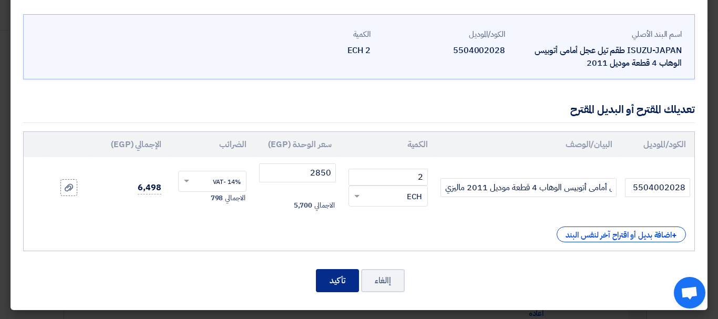
click at [337, 286] on button "تأكيد" at bounding box center [337, 280] width 43 height 23
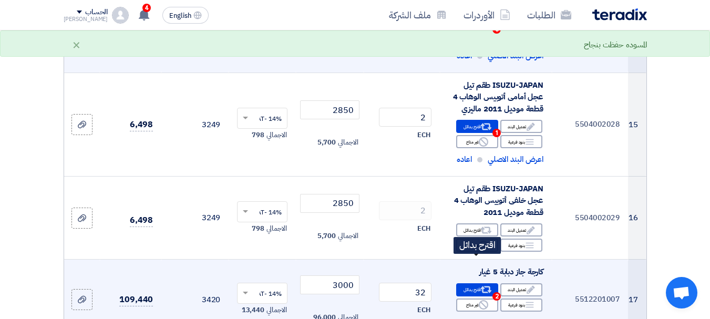
scroll to position [1466, 0]
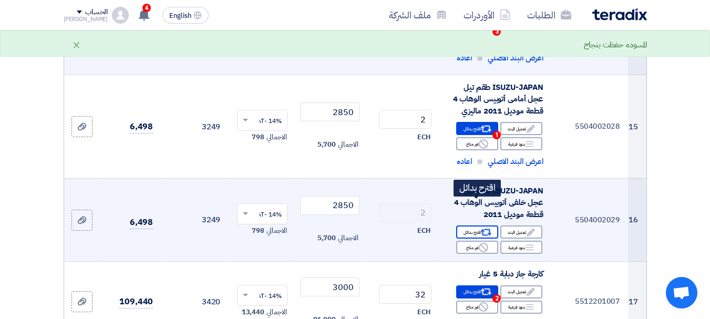
click at [474, 226] on div "Alternative اقترح بدائل" at bounding box center [477, 232] width 42 height 13
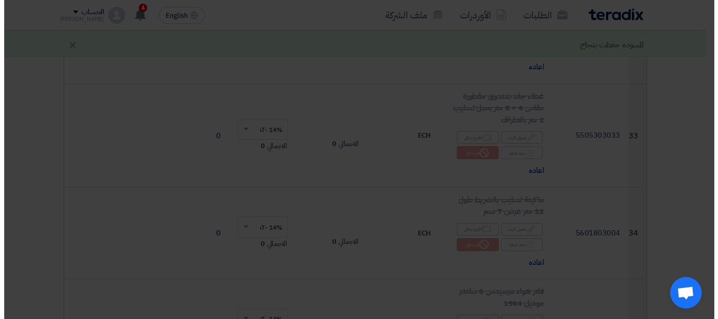
scroll to position [984, 0]
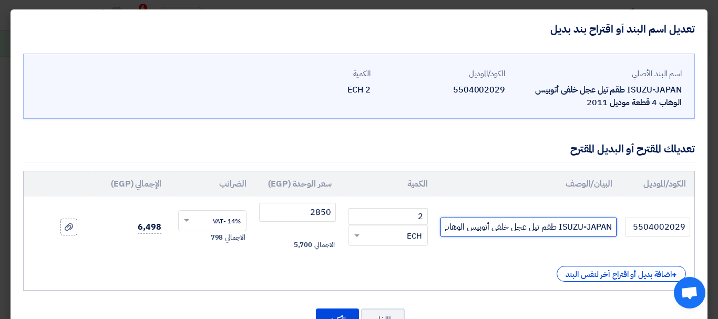
click at [477, 223] on input "ISUZU-JAPAN طقم تيل عجل خلفى أتوبيس الوهاب 4 قطعة موديل 2011" at bounding box center [529, 227] width 176 height 19
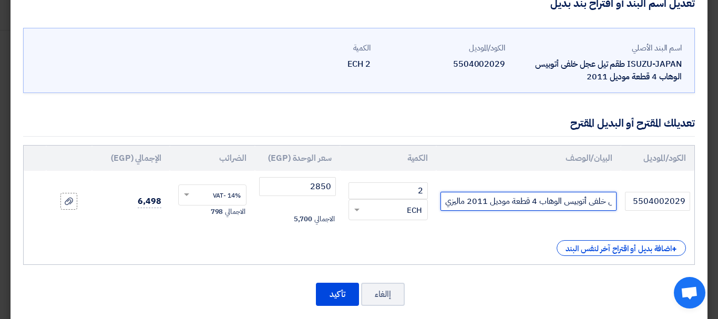
scroll to position [39, 0]
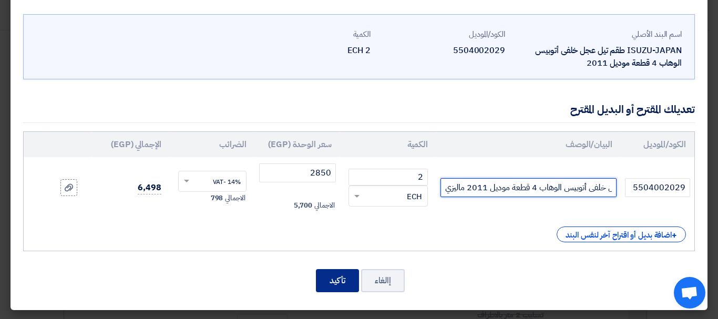
type input "ISUZU-JAPAN طقم تيل عجل خلفى أتوبيس الوهاب 4 قطعة موديل 2011 ماليزي"
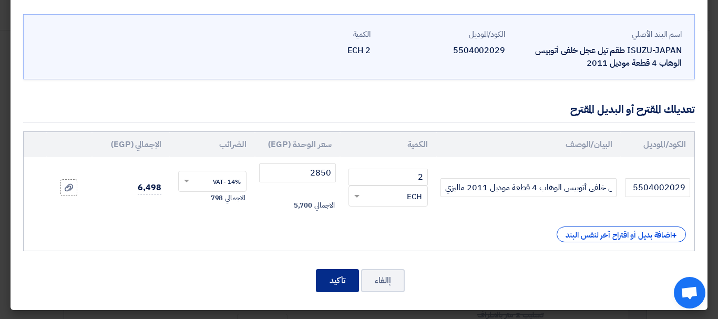
click at [344, 282] on button "تأكيد" at bounding box center [337, 280] width 43 height 23
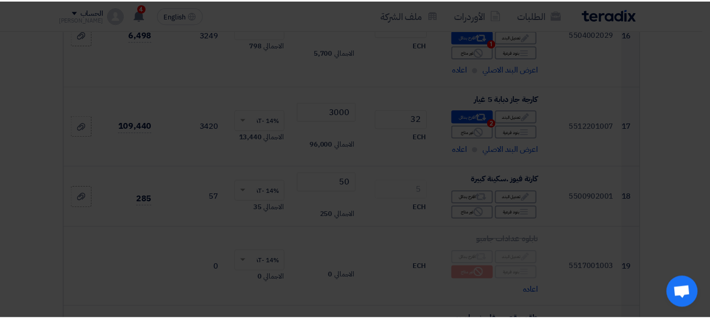
scroll to position [0, 0]
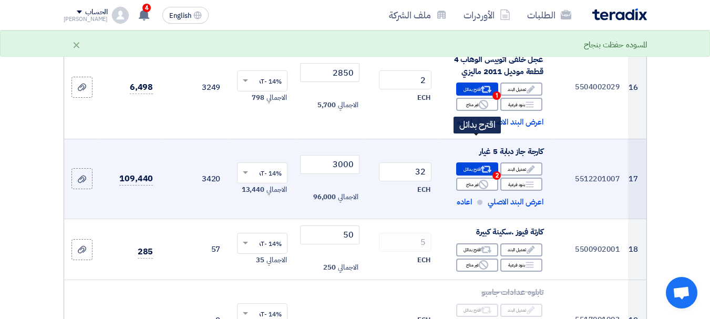
click at [473, 162] on div "Alternative اقترح بدائل 2" at bounding box center [477, 168] width 42 height 13
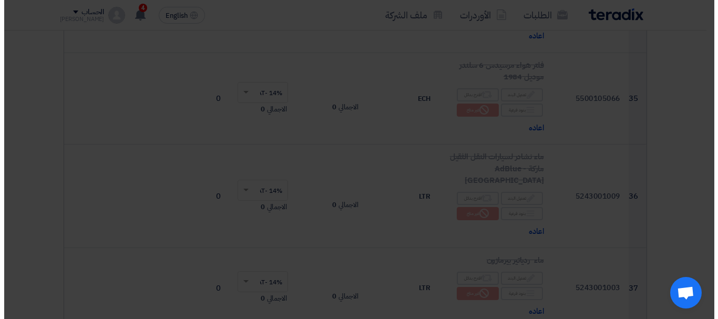
scroll to position [1035, 0]
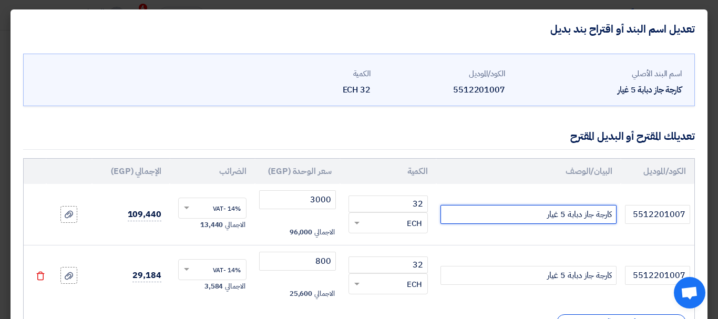
click at [494, 212] on input "كارجة جاز دبابة 5 غيار" at bounding box center [529, 214] width 176 height 19
type input "كارجة جاز دبابة 5 غيار اصلي [PERSON_NAME] حديث"
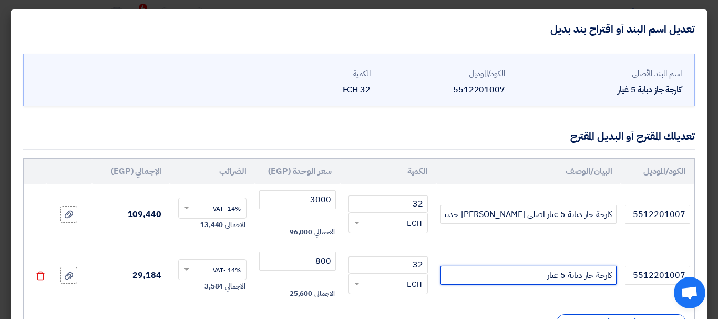
click at [504, 278] on input "كارجة جاز دبابة 5 غيار" at bounding box center [529, 275] width 176 height 19
type input "كارجة جاز دبابة 5 غيار موديل حديث صيني"
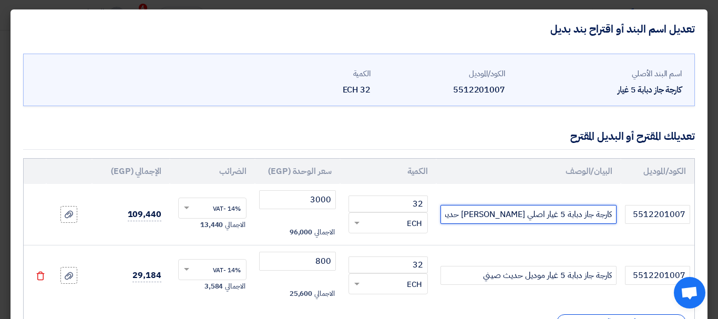
click at [526, 219] on input "كارجة جاز دبابة 5 غيار اصلي [PERSON_NAME] حديث" at bounding box center [529, 214] width 176 height 19
click at [547, 215] on input "كارجة جاز دبابة 5 غيار اصلي [PERSON_NAME] حديث" at bounding box center [529, 214] width 176 height 19
click at [454, 214] on input "كارجة جاز دبابة 5 غيار موديل حديث اصلي [PERSON_NAME] حديث" at bounding box center [529, 214] width 176 height 19
click at [454, 214] on input "كارجة جاز دبابة 5 غيار موديل حديث [PERSON_NAME]" at bounding box center [529, 214] width 176 height 19
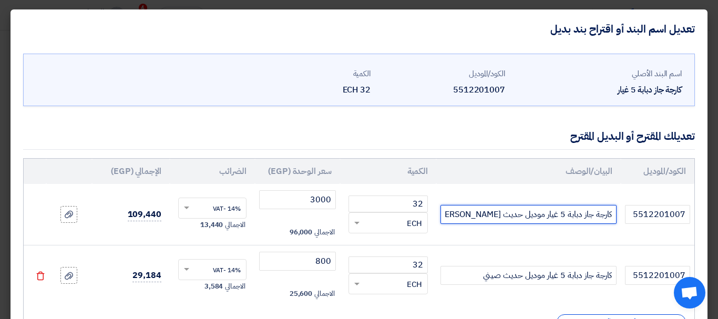
click at [454, 214] on input "كارجة جاز دبابة 5 غيار موديل حديث [PERSON_NAME]" at bounding box center [529, 214] width 176 height 19
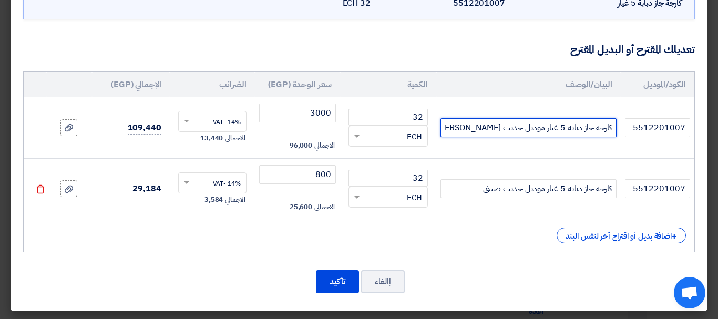
scroll to position [88, 0]
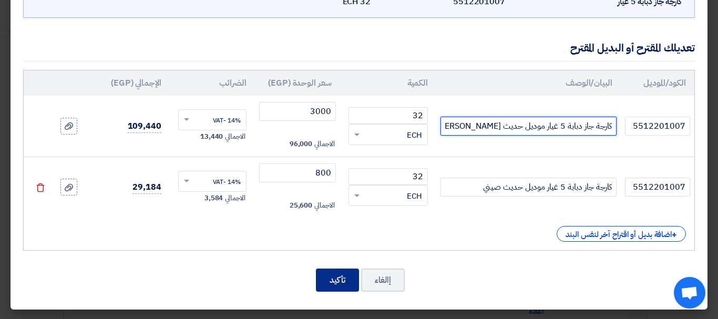
type input "كارجة جاز دبابة 5 غيار موديل حديث [PERSON_NAME]"
click at [334, 273] on button "تأكيد" at bounding box center [337, 280] width 43 height 23
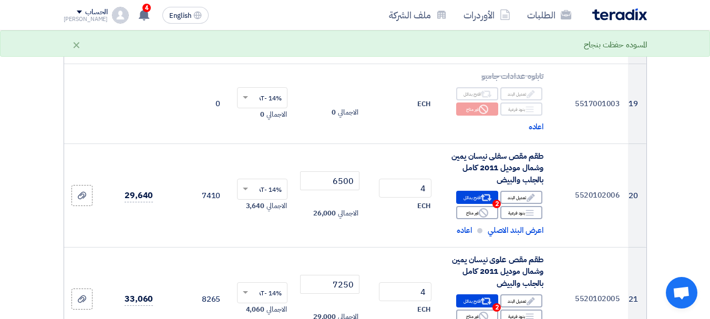
scroll to position [1856, 0]
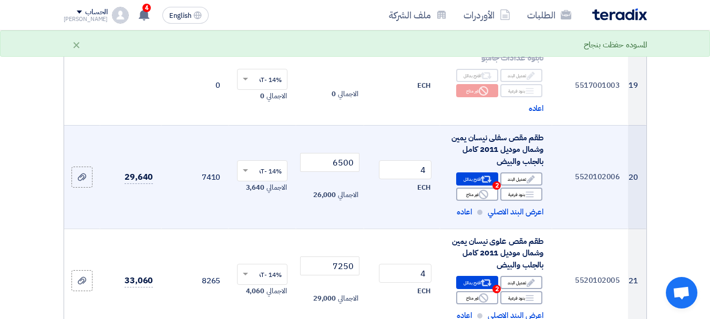
click at [486, 176] on use at bounding box center [486, 179] width 11 height 7
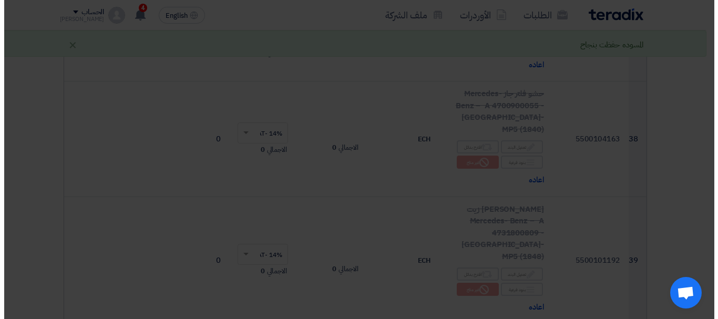
scroll to position [983, 0]
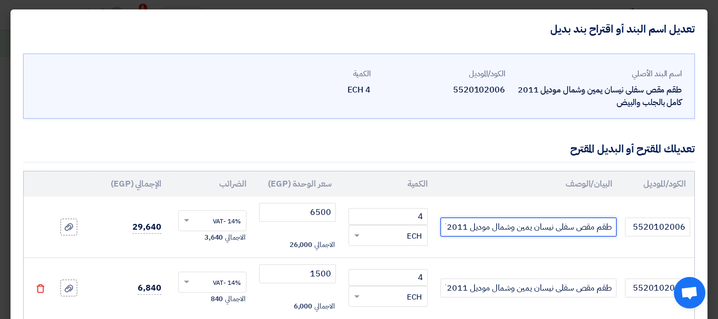
click at [497, 231] on input "طقم مقص سفلى نيسان يمين وشمال موديل 2011 كامل بالجلب والبيض" at bounding box center [529, 227] width 176 height 19
type input "طقم مقص سفلى نيسان يمين وشمال موديل 2011 كامل بالجلب والبيض اصلي توكيل"
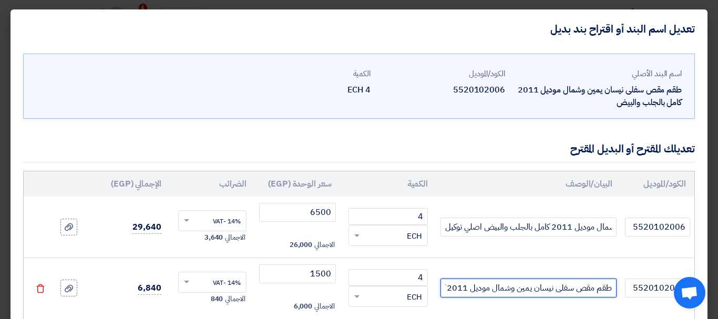
click at [507, 285] on input "طقم مقص سفلى نيسان يمين وشمال موديل 2011 كامل بالجلب والبيض" at bounding box center [529, 288] width 176 height 19
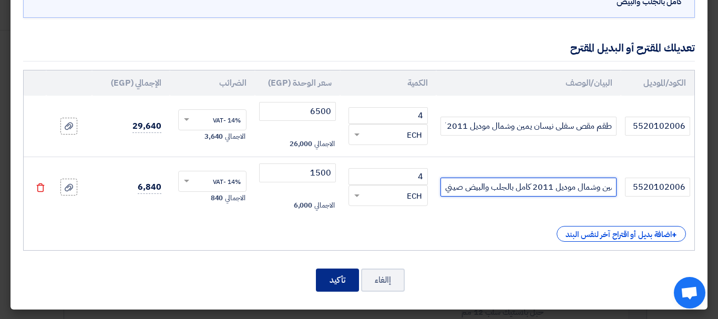
type input "طقم مقص سفلى نيسان يمين وشمال موديل 2011 كامل بالجلب والبيض صيني"
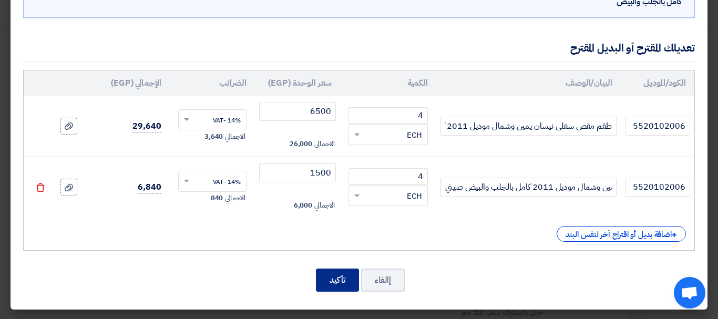
click at [332, 281] on button "تأكيد" at bounding box center [337, 280] width 43 height 23
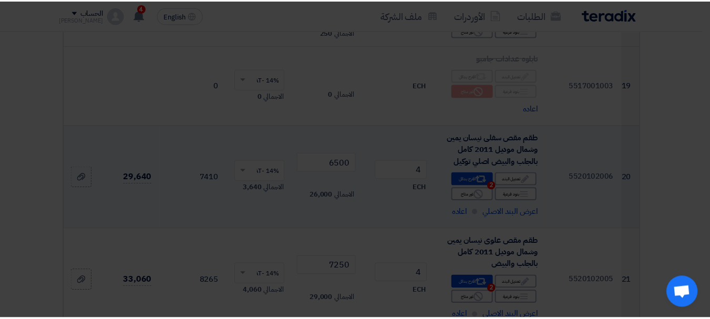
scroll to position [0, 0]
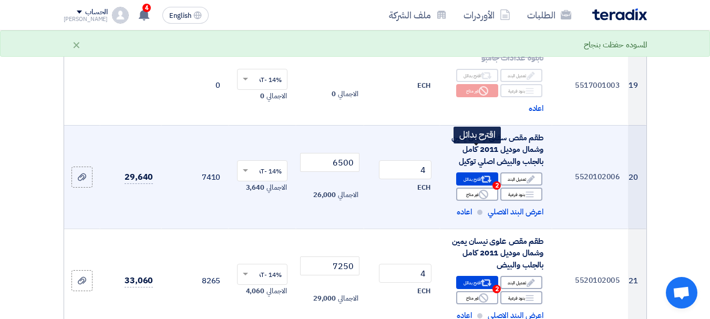
click at [480, 172] on div "Alternative اقترح بدائل 2" at bounding box center [477, 178] width 42 height 13
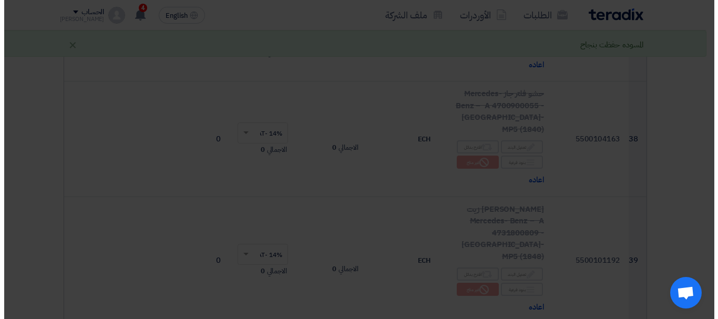
scroll to position [983, 0]
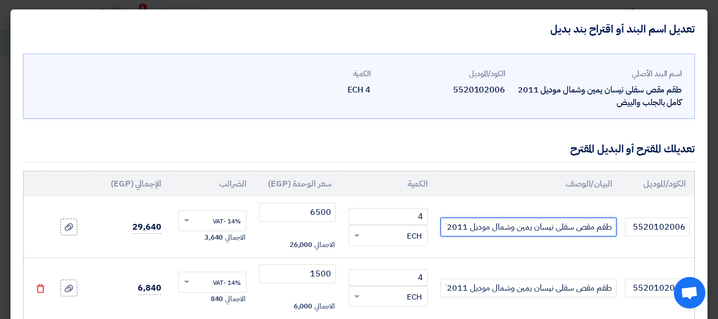
click at [470, 226] on input "طقم مقص سفلى نيسان يمين وشمال موديل 2011 كامل بالجلب والبيض اصلي توكيل" at bounding box center [529, 227] width 176 height 19
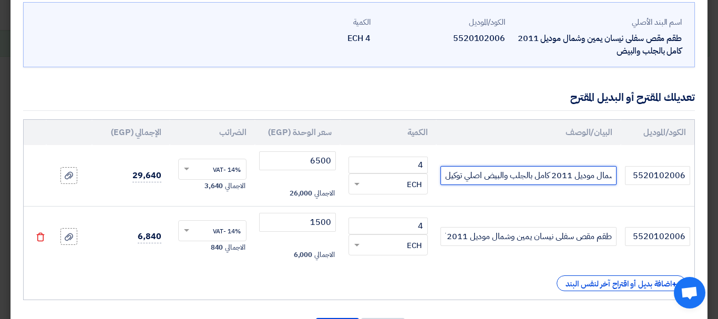
scroll to position [101, 0]
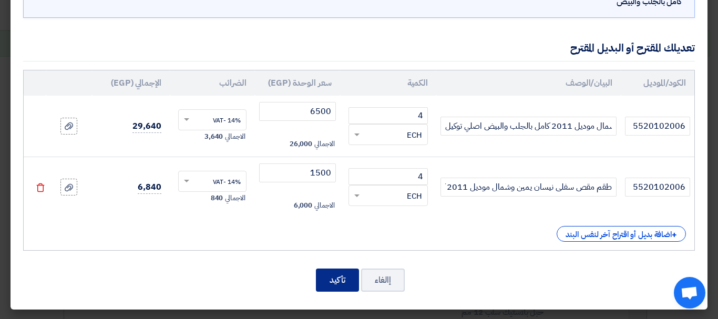
click at [351, 275] on button "تأكيد" at bounding box center [337, 280] width 43 height 23
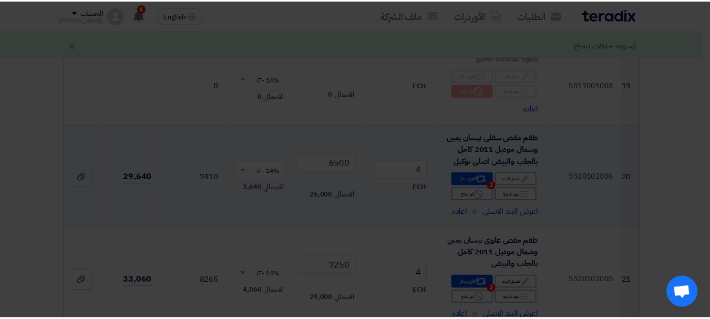
scroll to position [0, 0]
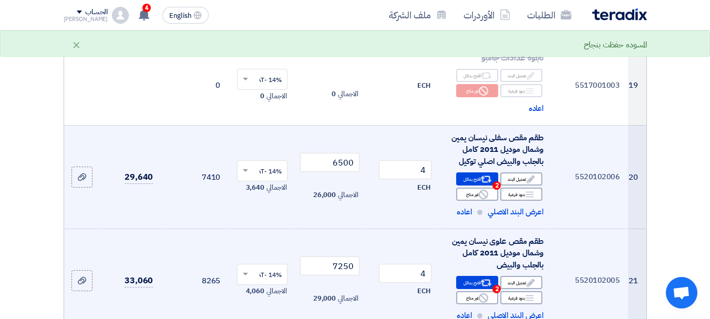
click at [535, 236] on div "طقم مقص علوى نيسان يمين وشمال موديل 2011 كامل بالجلب والبيض" at bounding box center [495, 254] width 95 height 36
click at [484, 280] on use at bounding box center [486, 283] width 11 height 7
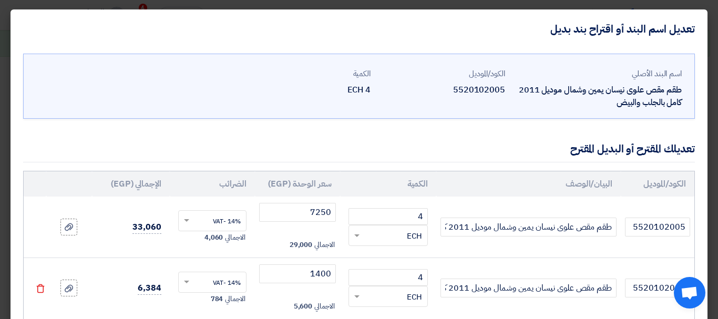
scroll to position [101, 0]
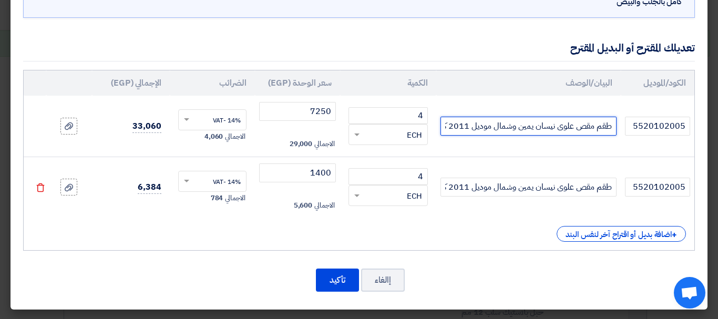
click at [526, 129] on input "طقم مقص علوى نيسان يمين وشمال موديل 2011 كامل بالجلب والبيض" at bounding box center [529, 126] width 176 height 19
type input "طقم مقص علوى نيسان يمين وشمال موديل 2011 كامل بالجلب والبيض اصلي توكيل"
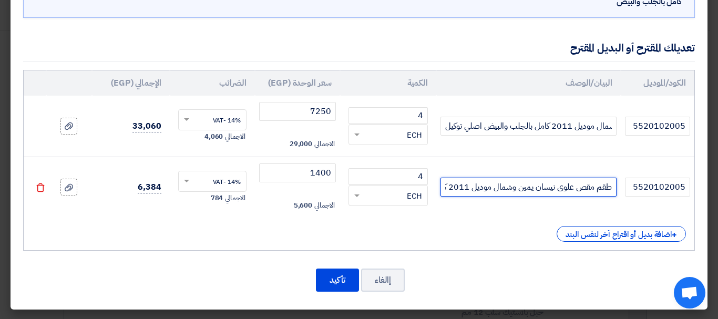
click at [494, 190] on input "طقم مقص علوى نيسان يمين وشمال موديل 2011 كامل بالجلب والبيض" at bounding box center [529, 187] width 176 height 19
type input "طقم مقص علوى نيسان يمين وشمال موديل 2011 كامل بالجلب والبيض صيني"
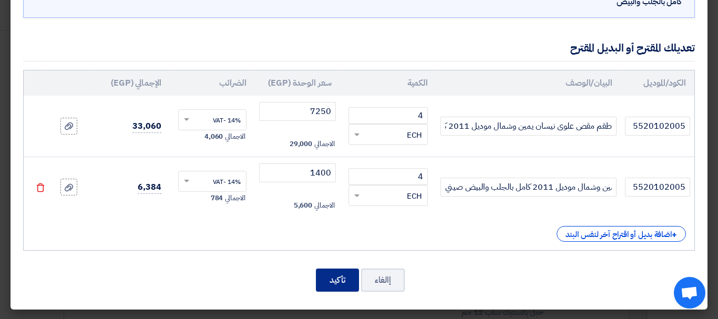
click at [341, 272] on button "تأكيد" at bounding box center [337, 280] width 43 height 23
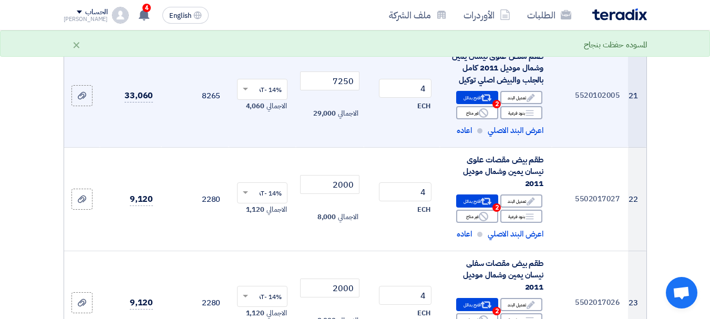
scroll to position [2066, 0]
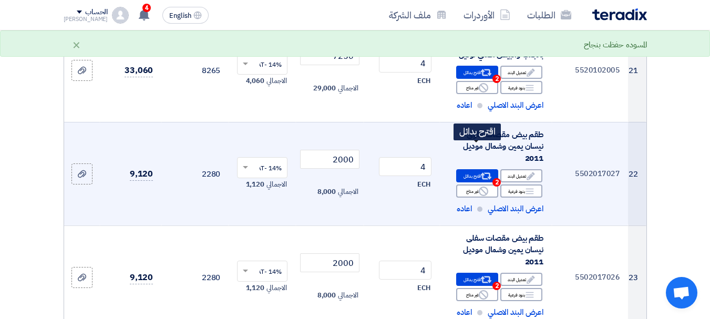
click at [482, 171] on icon "Alternative" at bounding box center [486, 176] width 11 height 11
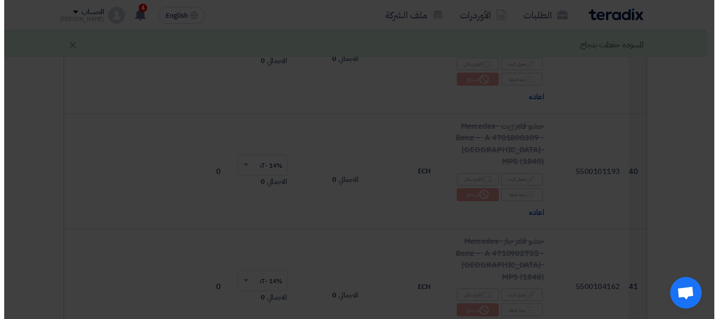
scroll to position [1089, 0]
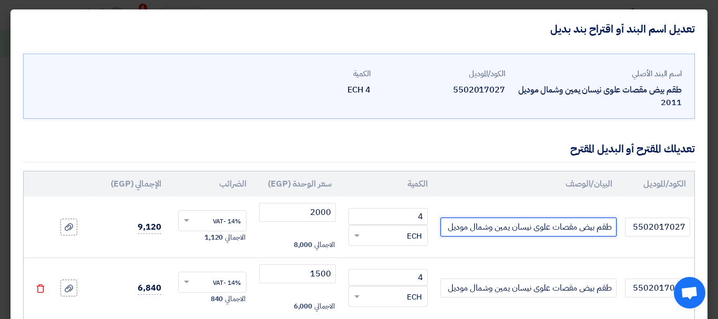
click at [475, 233] on input "طقم بيض مقصات علوى نيسان يمين وشمال موديل 2011" at bounding box center [529, 227] width 176 height 19
type input "طقم بيض مقصات علوى نيسان يمين وشمال موديل 2011 ياباني"
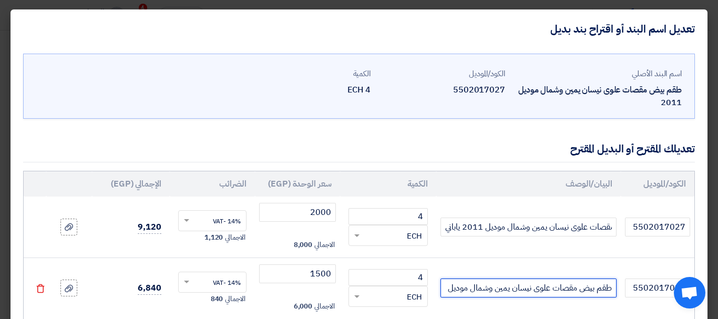
click at [479, 290] on input "طقم بيض مقصات علوى نيسان يمين وشمال موديل 2011" at bounding box center [529, 288] width 176 height 19
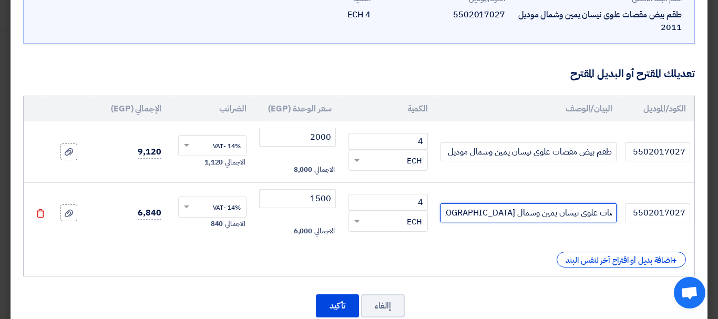
scroll to position [101, 0]
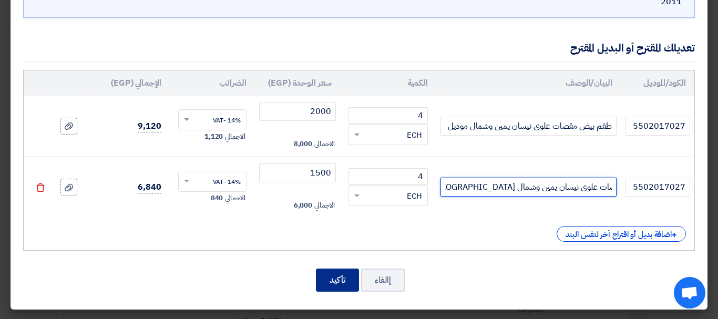
type input "طقم بيض مقصات علوى نيسان يمين وشمال [GEOGRAPHIC_DATA] 2011 [GEOGRAPHIC_DATA]"
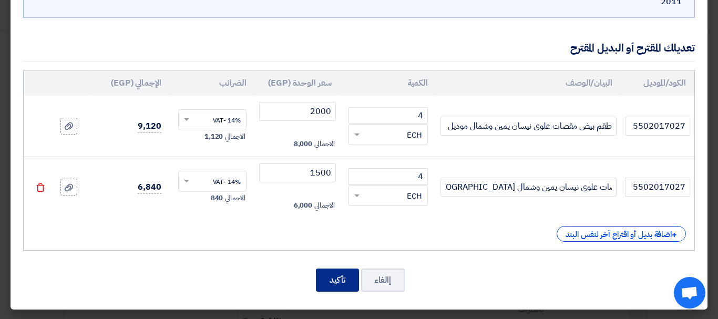
click at [326, 282] on button "تأكيد" at bounding box center [337, 280] width 43 height 23
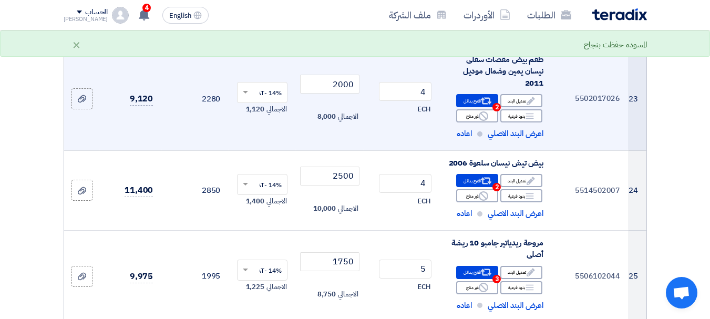
scroll to position [2140, 0]
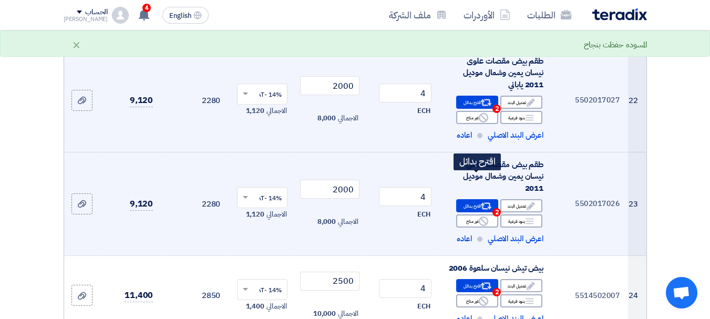
click at [466, 199] on div "Alternative اقترح بدائل 2" at bounding box center [477, 205] width 42 height 13
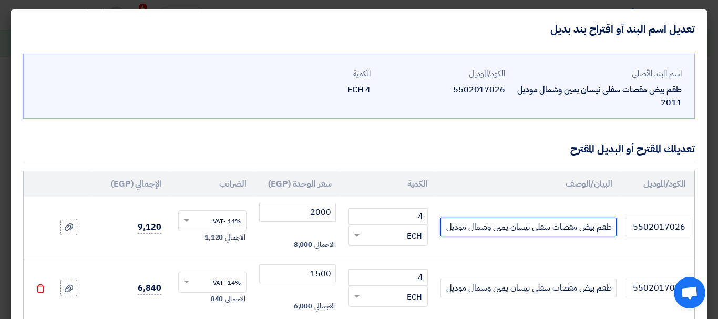
click at [483, 227] on input "طقم بيض مقصات سفلى نيسان يمين وشمال موديل 2011" at bounding box center [529, 227] width 176 height 19
type input "طقم بيض مقصات سفلى نيسان يمين وشمال موديل 2011 ياباني"
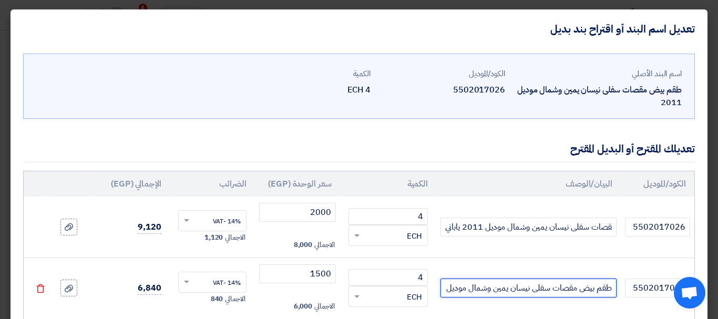
click at [468, 287] on input "طقم بيض مقصات سفلى نيسان يمين وشمال موديل 2011" at bounding box center [529, 288] width 176 height 19
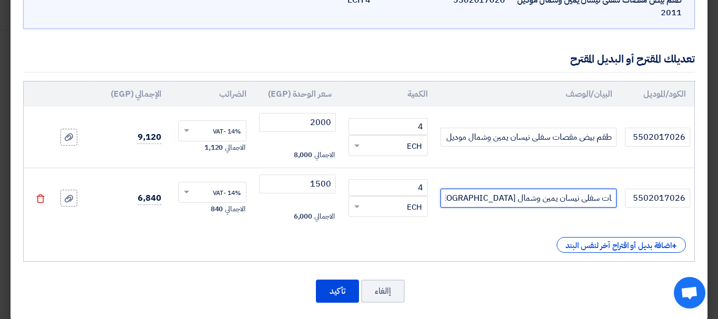
scroll to position [101, 0]
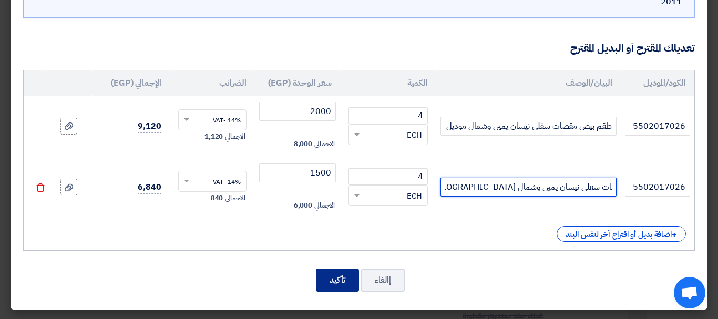
type input "طقم بيض مقصات سفلى نيسان يمين وشمال [GEOGRAPHIC_DATA] 2011 [GEOGRAPHIC_DATA]"
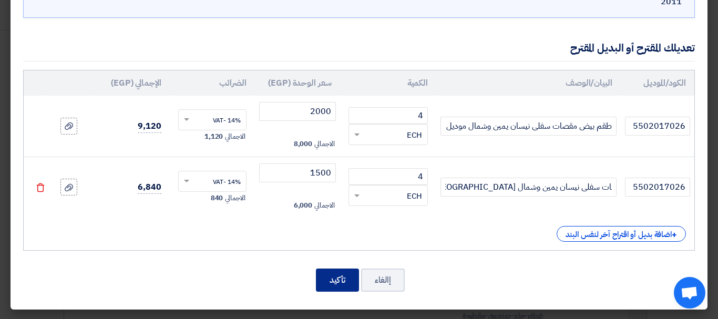
click at [350, 277] on button "تأكيد" at bounding box center [337, 280] width 43 height 23
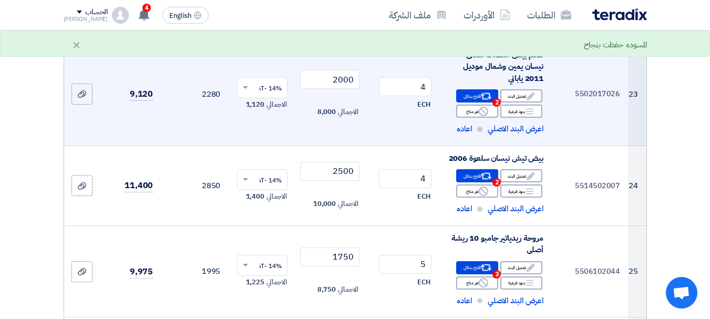
scroll to position [2237, 0]
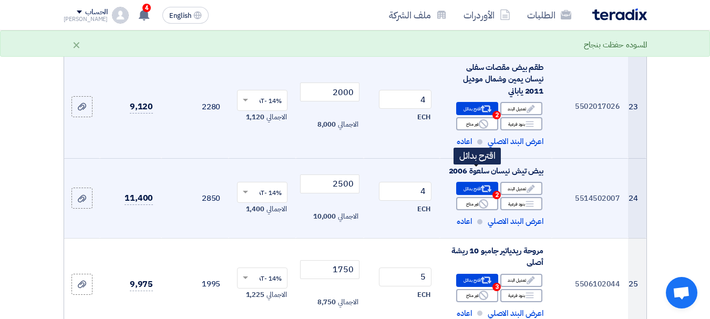
click at [486, 183] on icon "Alternative" at bounding box center [486, 188] width 11 height 11
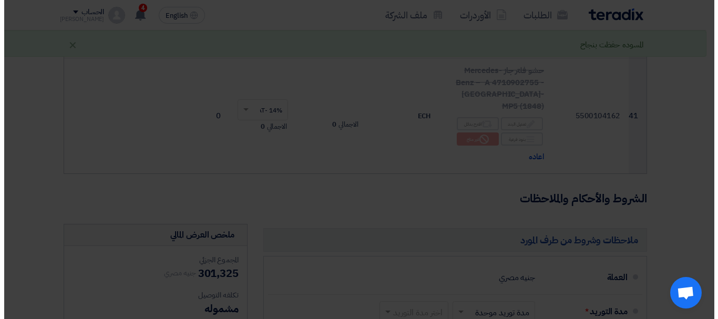
scroll to position [1157, 0]
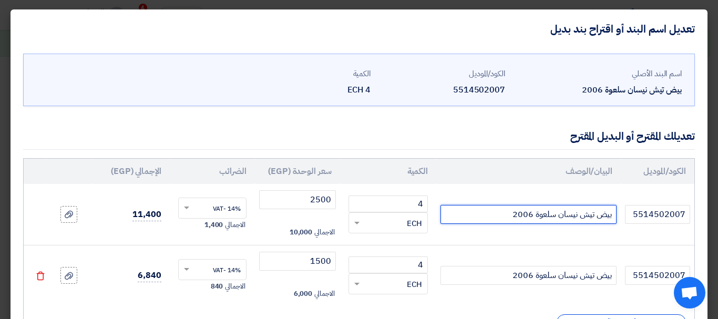
click at [490, 209] on input "بيض تيش نيسان سلعوة 2006" at bounding box center [529, 214] width 176 height 19
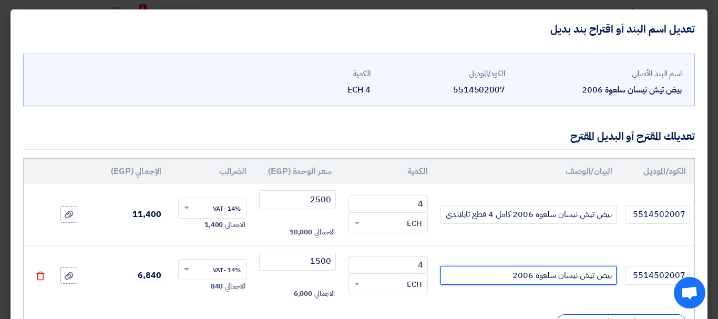
click at [476, 272] on input "بيض تيش نيسان سلعوة 2006" at bounding box center [529, 275] width 176 height 19
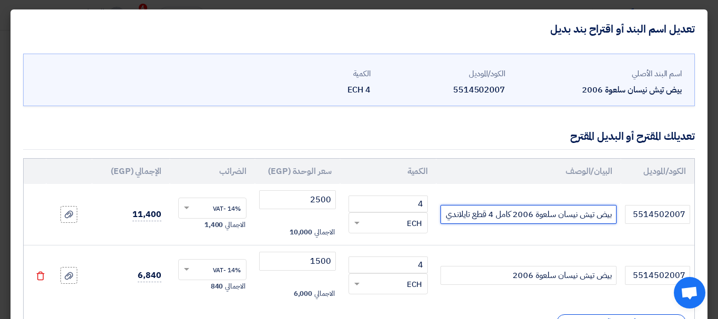
click at [462, 216] on input "بيض تيش نيسان سلعوة 2006 كامل 4 قطع تايلاندي" at bounding box center [529, 214] width 176 height 19
type input "بيض تيش نيسان سلعوة 2006 كامل 4 قطع ياباني"
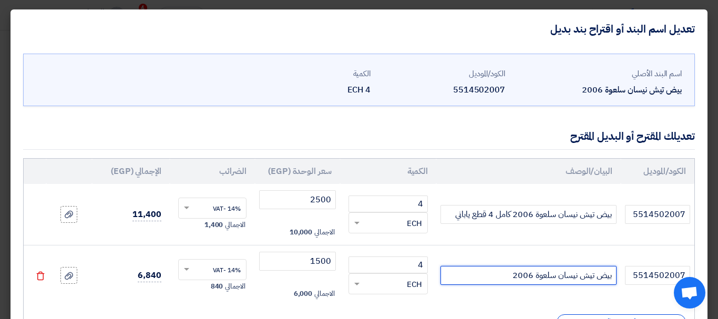
click at [483, 281] on input "بيض تيش نيسان سلعوة 2006" at bounding box center [529, 275] width 176 height 19
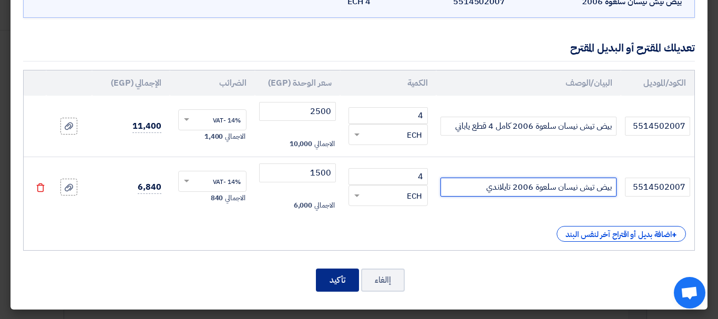
type input "بيض تيش نيسان سلعوة 2006 تايلاندي"
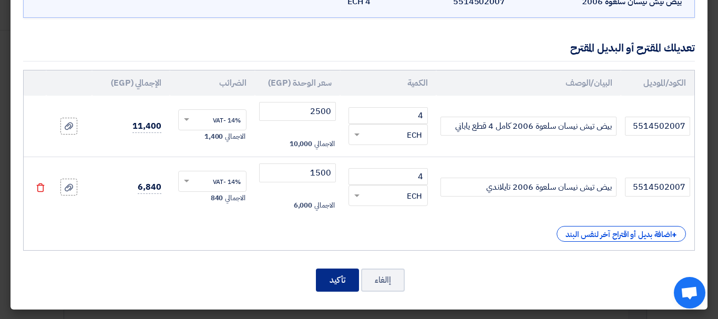
click at [346, 284] on button "تأكيد" at bounding box center [337, 280] width 43 height 23
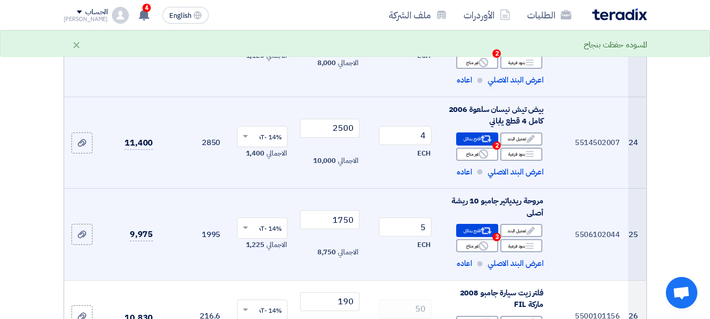
scroll to position [2283, 0]
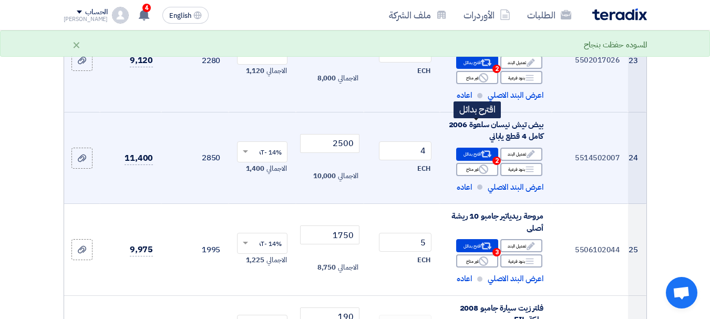
click at [490, 149] on icon "Alternative" at bounding box center [486, 154] width 11 height 11
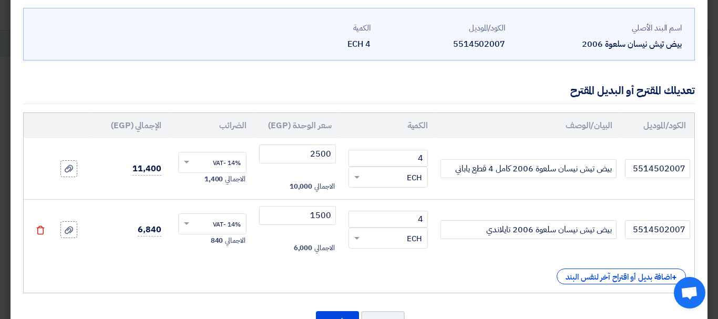
scroll to position [88, 0]
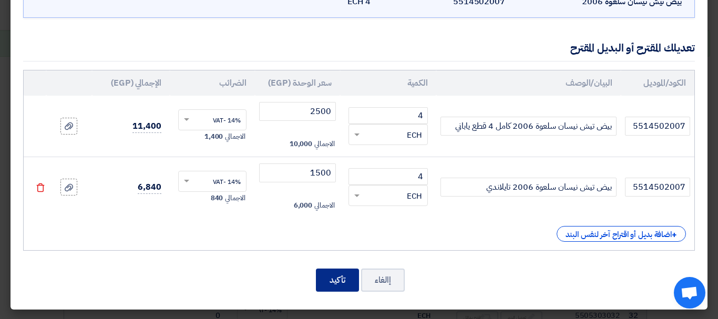
click at [350, 279] on button "تأكيد" at bounding box center [337, 280] width 43 height 23
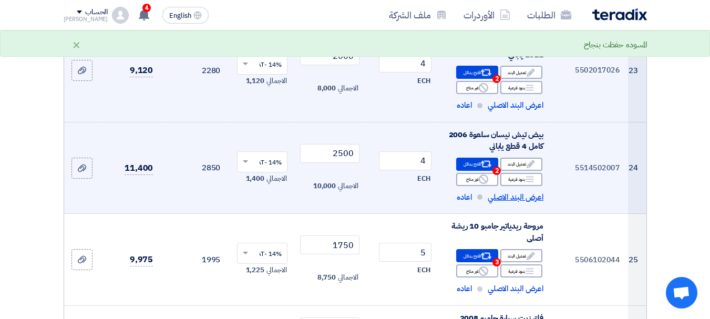
scroll to position [2255, 0]
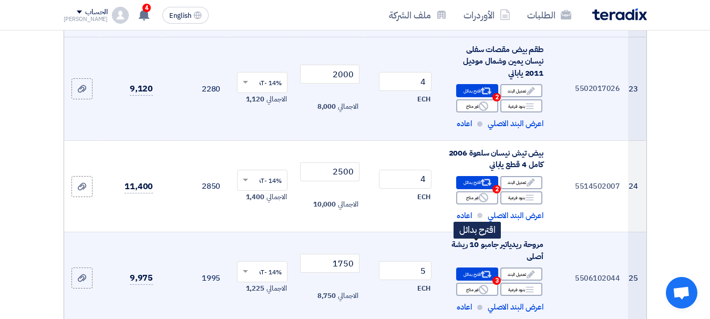
click at [473, 268] on div "Alternative اقترح بدائل 3" at bounding box center [477, 274] width 42 height 13
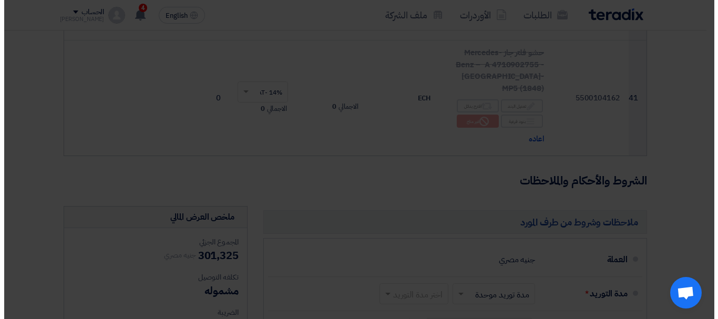
scroll to position [1174, 0]
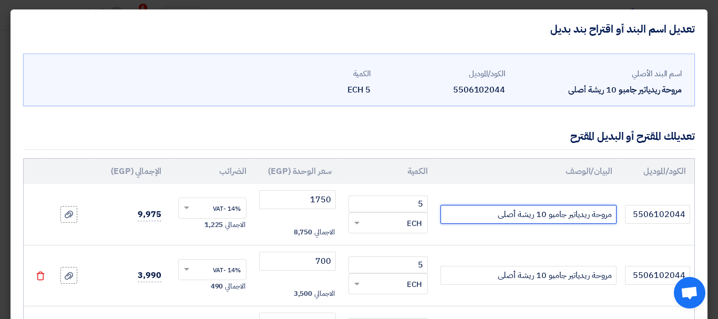
click at [485, 216] on input "مروحة ريدياتير جامبو 10 ريشة أصلى" at bounding box center [529, 214] width 176 height 19
type input "مروحة ريدياتير جامبو 10 ريشة أصلى [PERSON_NAME]"
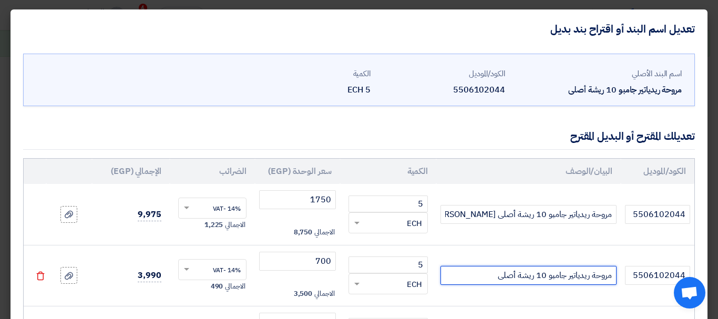
click at [504, 278] on input "مروحة ريدياتير جامبو 10 ريشة أصلى" at bounding box center [529, 275] width 176 height 19
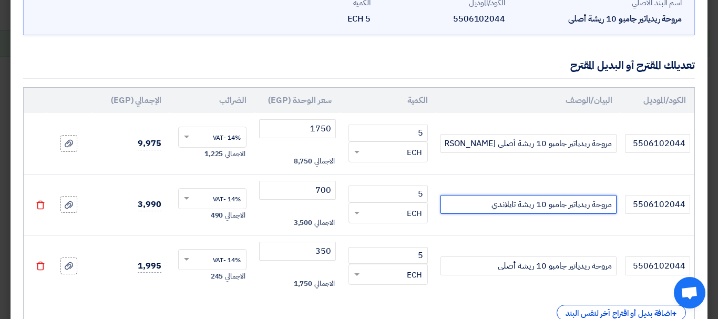
scroll to position [149, 0]
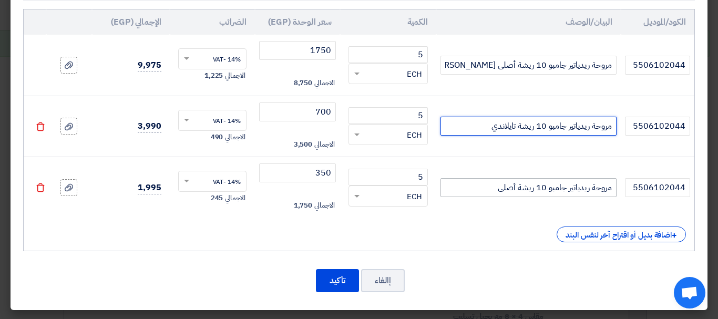
type input "مروحة ريدياتير جامبو 10 ريشة تايلاندي"
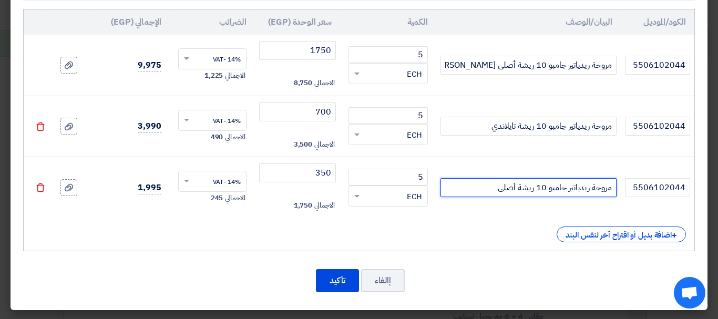
click at [507, 186] on input "مروحة ريدياتير جامبو 10 ريشة أصلى" at bounding box center [529, 187] width 176 height 19
type input "مروحة ريدياتير جامبو 10 ريشة مصري"
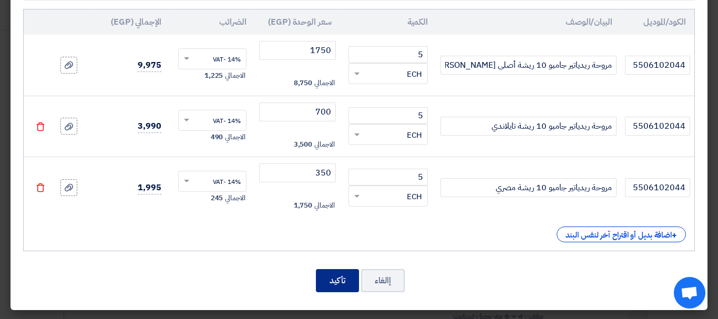
click at [349, 287] on button "تأكيد" at bounding box center [337, 280] width 43 height 23
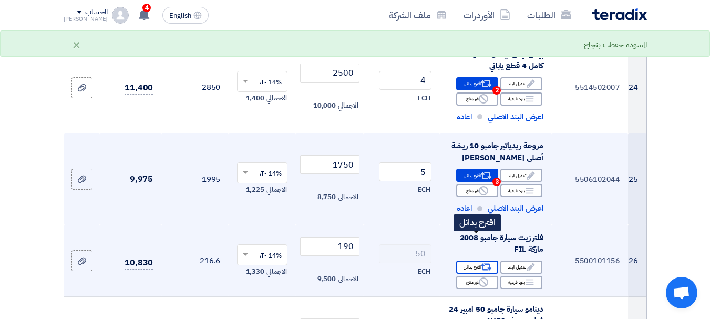
scroll to position [2406, 0]
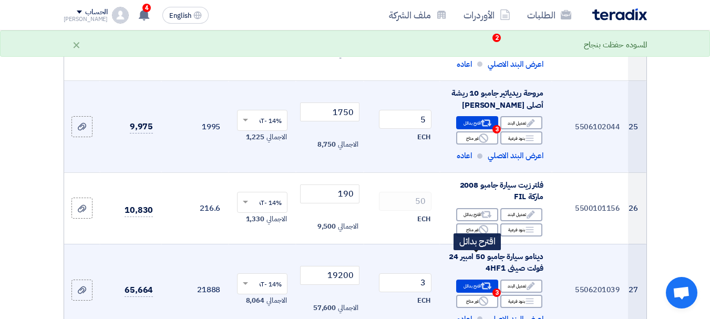
click at [478, 280] on div "Alternative اقترح بدائل 3" at bounding box center [477, 286] width 42 height 13
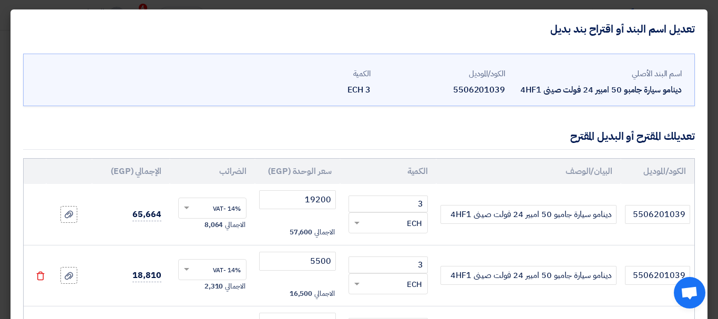
scroll to position [53, 0]
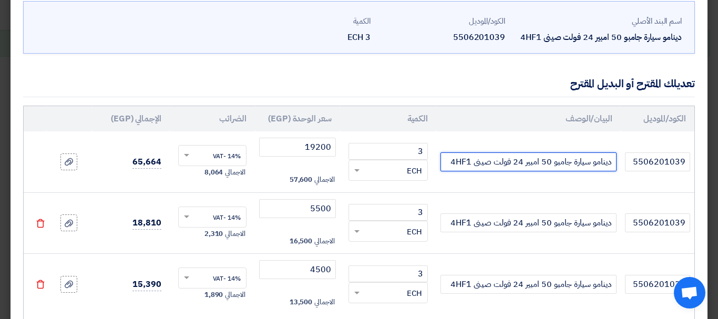
click at [488, 167] on input "دينامو سيارة جامبو 50 امبير 24 فولت صينى 4HF1" at bounding box center [529, 161] width 176 height 19
type input "دينامو سيارة جامبو 50 امبير 24 فولت صينى 4HF1 [PERSON_NAME]"
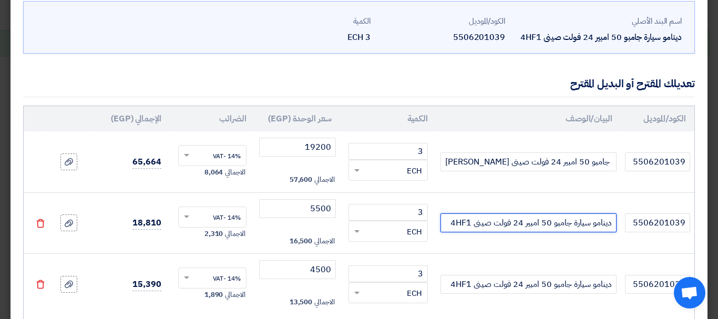
click at [488, 222] on input "دينامو سيارة جامبو 50 امبير 24 فولت صينى 4HF1" at bounding box center [529, 222] width 176 height 19
type input "دينامو سيارة جامبو 50 امبير 24 فولت صينى 4HF1 صيني MZ"
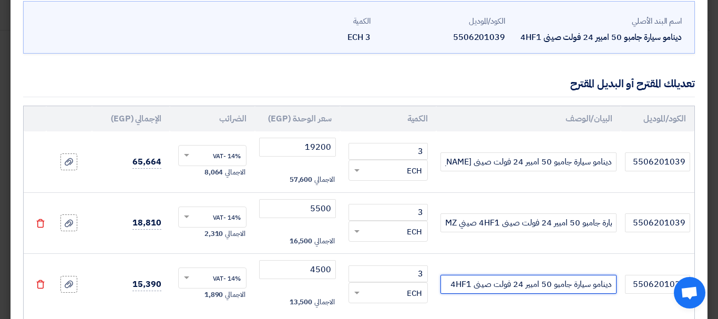
click at [451, 291] on input "دينامو سيارة جامبو 50 امبير 24 فولت صينى 4HF1" at bounding box center [529, 284] width 176 height 19
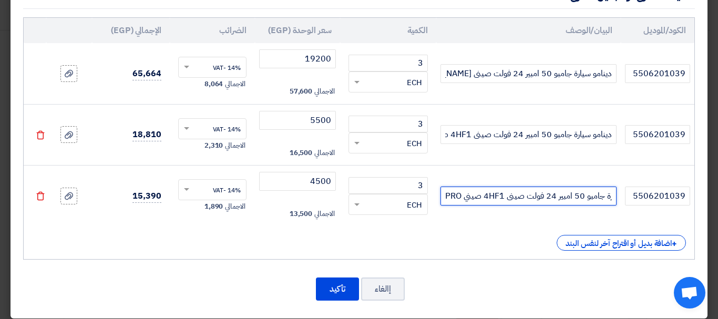
scroll to position [149, 0]
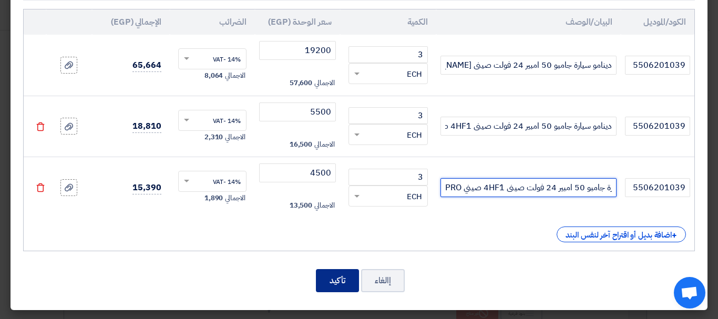
type input "دينامو سيارة جامبو 50 امبير 24 فولت صينى 4HF1 صيني PRO"
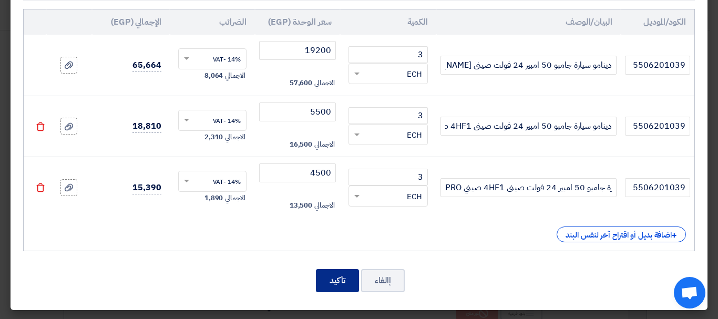
click at [349, 271] on button "تأكيد" at bounding box center [337, 280] width 43 height 23
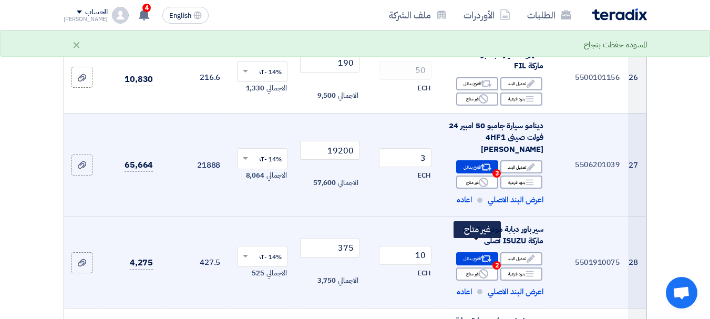
scroll to position [2590, 0]
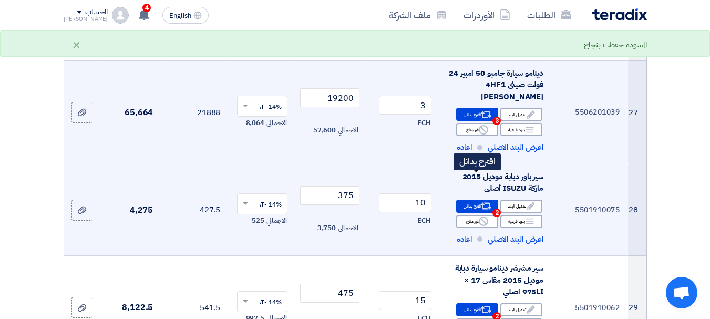
click at [483, 203] on use at bounding box center [486, 206] width 11 height 7
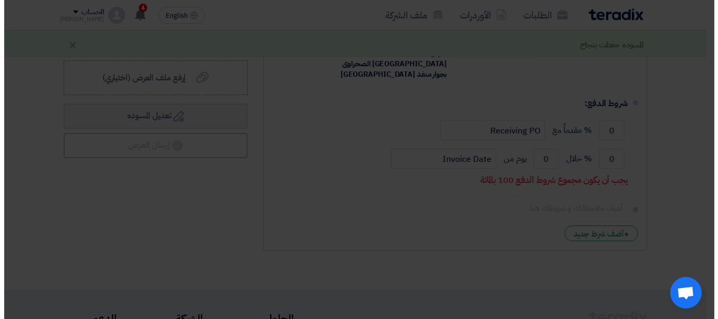
scroll to position [1119, 0]
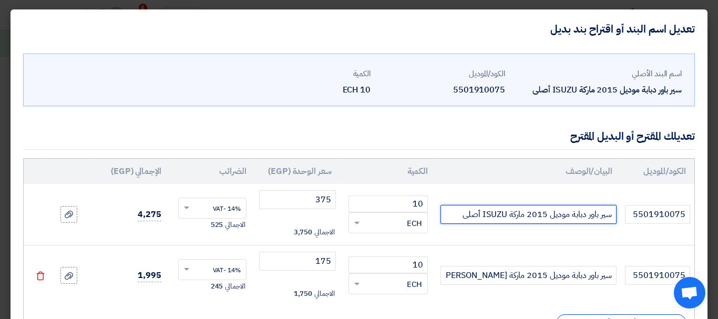
click at [459, 215] on input "سير باور دبابة موديل 2015 ماركة ISUZU أصلى" at bounding box center [529, 214] width 176 height 19
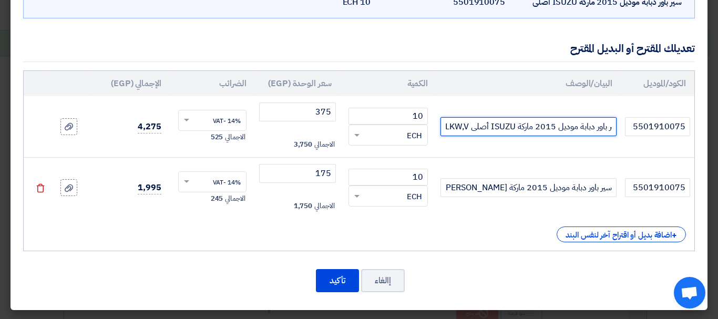
scroll to position [88, 0]
type input "سير باور دبابة موديل 2015 ماركة ISUZU أصلى LKW,V"
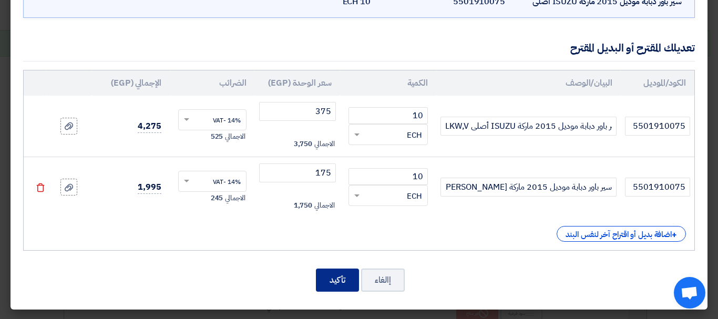
click at [349, 280] on button "تأكيد" at bounding box center [337, 280] width 43 height 23
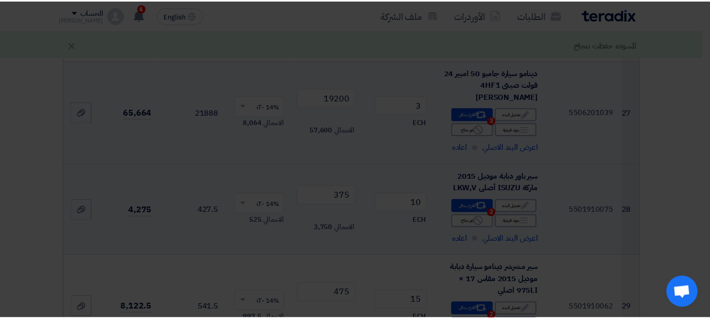
scroll to position [0, 0]
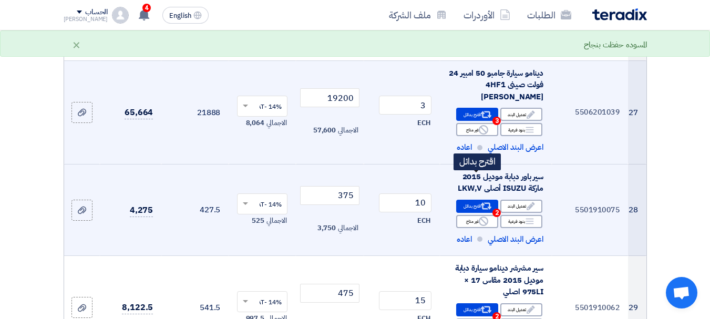
click at [482, 201] on icon "Alternative" at bounding box center [486, 206] width 11 height 11
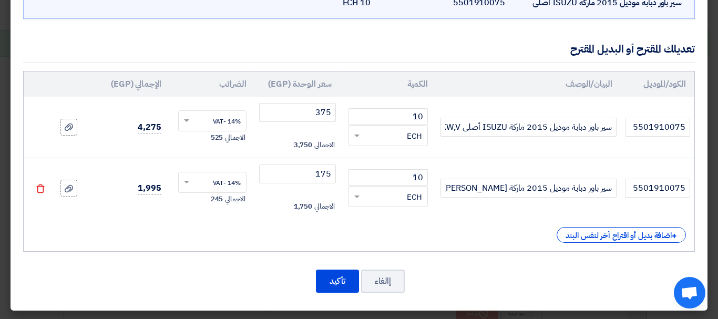
scroll to position [88, 0]
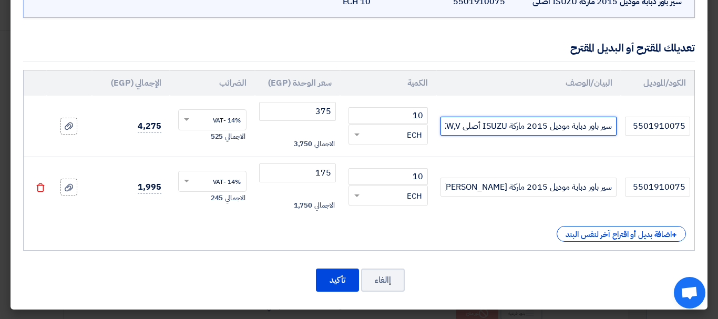
click at [492, 127] on input "سير باور دبابة موديل 2015 ماركة ISUZU أصلى LKW,V" at bounding box center [529, 126] width 176 height 19
type input "سير باور دبابة موديل 2015 ماركة ISUZU أصلى [PERSON_NAME]"
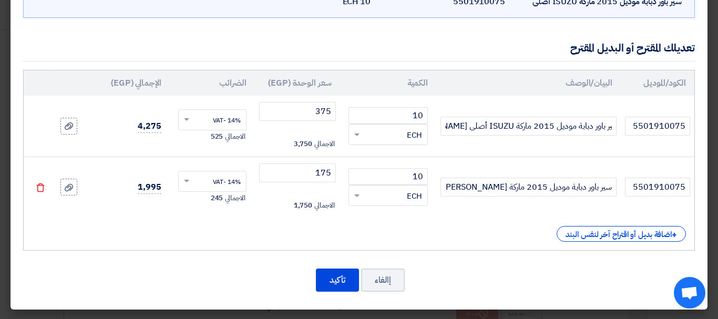
click at [352, 263] on div "اسم البند الأصلي سير باور دبابة موديل 2015 ماركة ISUZU أصلى الكود/الموديل 55019…" at bounding box center [359, 135] width 697 height 350
click at [344, 289] on button "تأكيد" at bounding box center [337, 280] width 43 height 23
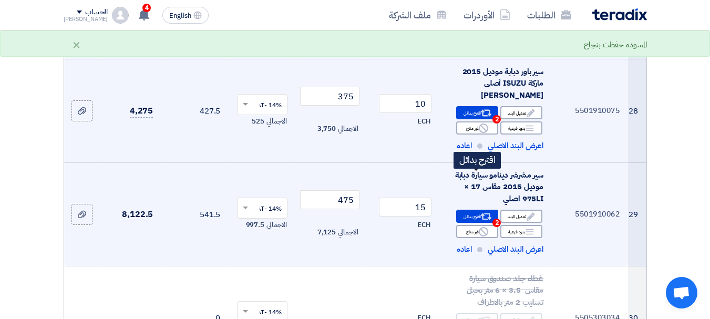
click at [482, 211] on icon "Alternative" at bounding box center [486, 216] width 11 height 11
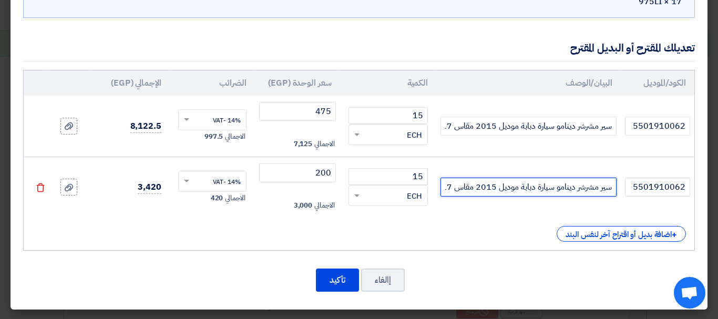
click at [479, 190] on input "سير مشرشر دينامو سيارة دبابة موديل 2015 مقاس 17 × 975LI تايلاندي" at bounding box center [529, 187] width 176 height 19
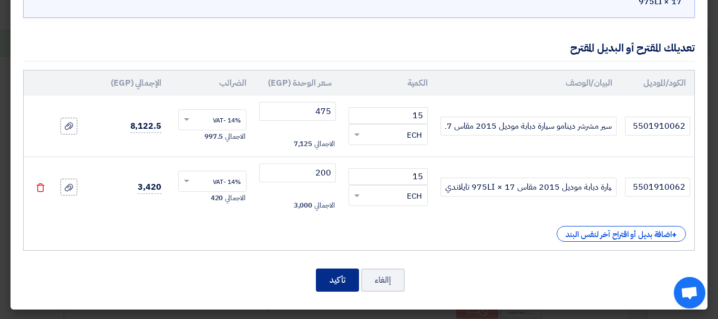
click at [335, 283] on button "تأكيد" at bounding box center [337, 280] width 43 height 23
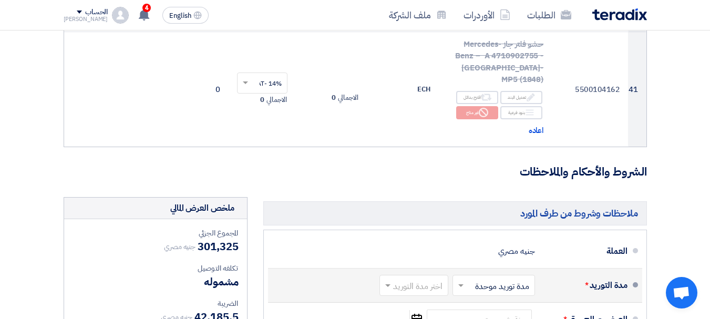
click at [456, 280] on span at bounding box center [459, 285] width 13 height 11
click at [390, 280] on span at bounding box center [386, 285] width 13 height 11
click at [431, 302] on span "(1-2) أيام" at bounding box center [429, 308] width 32 height 13
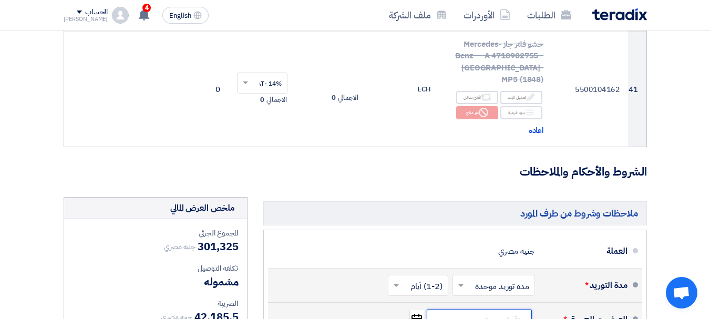
click at [492, 310] on input at bounding box center [479, 320] width 105 height 20
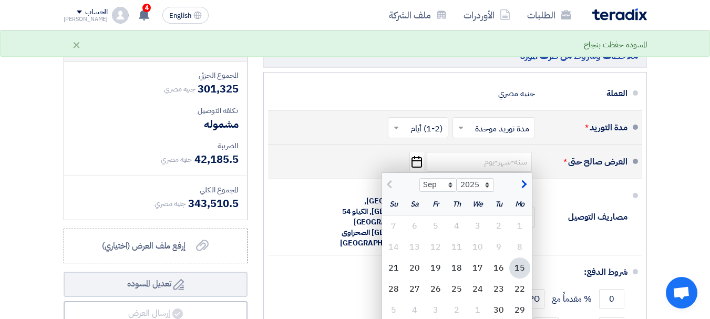
type input "[DATE]"
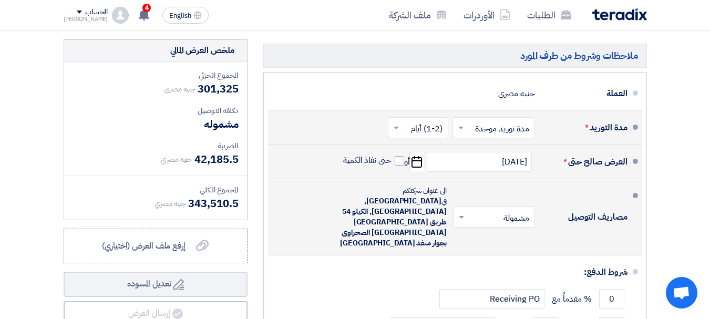
click at [468, 210] on input "text" at bounding box center [492, 217] width 77 height 15
click at [466, 212] on span at bounding box center [460, 217] width 13 height 11
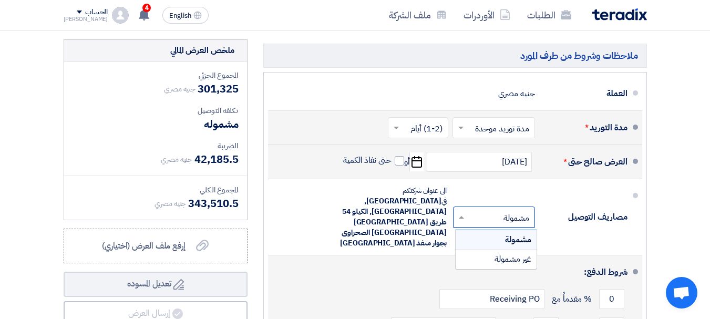
click at [374, 260] on div "شروط الدفع:" at bounding box center [456, 272] width 343 height 25
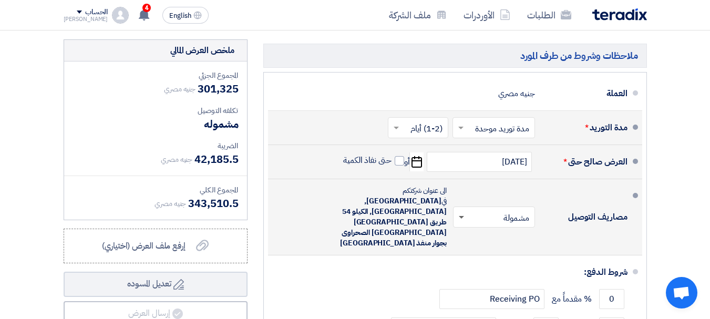
click at [460, 216] on span at bounding box center [461, 218] width 5 height 4
click at [483, 230] on div "مشمولة" at bounding box center [496, 239] width 81 height 19
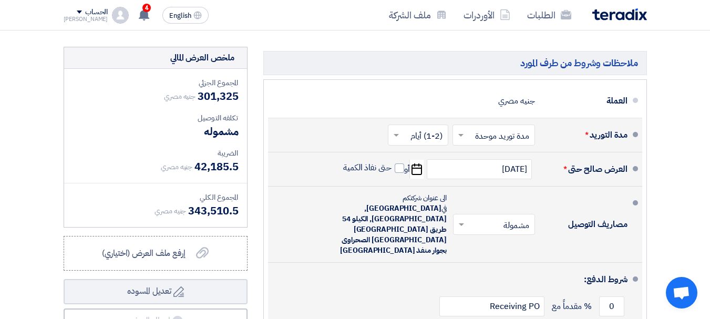
scroll to position [4255, 0]
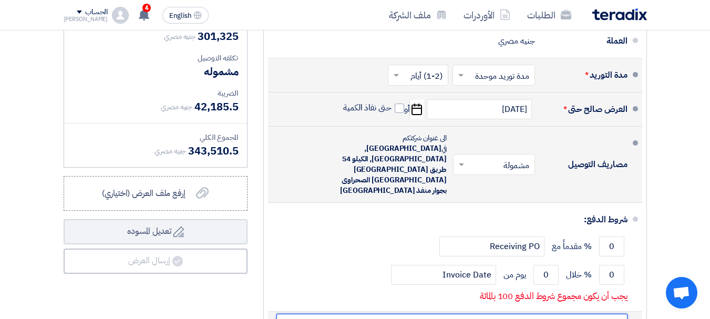
click at [597, 314] on input "text" at bounding box center [452, 324] width 351 height 20
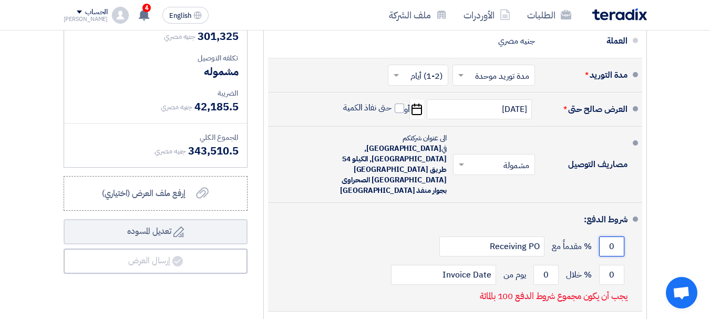
click at [611, 237] on input "0" at bounding box center [611, 247] width 25 height 20
drag, startPoint x: 619, startPoint y: 103, endPoint x: 606, endPoint y: 105, distance: 13.8
click at [606, 237] on input "0" at bounding box center [611, 247] width 25 height 20
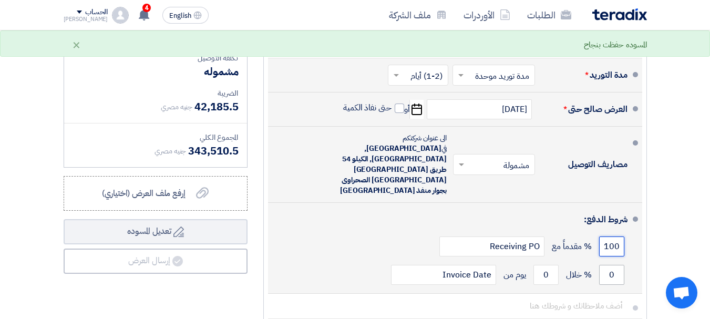
type input "100"
click at [607, 265] on input "0" at bounding box center [611, 275] width 25 height 20
click at [607, 237] on input "100" at bounding box center [611, 247] width 25 height 20
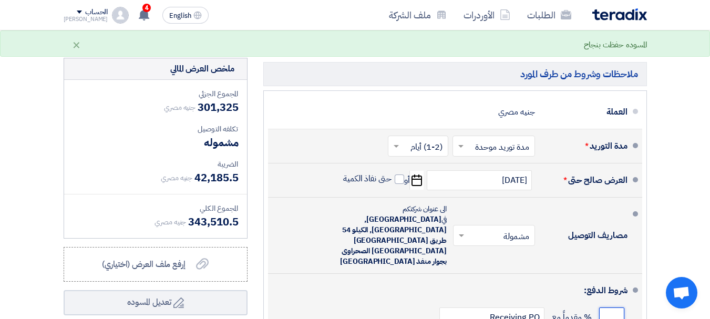
scroll to position [4202, 0]
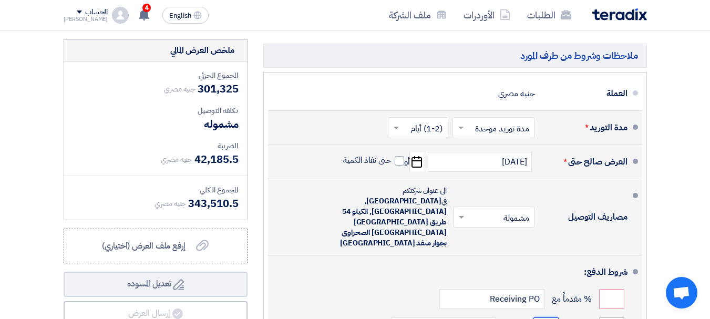
type input "30"
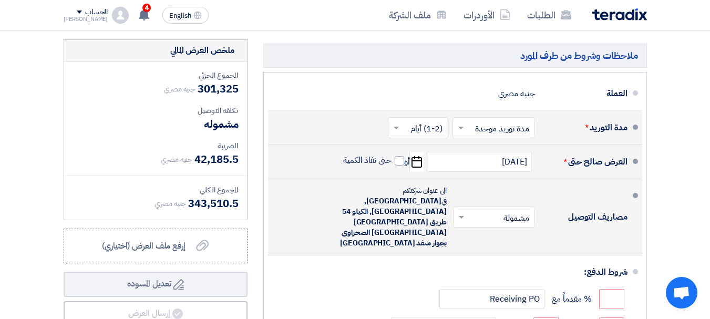
click at [587, 204] on div "مصاريف التوصيل" at bounding box center [586, 216] width 84 height 25
click at [606, 204] on div "مصاريف التوصيل" at bounding box center [586, 216] width 84 height 25
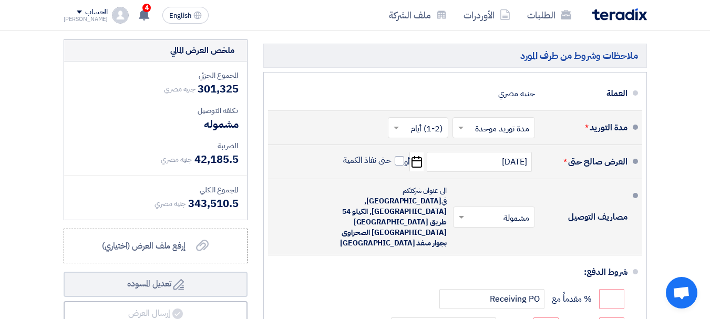
click at [588, 204] on div "مصاريف التوصيل" at bounding box center [586, 216] width 84 height 25
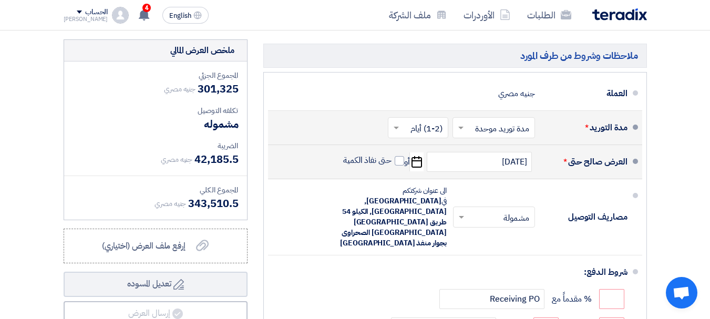
click at [595, 149] on div "العرض صالح حتى *" at bounding box center [586, 161] width 84 height 25
click at [617, 149] on div "العرض صالح حتى *" at bounding box center [586, 161] width 84 height 25
click at [573, 149] on div "العرض صالح حتى *" at bounding box center [586, 161] width 84 height 25
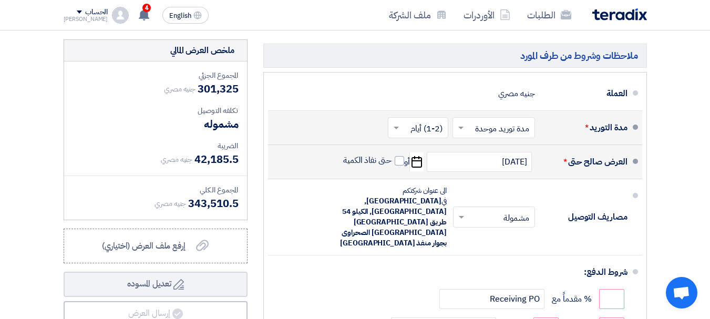
click at [576, 149] on div "العرض صالح حتى *" at bounding box center [586, 161] width 84 height 25
click at [597, 149] on div "العرض صالح حتى *" at bounding box center [586, 161] width 84 height 25
click at [616, 149] on div "العرض صالح حتى *" at bounding box center [586, 161] width 84 height 25
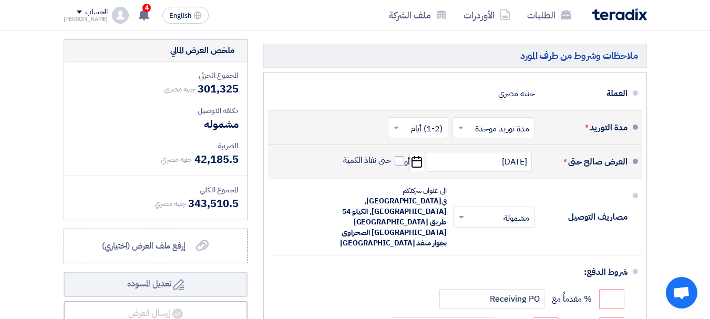
click at [616, 149] on div "العرض صالح حتى *" at bounding box center [586, 161] width 84 height 25
click at [597, 149] on div "العرض صالح حتى *" at bounding box center [586, 161] width 84 height 25
click at [574, 149] on div "العرض صالح حتى *" at bounding box center [586, 161] width 84 height 25
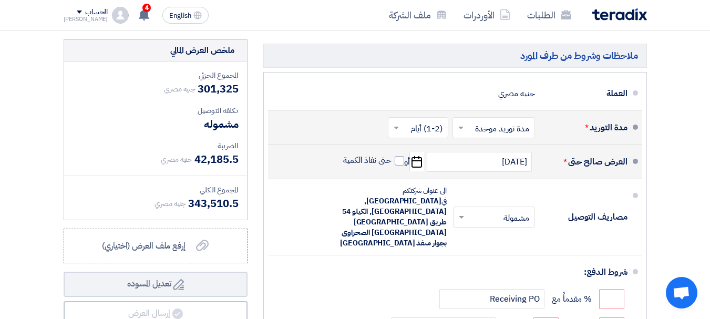
click at [574, 149] on div "العرض صالح حتى *" at bounding box center [586, 161] width 84 height 25
click at [618, 149] on div "العرض صالح حتى *" at bounding box center [586, 161] width 84 height 25
click at [599, 149] on div "العرض صالح حتى *" at bounding box center [586, 161] width 84 height 25
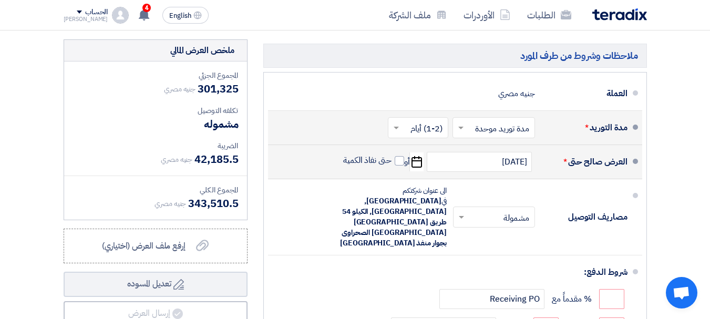
click at [619, 149] on div "العرض صالح حتى *" at bounding box center [586, 161] width 84 height 25
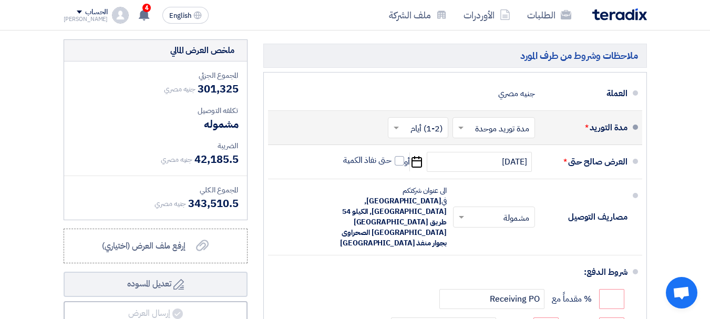
click at [428, 186] on div "الى عنوان شركتكم في [GEOGRAPHIC_DATA], [GEOGRAPHIC_DATA], الكيلو 54 طريق [GEOGR…" at bounding box center [389, 217] width 116 height 63
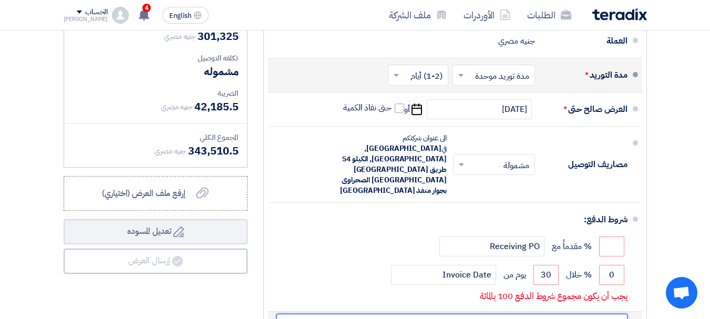
click at [598, 314] on input "text" at bounding box center [452, 324] width 351 height 20
type input "لا"
click at [561, 314] on input "لا" at bounding box center [452, 324] width 351 height 20
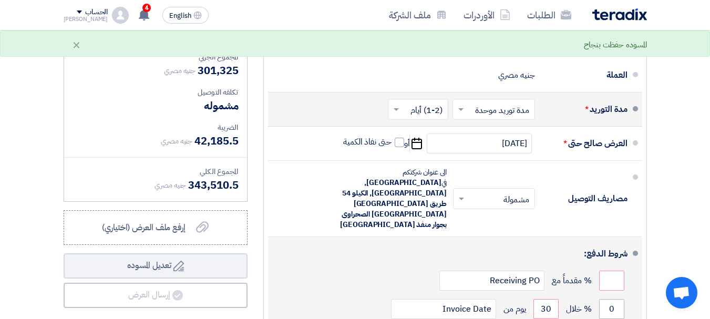
scroll to position [4202, 0]
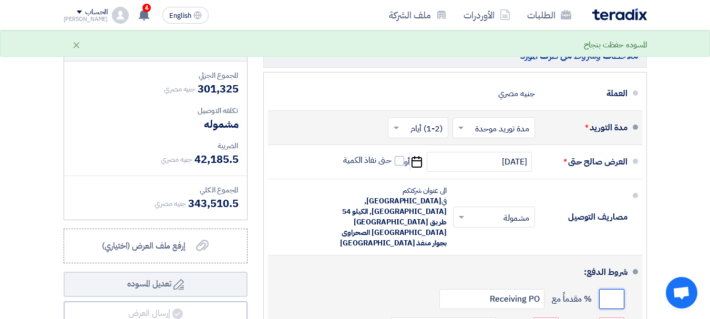
click at [603, 289] on input "number" at bounding box center [611, 299] width 25 height 20
type input "50"
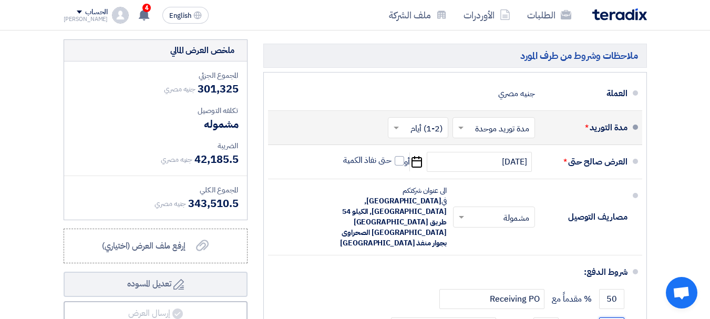
type input "50"
click at [225, 196] on span "343,510.5" at bounding box center [213, 204] width 50 height 16
click at [195, 196] on span "343,510.5" at bounding box center [213, 204] width 50 height 16
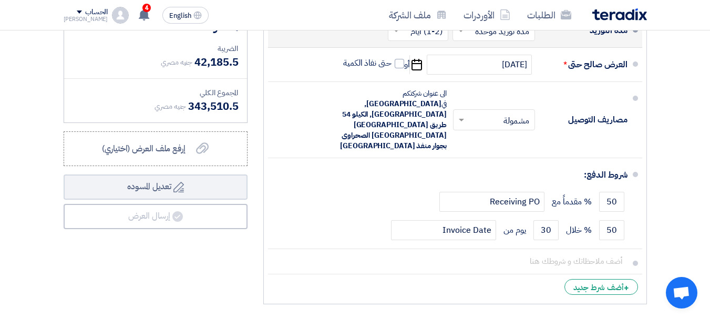
scroll to position [4097, 0]
